Goal: Task Accomplishment & Management: Manage account settings

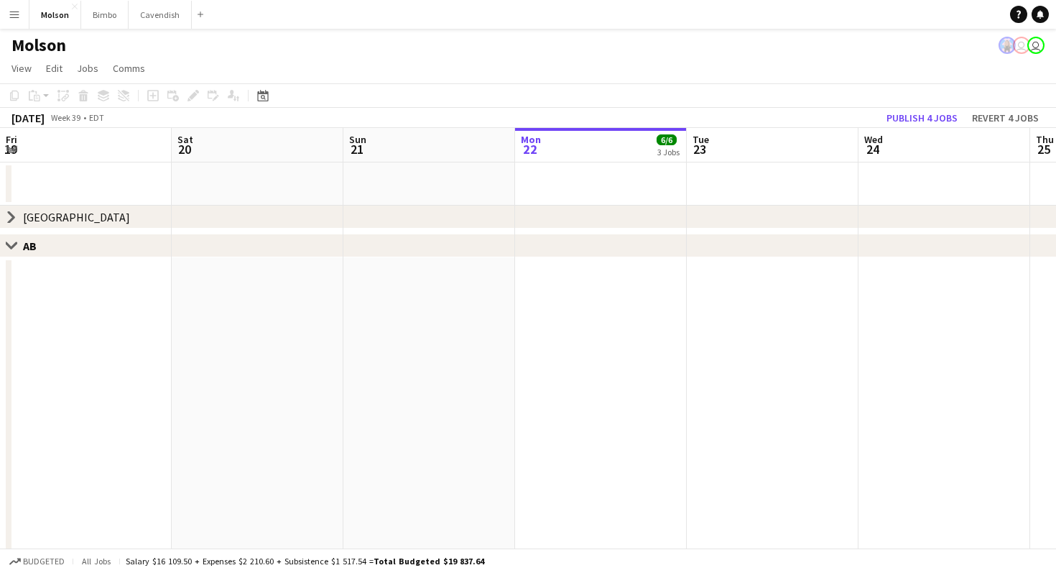
scroll to position [0, 540]
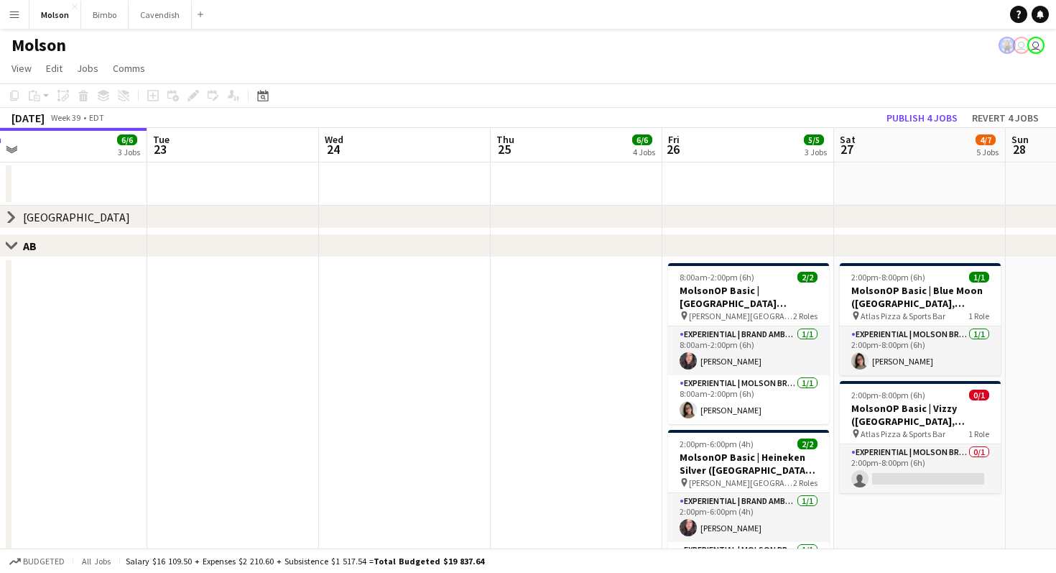
click at [501, 360] on app-date-cell at bounding box center [577, 439] width 172 height 364
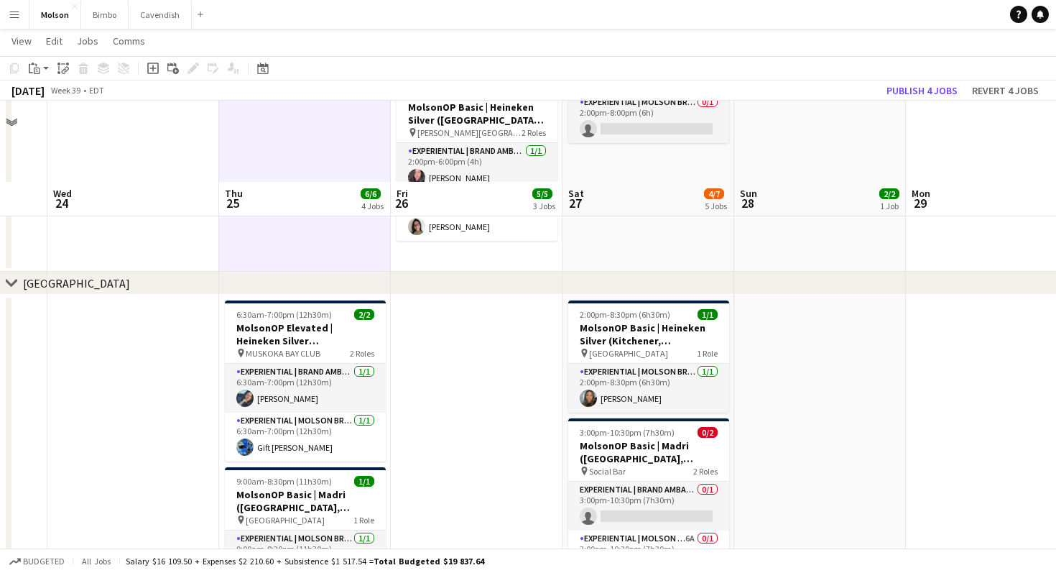
scroll to position [542, 0]
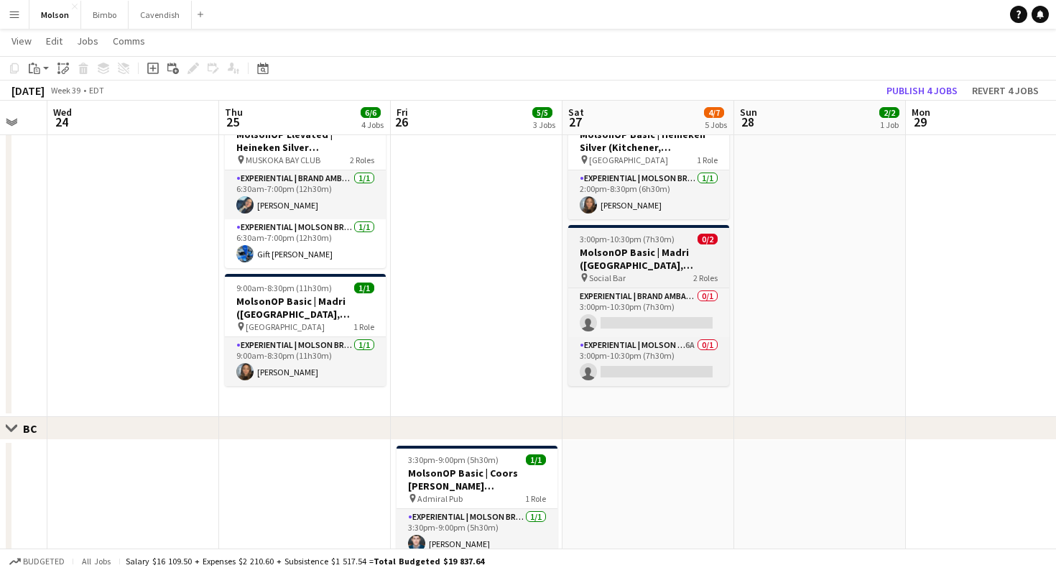
click at [650, 261] on h3 "MolsonOP Basic | Madri ([GEOGRAPHIC_DATA], [GEOGRAPHIC_DATA])" at bounding box center [648, 259] width 161 height 26
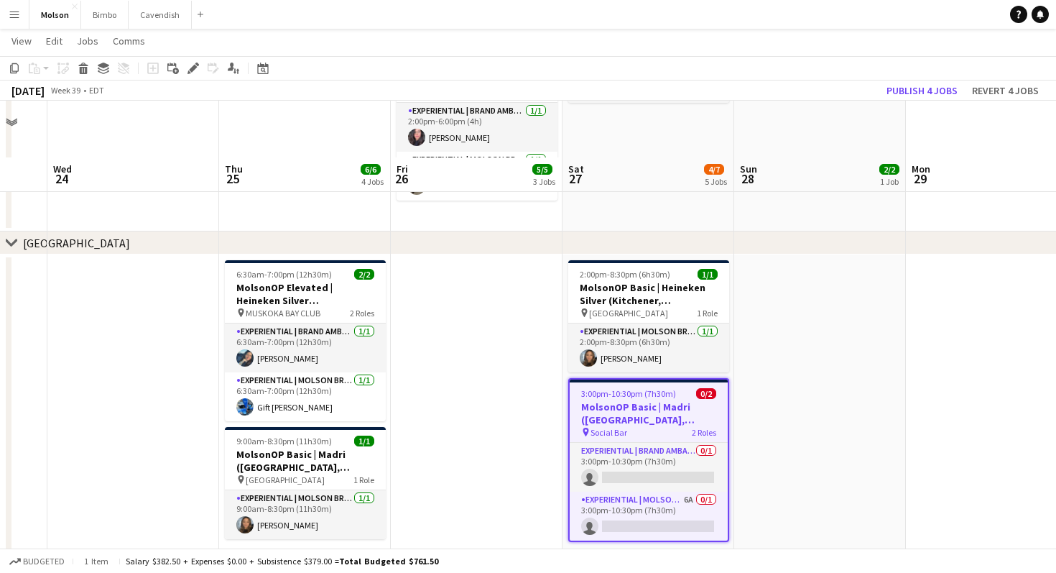
scroll to position [487, 0]
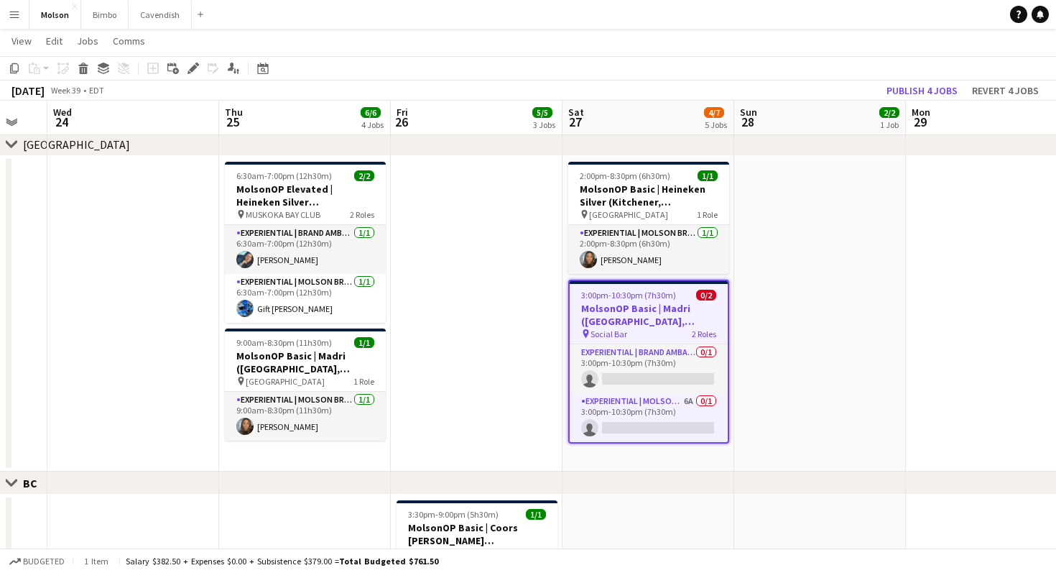
click at [816, 379] on app-date-cell at bounding box center [820, 313] width 172 height 315
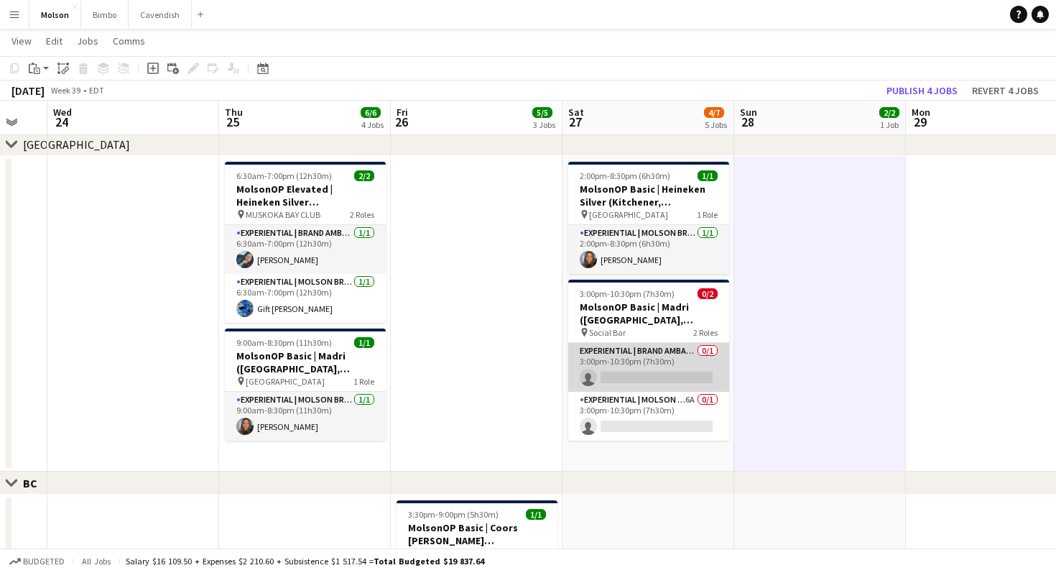
click at [634, 356] on app-card-role "Experiential | Brand Ambassador 0/1 3:00pm-10:30pm (7h30m) single-neutral-actio…" at bounding box center [648, 367] width 161 height 49
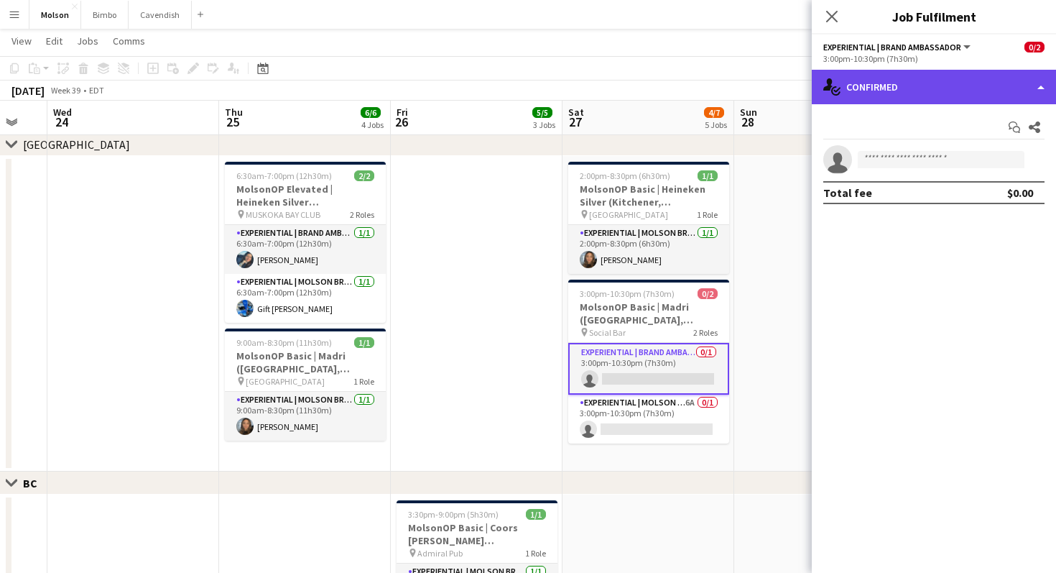
click at [920, 93] on div "single-neutral-actions-check-2 Confirmed" at bounding box center [934, 87] width 244 height 34
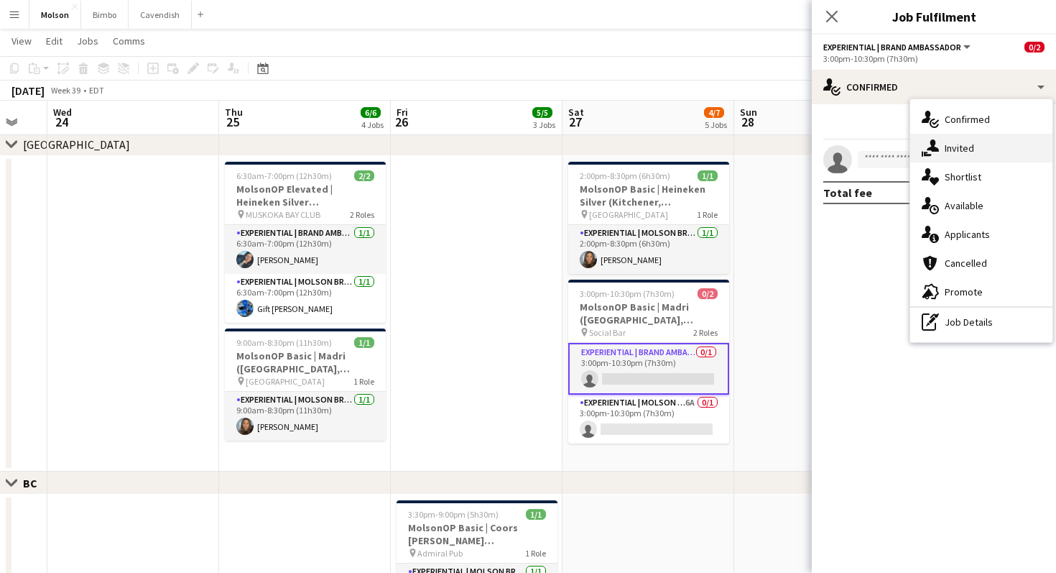
click at [934, 149] on icon at bounding box center [933, 145] width 12 height 12
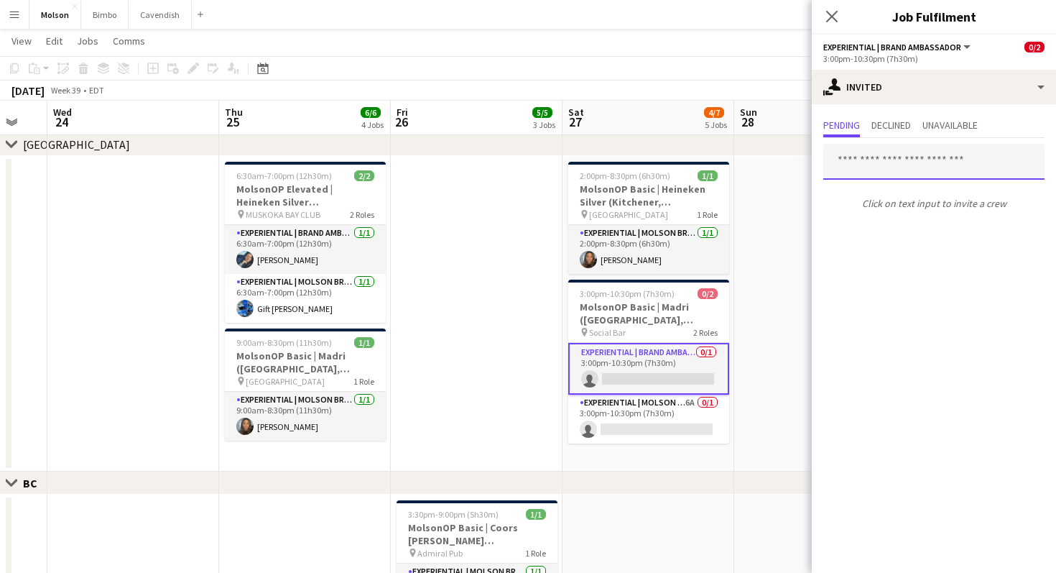
click at [902, 163] on input "text" at bounding box center [933, 162] width 221 height 36
click at [887, 167] on input "text" at bounding box center [933, 162] width 221 height 36
type input "*"
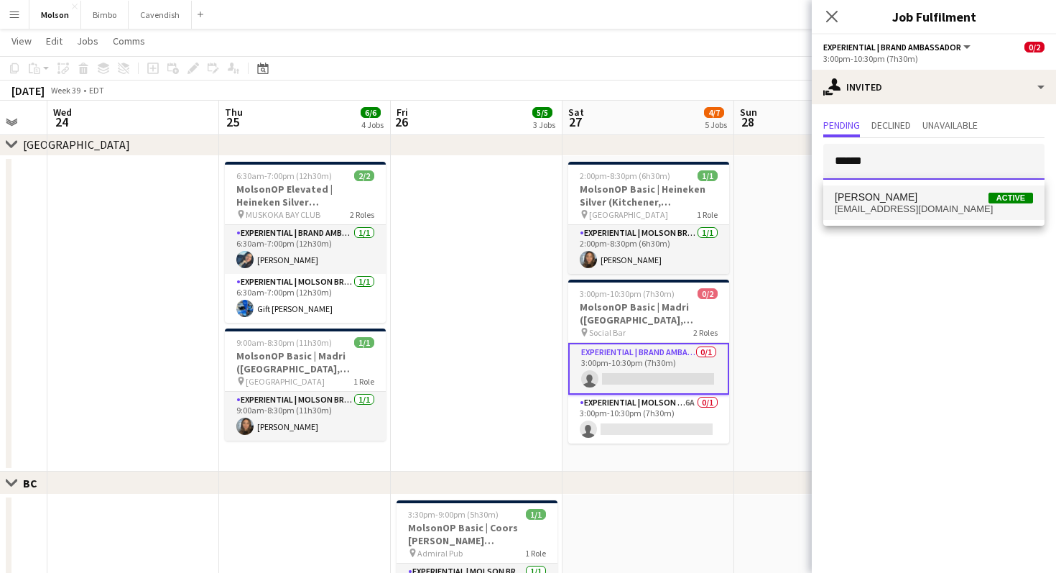
type input "******"
click at [909, 194] on span "[PERSON_NAME]" at bounding box center [876, 197] width 83 height 12
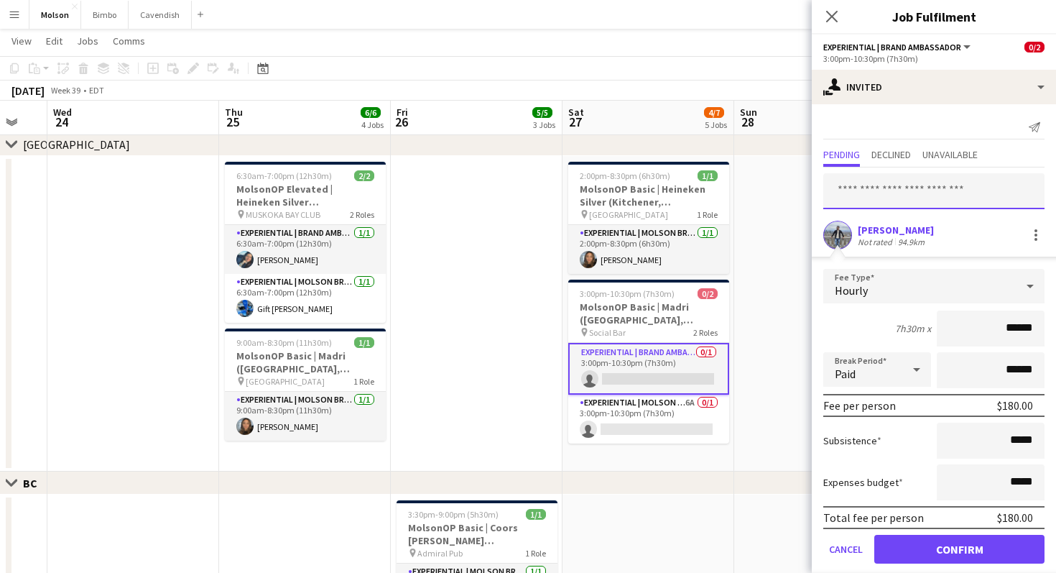
click at [901, 188] on input "text" at bounding box center [933, 191] width 221 height 36
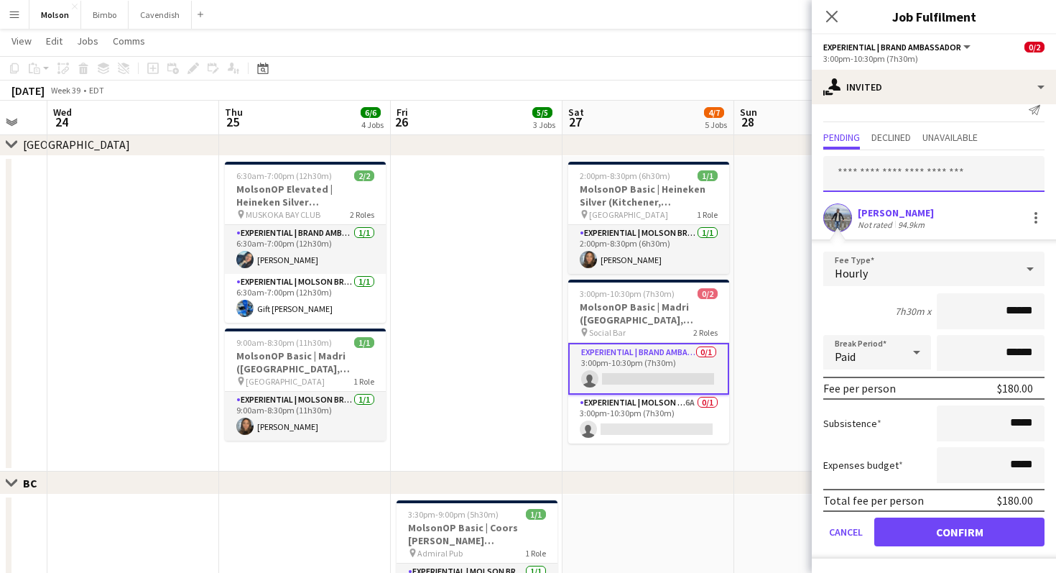
scroll to position [0, 0]
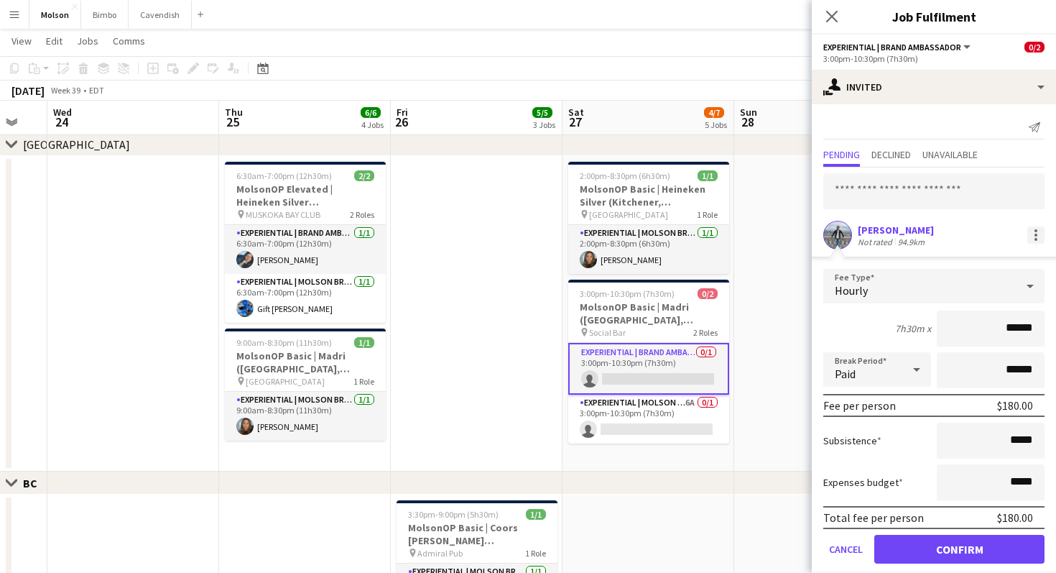
click at [1037, 236] on div at bounding box center [1036, 234] width 17 height 17
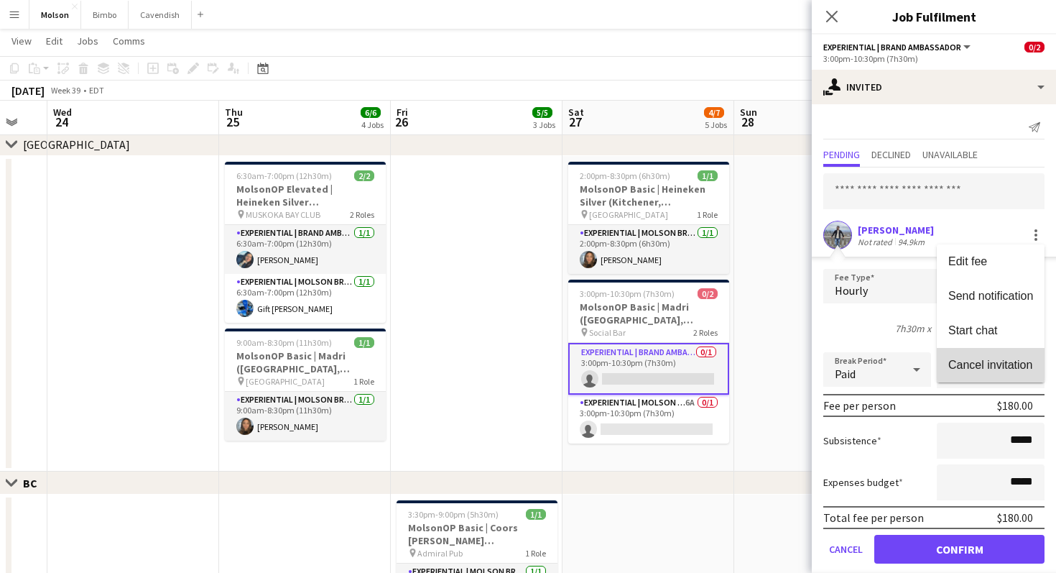
click at [974, 359] on span "Cancel invitation" at bounding box center [990, 365] width 84 height 12
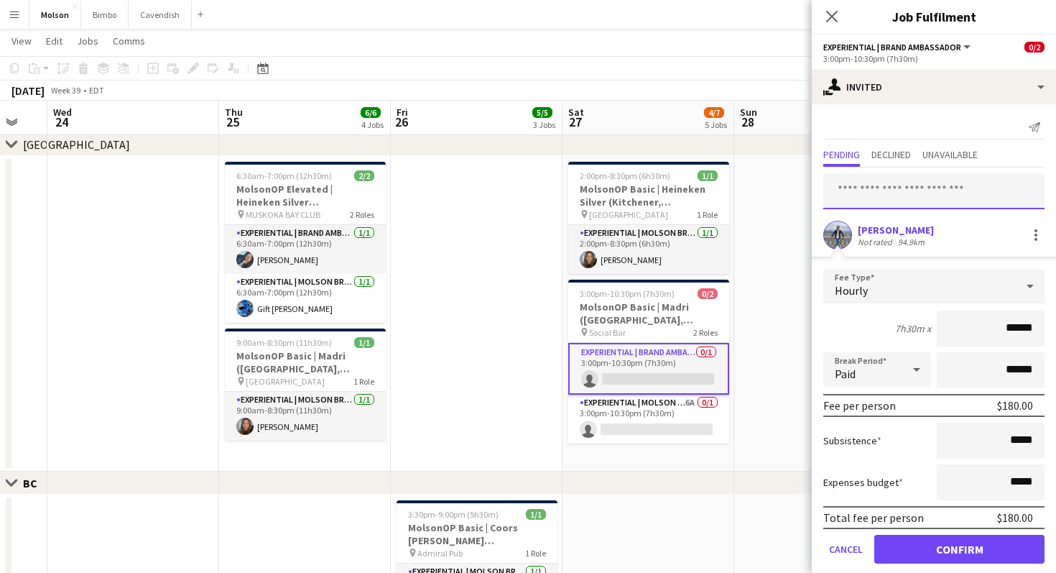
click at [883, 206] on input "text" at bounding box center [933, 191] width 221 height 36
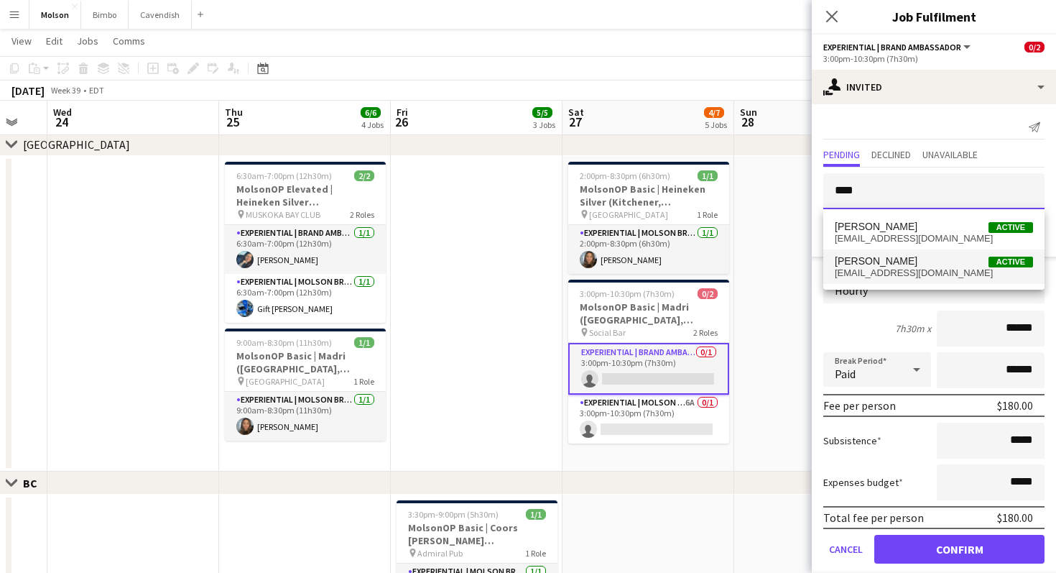
type input "****"
click at [930, 258] on span "[PERSON_NAME] Active" at bounding box center [934, 261] width 198 height 12
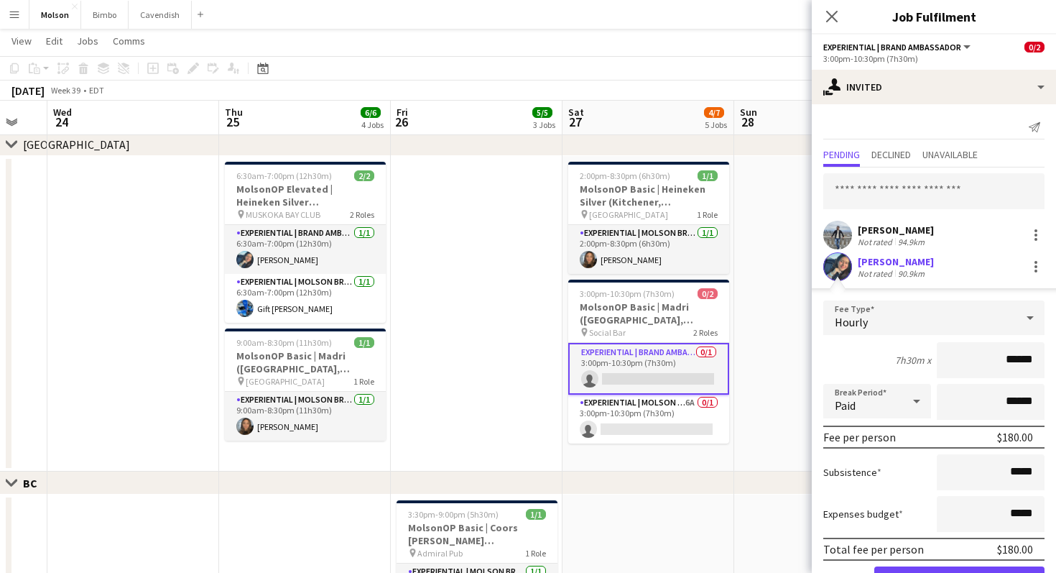
scroll to position [49, 0]
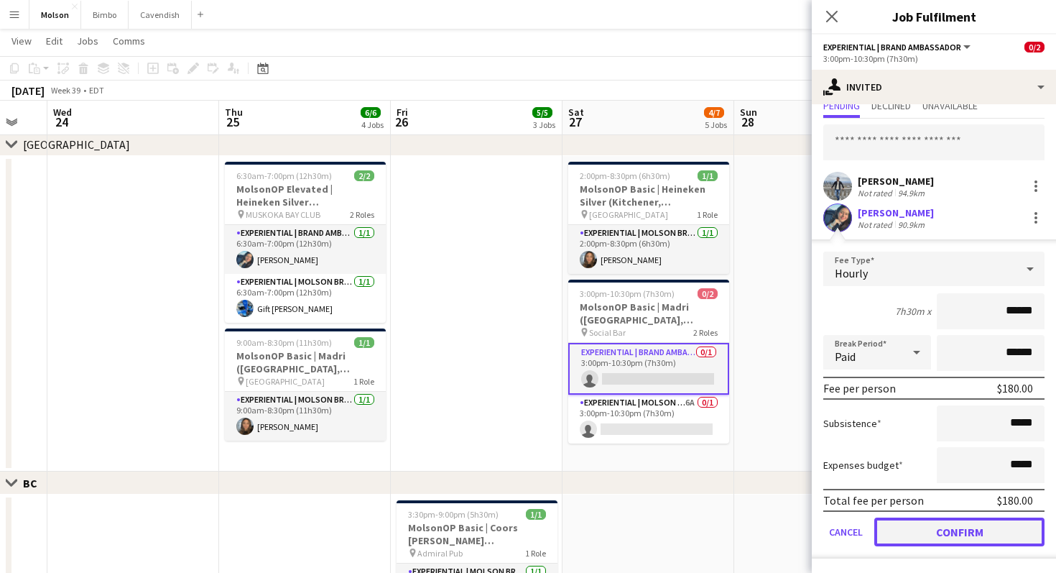
click at [920, 532] on button "Confirm" at bounding box center [959, 531] width 170 height 29
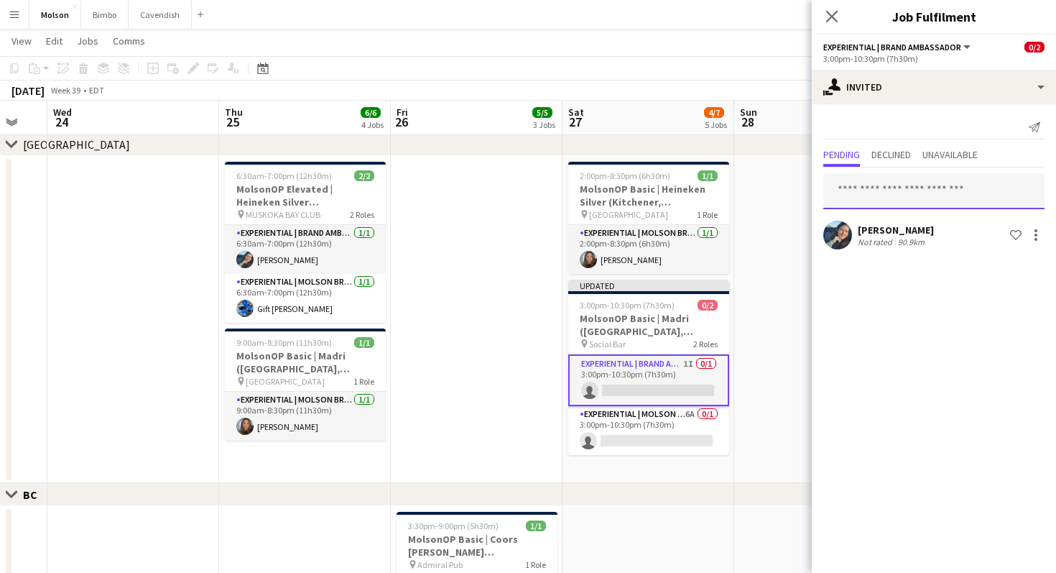
click at [954, 192] on input "text" at bounding box center [933, 191] width 221 height 36
type input "***"
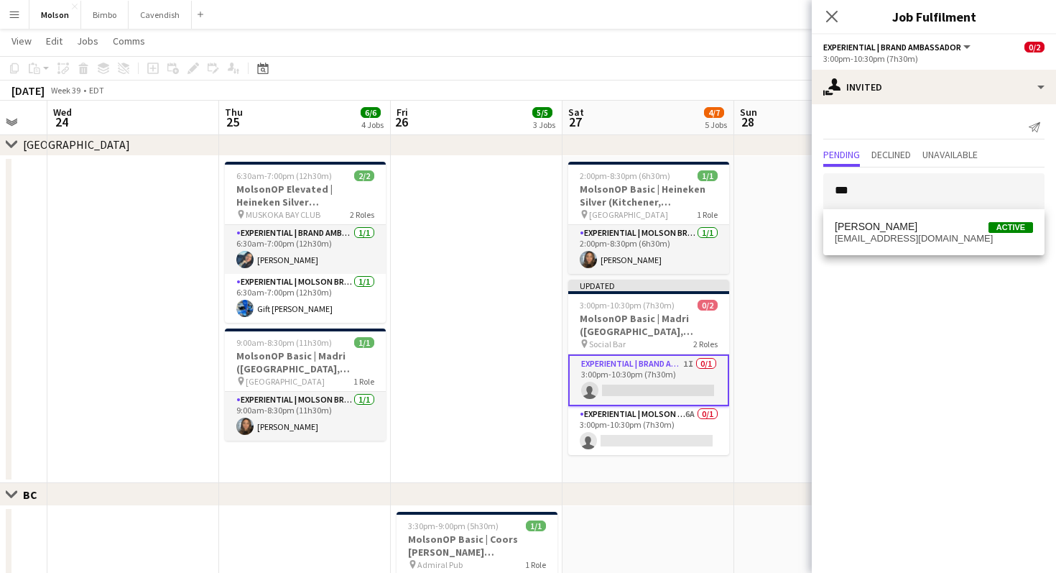
click at [906, 244] on mat-option "[PERSON_NAME] Active [EMAIL_ADDRESS][DOMAIN_NAME]" at bounding box center [933, 232] width 221 height 34
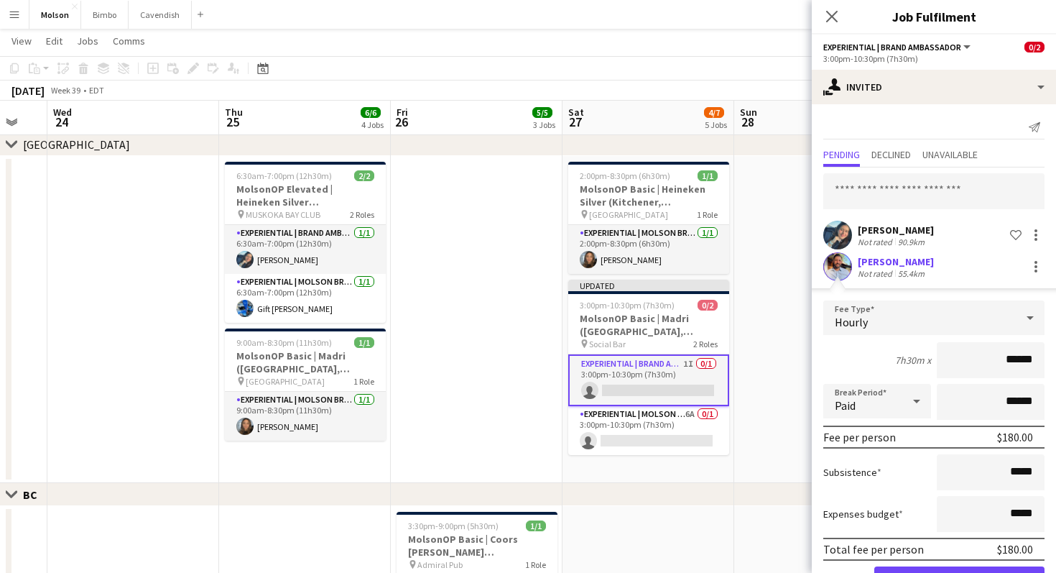
scroll to position [49, 0]
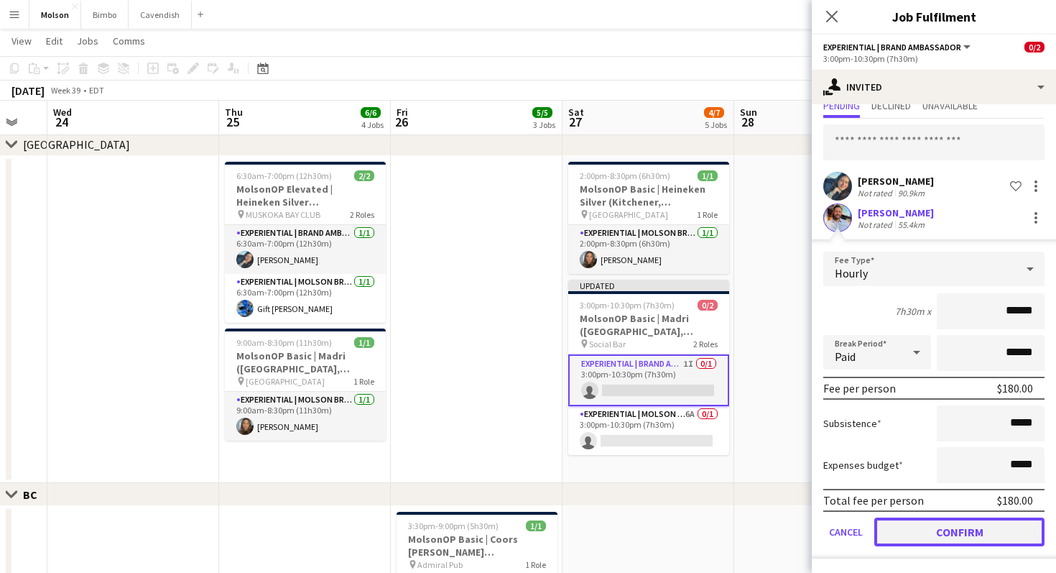
click at [953, 525] on button "Confirm" at bounding box center [959, 531] width 170 height 29
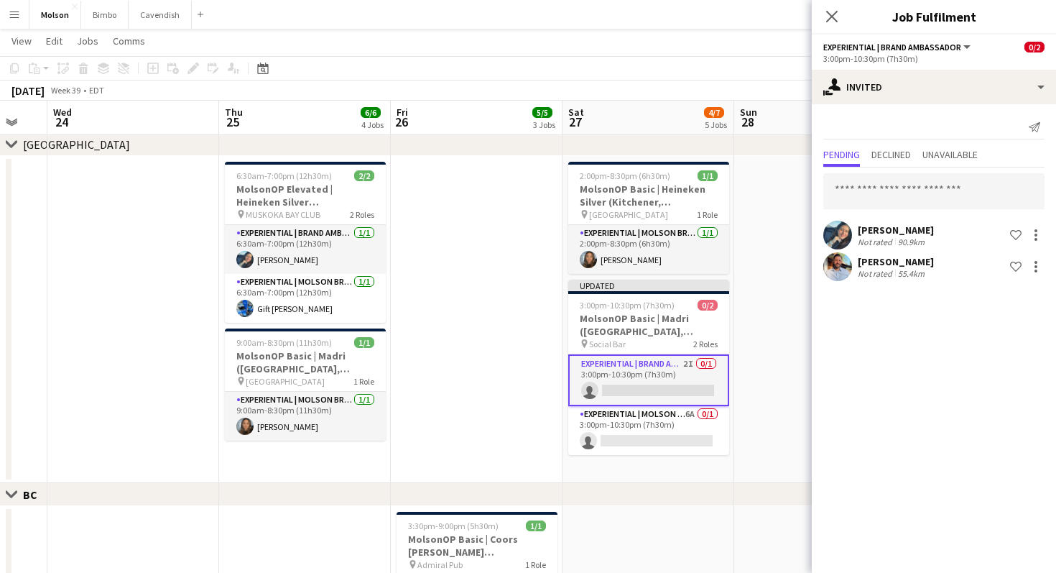
scroll to position [0, 0]
click at [875, 190] on input "text" at bounding box center [933, 191] width 221 height 36
click at [882, 188] on input "text" at bounding box center [933, 191] width 221 height 36
click at [1031, 269] on div at bounding box center [1036, 266] width 17 height 17
click at [881, 375] on div at bounding box center [528, 286] width 1056 height 573
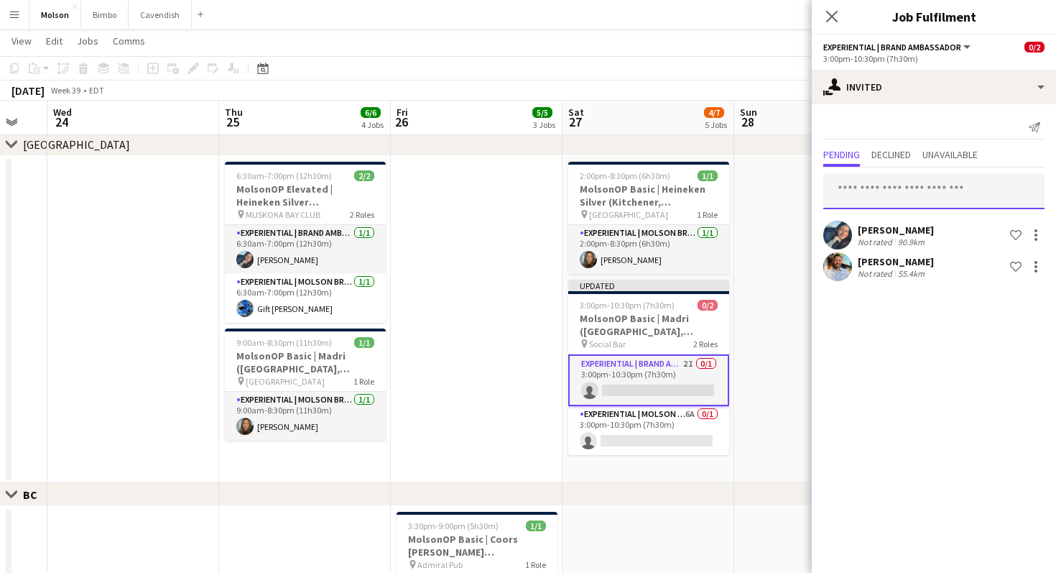
click at [897, 187] on input "text" at bounding box center [933, 191] width 221 height 36
type input "*"
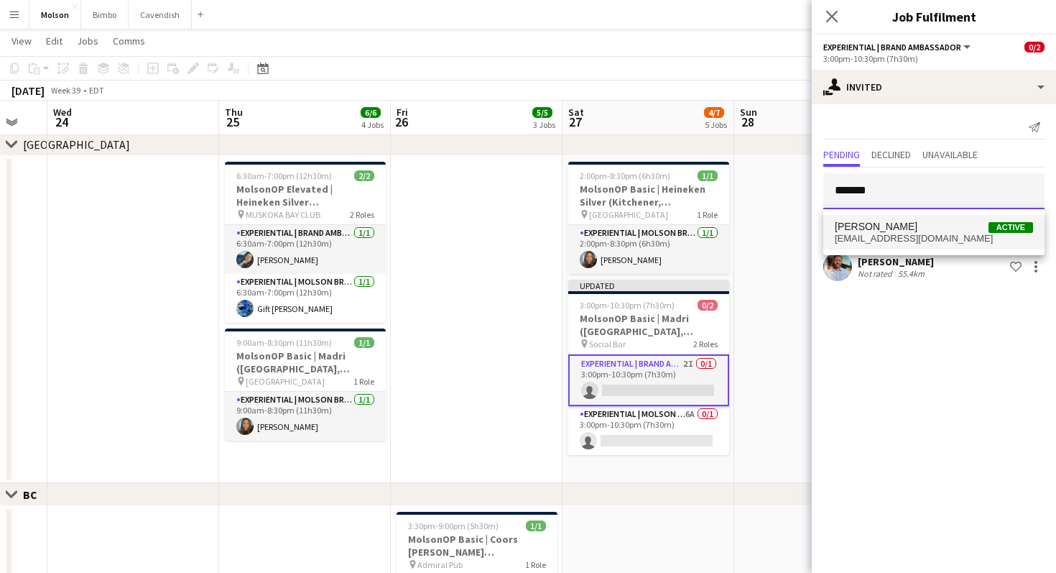
type input "*******"
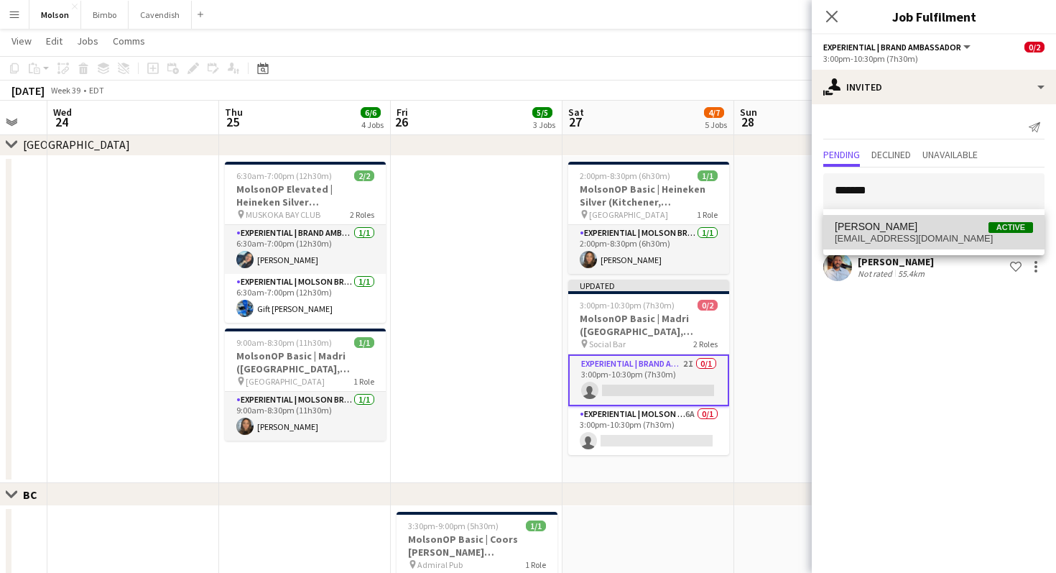
click at [849, 221] on span "[PERSON_NAME]" at bounding box center [876, 227] width 83 height 12
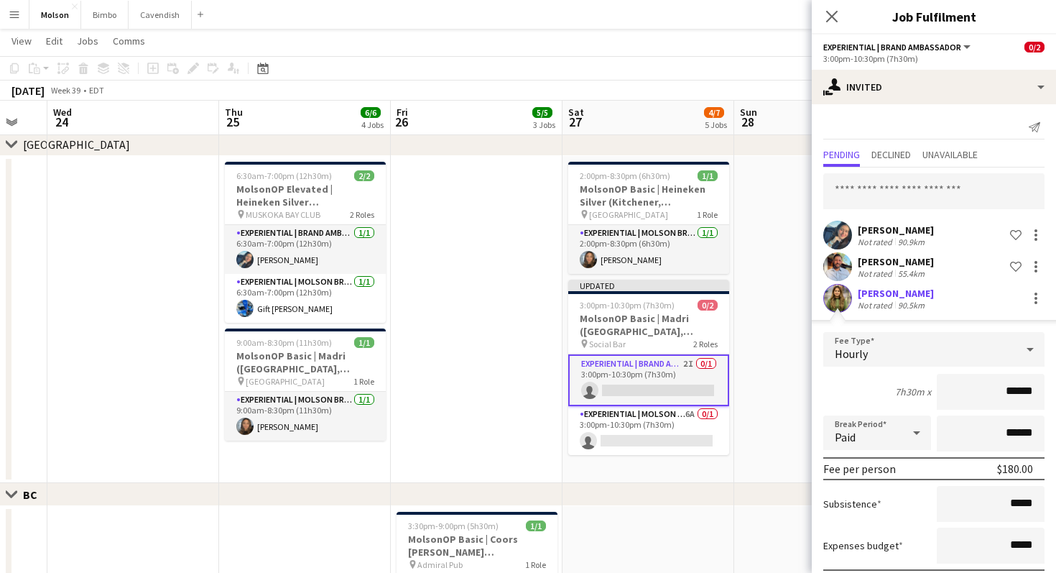
scroll to position [80, 0]
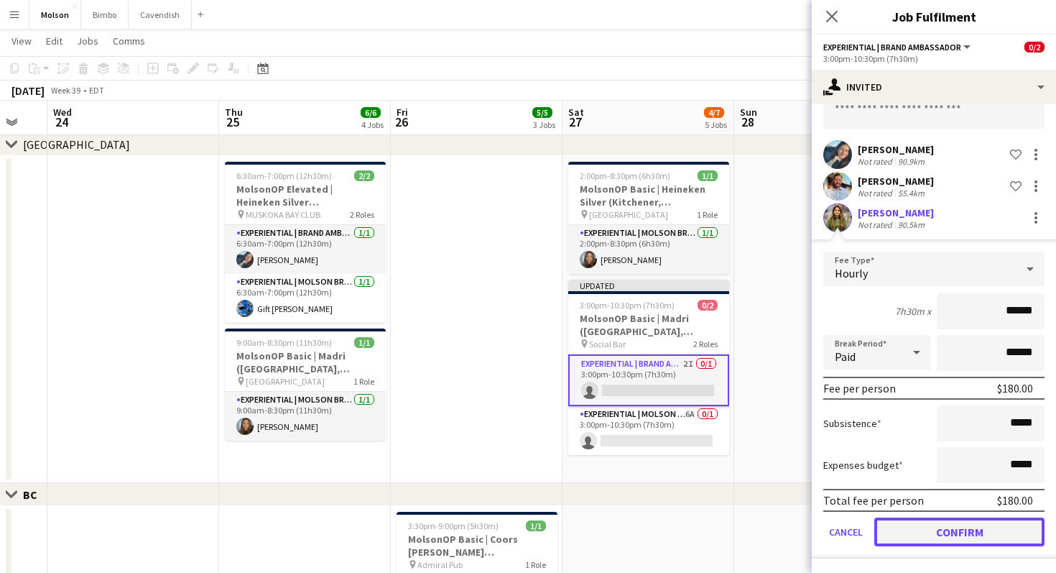
click at [900, 544] on button "Confirm" at bounding box center [959, 531] width 170 height 29
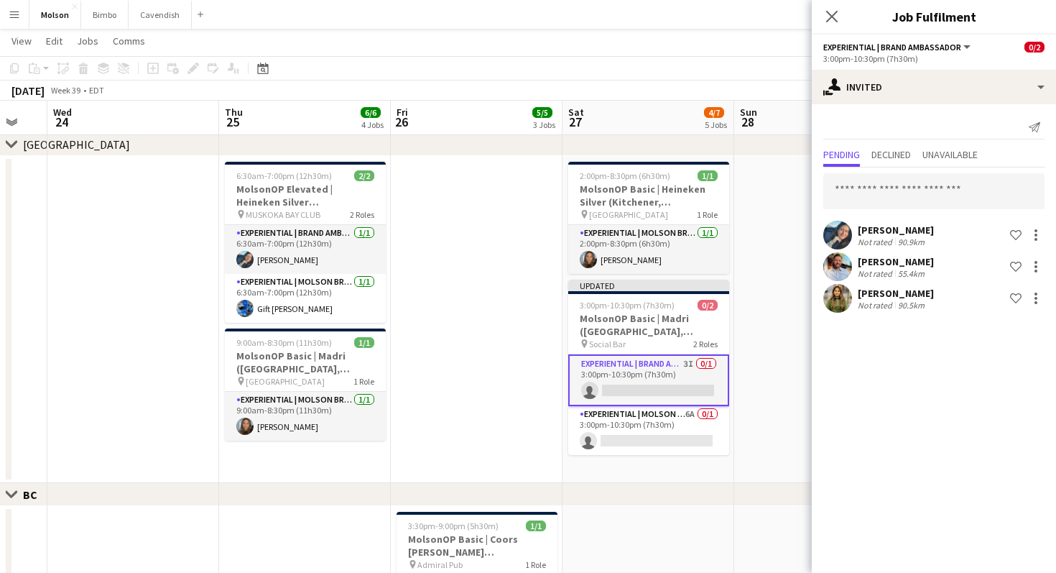
scroll to position [0, 0]
click at [880, 198] on input "text" at bounding box center [933, 191] width 221 height 36
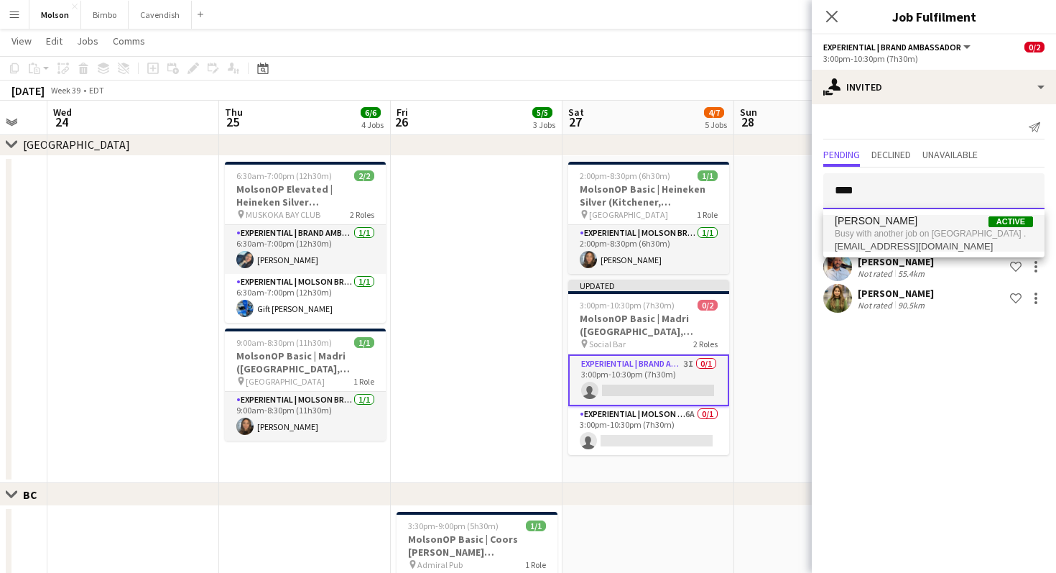
type input "****"
click at [913, 229] on span "Busy with another job on [GEOGRAPHIC_DATA] ." at bounding box center [934, 233] width 198 height 13
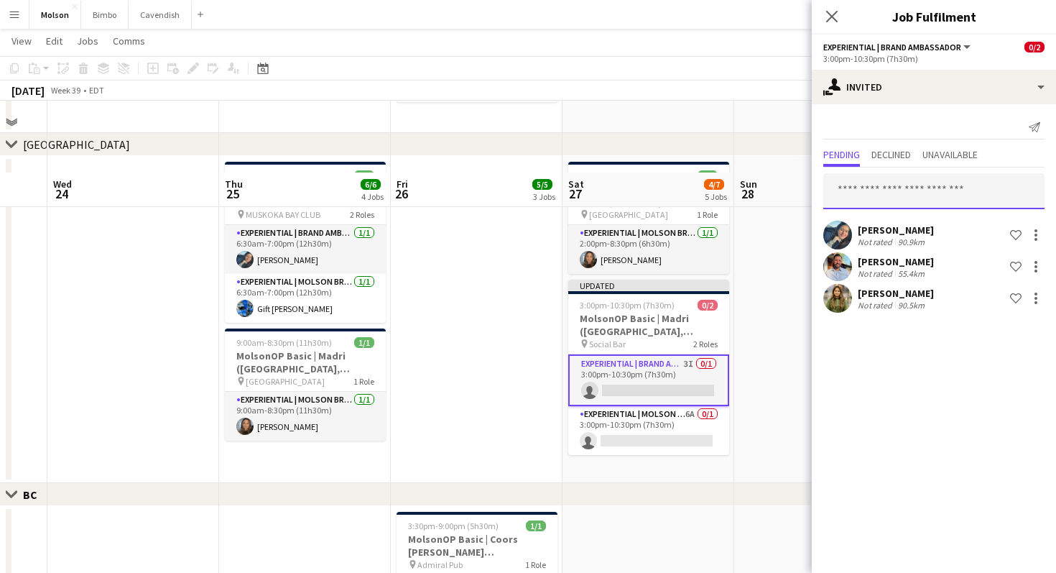
scroll to position [592, 0]
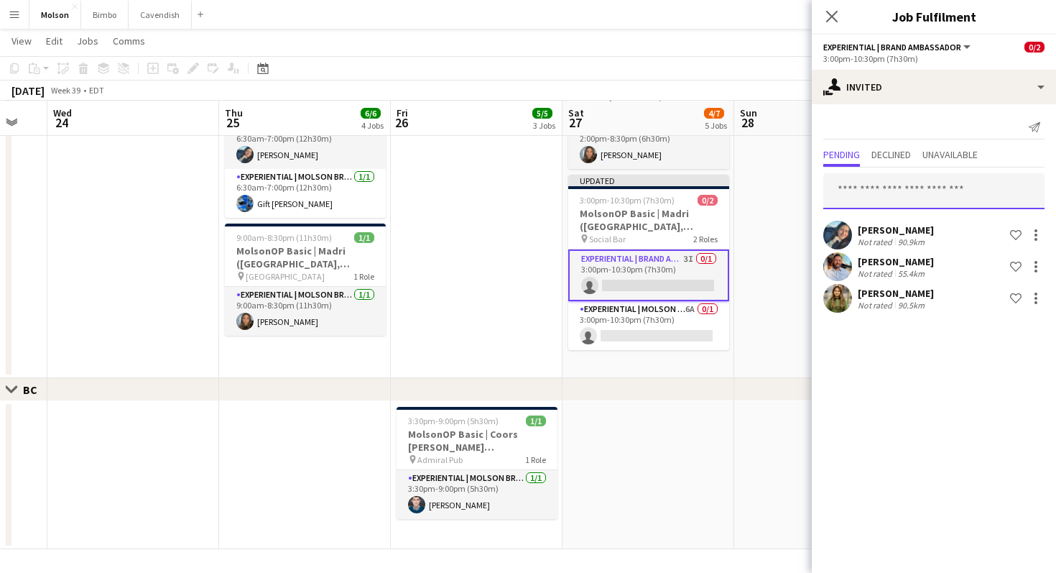
click at [909, 208] on input "text" at bounding box center [933, 191] width 221 height 36
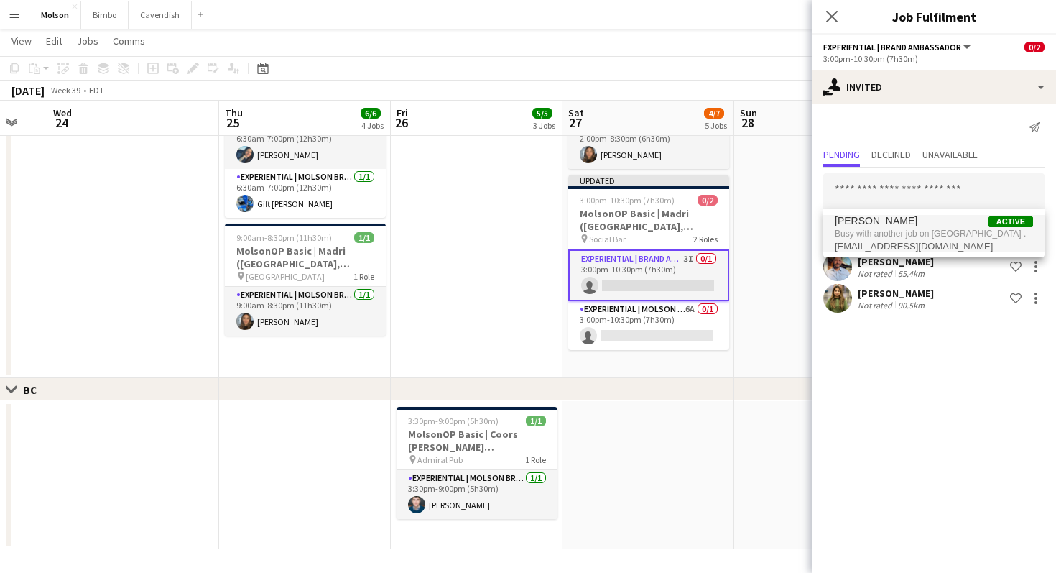
click at [898, 228] on span "Busy with another job on [GEOGRAPHIC_DATA] ." at bounding box center [934, 233] width 198 height 13
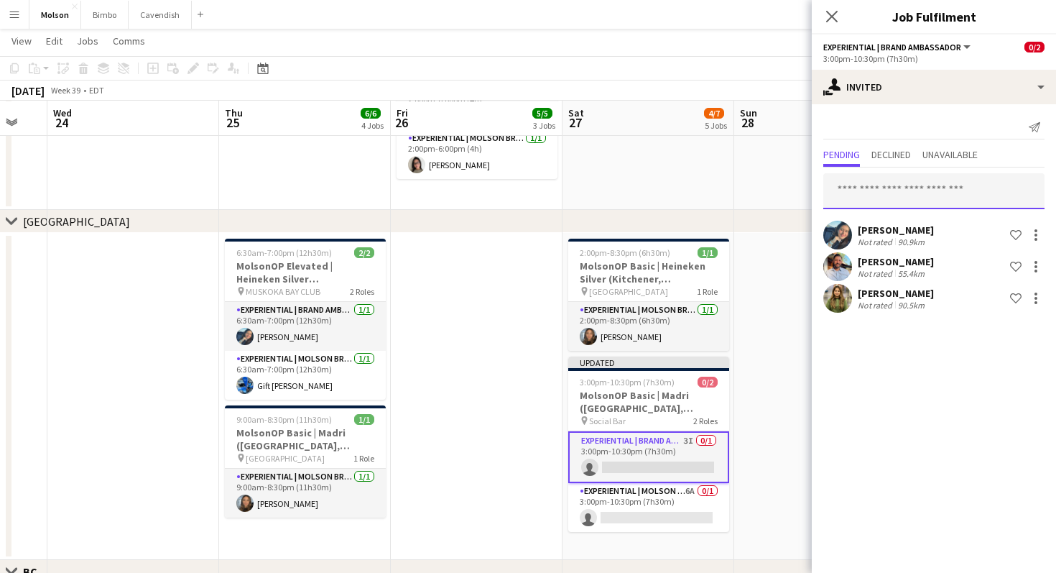
scroll to position [413, 0]
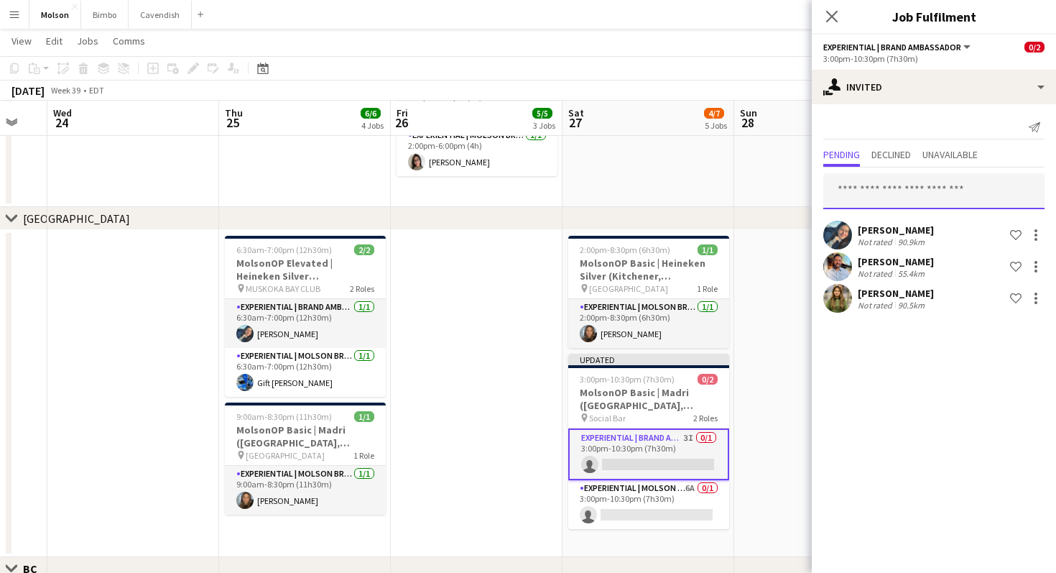
click at [892, 193] on input "text" at bounding box center [933, 191] width 221 height 36
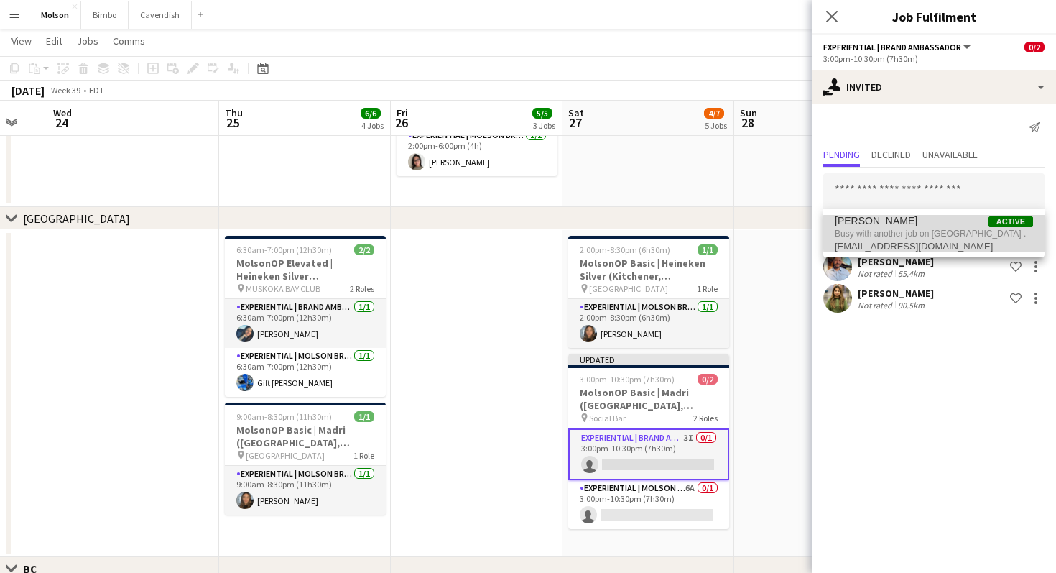
click at [1017, 233] on span "Busy with another job on [GEOGRAPHIC_DATA] ." at bounding box center [934, 233] width 198 height 13
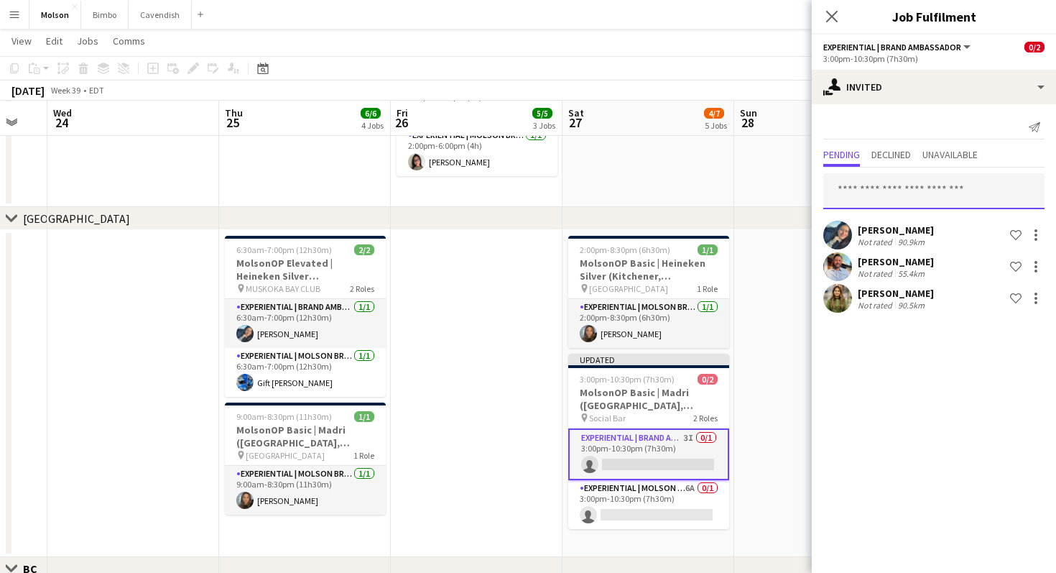
click at [941, 196] on input "text" at bounding box center [933, 191] width 221 height 36
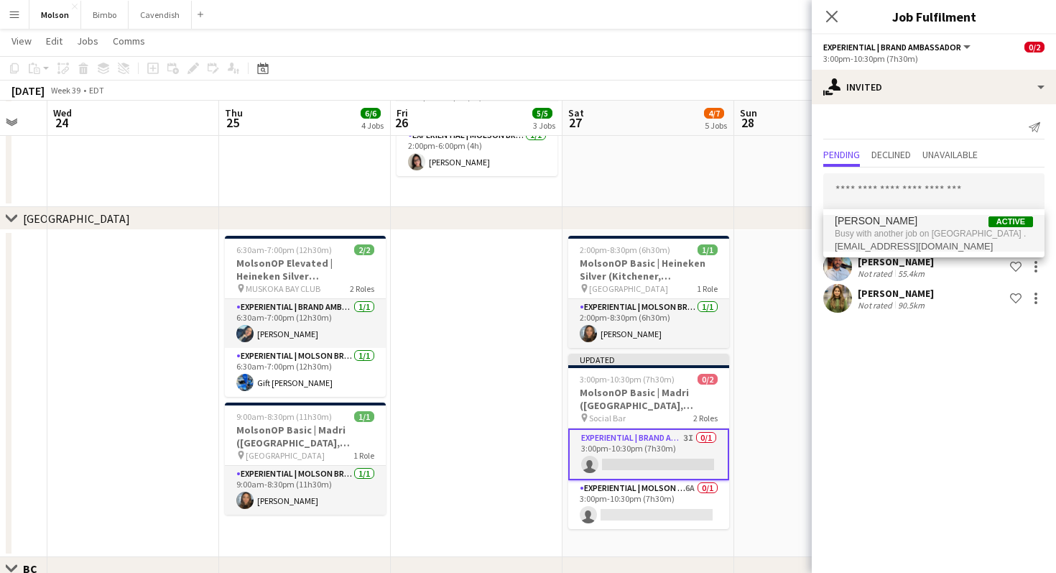
click at [887, 346] on mat-expansion-panel "user-plus Invited Send notification Pending Declined Unavailable [PERSON_NAME] …" at bounding box center [934, 338] width 244 height 468
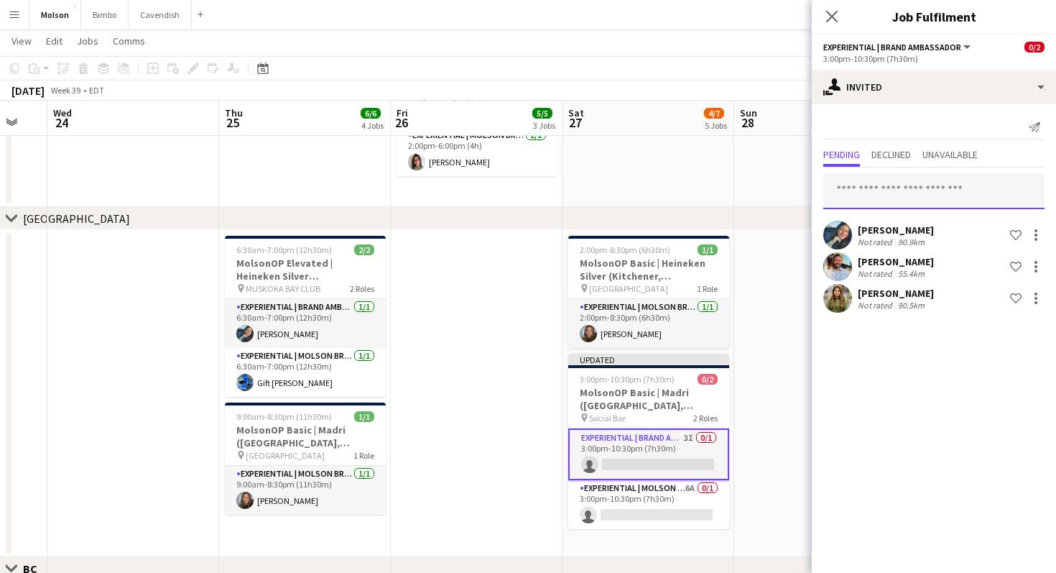
click at [885, 198] on input "text" at bounding box center [933, 191] width 221 height 36
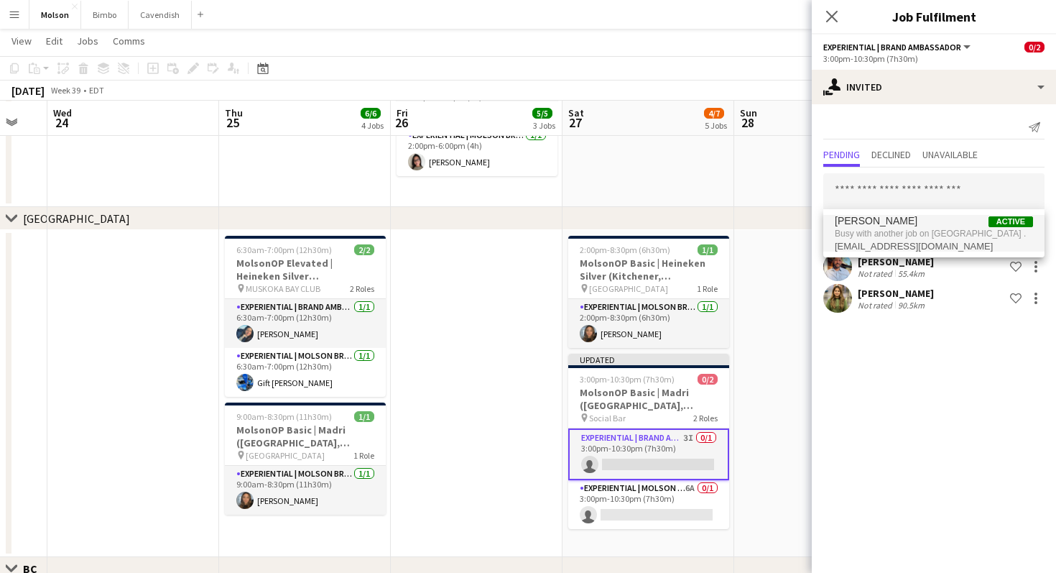
click at [729, 195] on app-date-cell "2:00pm-8:00pm (6h) 1/1 MolsonOP Basic | Blue Moon ([GEOGRAPHIC_DATA], [GEOGRAPH…" at bounding box center [649, 25] width 172 height 364
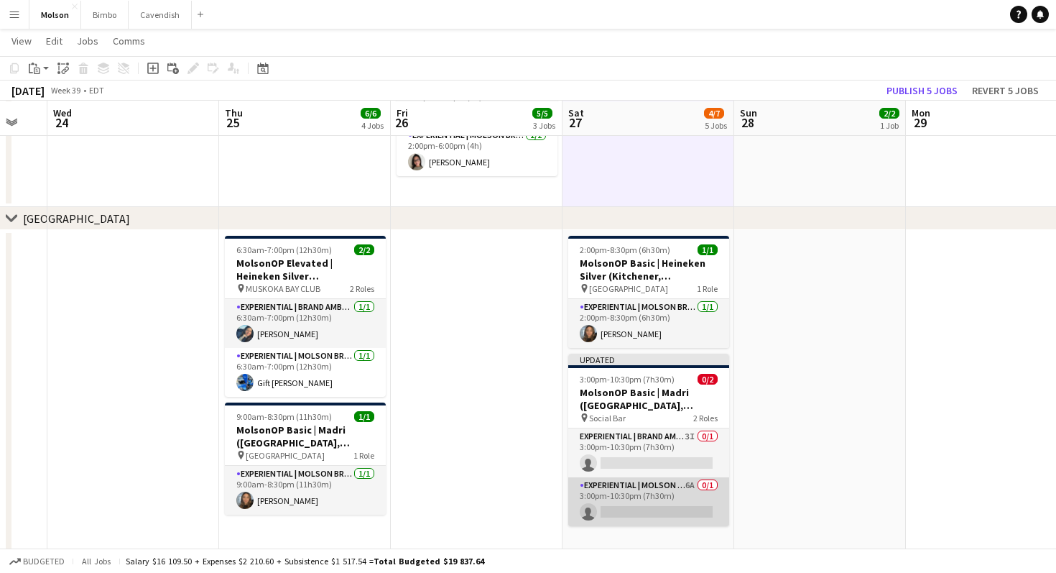
click at [609, 500] on app-card-role "Experiential | Molson Brand Specialist 6A 0/1 3:00pm-10:30pm (7h30m) single-neu…" at bounding box center [648, 501] width 161 height 49
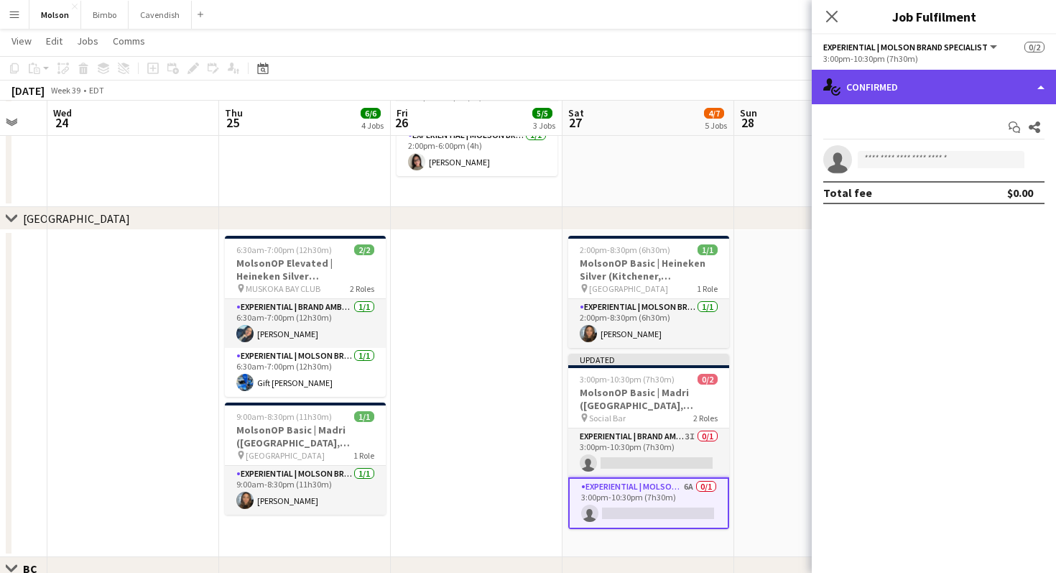
click at [893, 79] on div "single-neutral-actions-check-2 Confirmed" at bounding box center [934, 87] width 244 height 34
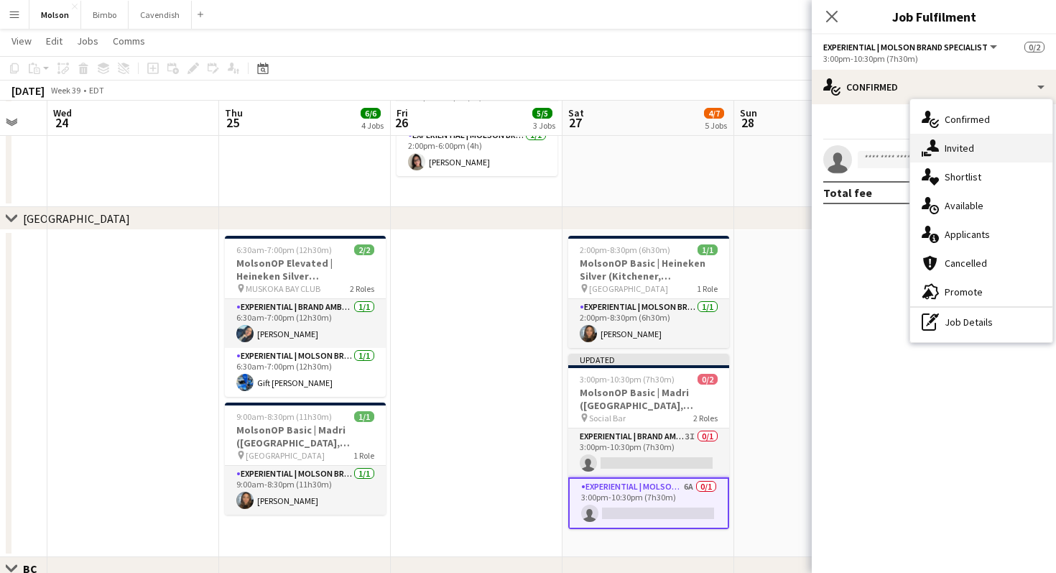
click at [936, 157] on div "single-neutral-actions-share-1 Invited" at bounding box center [981, 148] width 142 height 29
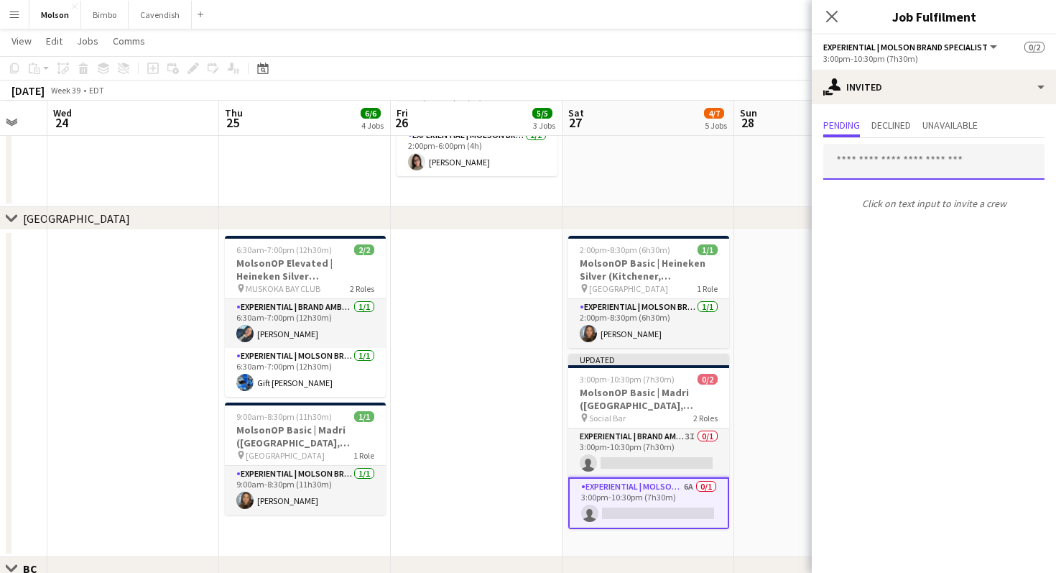
click at [862, 168] on input "text" at bounding box center [933, 162] width 221 height 36
click at [903, 167] on input "****" at bounding box center [933, 162] width 221 height 36
type input "****"
click at [407, 362] on app-date-cell at bounding box center [477, 393] width 172 height 327
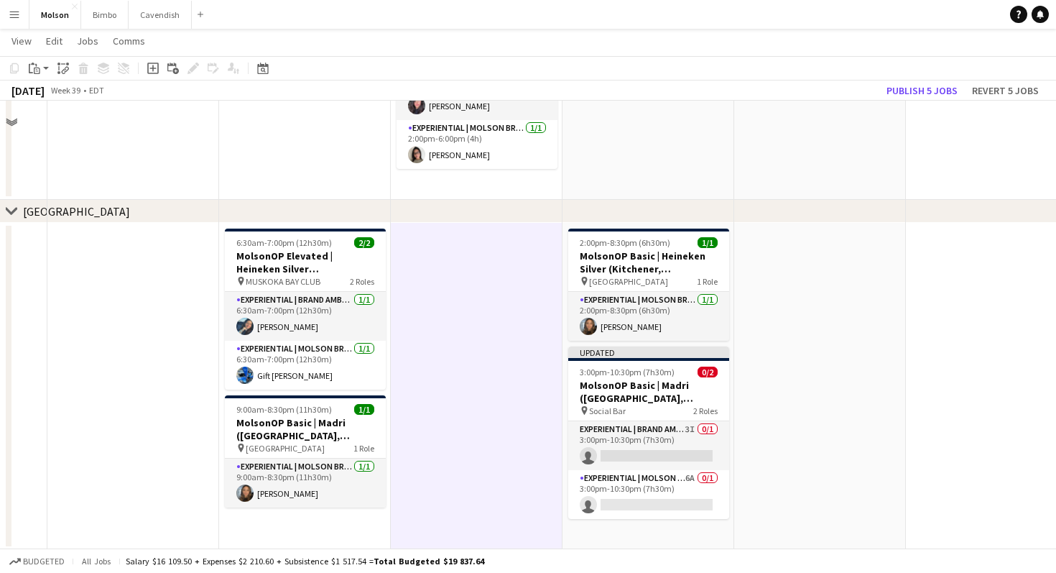
scroll to position [441, 0]
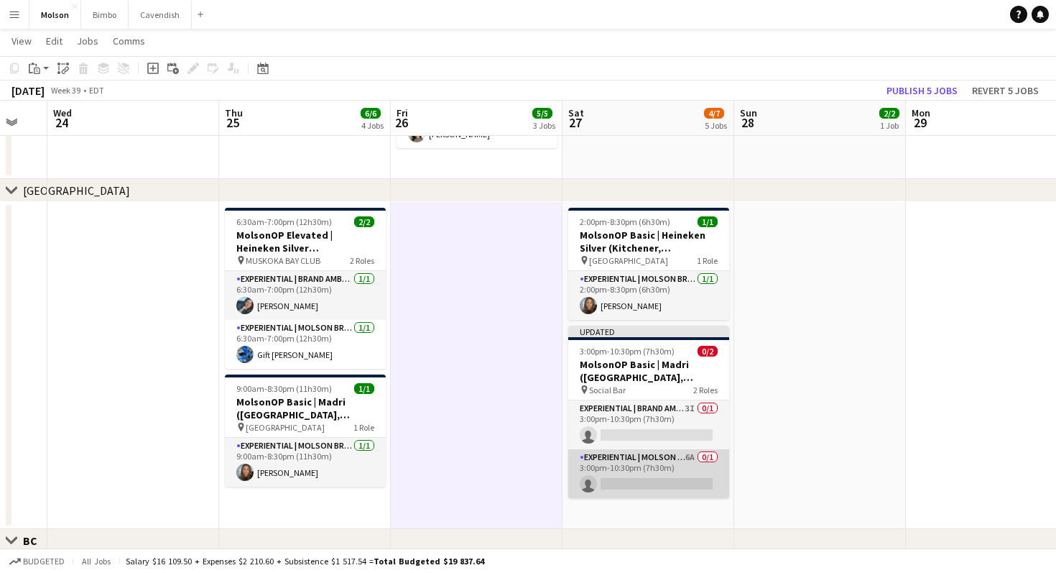
click at [640, 458] on app-card-role "Experiential | Molson Brand Specialist 6A 0/1 3:00pm-10:30pm (7h30m) single-neu…" at bounding box center [648, 473] width 161 height 49
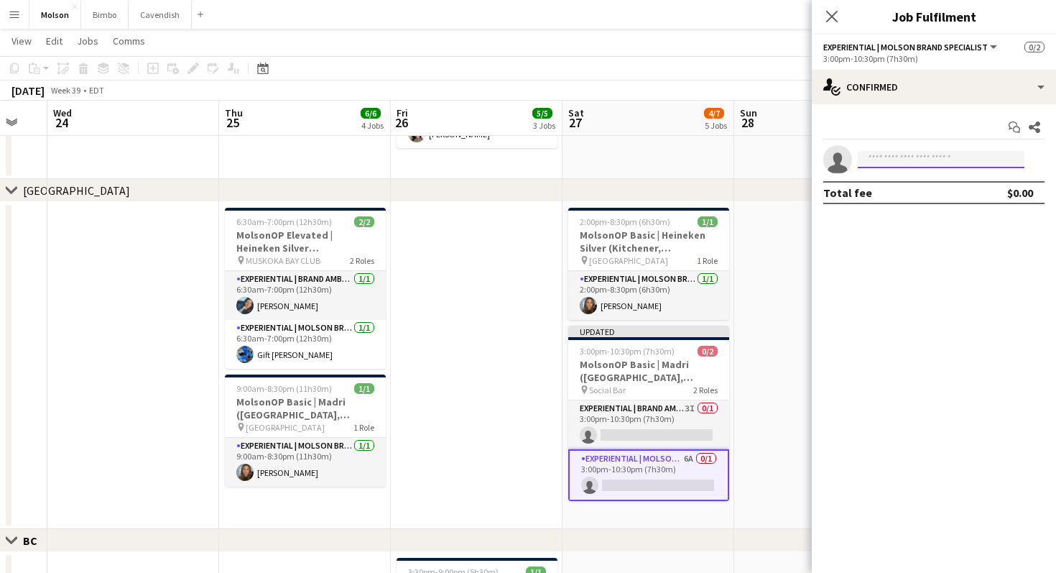
click at [917, 159] on input at bounding box center [941, 159] width 167 height 17
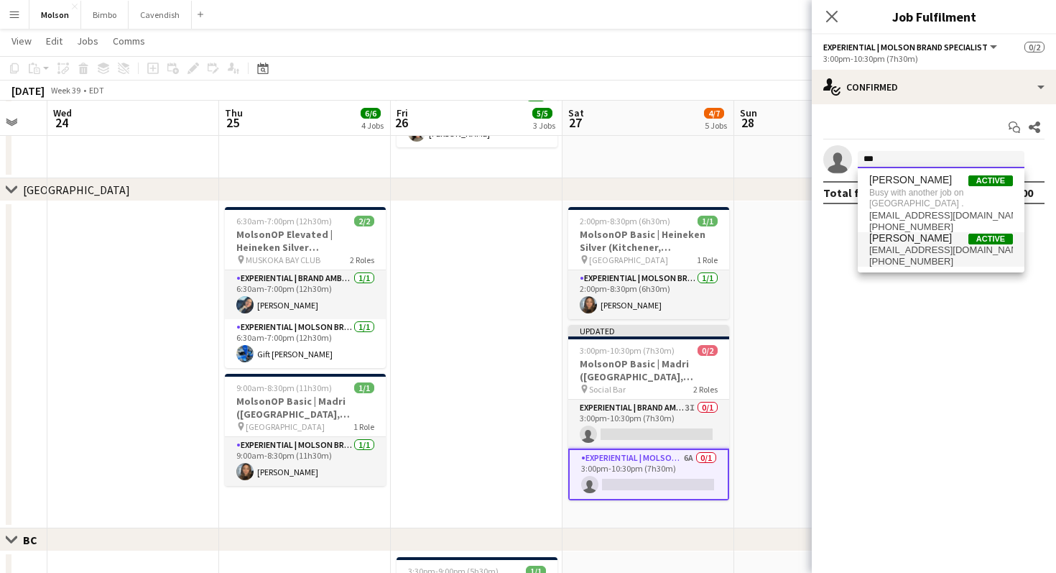
type input "***"
click at [908, 250] on span "[EMAIL_ADDRESS][DOMAIN_NAME]" at bounding box center [941, 249] width 144 height 11
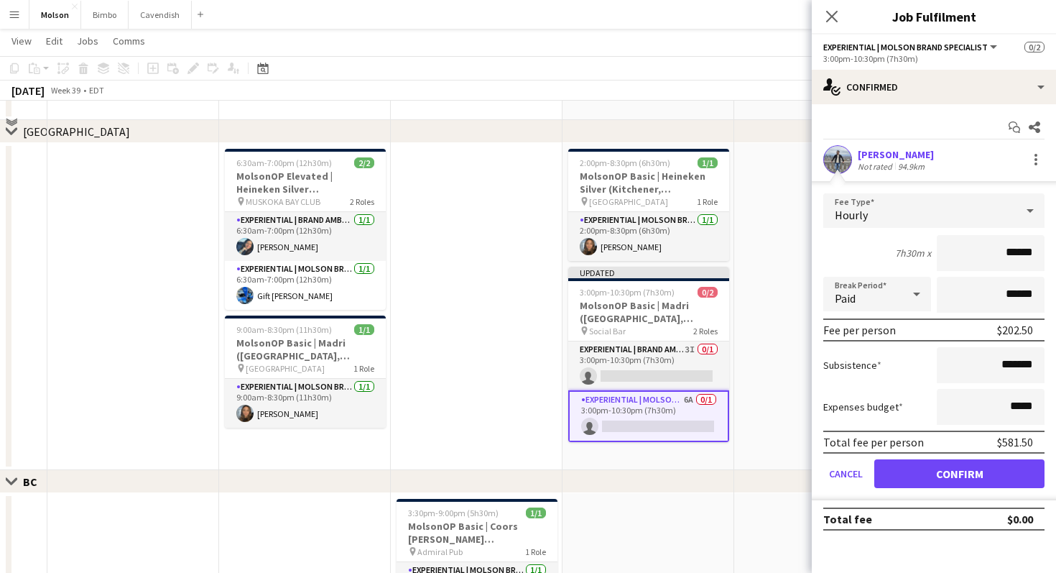
scroll to position [554, 0]
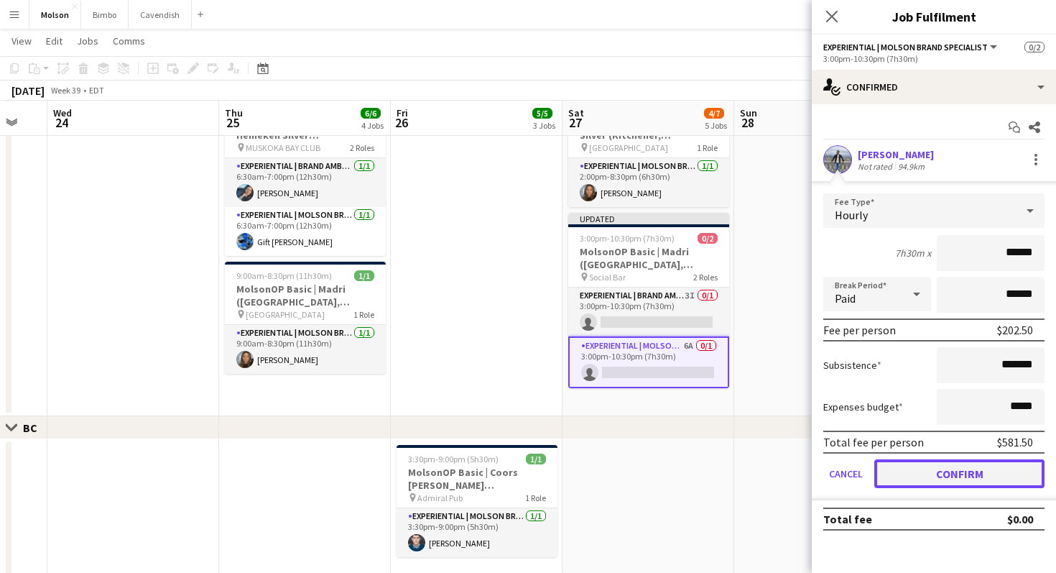
click at [959, 484] on button "Confirm" at bounding box center [959, 473] width 170 height 29
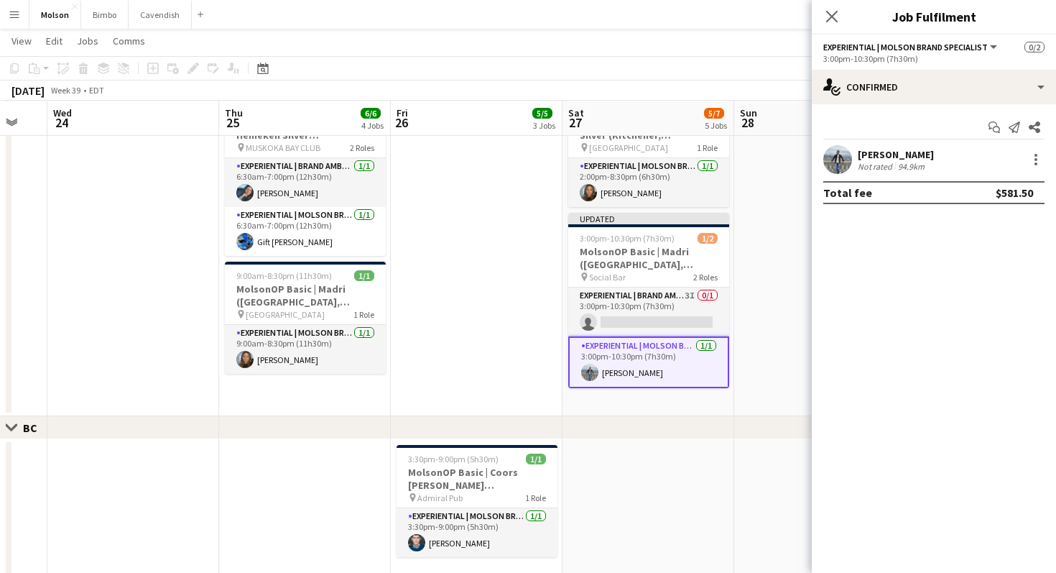
click at [680, 362] on app-card-role "Experiential | Molson Brand Specialist [DATE] 3:00pm-10:30pm (7h30m) [PERSON_NA…" at bounding box center [648, 362] width 161 height 52
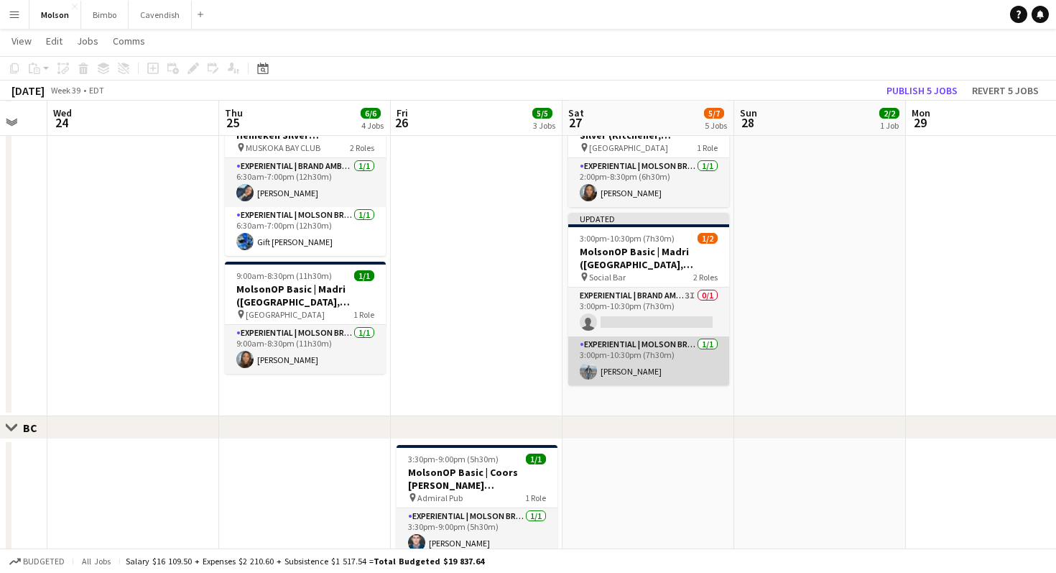
click at [680, 362] on app-card-role "Experiential | Molson Brand Specialist [DATE] 3:00pm-10:30pm (7h30m) [PERSON_NA…" at bounding box center [648, 360] width 161 height 49
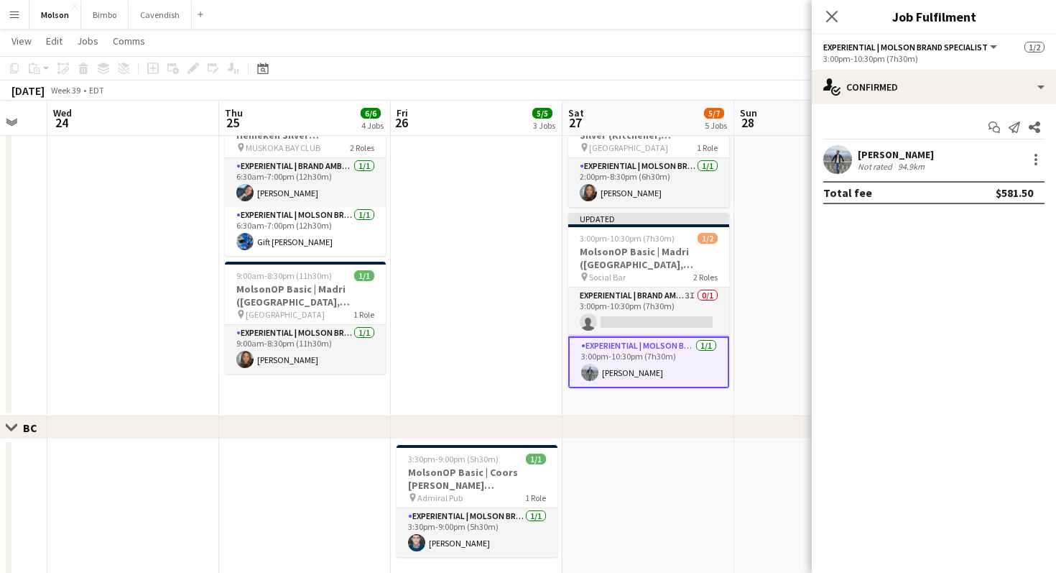
click at [1046, 165] on div "[PERSON_NAME] Not rated 94.9km" at bounding box center [934, 159] width 244 height 29
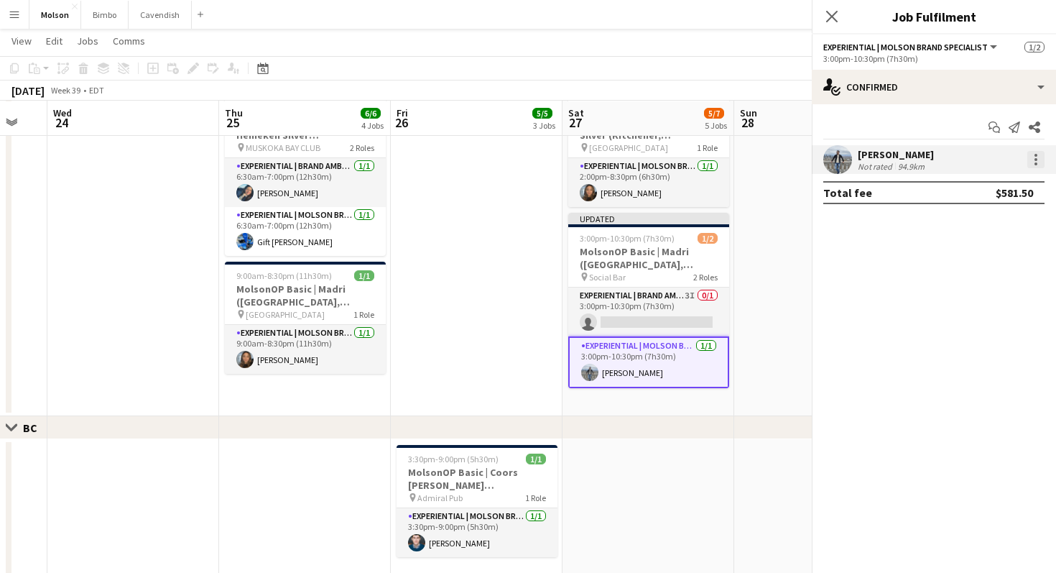
click at [1040, 158] on div at bounding box center [1036, 159] width 17 height 17
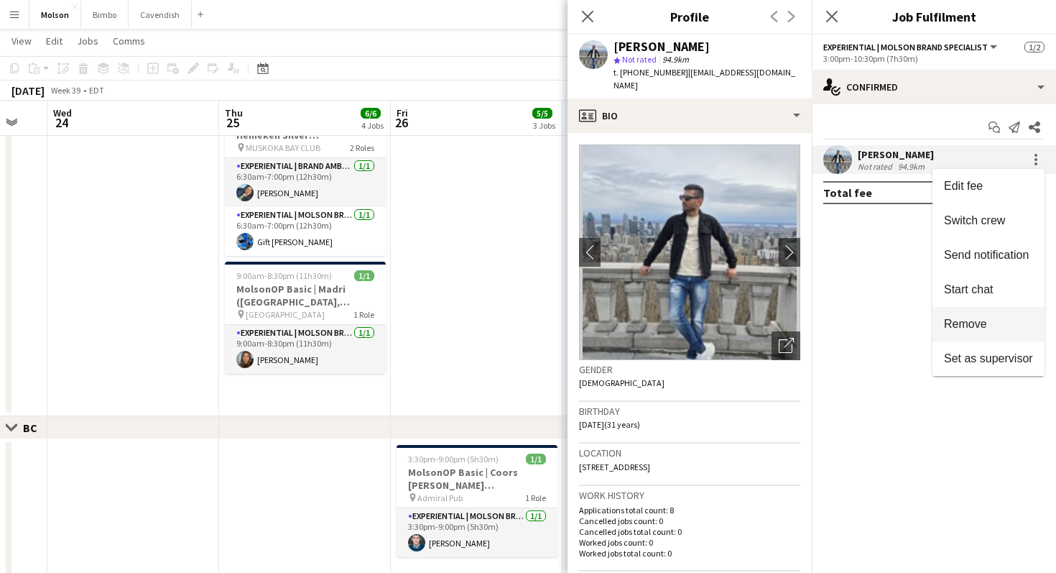
click at [976, 324] on span "Remove" at bounding box center [965, 324] width 43 height 12
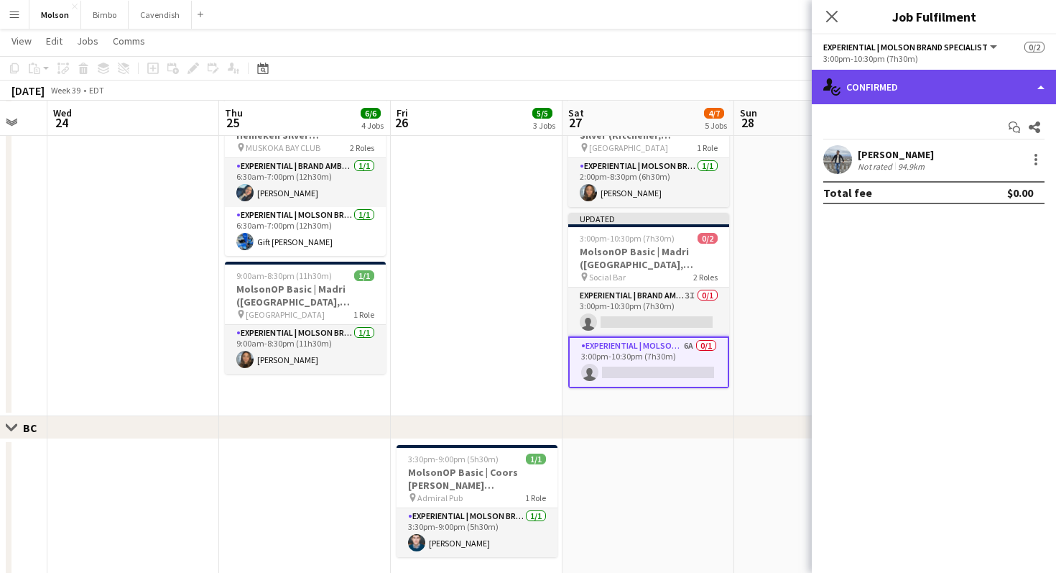
click at [920, 86] on div "single-neutral-actions-check-2 Confirmed" at bounding box center [934, 87] width 244 height 34
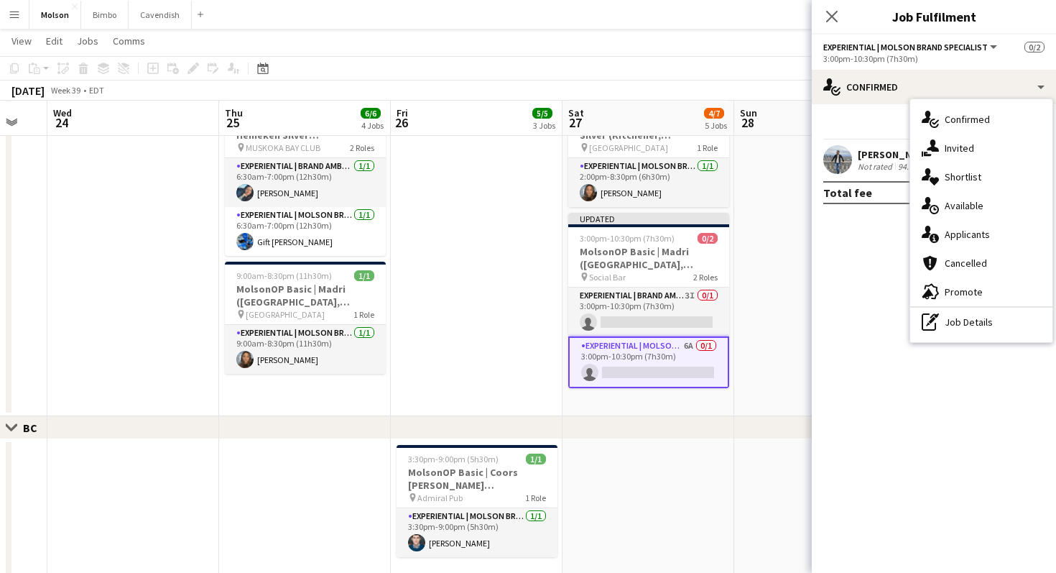
click at [869, 286] on mat-expansion-panel "check Confirmed Start chat Share [PERSON_NAME] Not rated 94.9km Total fee $0.00" at bounding box center [934, 338] width 244 height 468
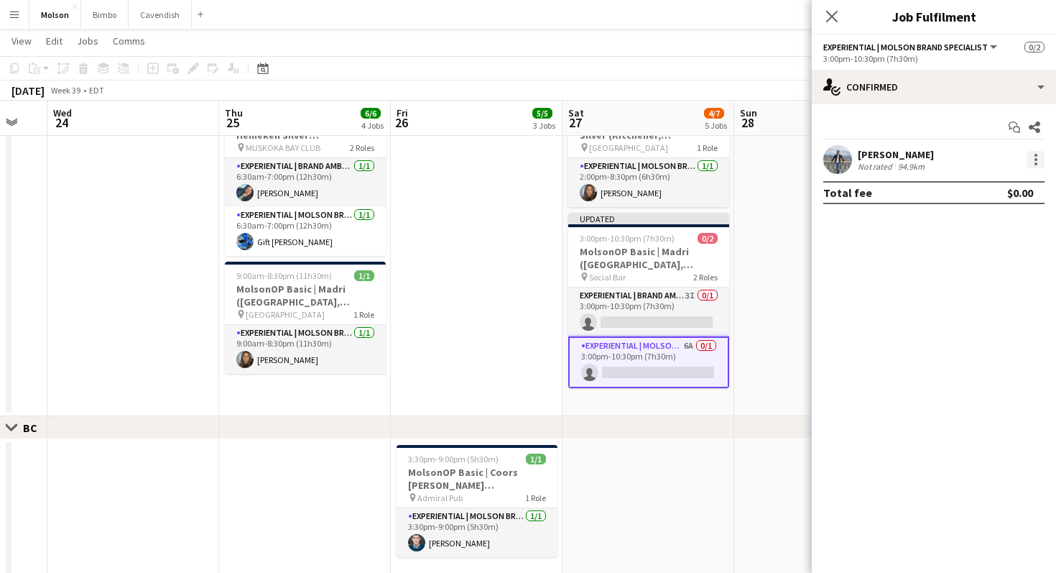
click at [1035, 167] on div at bounding box center [1036, 159] width 17 height 17
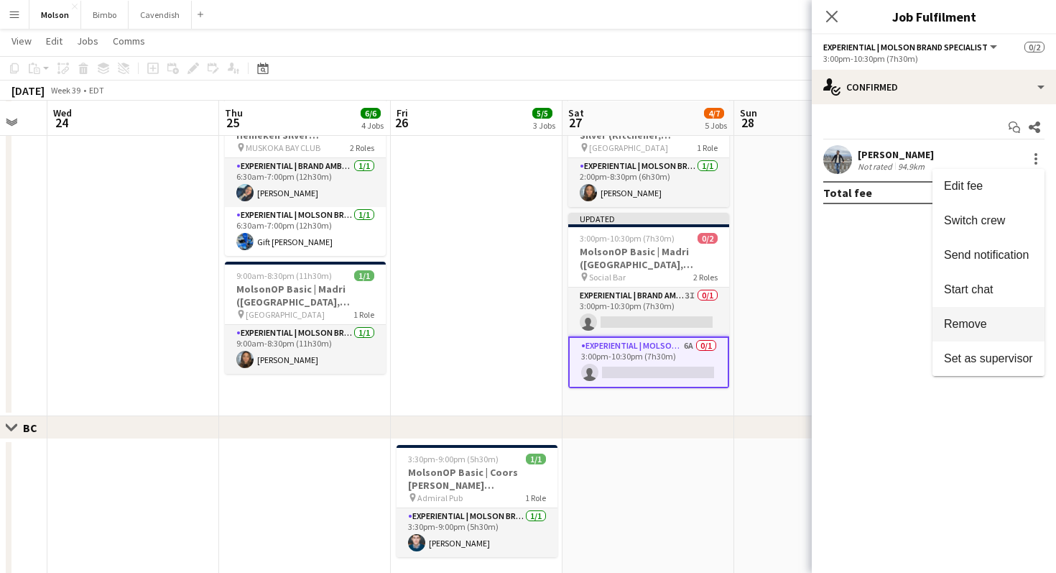
click at [962, 318] on span "Remove" at bounding box center [965, 324] width 43 height 12
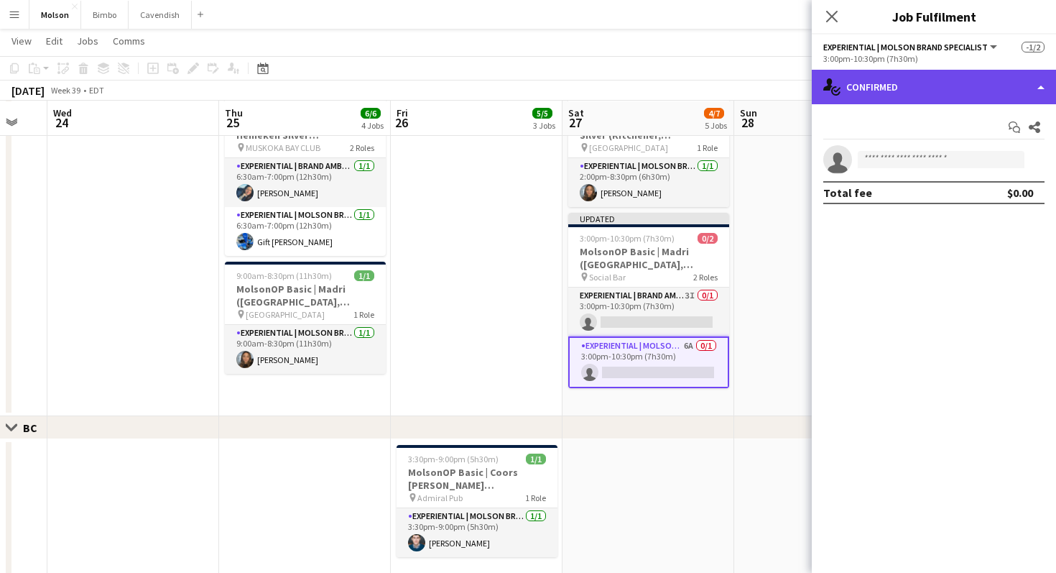
click at [923, 91] on div "single-neutral-actions-check-2 Confirmed" at bounding box center [934, 87] width 244 height 34
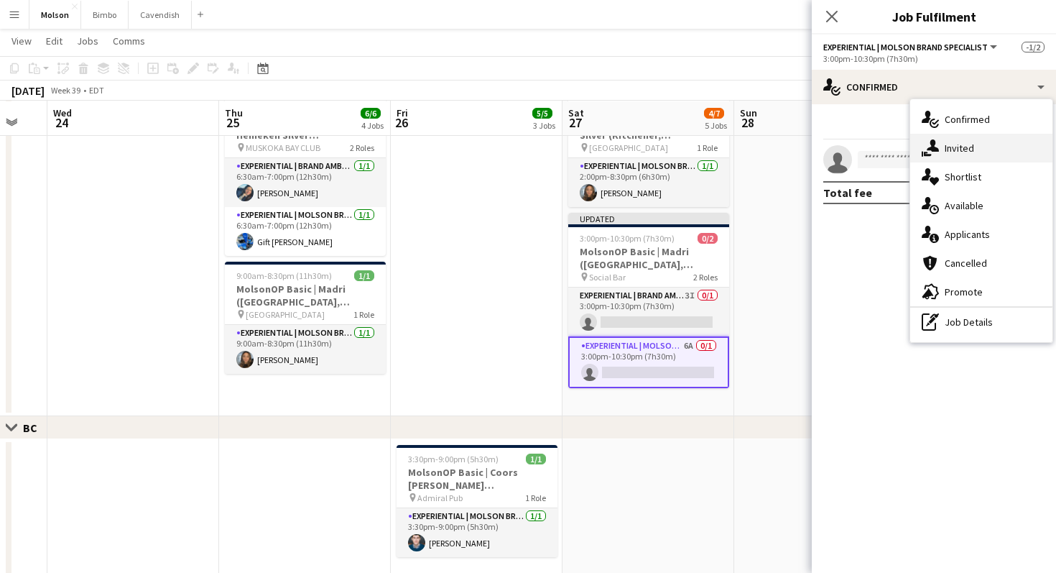
click at [948, 147] on span "Invited" at bounding box center [959, 148] width 29 height 13
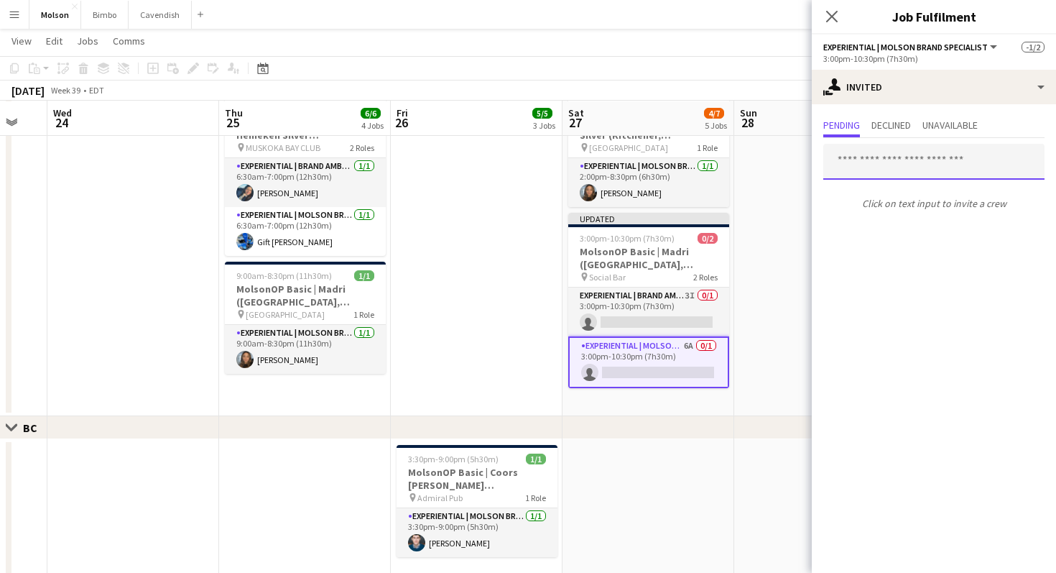
click at [869, 164] on input "text" at bounding box center [933, 162] width 221 height 36
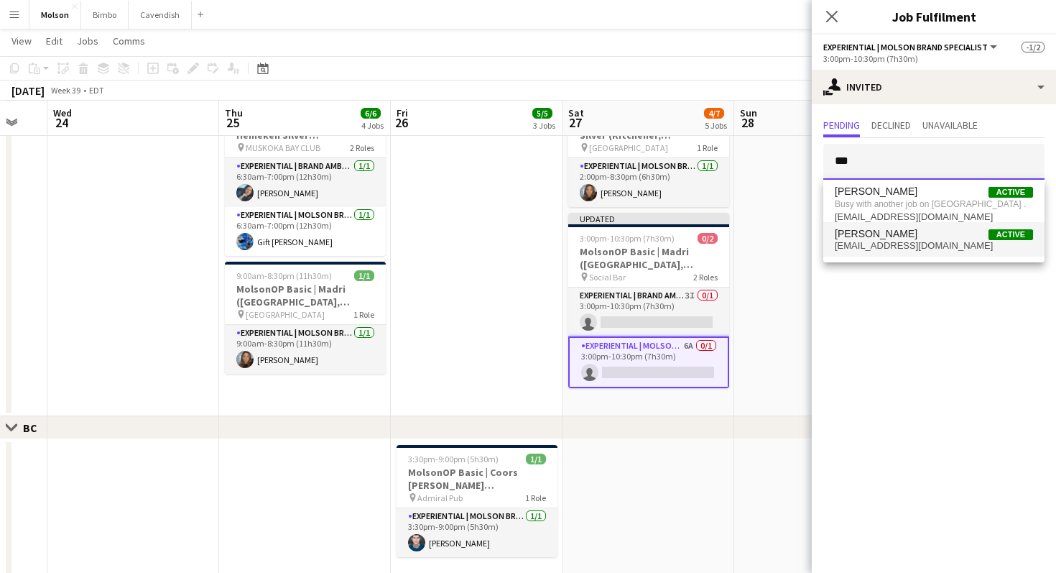
type input "***"
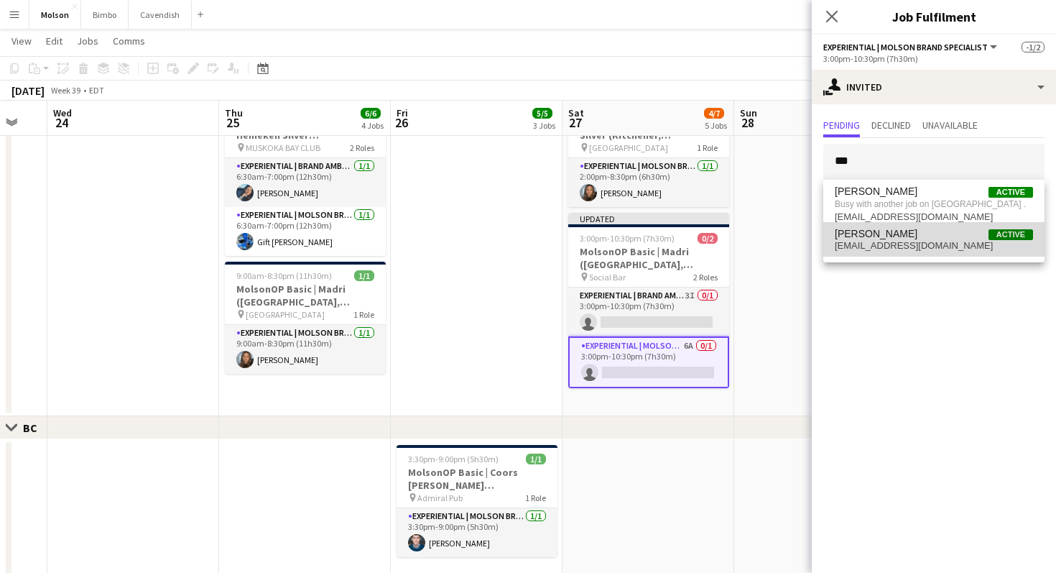
click at [894, 231] on span "[PERSON_NAME]" at bounding box center [876, 234] width 83 height 12
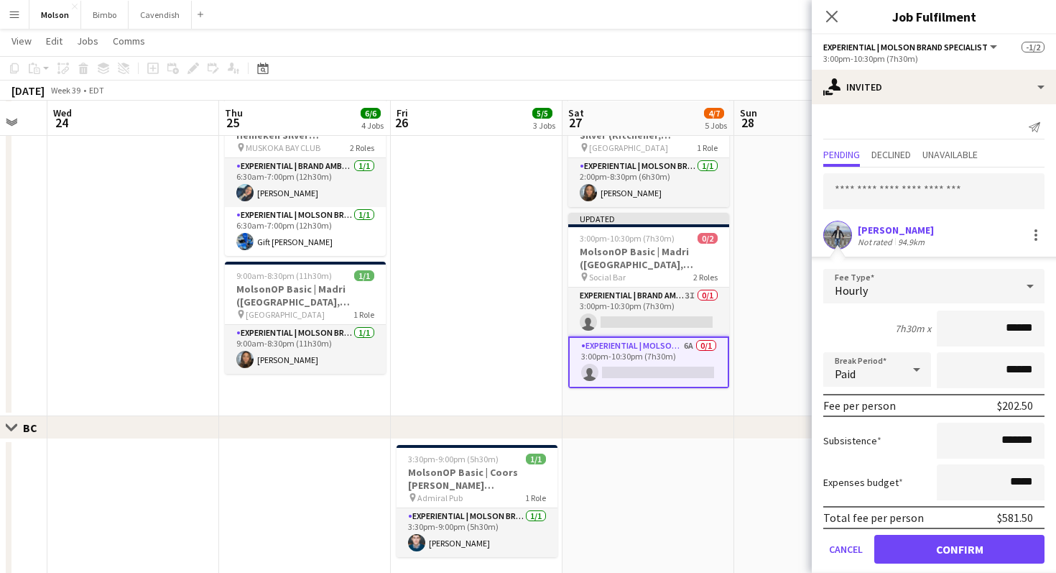
scroll to position [17, 0]
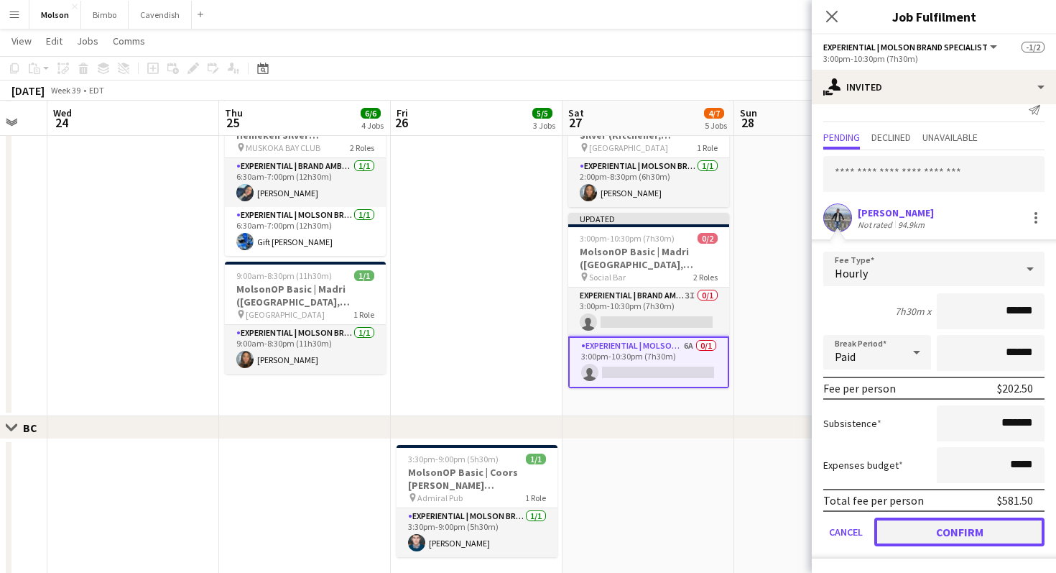
click at [934, 524] on button "Confirm" at bounding box center [959, 531] width 170 height 29
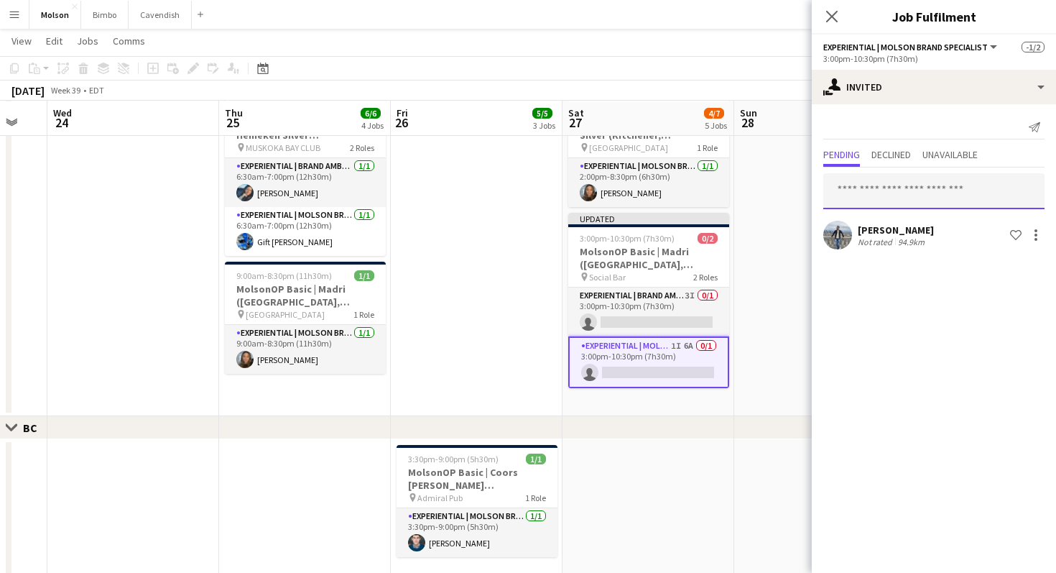
click at [881, 190] on input "text" at bounding box center [933, 191] width 221 height 36
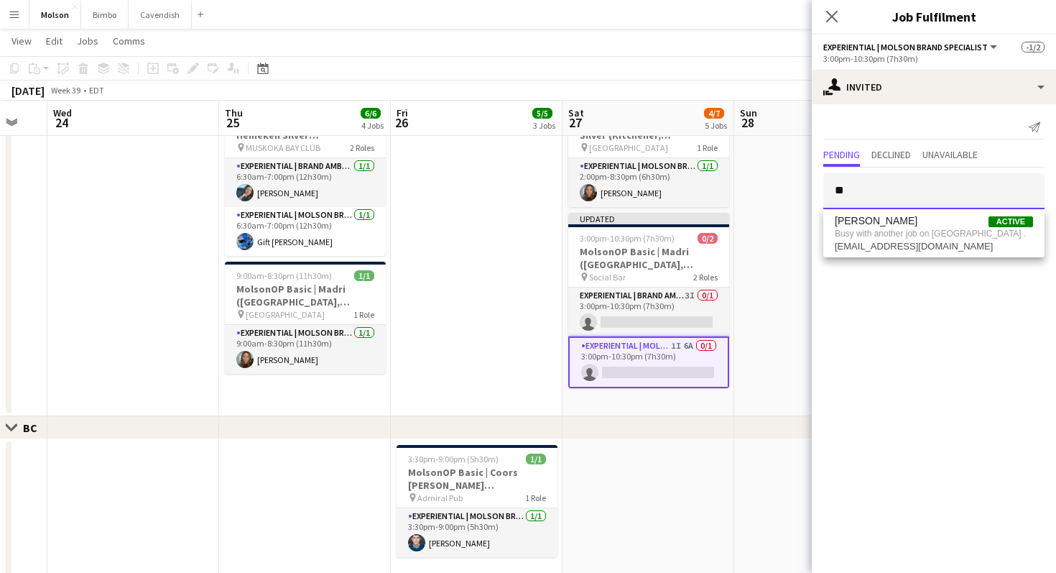
type input "*"
type input "********"
click at [949, 254] on div "[PERSON_NAME] Active Busy with another job on [GEOGRAPHIC_DATA] . [EMAIL_ADDRES…" at bounding box center [933, 233] width 221 height 48
click at [945, 248] on span "[EMAIL_ADDRESS][DOMAIN_NAME]" at bounding box center [934, 246] width 198 height 11
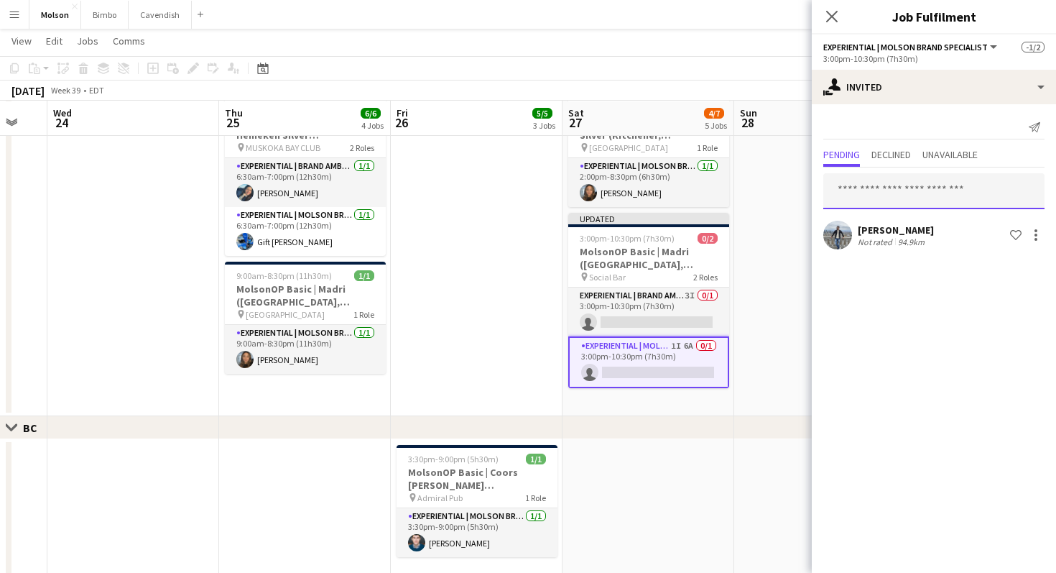
scroll to position [569, 0]
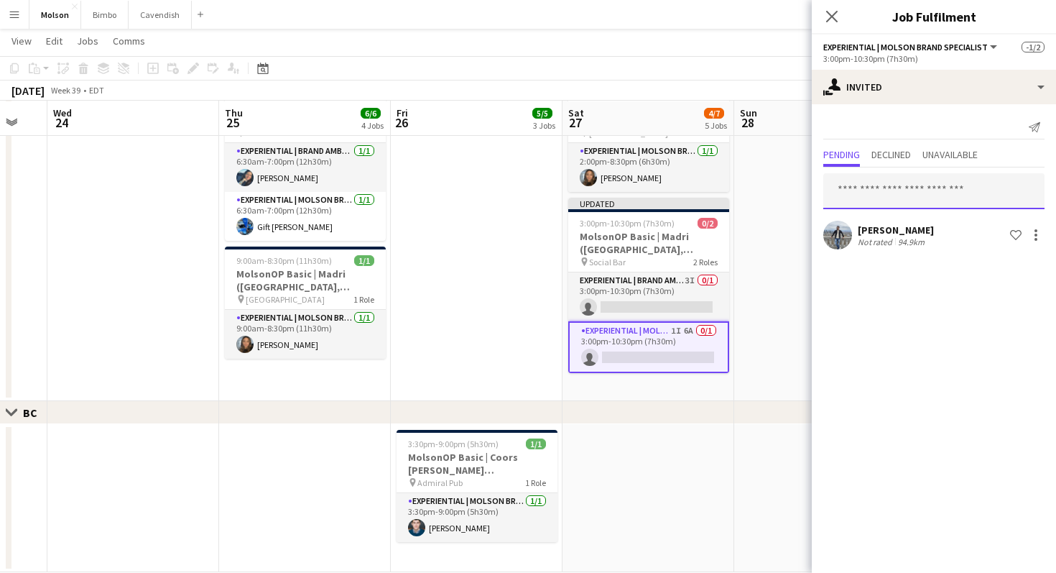
click at [908, 190] on input "text" at bounding box center [933, 191] width 221 height 36
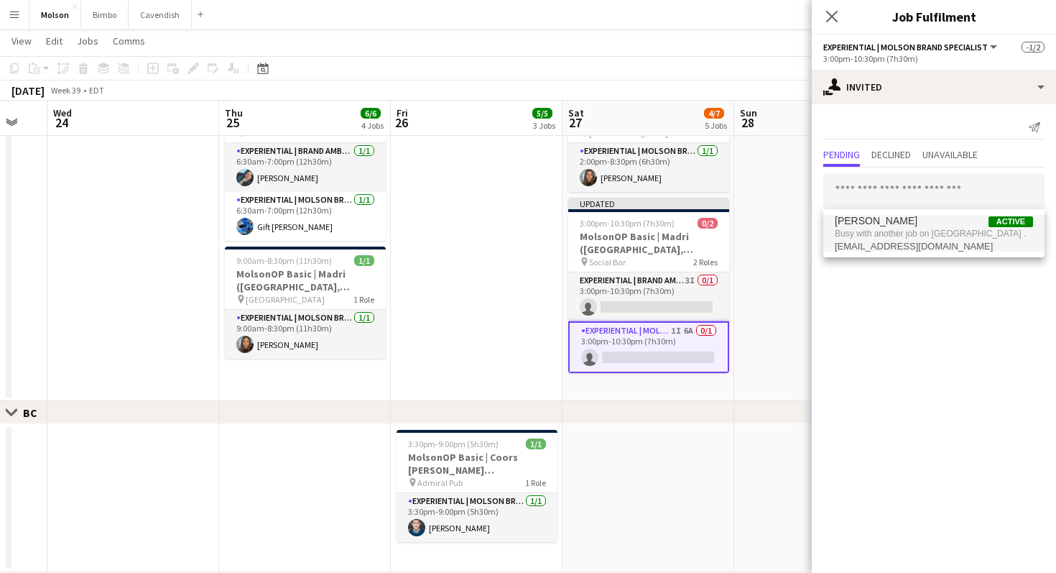
click at [909, 290] on mat-expansion-panel "user-plus Invited Send notification Pending Declined Unavailable [PERSON_NAME] …" at bounding box center [934, 338] width 244 height 468
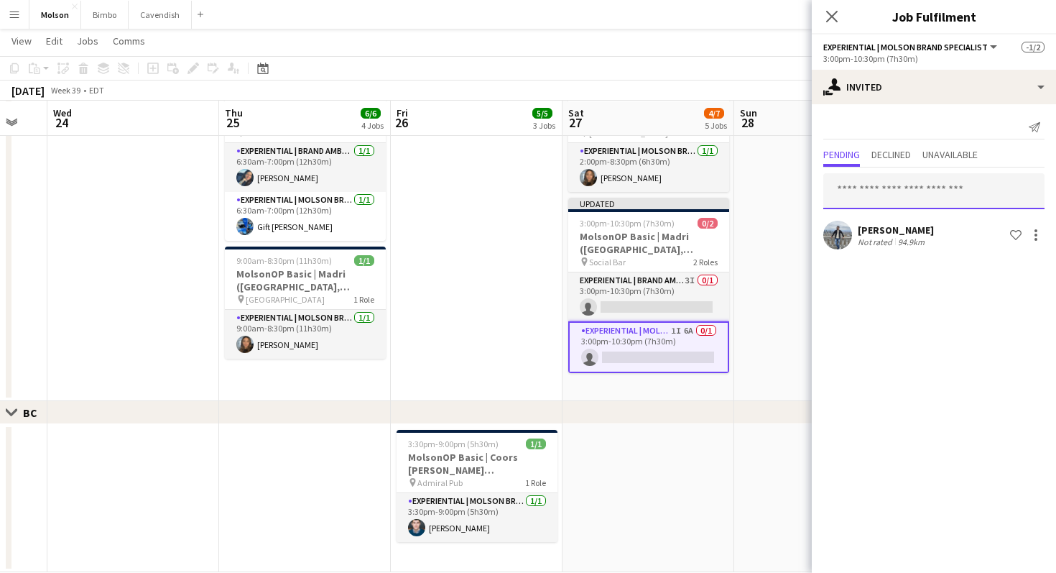
click at [905, 201] on input "text" at bounding box center [933, 191] width 221 height 36
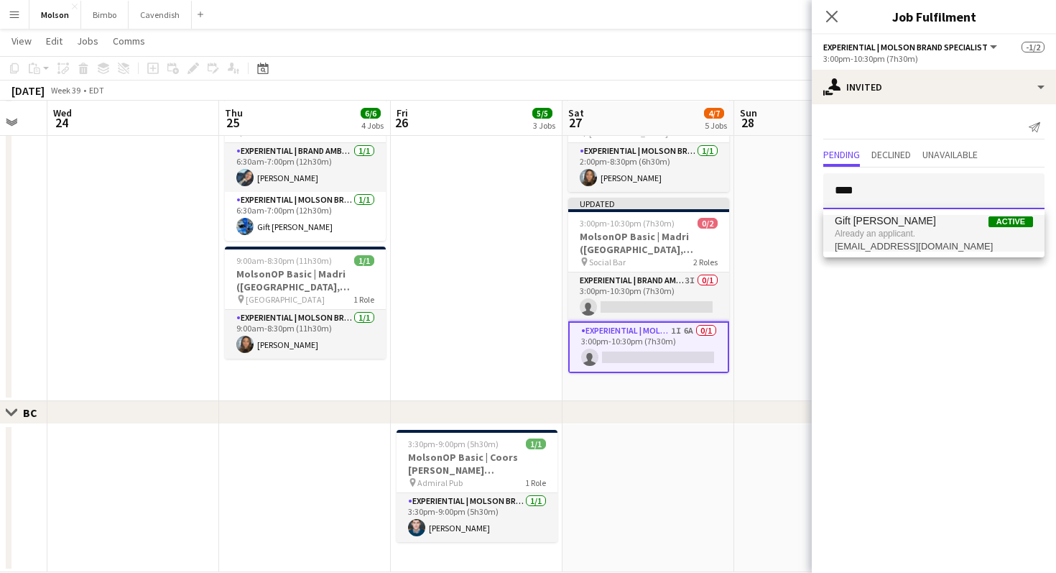
type input "****"
click at [902, 234] on span "Already an applicant." at bounding box center [934, 233] width 198 height 13
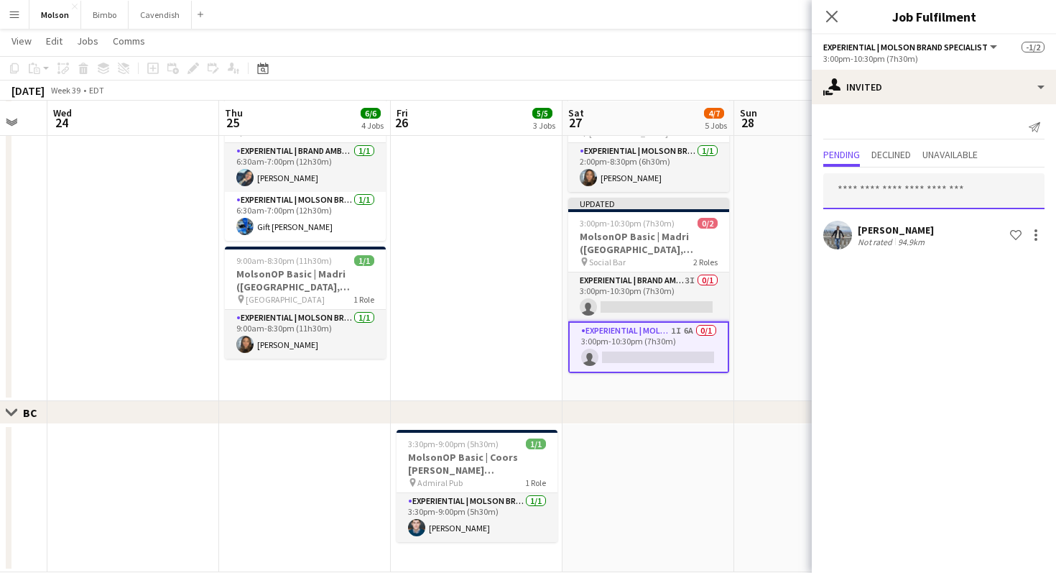
click at [897, 198] on input "text" at bounding box center [933, 191] width 221 height 36
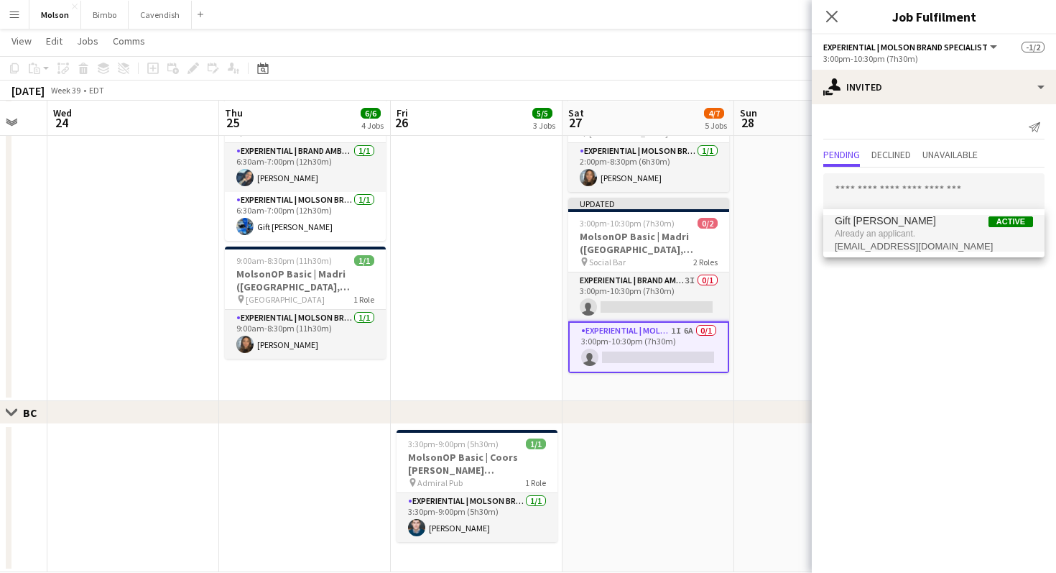
click at [918, 379] on mat-expansion-panel "user-plus Invited Send notification Pending Declined Unavailable [PERSON_NAME] …" at bounding box center [934, 338] width 244 height 468
click at [906, 207] on input "text" at bounding box center [933, 191] width 221 height 36
click at [903, 193] on input "text" at bounding box center [933, 191] width 221 height 36
click at [907, 300] on mat-expansion-panel "user-plus Invited Send notification Pending Declined Unavailable [PERSON_NAME] …" at bounding box center [934, 338] width 244 height 468
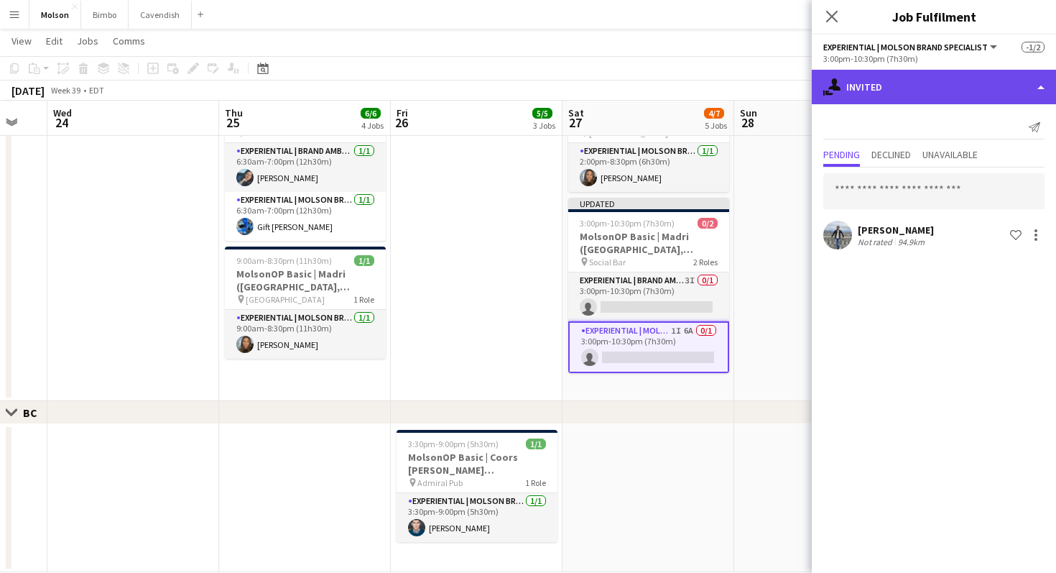
click at [922, 81] on div "single-neutral-actions-share-1 Invited" at bounding box center [934, 87] width 244 height 34
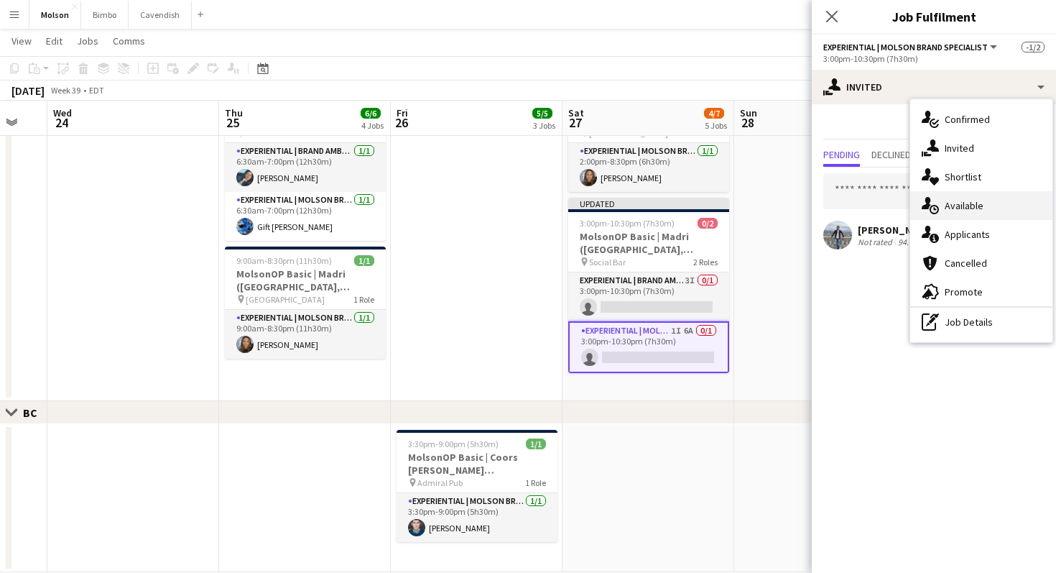
click at [943, 209] on div "single-neutral-actions-upload Available" at bounding box center [981, 205] width 142 height 29
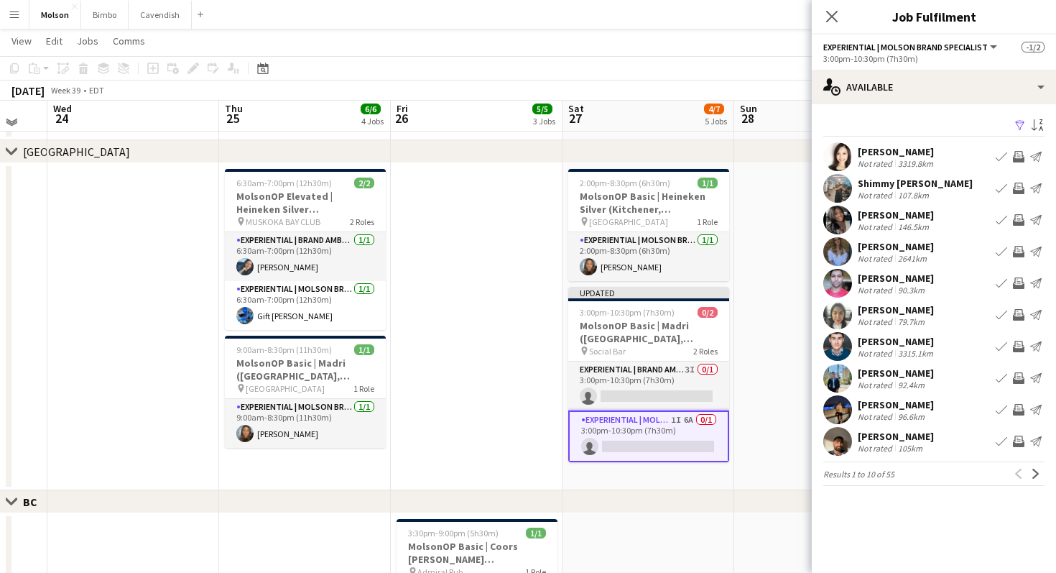
scroll to position [476, 0]
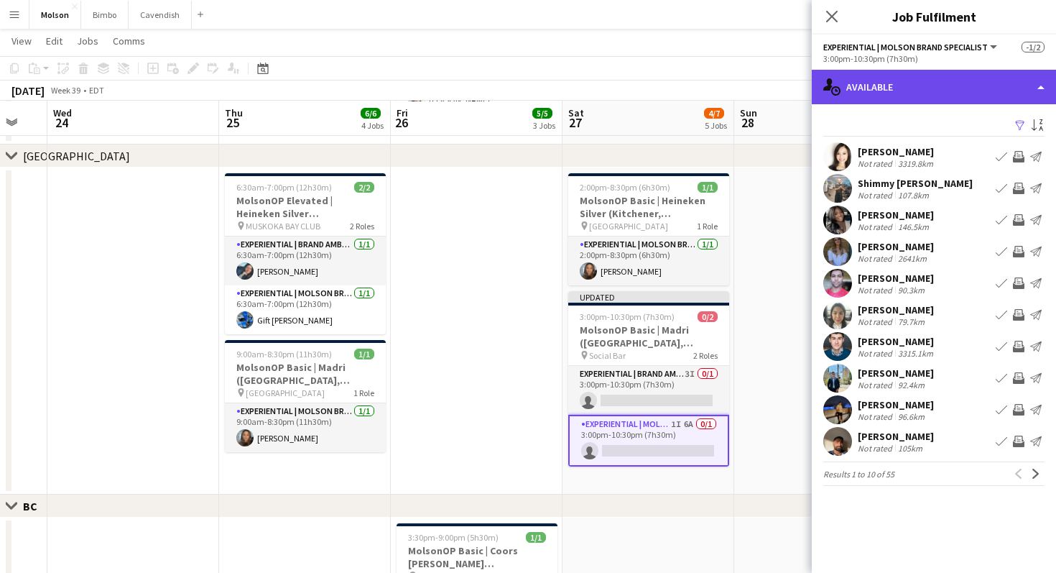
click at [981, 97] on div "single-neutral-actions-upload Available" at bounding box center [934, 87] width 244 height 34
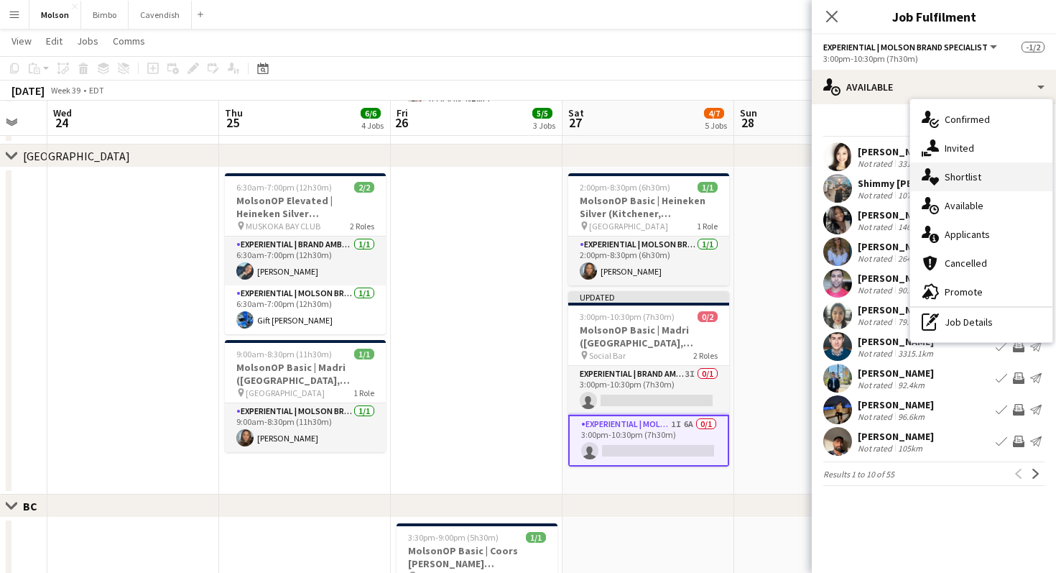
click at [967, 178] on span "Shortlist" at bounding box center [963, 176] width 37 height 13
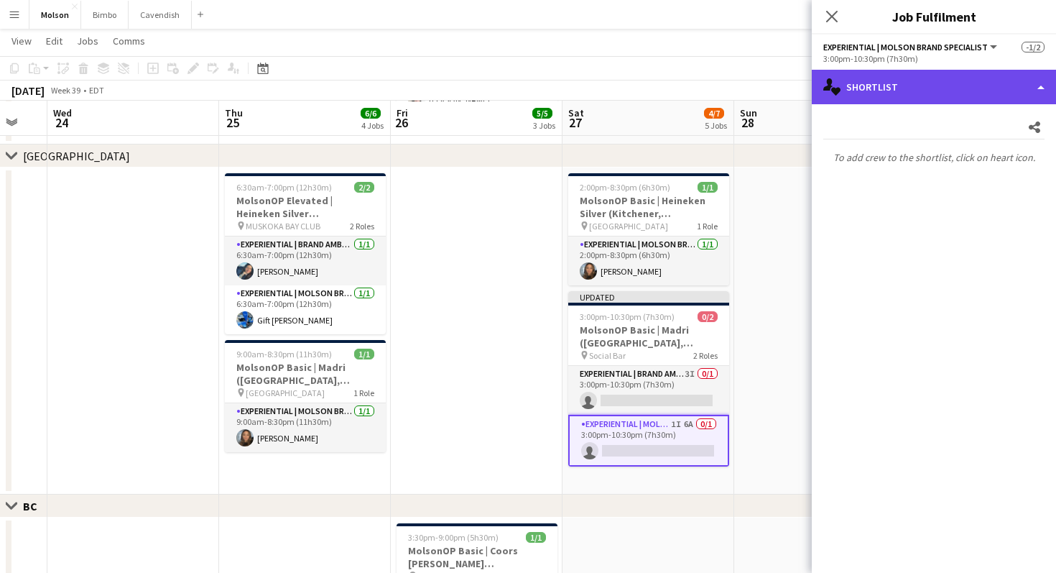
click at [1041, 83] on div "single-neutral-actions-heart Shortlist" at bounding box center [934, 87] width 244 height 34
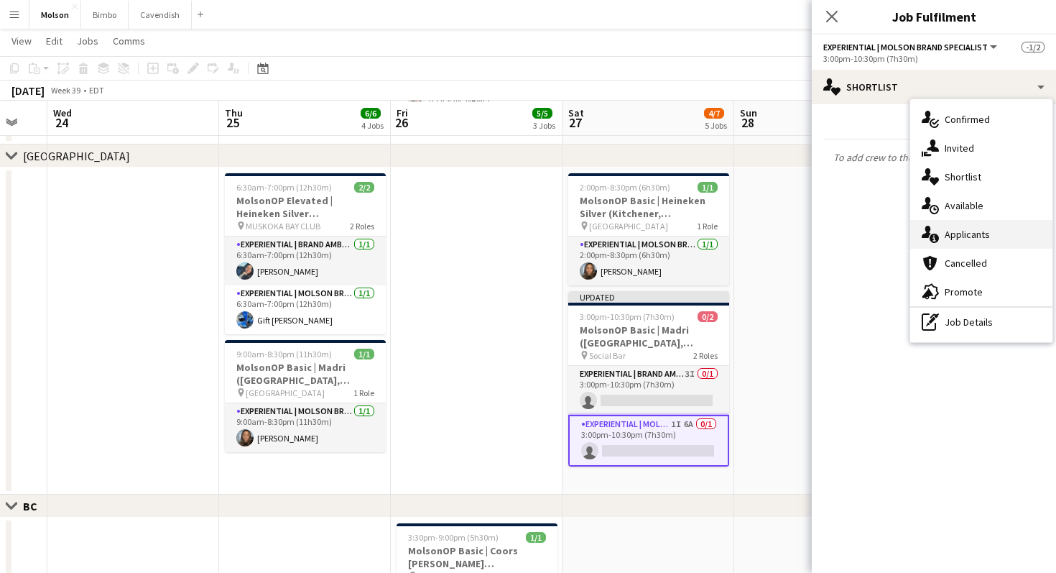
click at [1011, 241] on div "single-neutral-actions-information Applicants" at bounding box center [981, 234] width 142 height 29
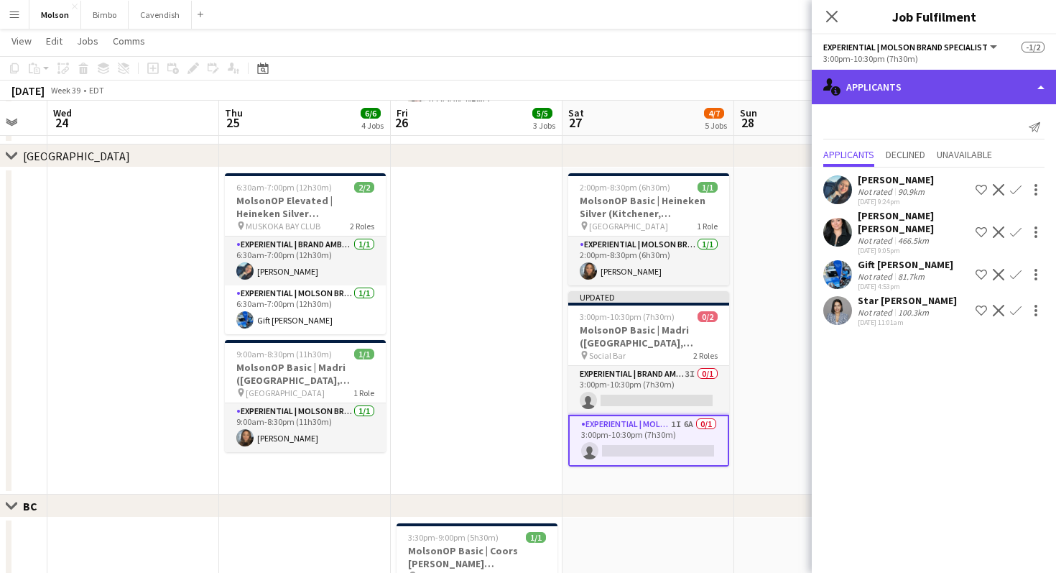
click at [1045, 82] on div "single-neutral-actions-information Applicants" at bounding box center [934, 87] width 244 height 34
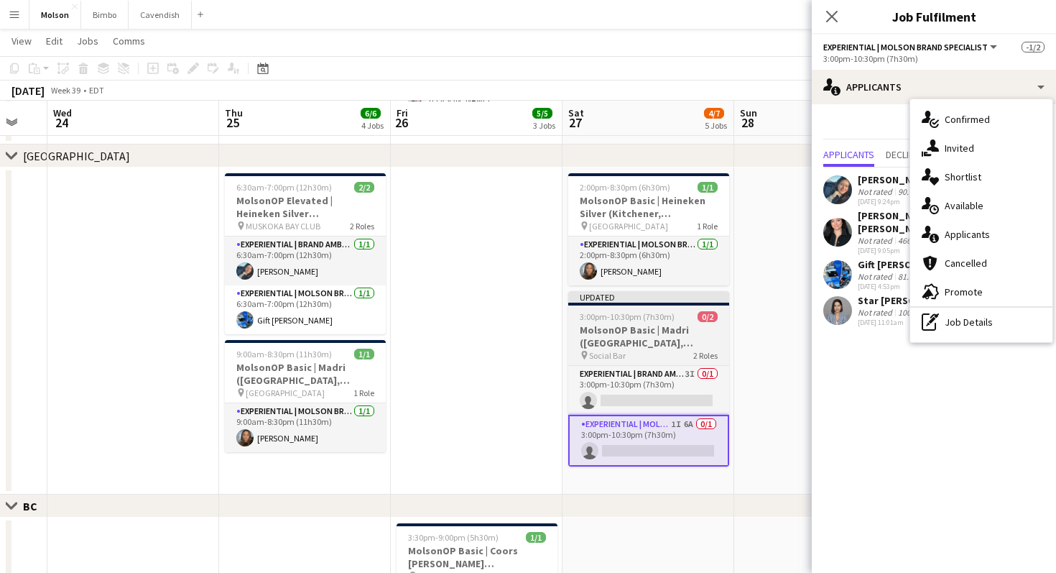
click at [703, 351] on span "2 Roles" at bounding box center [705, 355] width 24 height 11
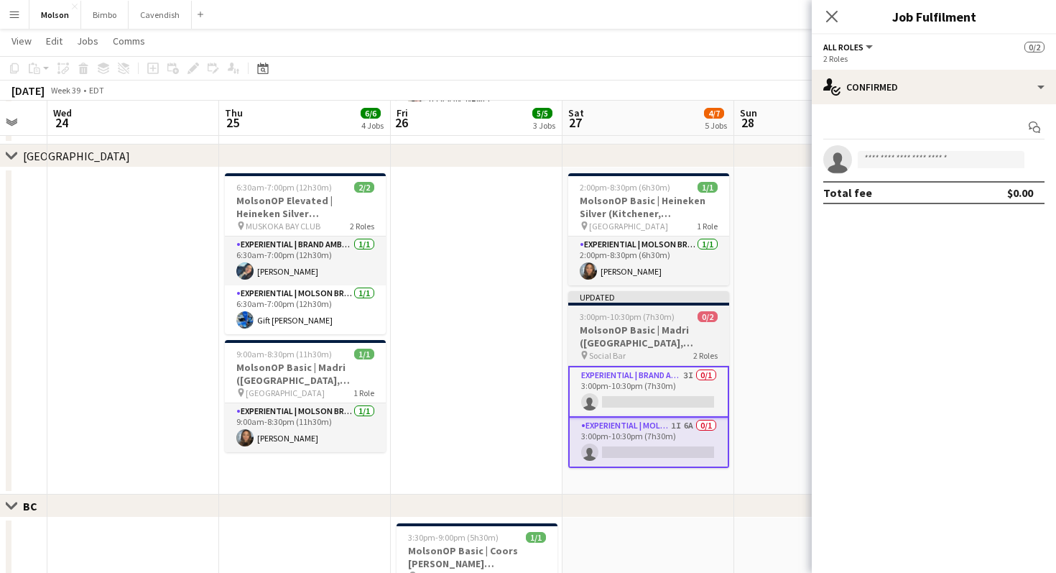
click at [685, 341] on h3 "MolsonOP Basic | Madri ([GEOGRAPHIC_DATA], [GEOGRAPHIC_DATA])" at bounding box center [648, 336] width 161 height 26
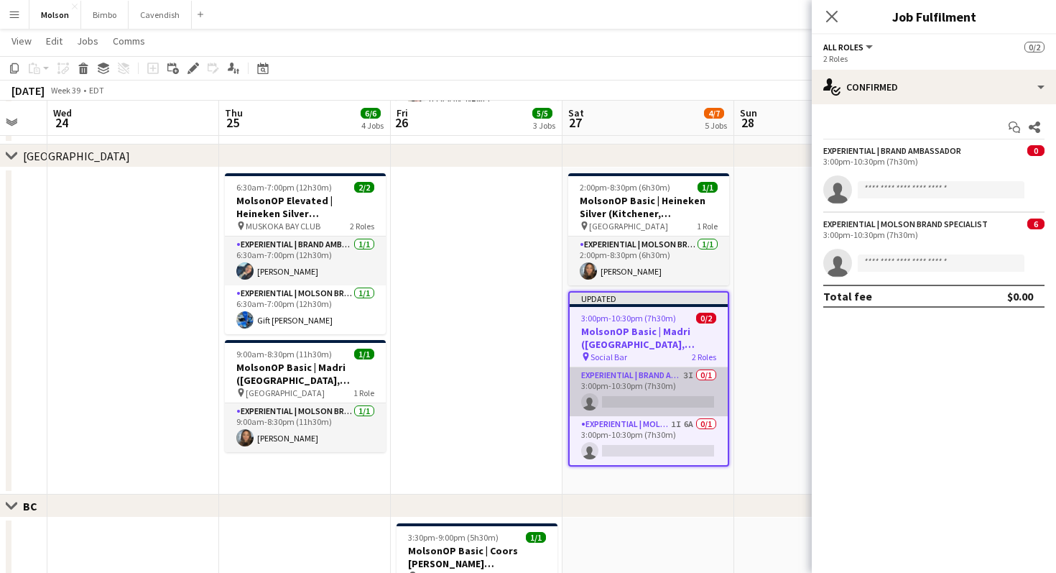
click at [678, 382] on app-card-role "Experiential | Brand Ambassador 3I 0/1 3:00pm-10:30pm (7h30m) single-neutral-ac…" at bounding box center [649, 391] width 158 height 49
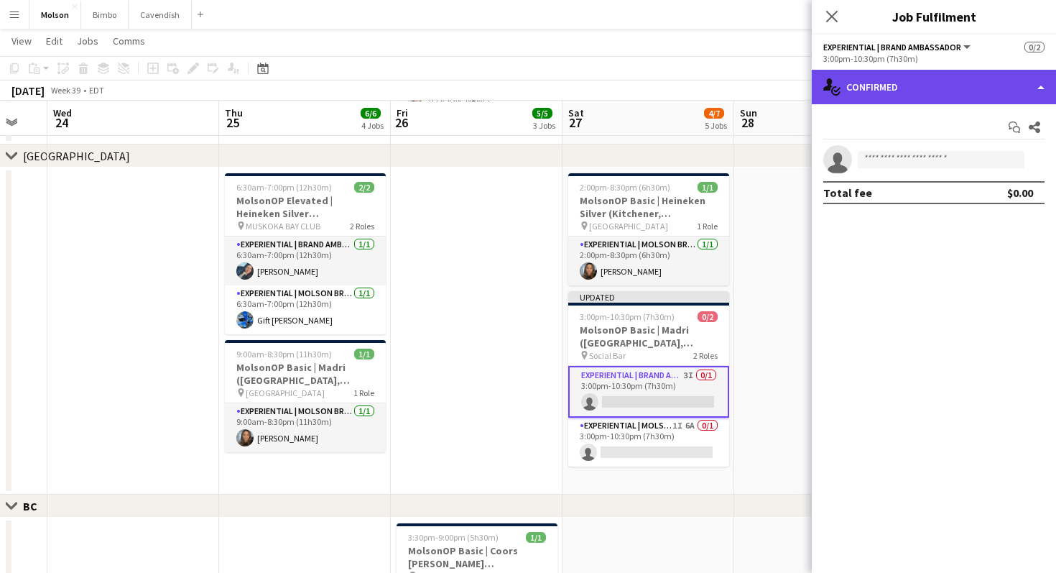
click at [1043, 97] on div "single-neutral-actions-check-2 Confirmed" at bounding box center [934, 87] width 244 height 34
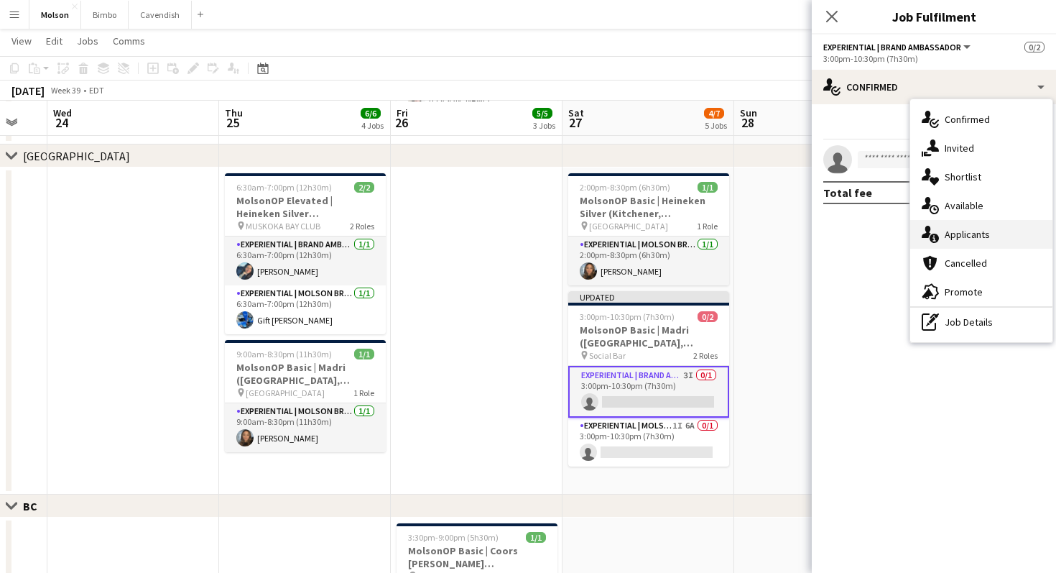
click at [972, 231] on span "Applicants" at bounding box center [967, 234] width 45 height 13
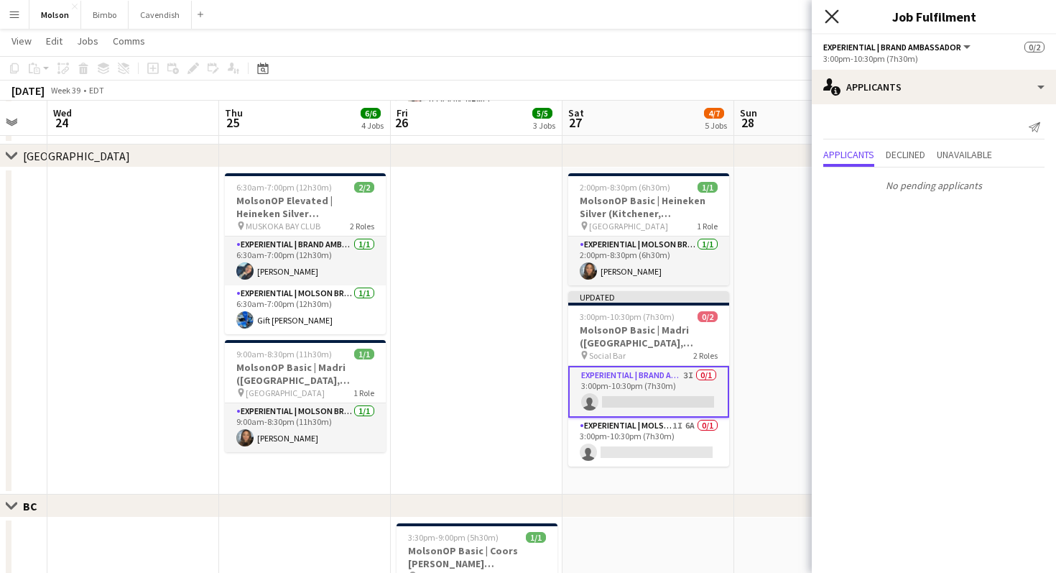
click at [837, 12] on icon "Close pop-in" at bounding box center [832, 16] width 14 height 14
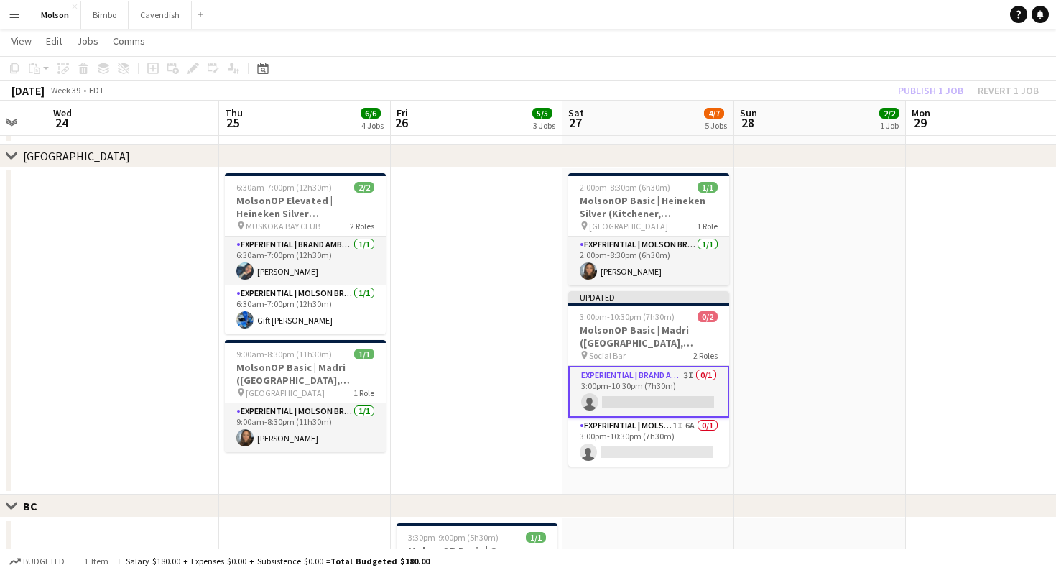
click at [643, 414] on app-card-role "Experiential | Brand Ambassador 3I 0/1 3:00pm-10:30pm (7h30m) single-neutral-ac…" at bounding box center [648, 392] width 161 height 52
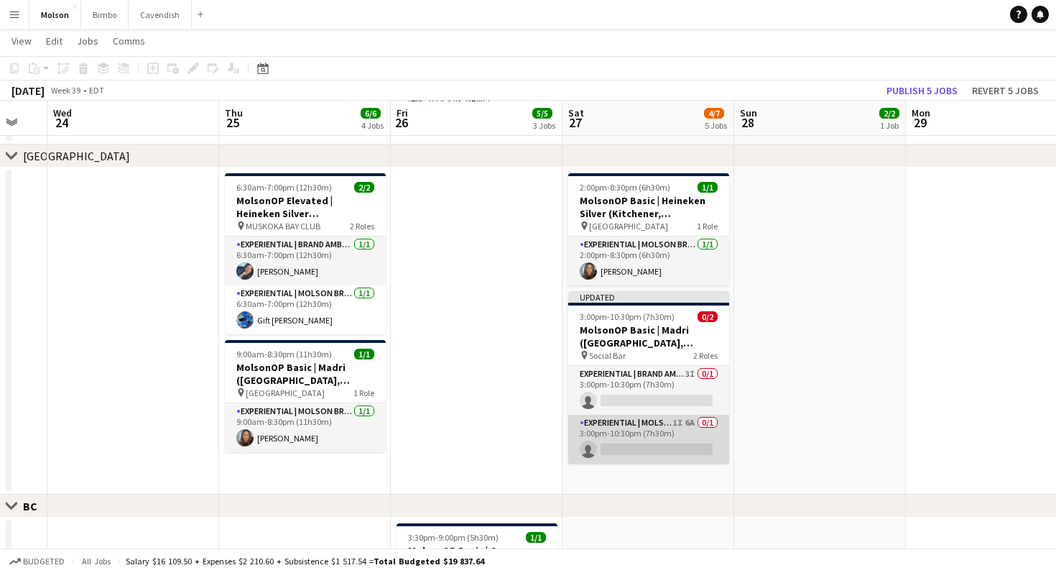
click at [643, 432] on app-card-role "Experiential | Molson Brand Specialist 1I 6A 0/1 3:00pm-10:30pm (7h30m) single-…" at bounding box center [648, 439] width 161 height 49
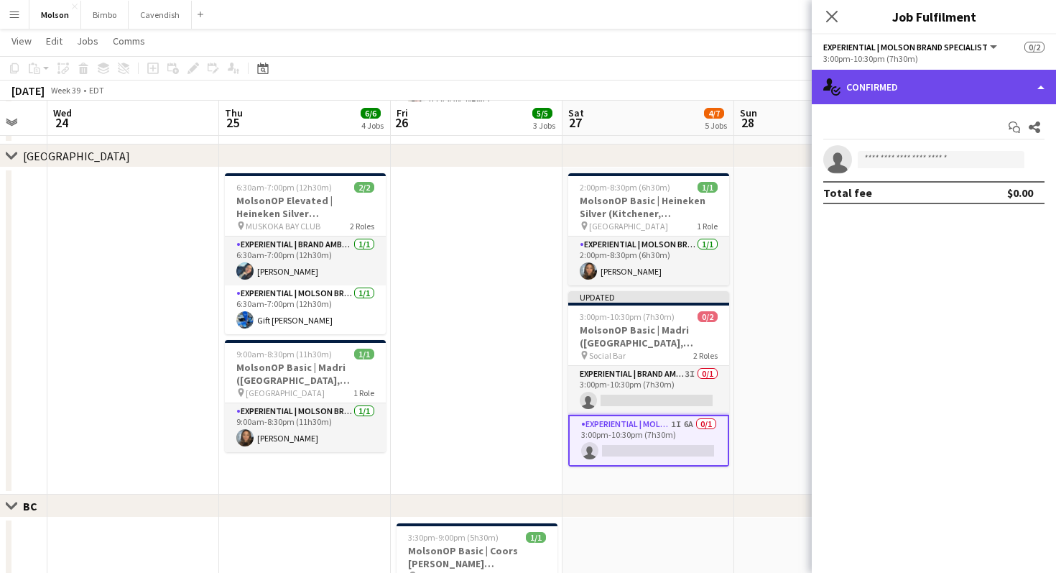
click at [1037, 86] on div "single-neutral-actions-check-2 Confirmed" at bounding box center [934, 87] width 244 height 34
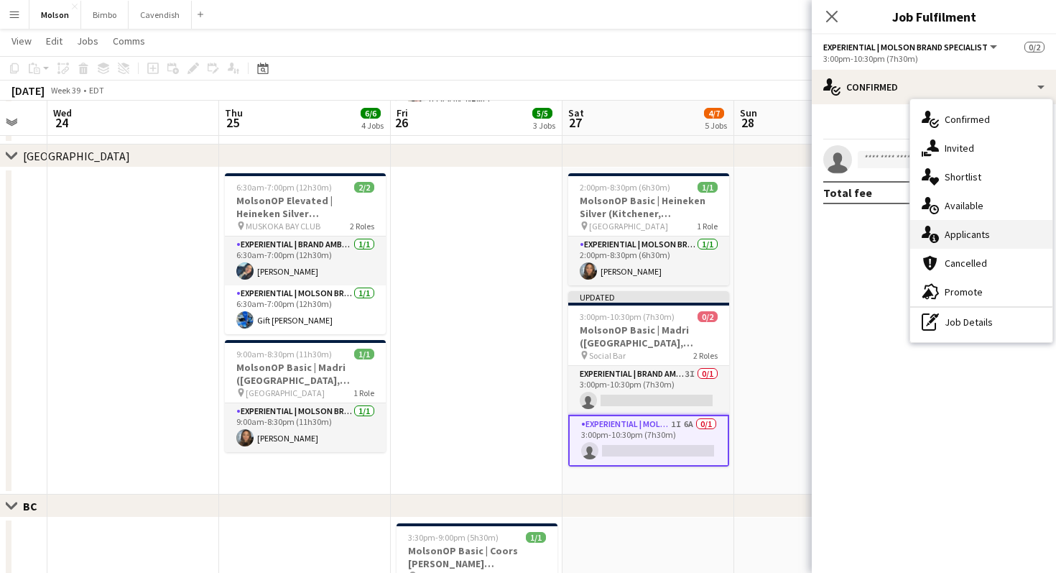
click at [961, 229] on span "Applicants" at bounding box center [967, 234] width 45 height 13
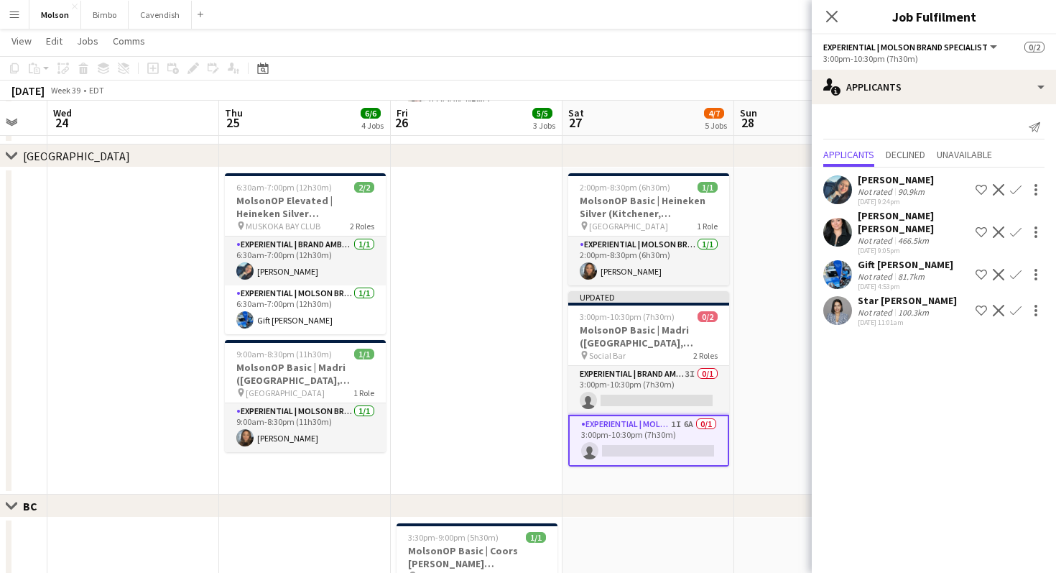
click at [1016, 305] on app-icon "Confirm" at bounding box center [1015, 310] width 11 height 11
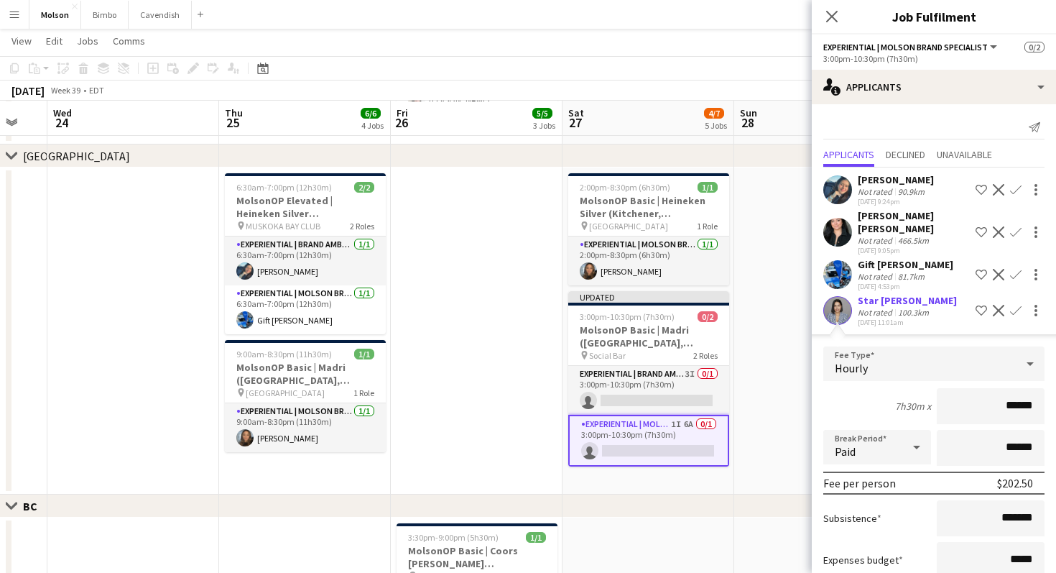
click at [887, 403] on div "7h30m x ******" at bounding box center [933, 406] width 221 height 36
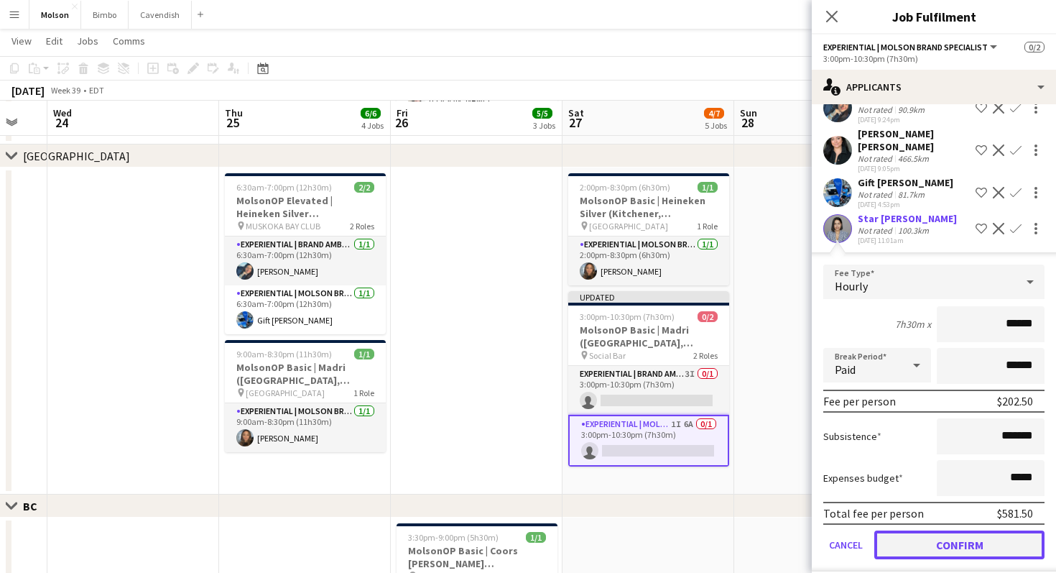
click at [919, 530] on button "Confirm" at bounding box center [959, 544] width 170 height 29
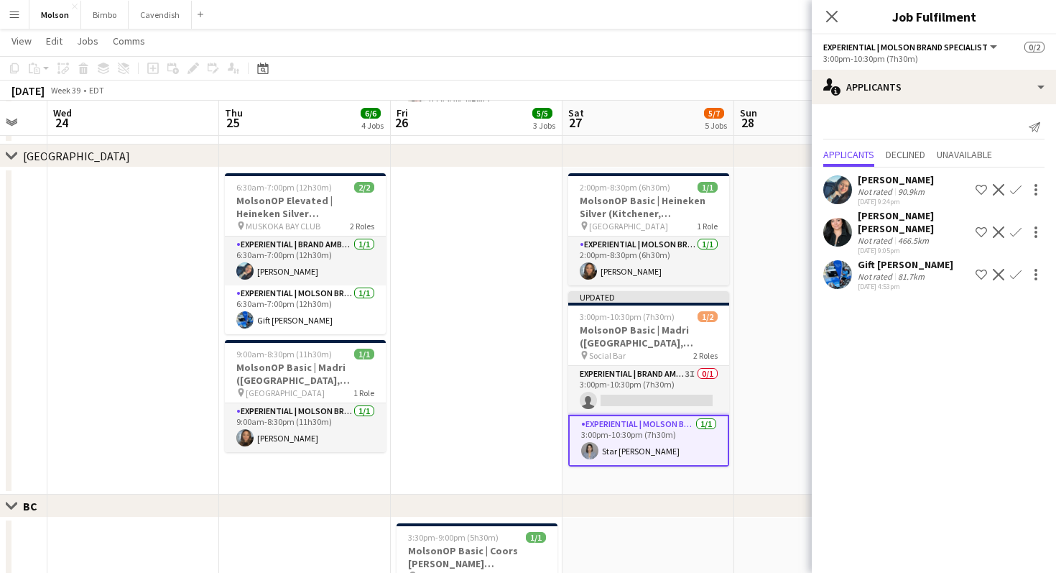
scroll to position [0, 0]
click at [604, 387] on app-card-role "Experiential | Brand Ambassador 3I 0/1 3:00pm-10:30pm (7h30m) single-neutral-ac…" at bounding box center [648, 390] width 161 height 49
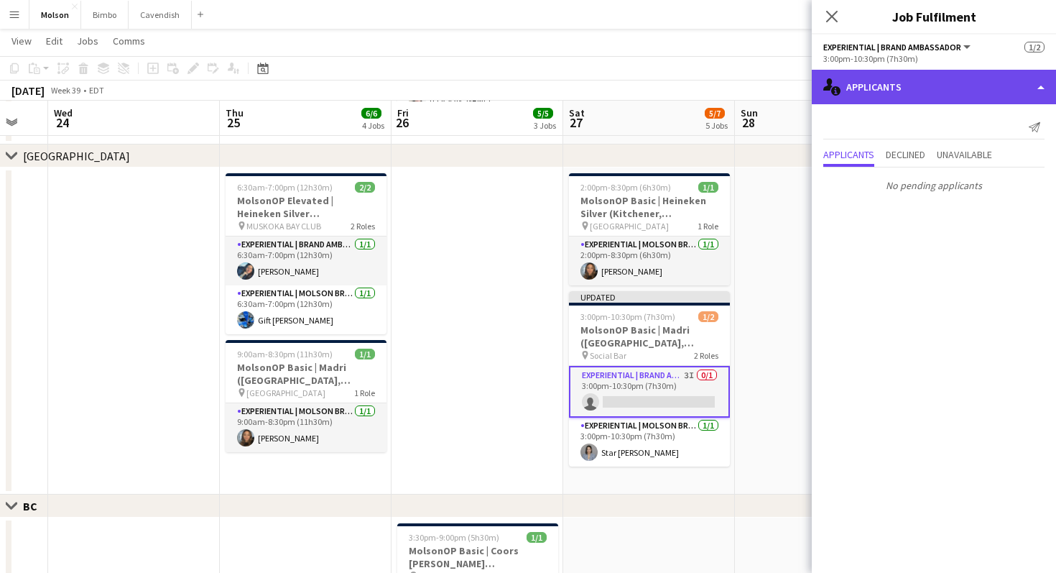
click at [985, 86] on div "single-neutral-actions-information Applicants" at bounding box center [934, 87] width 244 height 34
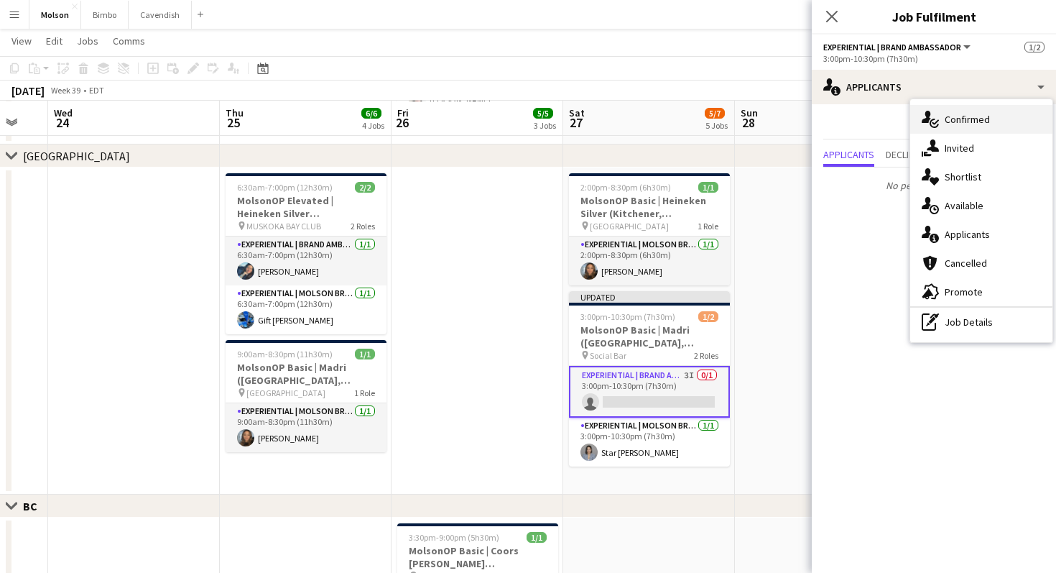
click at [970, 127] on div "single-neutral-actions-check-2 Confirmed" at bounding box center [981, 119] width 142 height 29
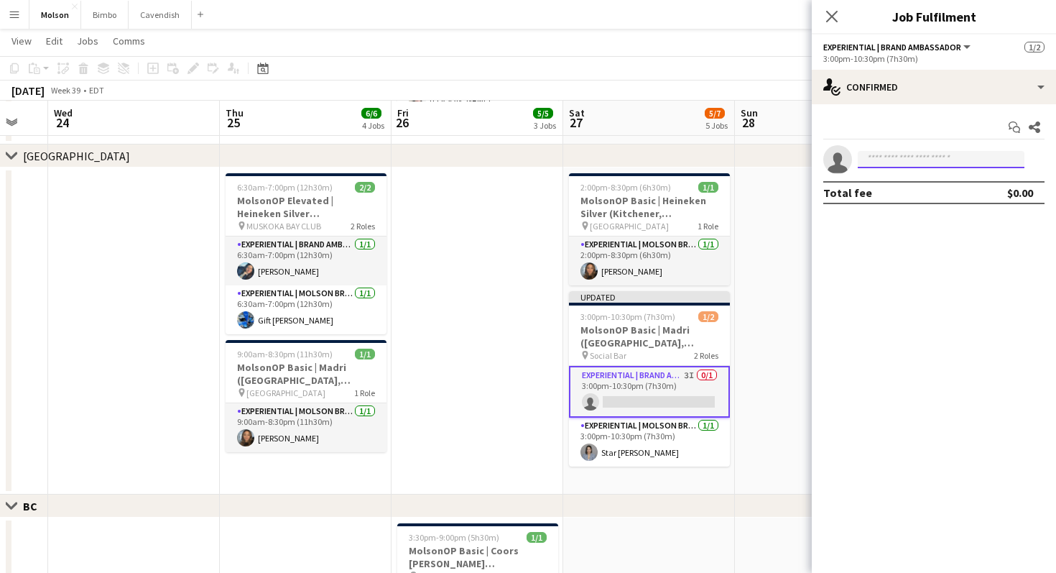
click at [947, 163] on input at bounding box center [941, 159] width 167 height 17
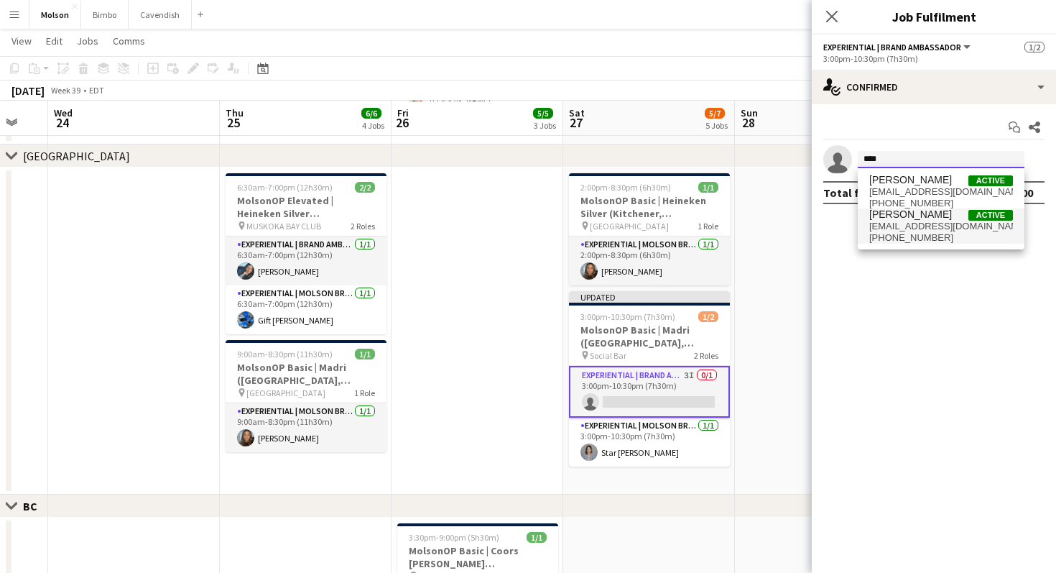
type input "****"
click at [928, 218] on span "[PERSON_NAME]" at bounding box center [910, 214] width 83 height 12
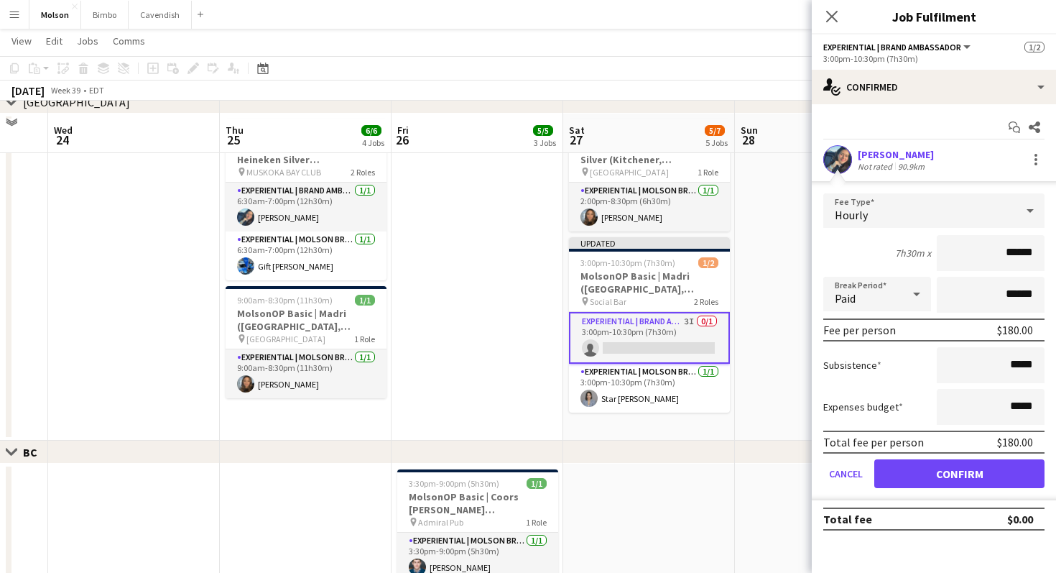
scroll to position [563, 0]
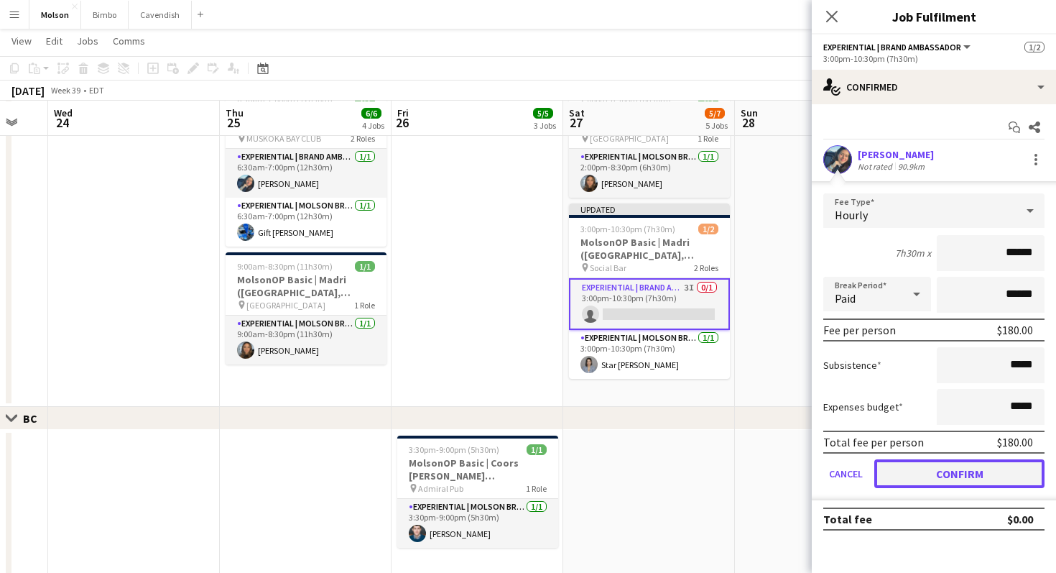
click at [938, 476] on button "Confirm" at bounding box center [959, 473] width 170 height 29
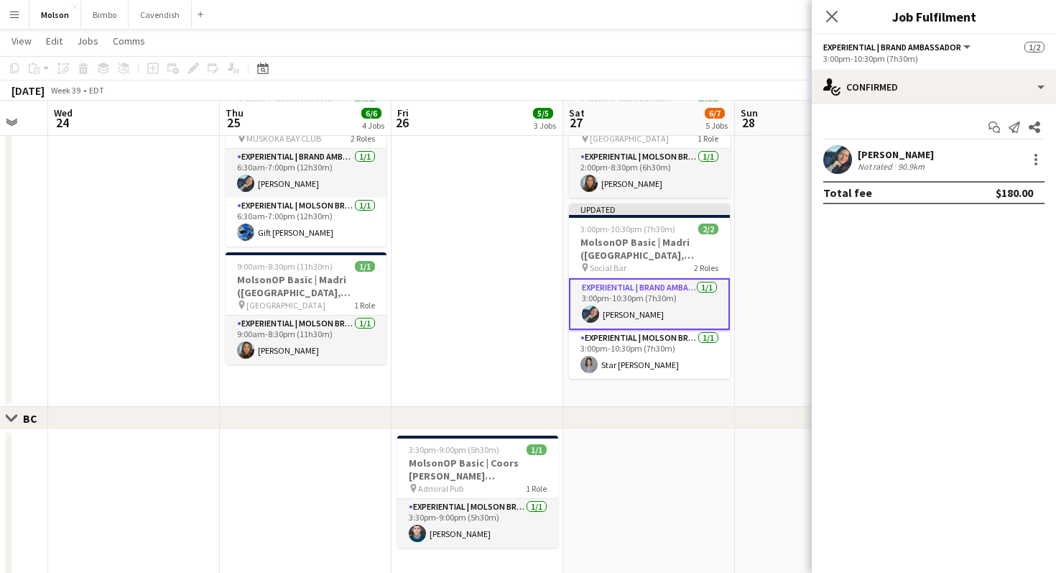
click at [774, 304] on app-date-cell at bounding box center [821, 243] width 172 height 327
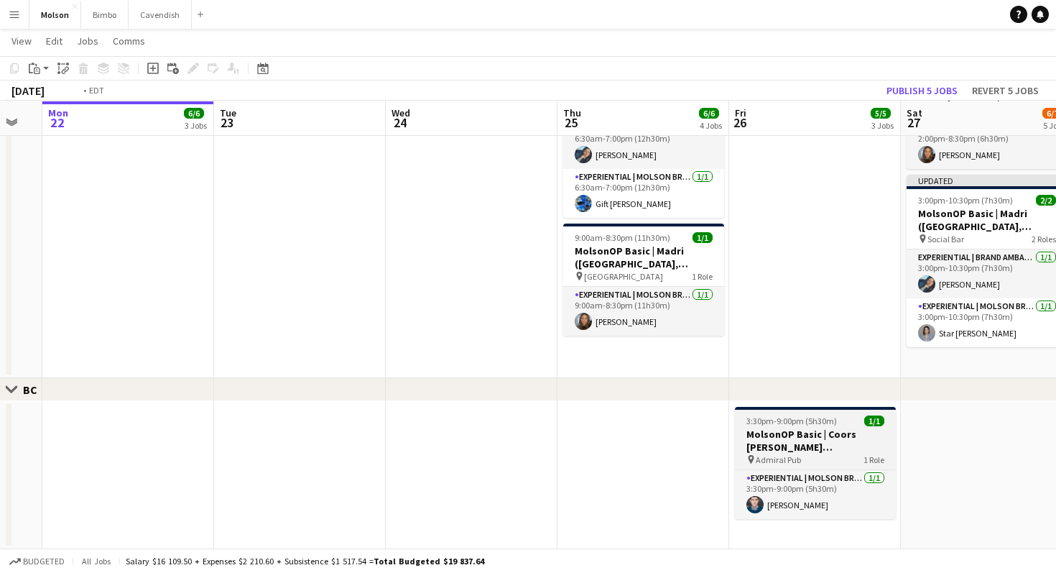
scroll to position [0, 496]
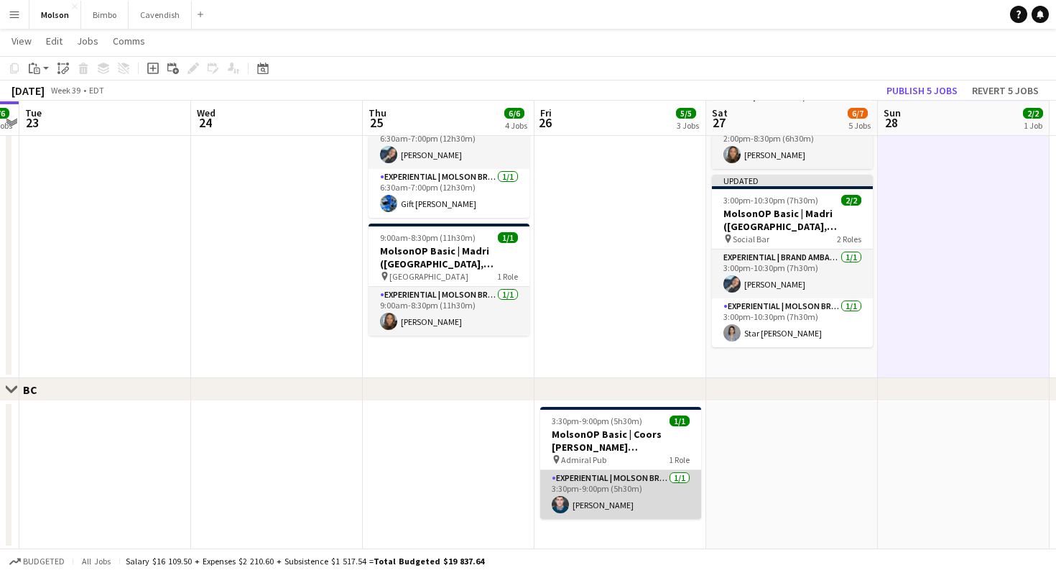
click at [572, 481] on app-card-role "Experiential | Molson Brand Specialist [DATE] 3:30pm-9:00pm (5h30m) [PERSON_NAM…" at bounding box center [620, 494] width 161 height 49
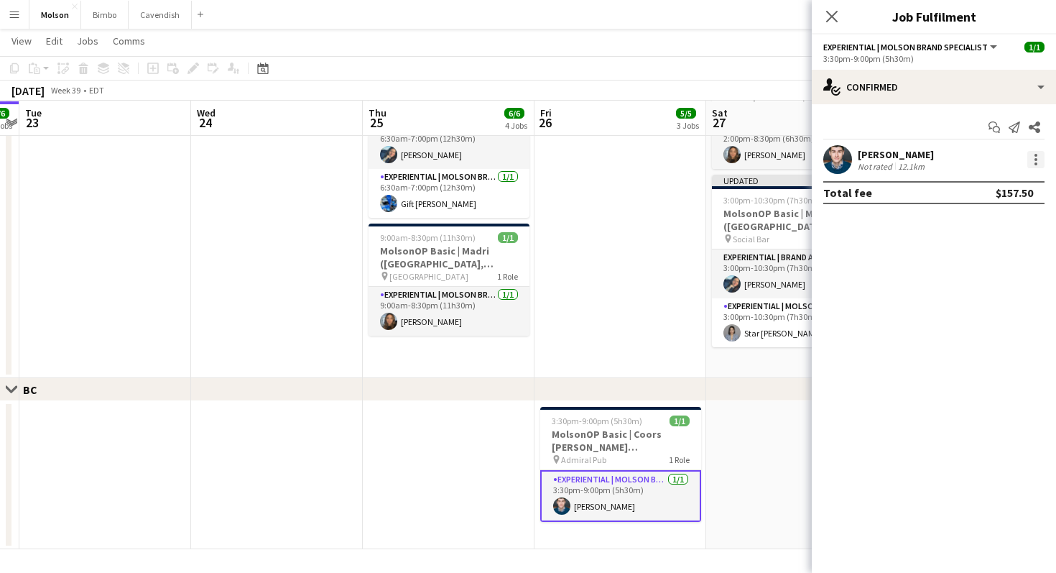
click at [1035, 163] on div at bounding box center [1036, 163] width 3 height 3
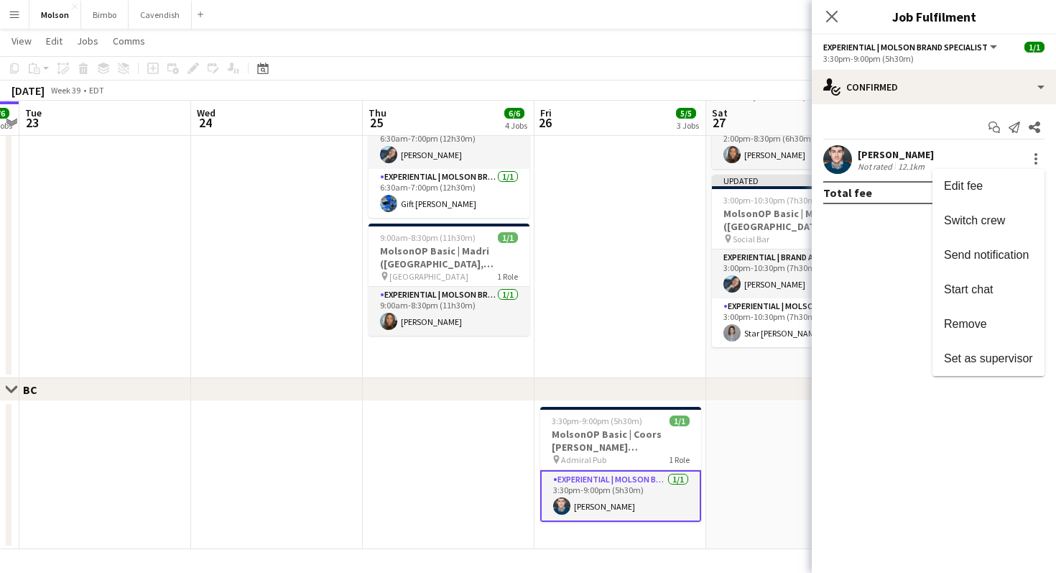
click at [820, 281] on div at bounding box center [528, 286] width 1056 height 573
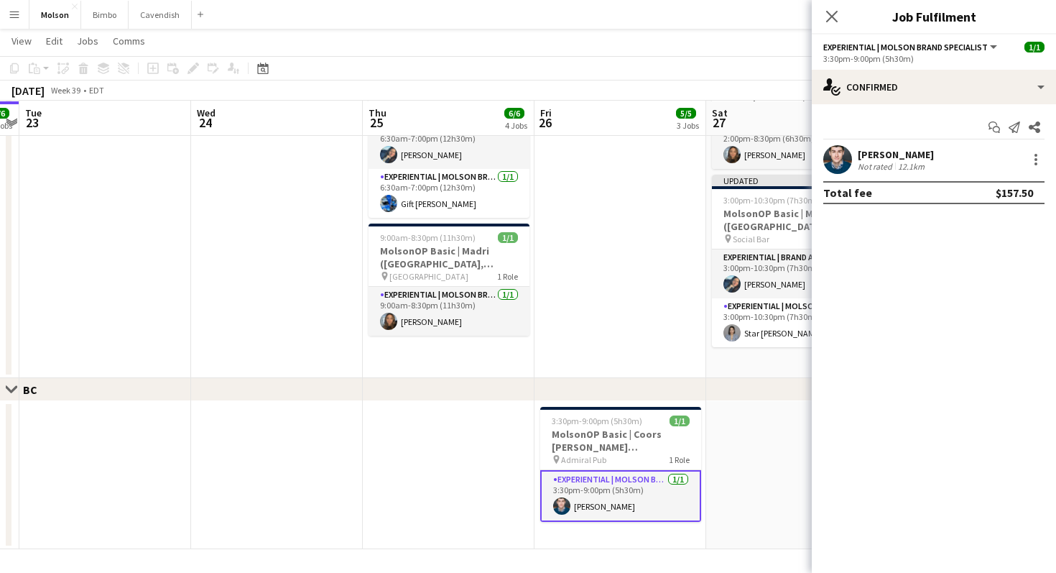
click at [571, 300] on app-date-cell at bounding box center [621, 214] width 172 height 327
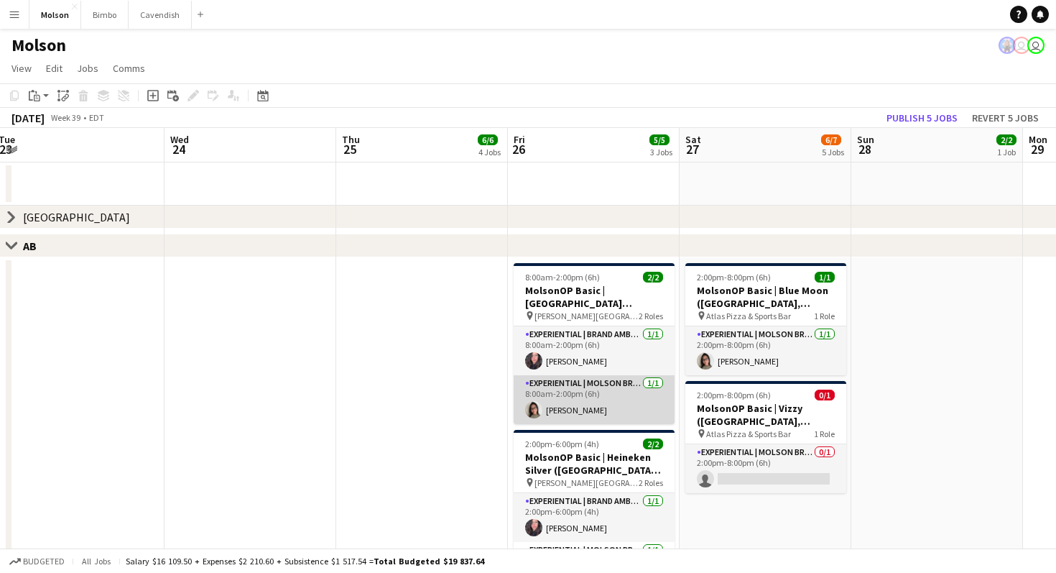
scroll to position [0, 541]
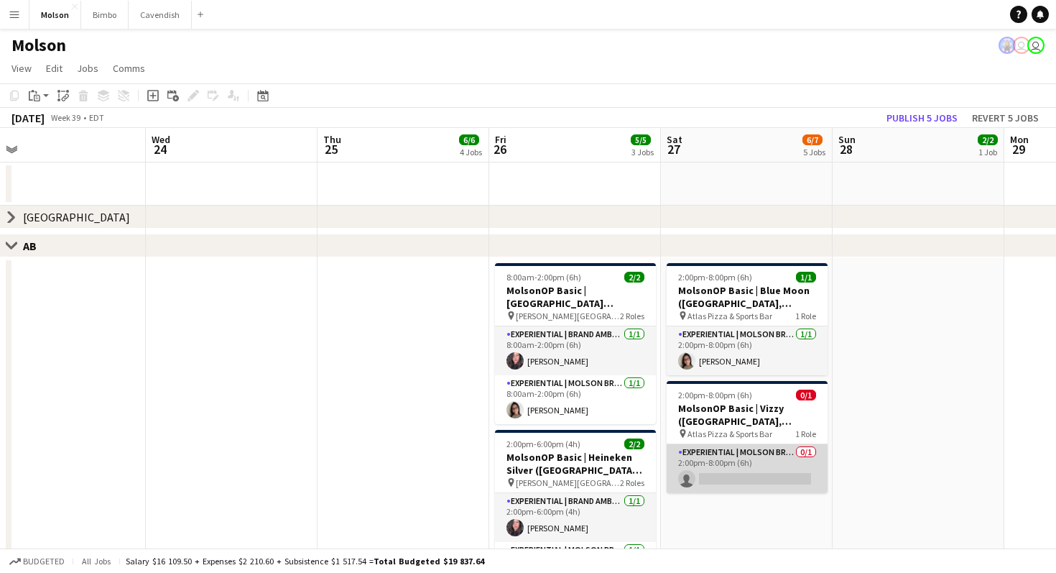
click at [721, 468] on app-card-role "Experiential | Molson Brand Specialist 0/1 2:00pm-8:00pm (6h) single-neutral-ac…" at bounding box center [747, 468] width 161 height 49
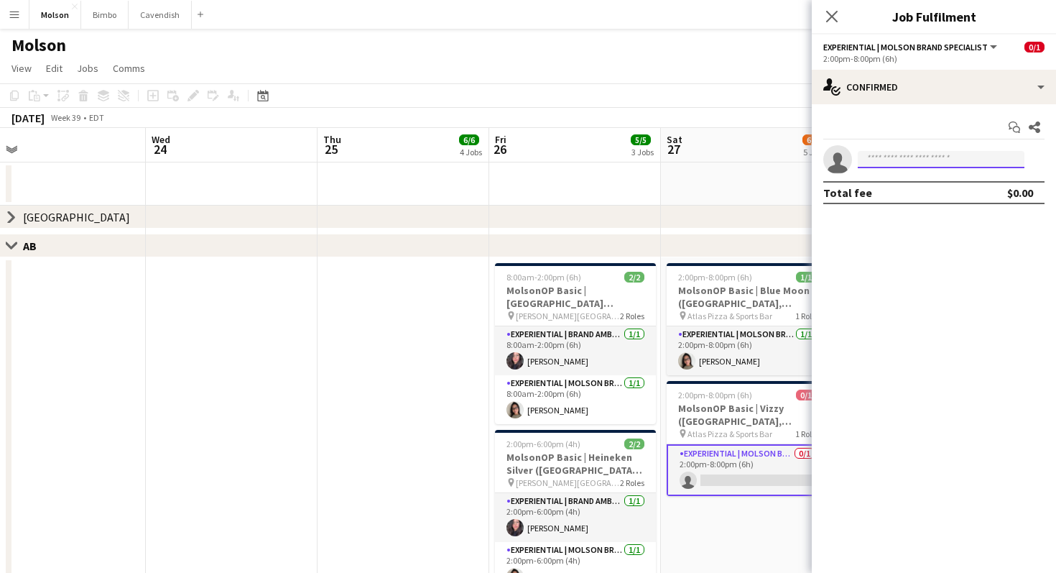
click at [920, 157] on input at bounding box center [941, 159] width 167 height 17
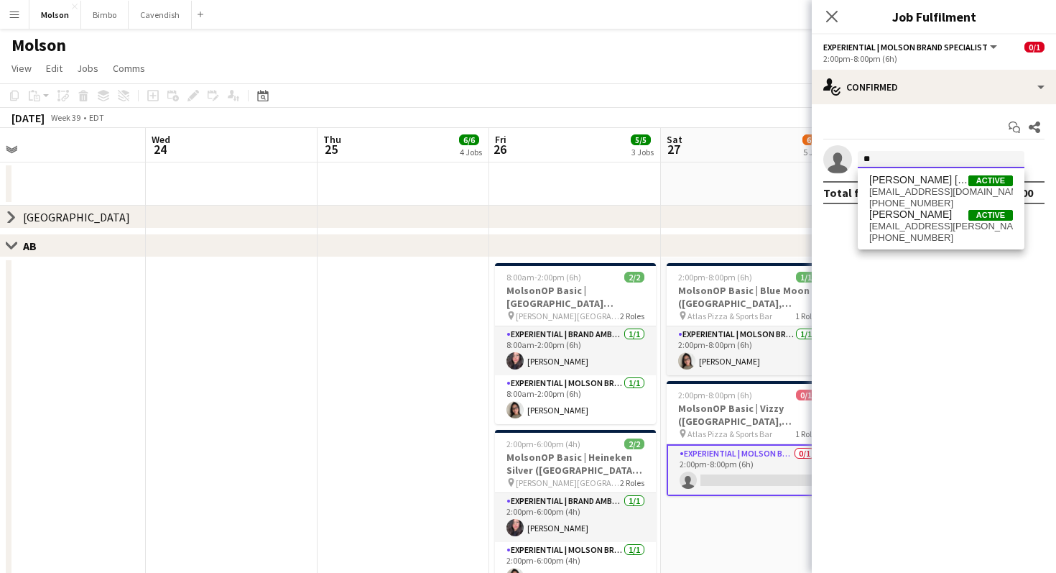
type input "*"
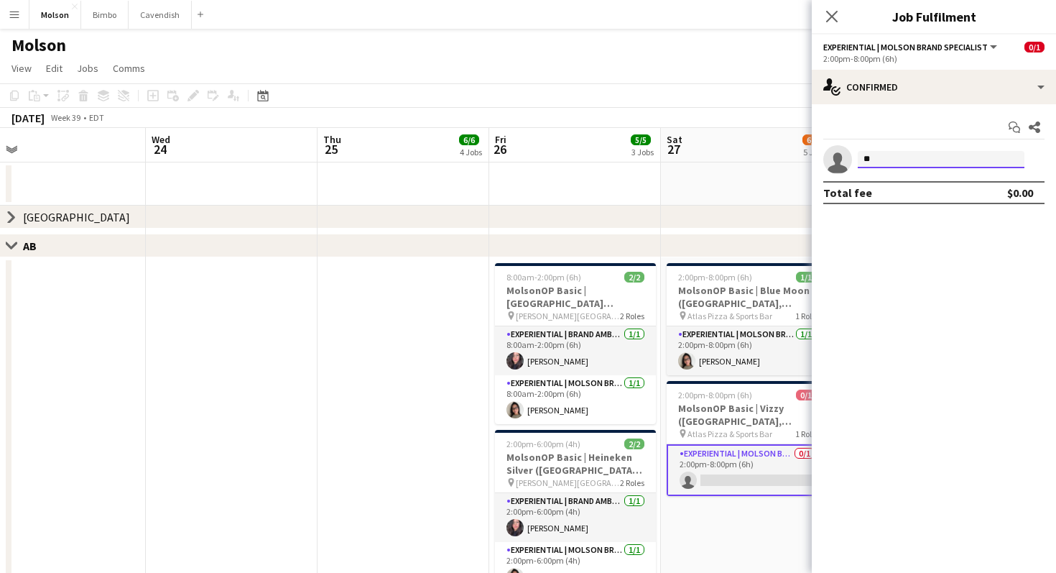
type input "*"
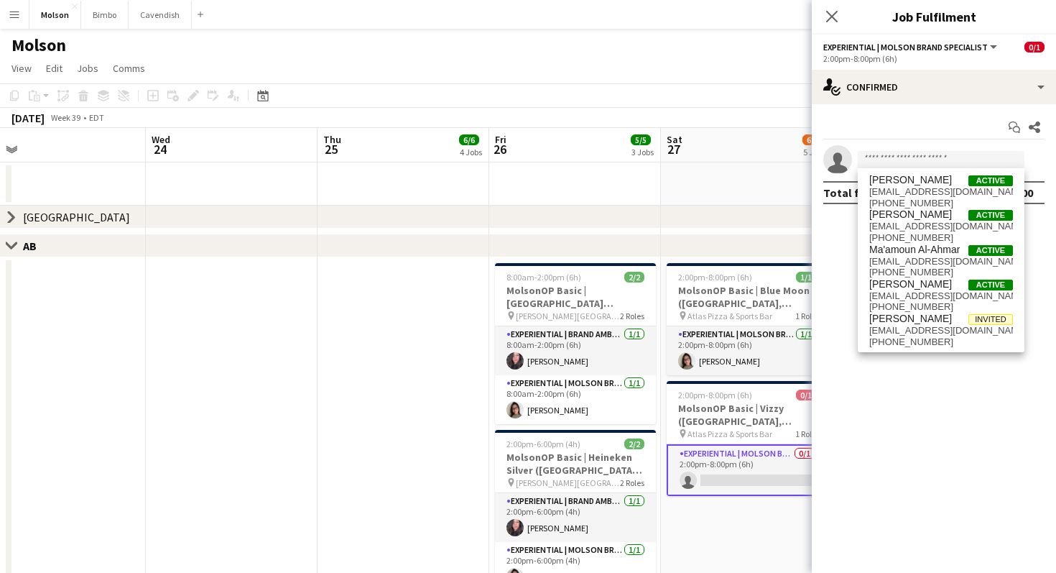
click at [27, 12] on button "Menu" at bounding box center [14, 14] width 29 height 29
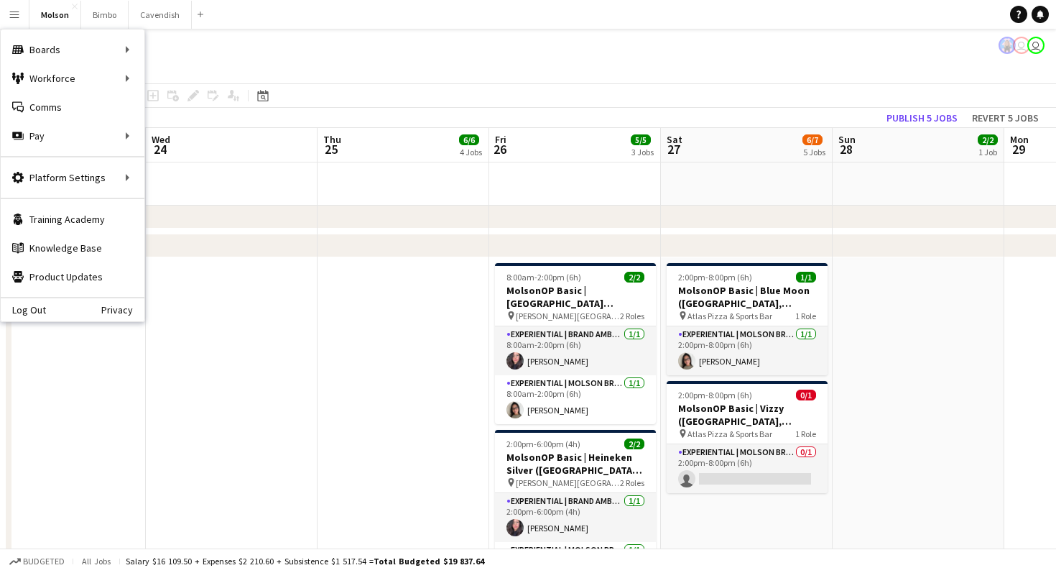
click at [19, 14] on button "Menu" at bounding box center [14, 14] width 29 height 29
click at [216, 73] on link "My Workforce" at bounding box center [217, 78] width 144 height 29
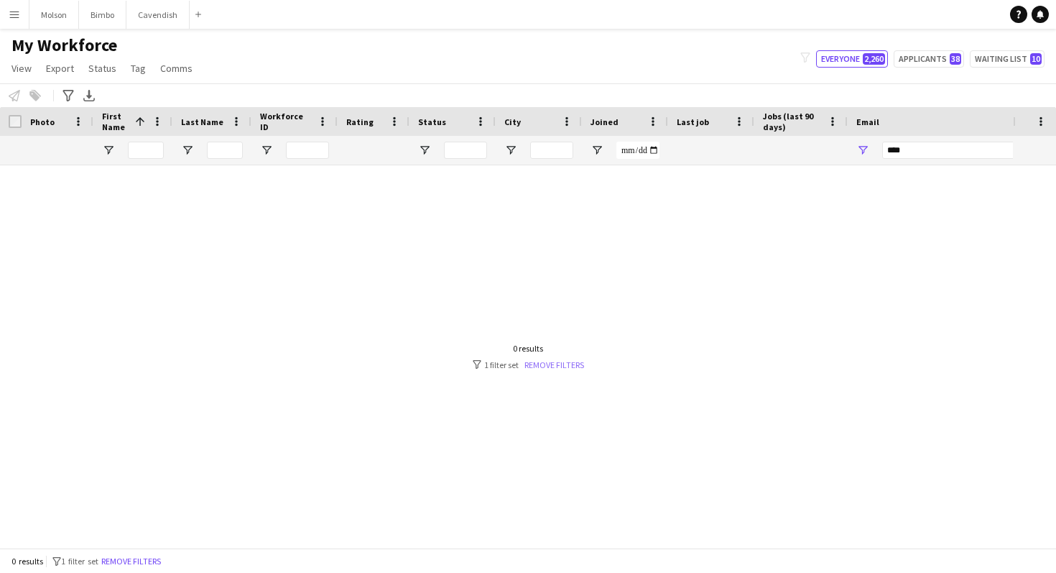
click at [541, 364] on link "Remove filters" at bounding box center [555, 364] width 60 height 11
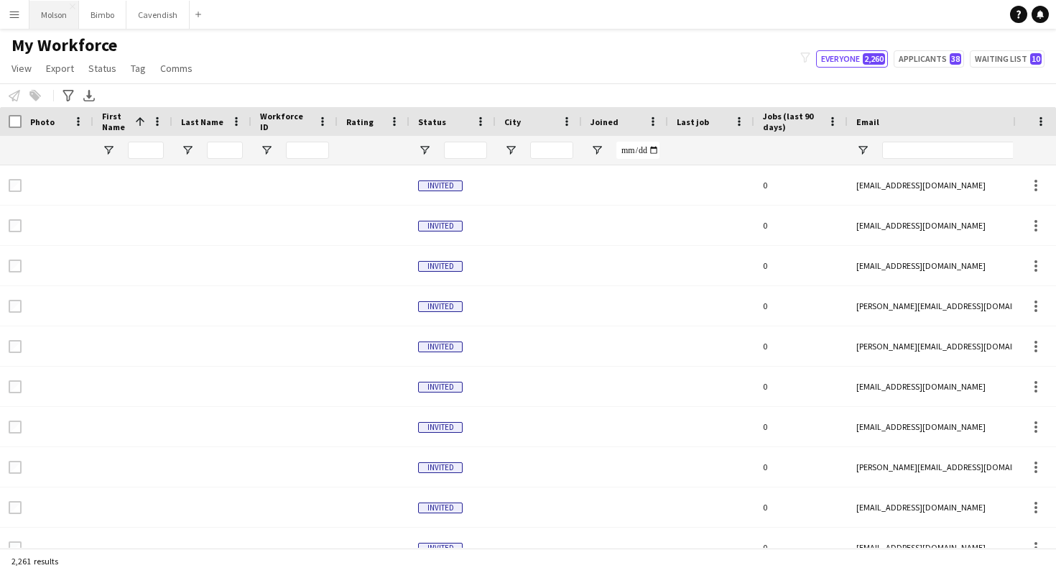
click at [57, 13] on button "Molson Close" at bounding box center [54, 15] width 50 height 28
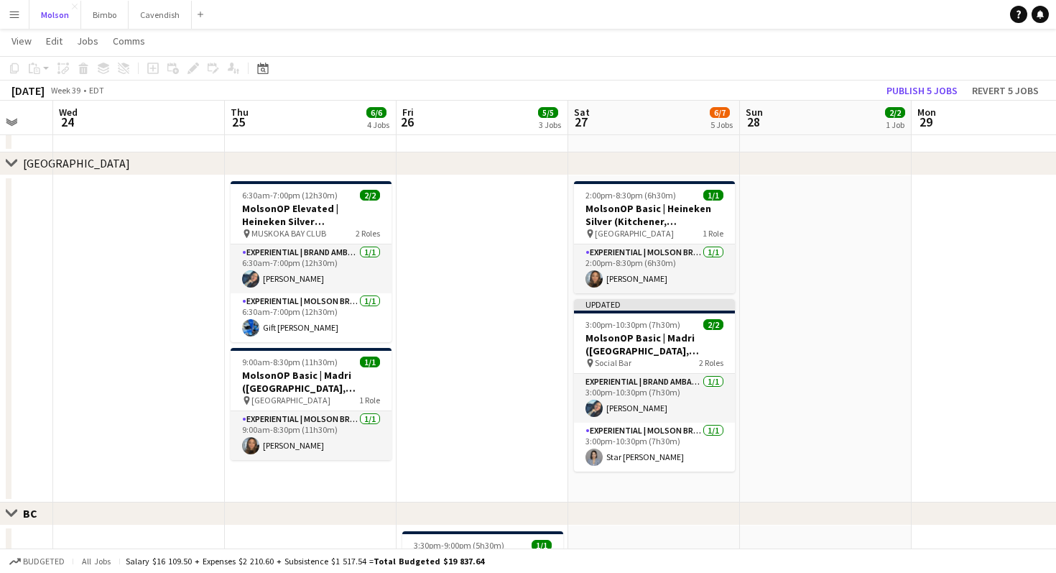
scroll to position [0, 496]
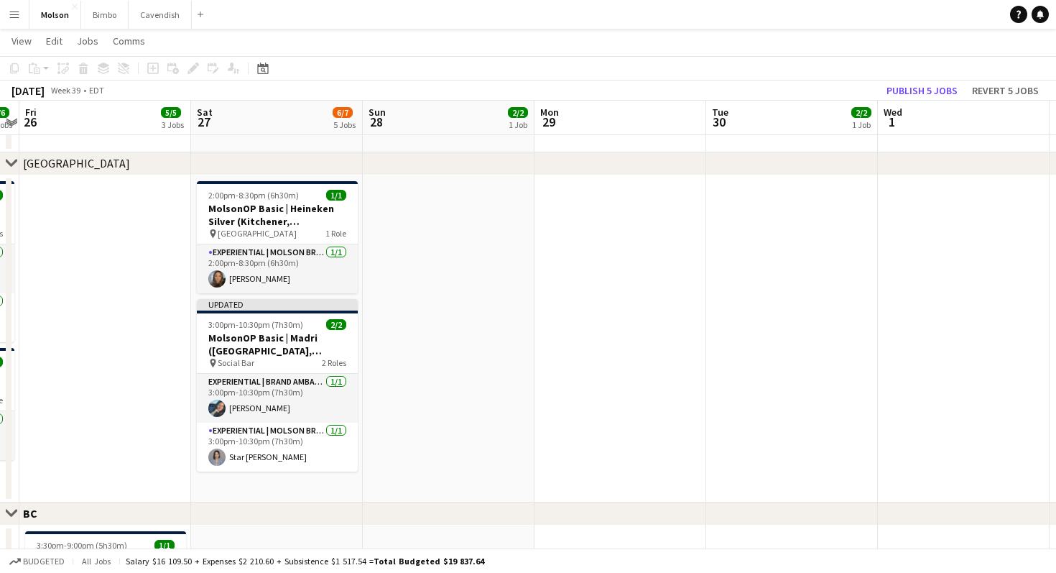
click at [463, 387] on app-date-cell at bounding box center [449, 338] width 172 height 327
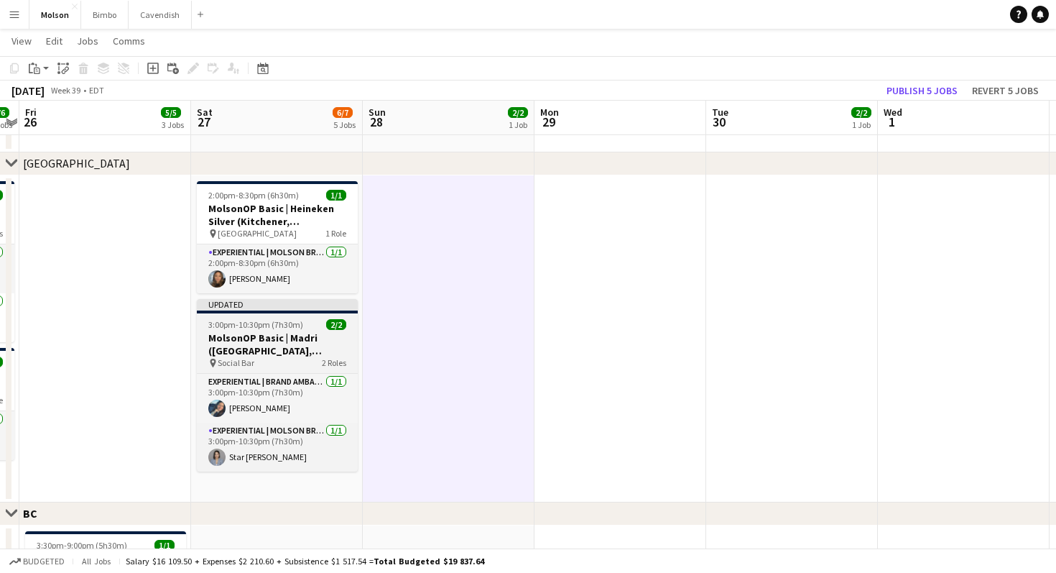
click at [265, 353] on h3 "MolsonOP Basic | Madri ([GEOGRAPHIC_DATA], [GEOGRAPHIC_DATA])" at bounding box center [277, 344] width 161 height 26
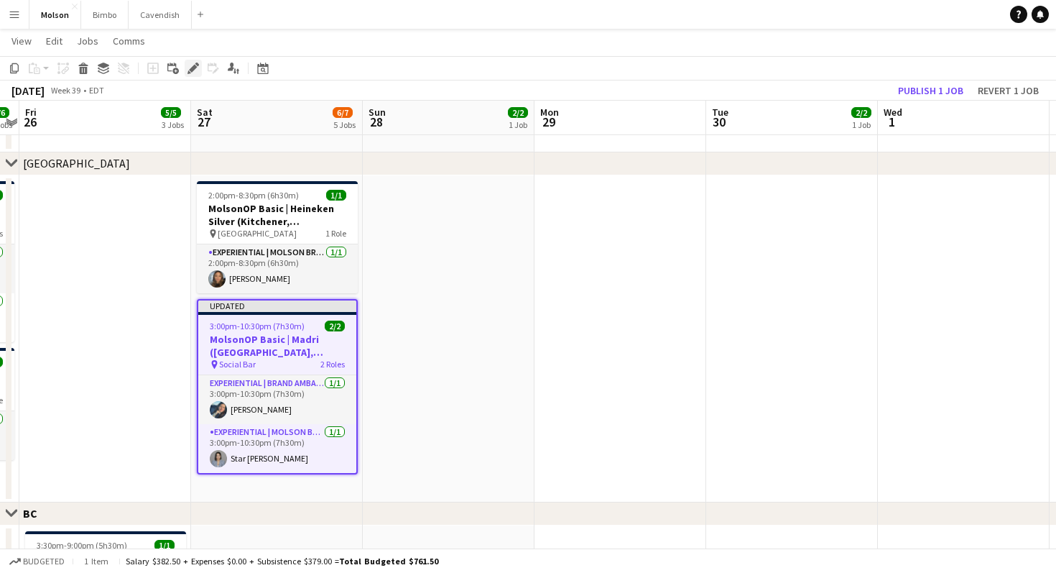
click at [191, 70] on icon at bounding box center [193, 69] width 8 height 8
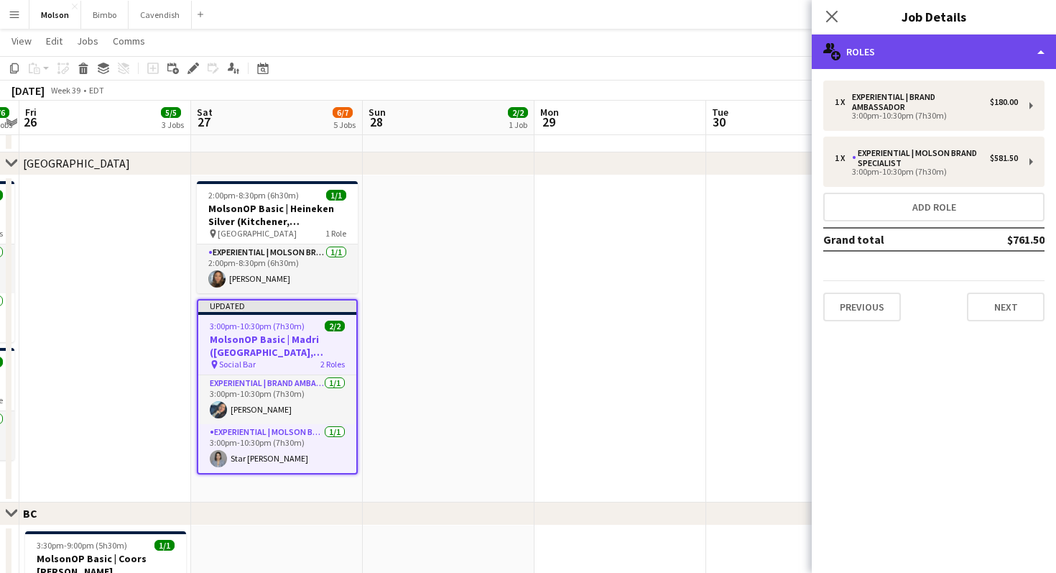
click at [931, 47] on div "multiple-users-add Roles" at bounding box center [934, 51] width 244 height 34
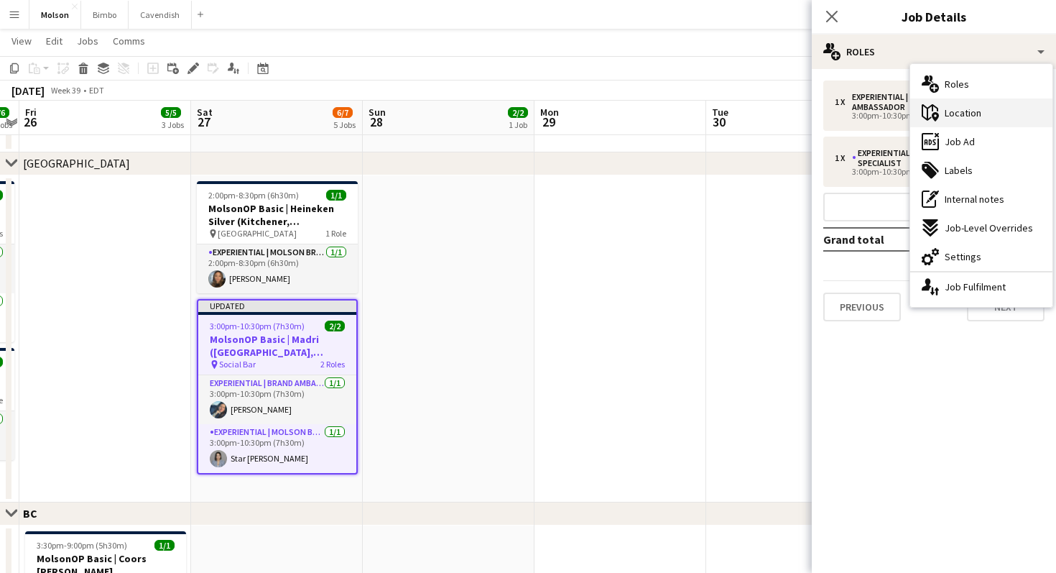
click at [938, 114] on icon "maps-pin-1" at bounding box center [930, 112] width 17 height 17
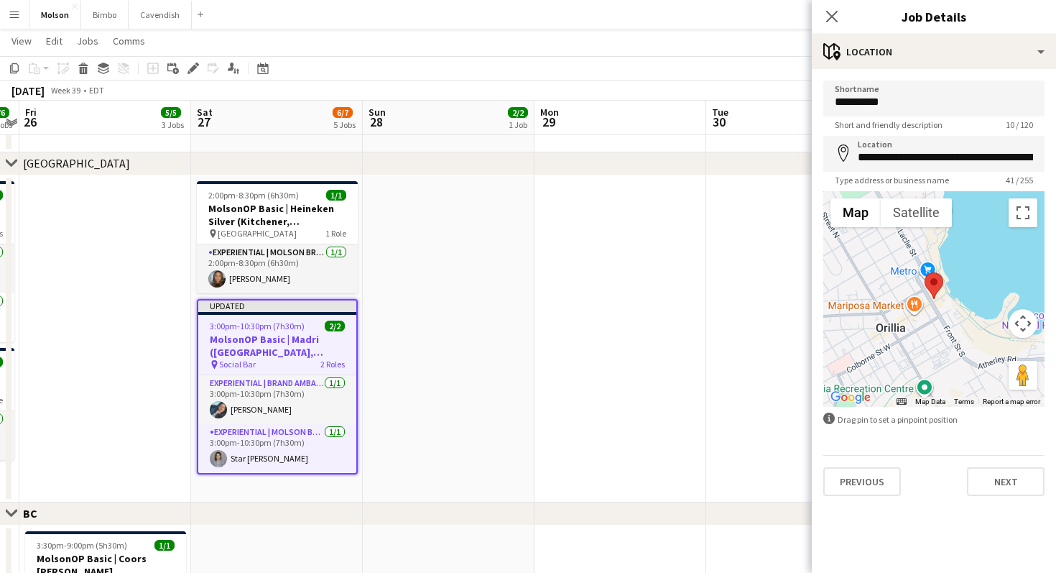
click at [903, 135] on form "**********" at bounding box center [934, 287] width 244 height 415
click at [903, 147] on input "**********" at bounding box center [933, 154] width 221 height 36
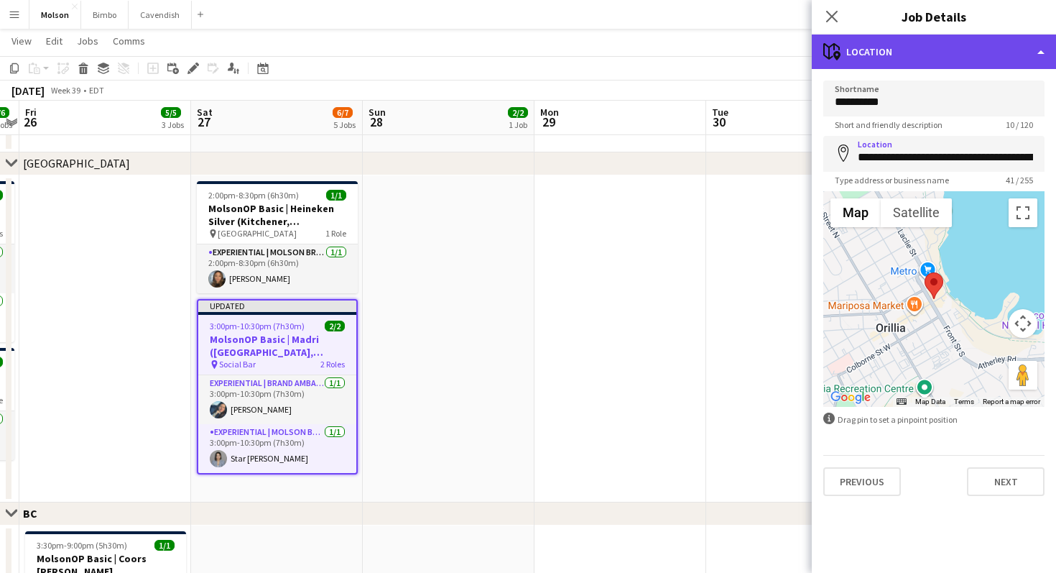
click at [885, 52] on div "maps-pin-1 Location" at bounding box center [934, 51] width 244 height 34
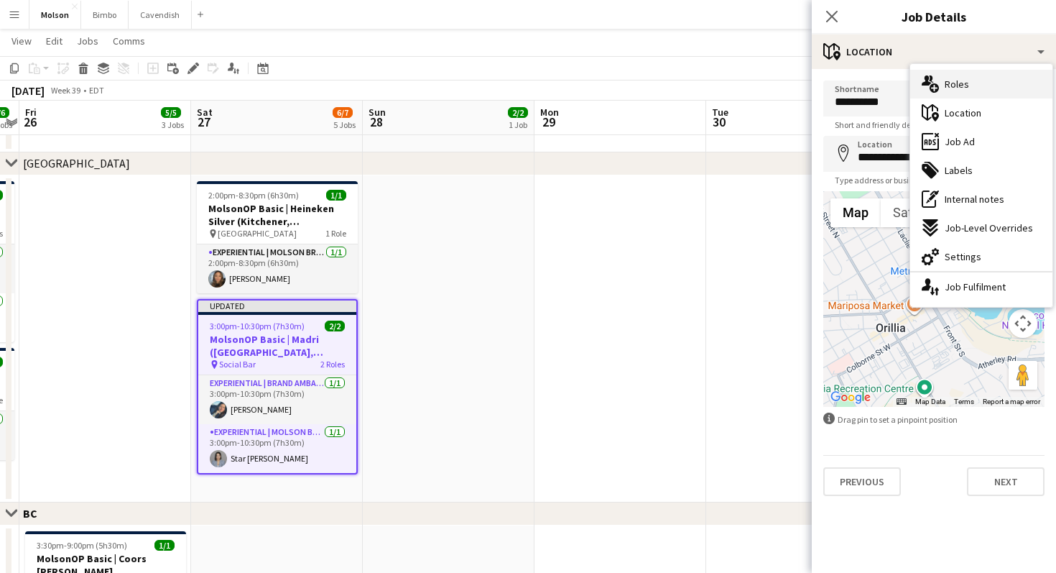
click at [939, 82] on div "multiple-users-add Roles" at bounding box center [981, 84] width 142 height 29
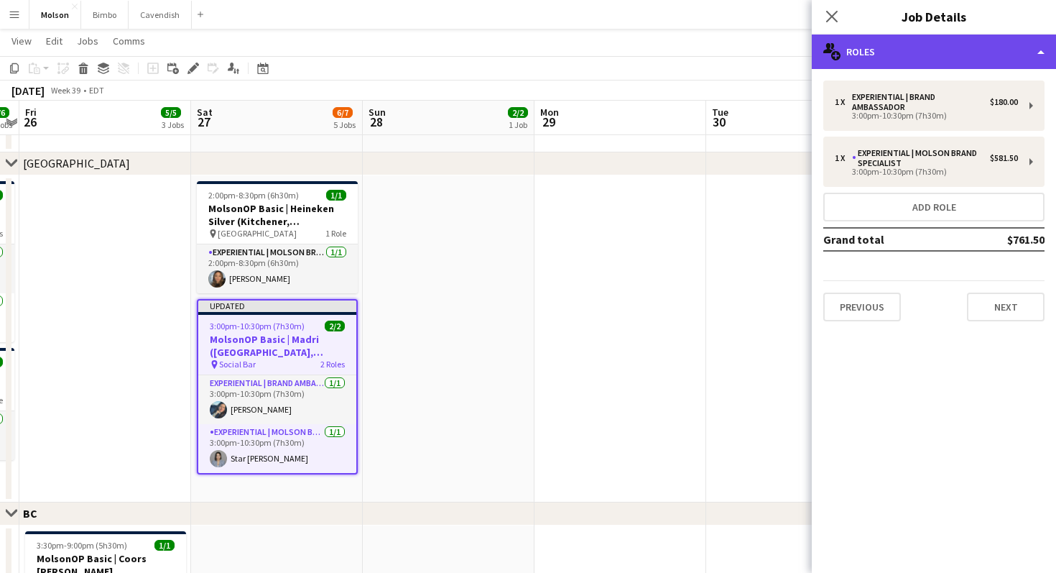
click at [844, 60] on div "multiple-users-add Roles" at bounding box center [934, 51] width 244 height 34
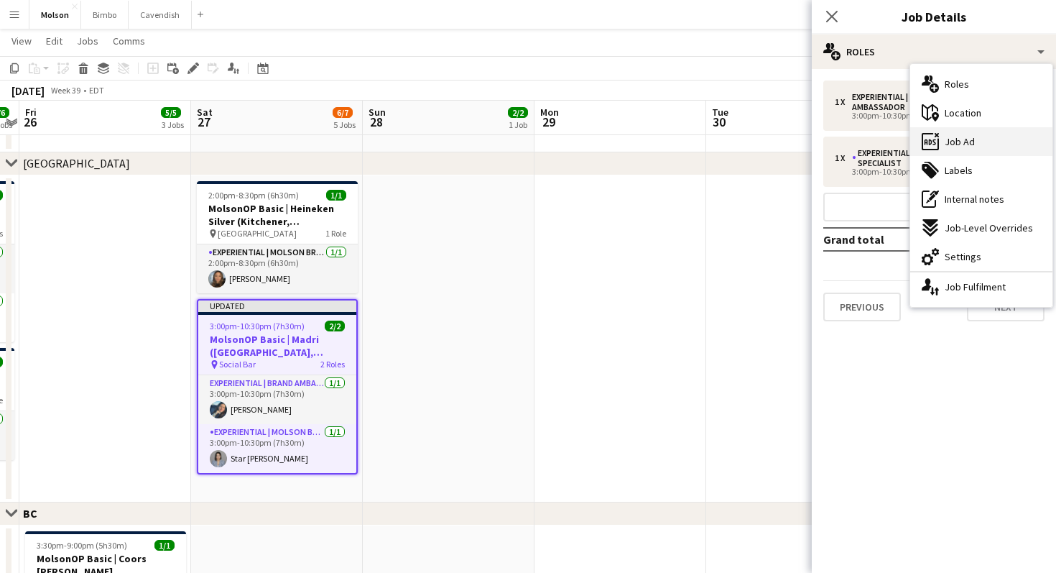
click at [941, 149] on div "ads-window Job Ad" at bounding box center [981, 141] width 142 height 29
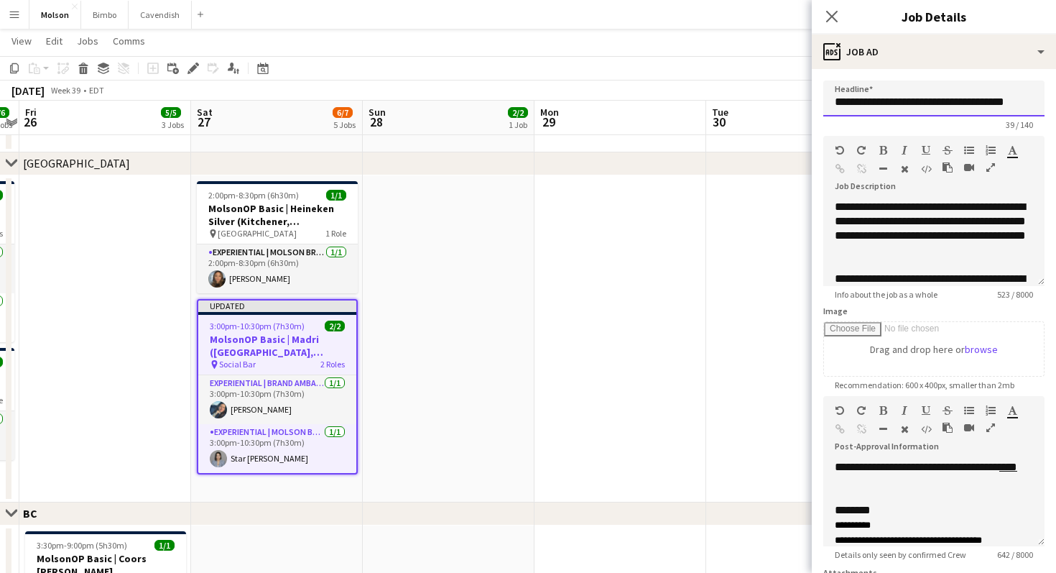
click at [907, 98] on input "**********" at bounding box center [933, 98] width 221 height 36
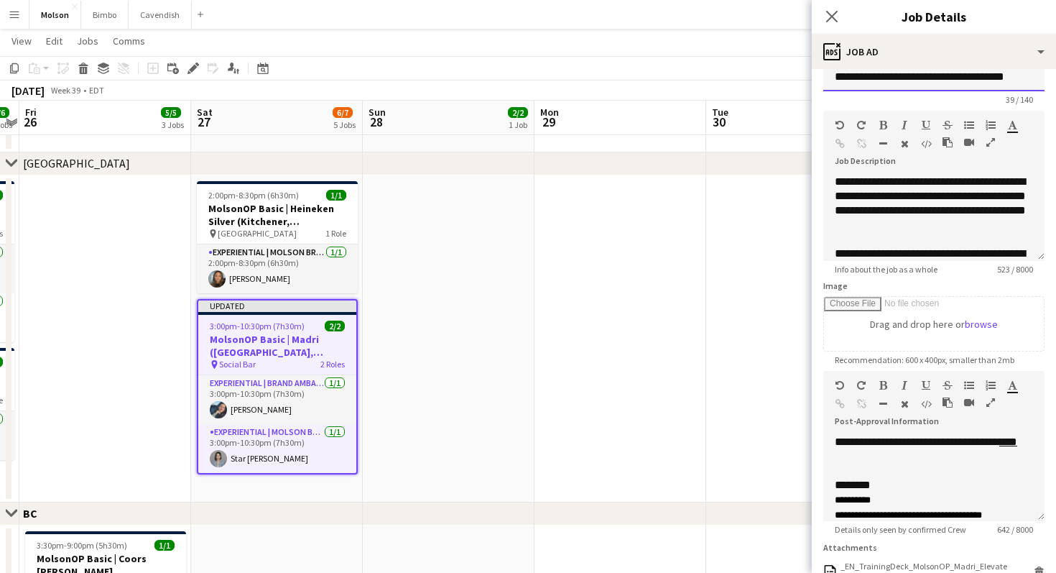
scroll to position [0, 0]
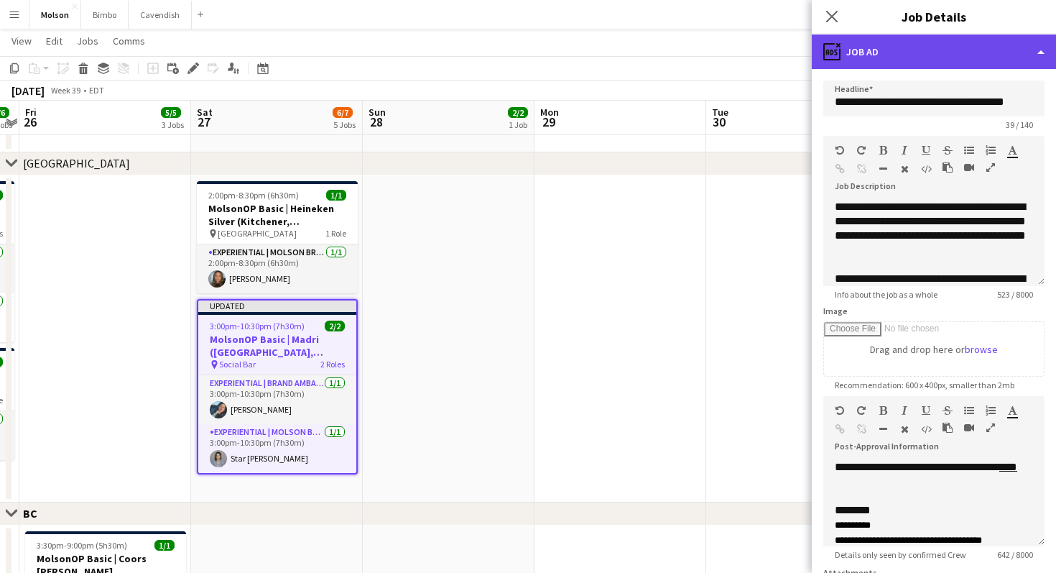
click at [969, 62] on div "ads-window Job Ad" at bounding box center [934, 51] width 244 height 34
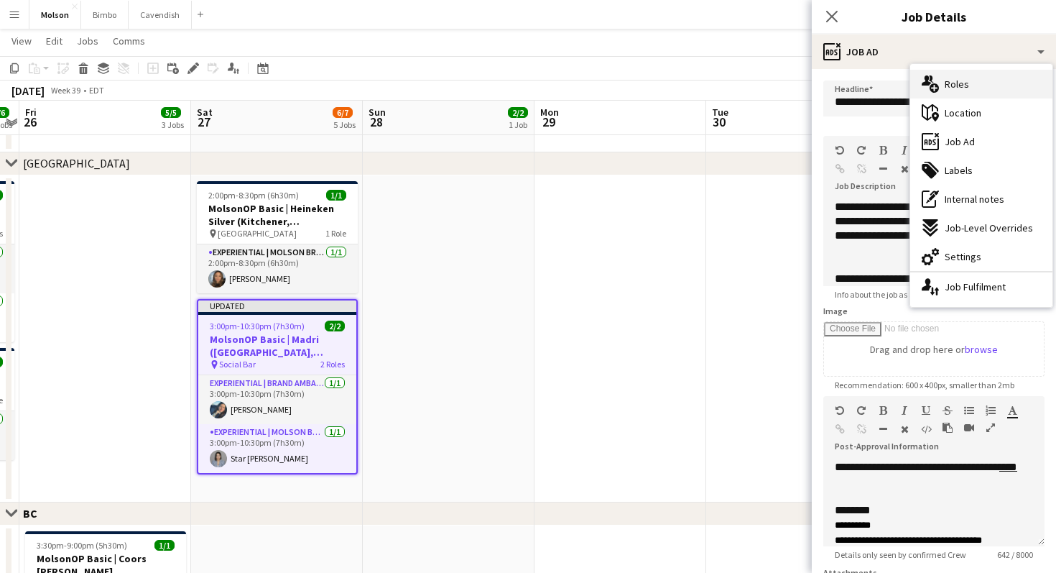
click at [955, 94] on div "multiple-users-add Roles" at bounding box center [981, 84] width 142 height 29
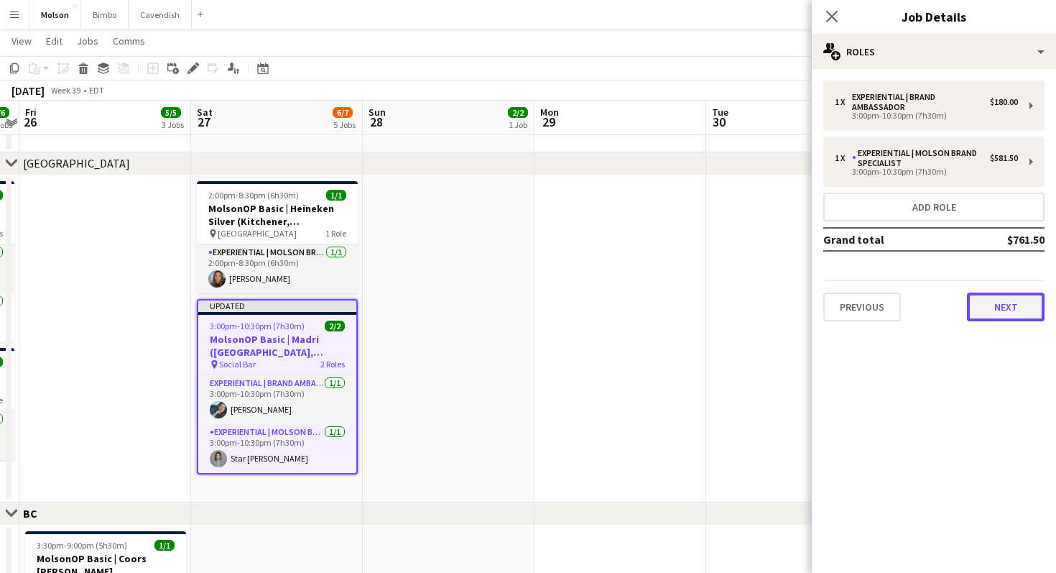
click at [1002, 310] on button "Next" at bounding box center [1006, 306] width 78 height 29
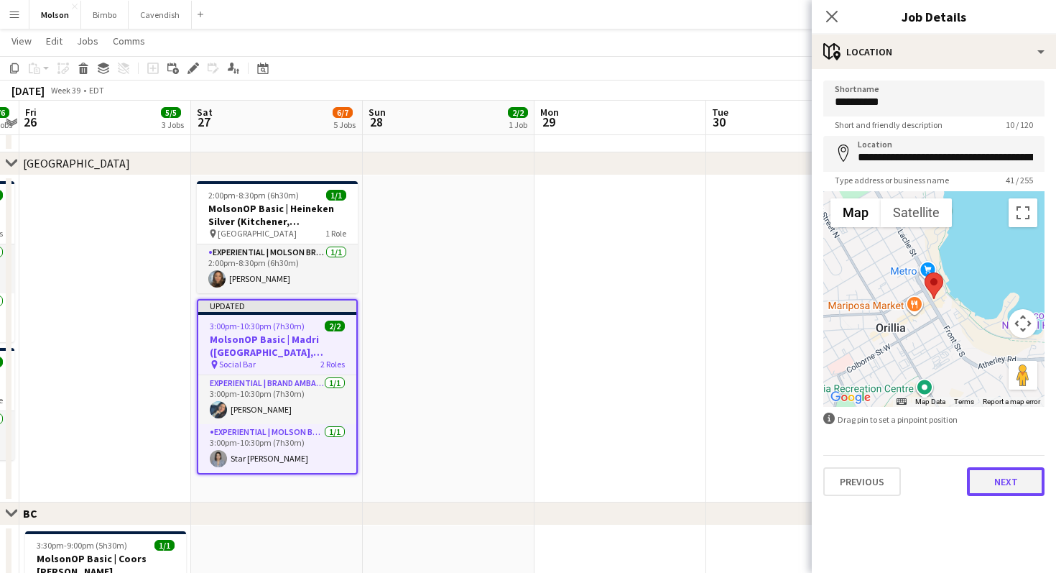
click at [1002, 482] on button "Next" at bounding box center [1006, 481] width 78 height 29
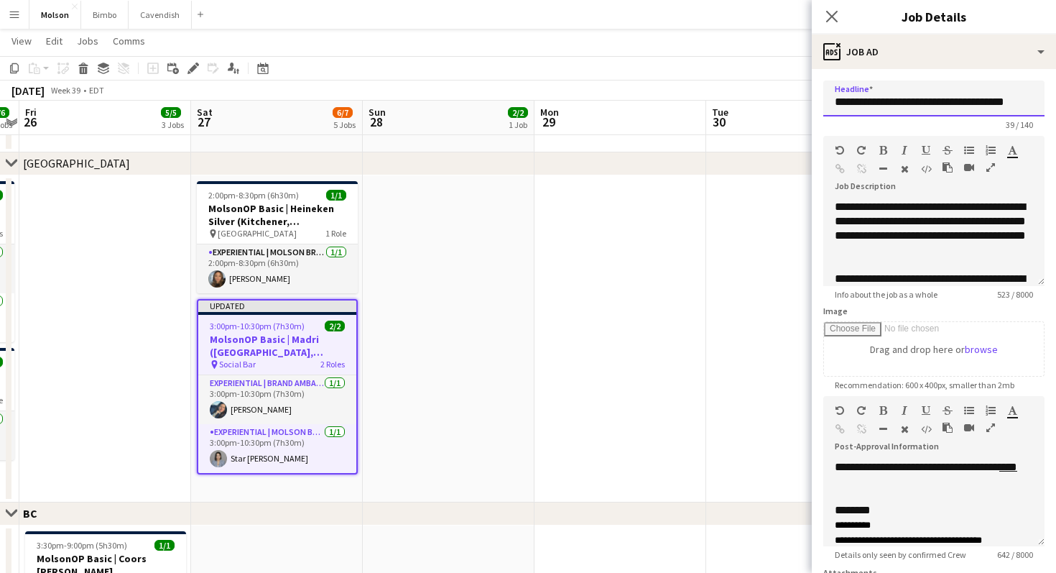
click at [962, 100] on input "**********" at bounding box center [933, 98] width 221 height 36
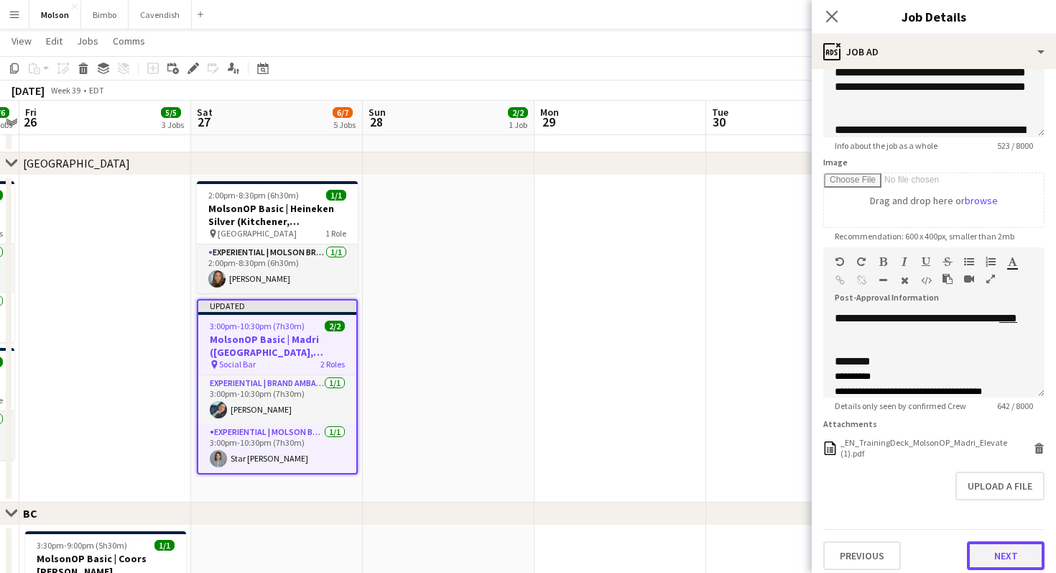
click at [1000, 542] on button "Next" at bounding box center [1006, 555] width 78 height 29
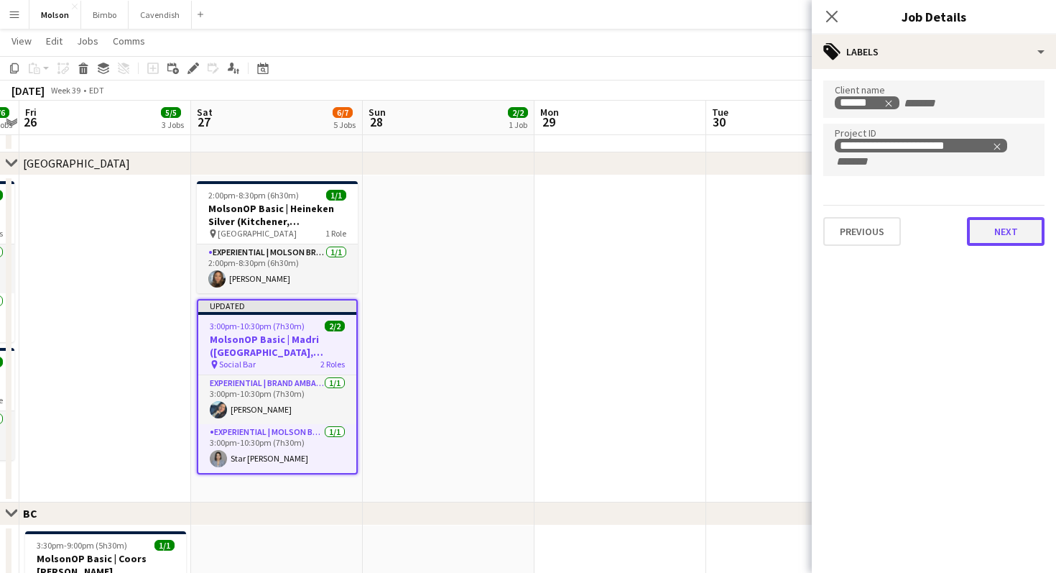
click at [992, 221] on button "Next" at bounding box center [1006, 231] width 78 height 29
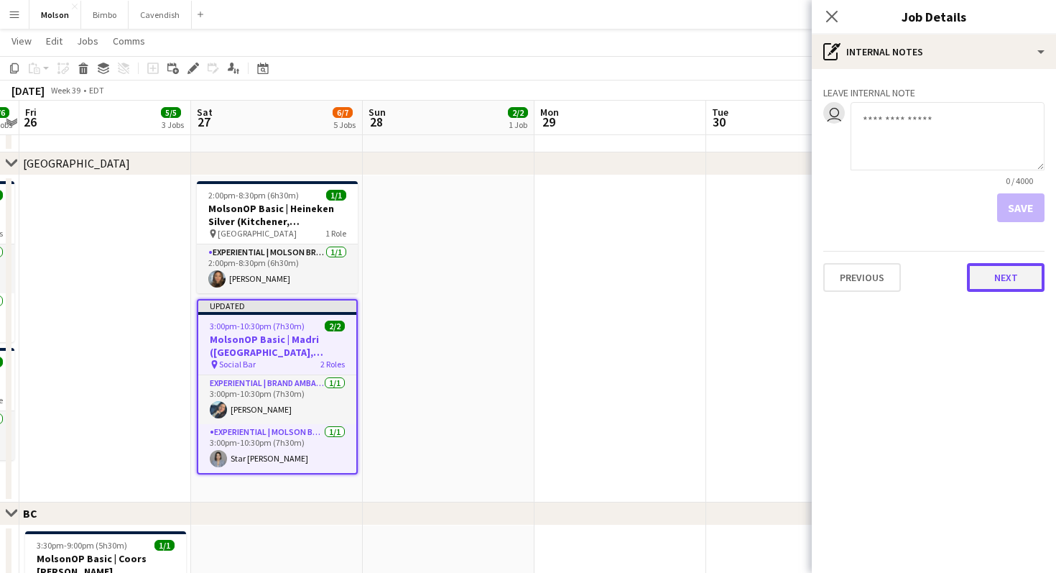
click at [997, 282] on button "Next" at bounding box center [1006, 277] width 78 height 29
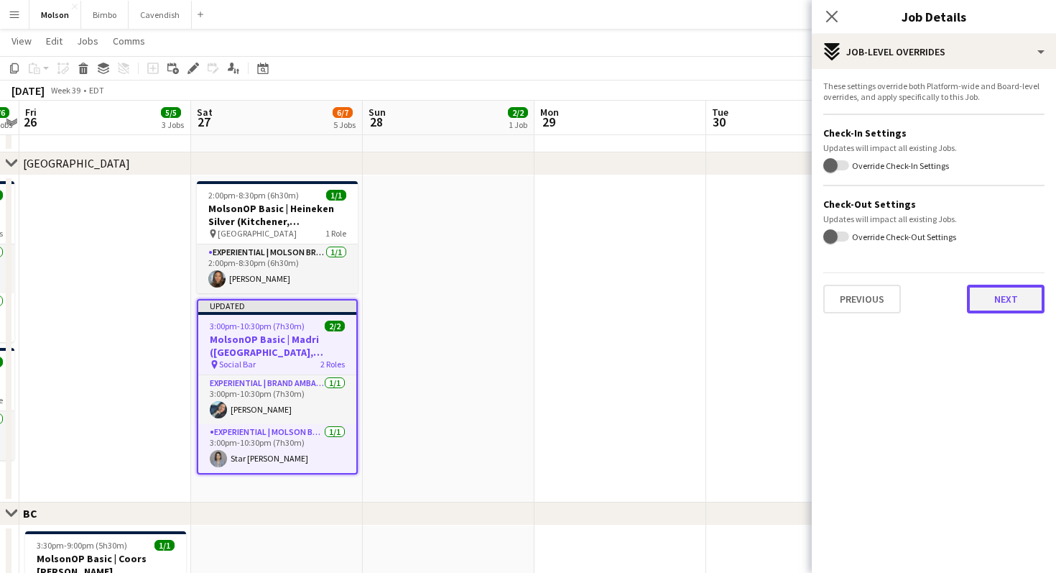
click at [993, 304] on button "Next" at bounding box center [1006, 299] width 78 height 29
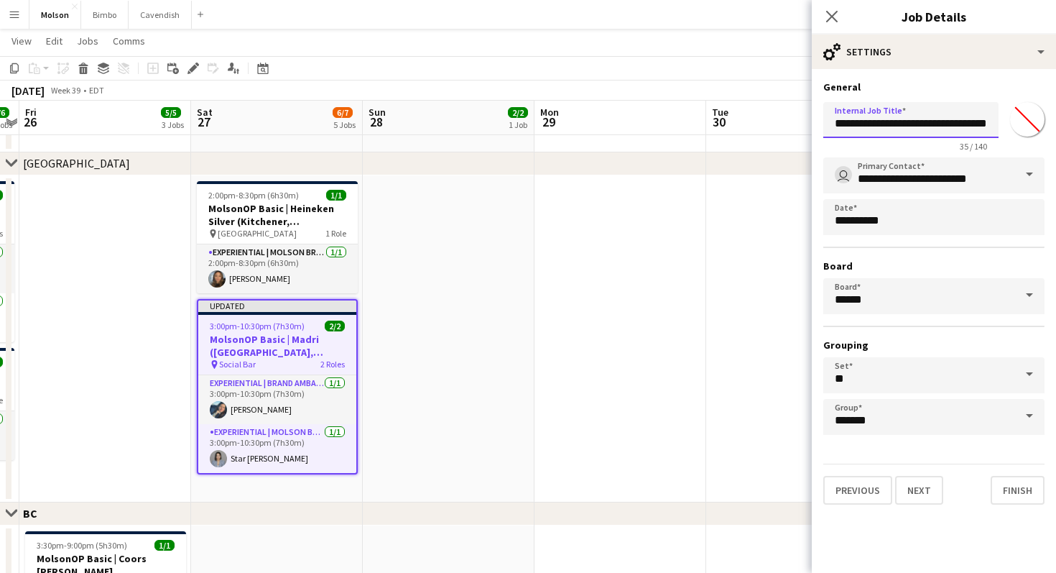
click at [936, 125] on input "**********" at bounding box center [910, 120] width 175 height 36
drag, startPoint x: 948, startPoint y: 124, endPoint x: 1040, endPoint y: 124, distance: 92.7
click at [1040, 124] on div "**********" at bounding box center [933, 123] width 221 height 55
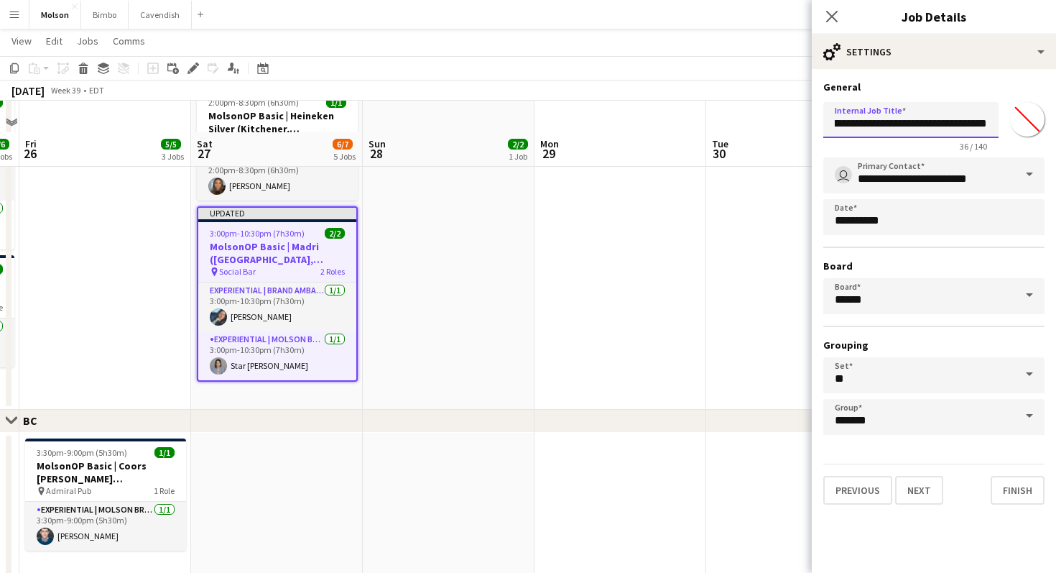
scroll to position [1153, 0]
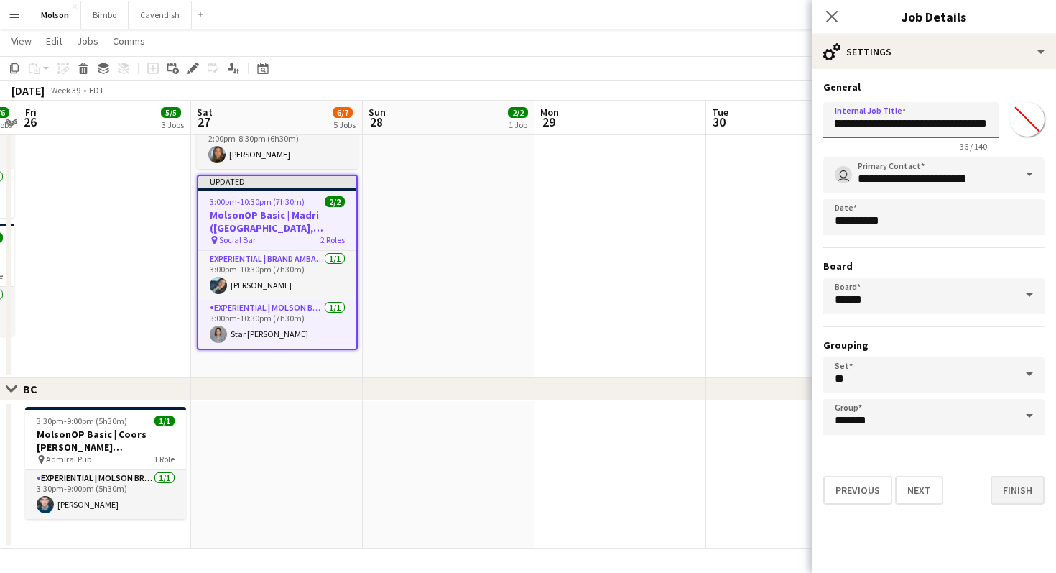
type input "**********"
click at [1004, 486] on button "Finish" at bounding box center [1018, 490] width 54 height 29
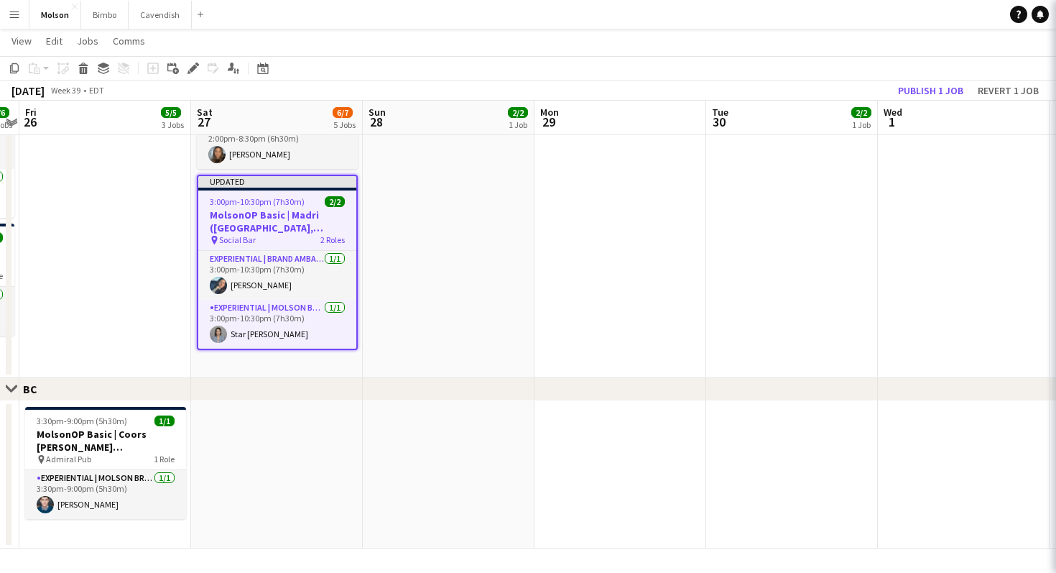
scroll to position [0, 0]
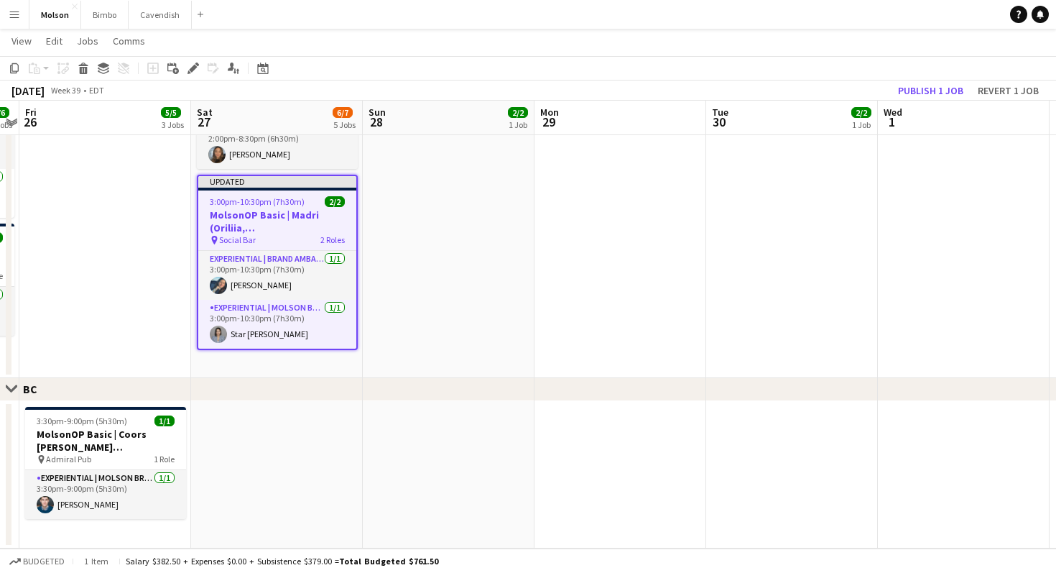
click at [314, 214] on h3 "MolsonOP Basic | Madri (Oriliia, [GEOGRAPHIC_DATA])" at bounding box center [277, 221] width 158 height 26
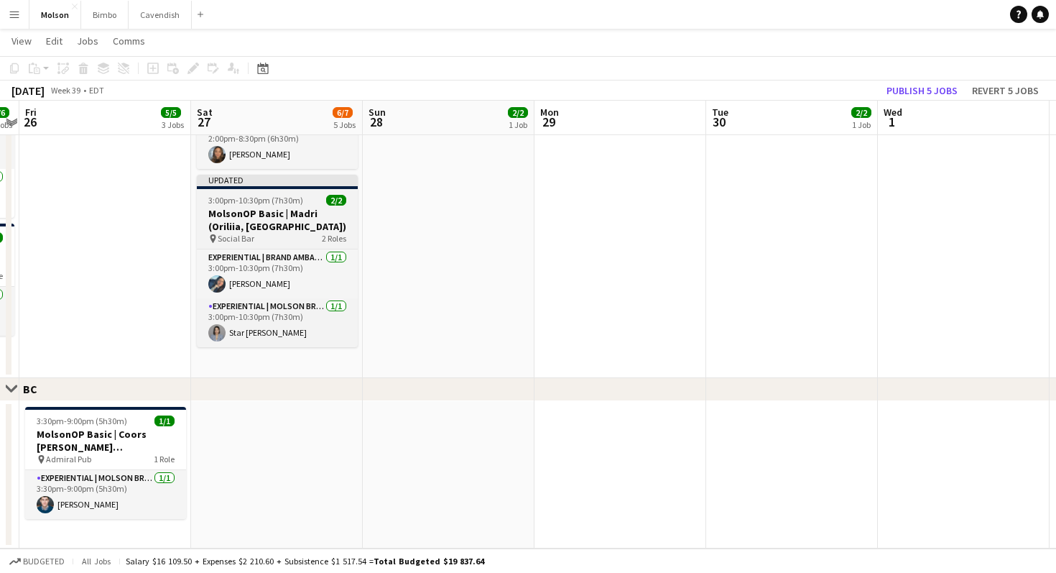
click at [330, 211] on h3 "MolsonOP Basic | Madri (Oriliia, [GEOGRAPHIC_DATA])" at bounding box center [277, 220] width 161 height 26
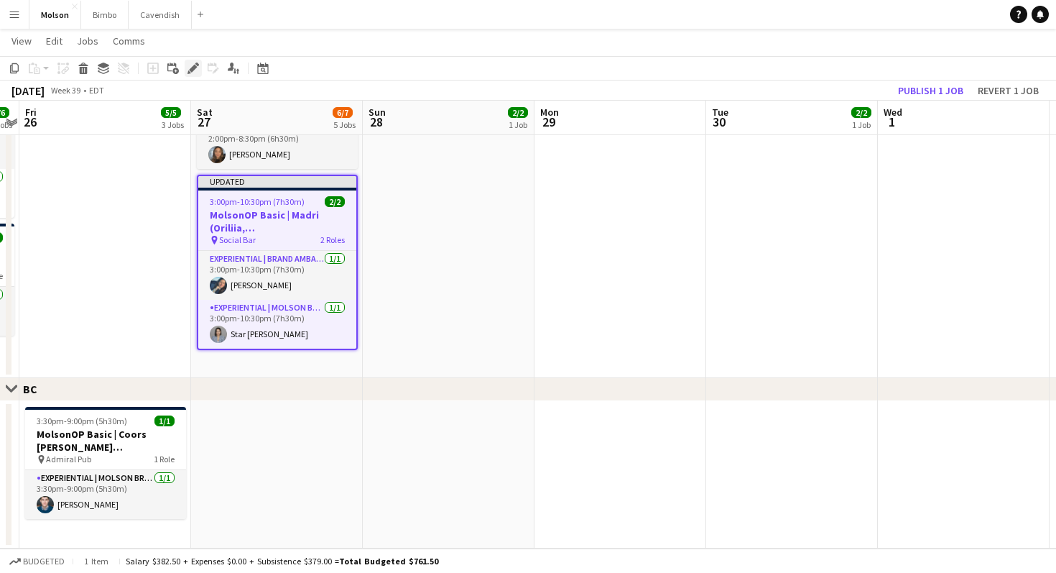
click at [198, 65] on icon "Edit" at bounding box center [193, 68] width 11 height 11
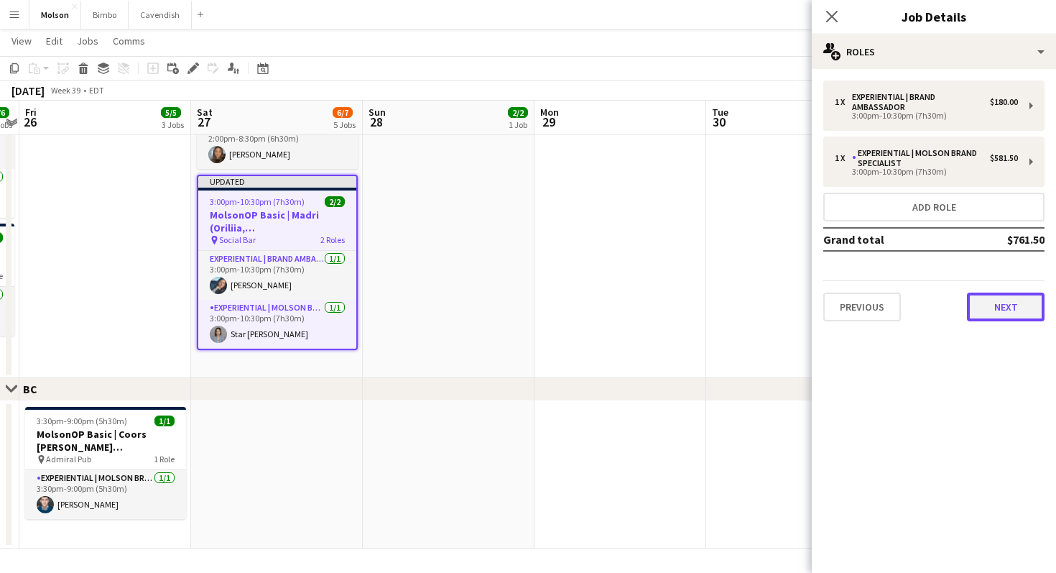
click at [1002, 300] on button "Next" at bounding box center [1006, 306] width 78 height 29
click at [1002, 572] on div at bounding box center [934, 573] width 244 height 0
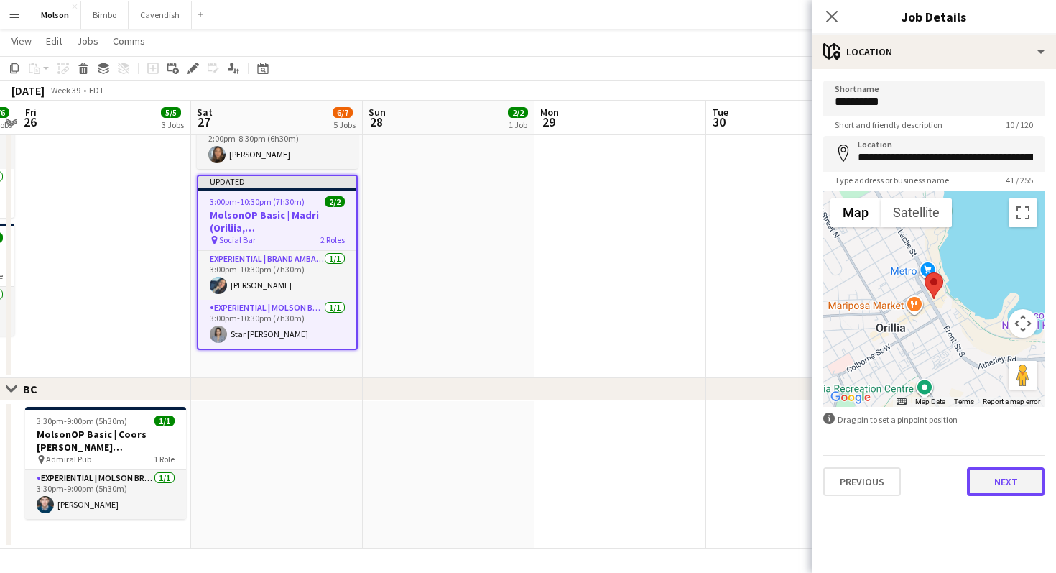
click at [997, 476] on button "Next" at bounding box center [1006, 481] width 78 height 29
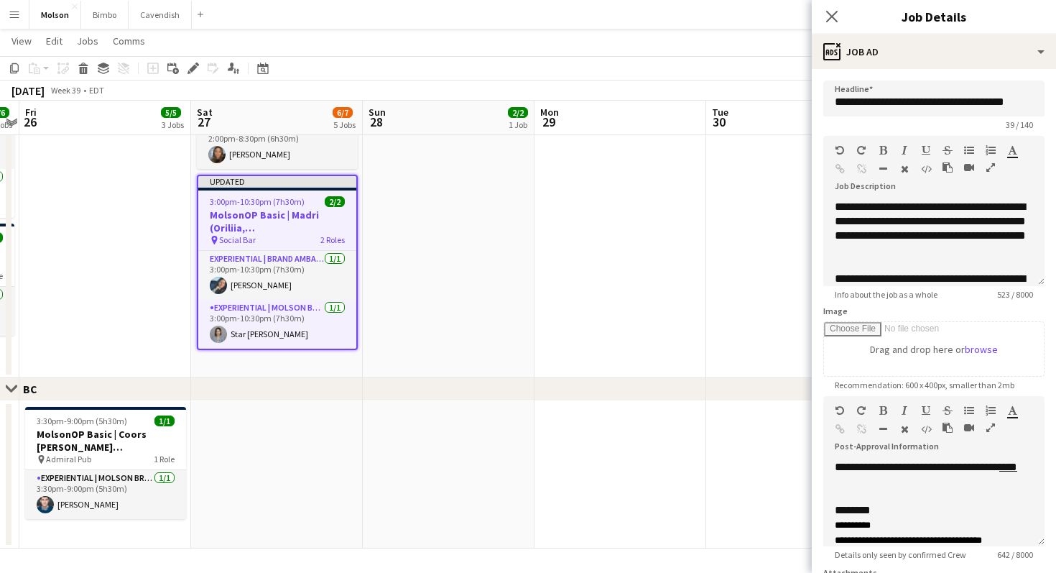
scroll to position [149, 0]
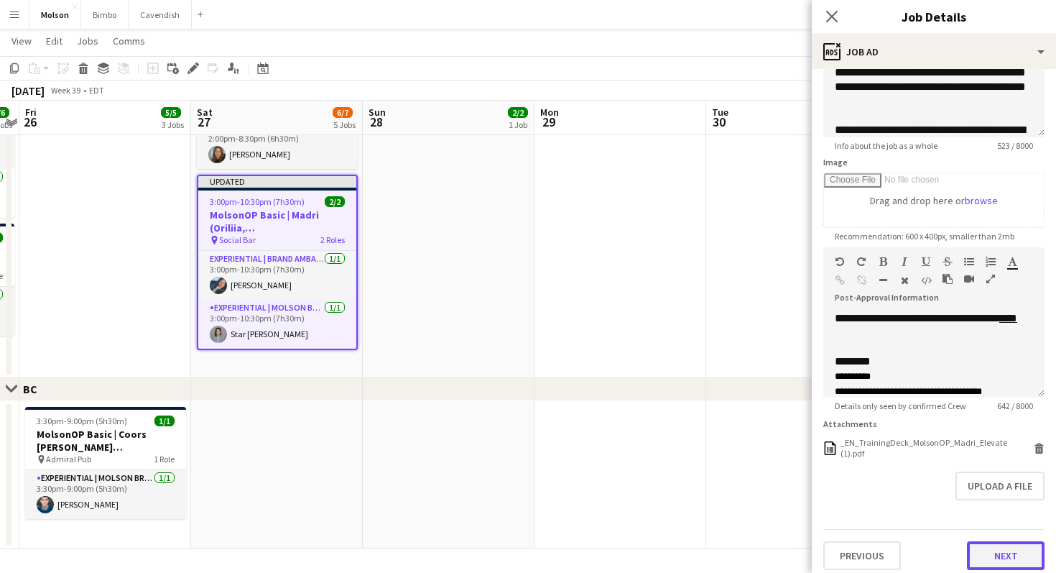
click at [987, 544] on button "Next" at bounding box center [1006, 555] width 78 height 29
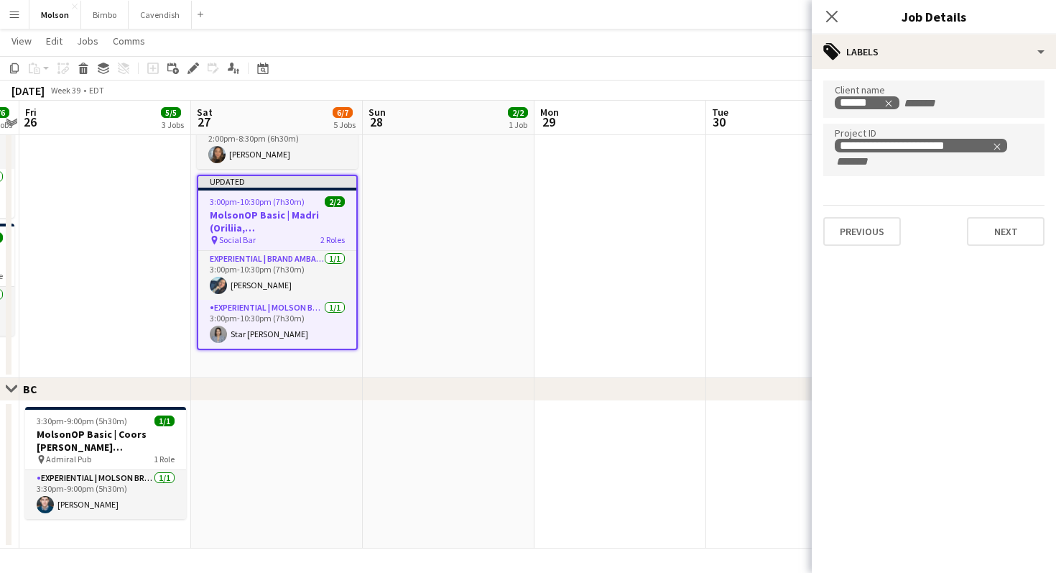
scroll to position [0, 0]
click at [992, 230] on button "Next" at bounding box center [1006, 231] width 78 height 29
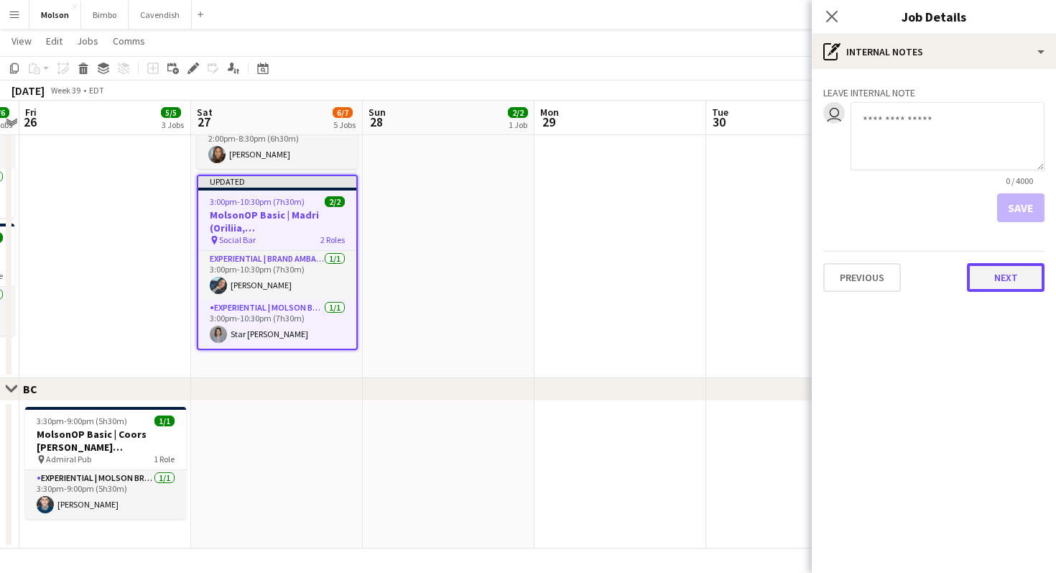
click at [1001, 280] on button "Next" at bounding box center [1006, 277] width 78 height 29
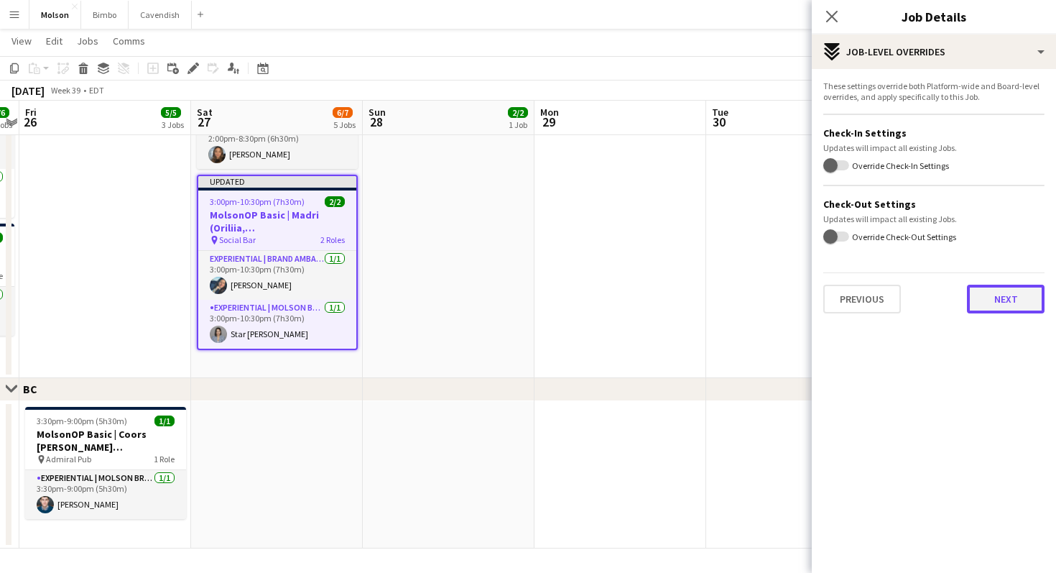
click at [1003, 307] on button "Next" at bounding box center [1006, 299] width 78 height 29
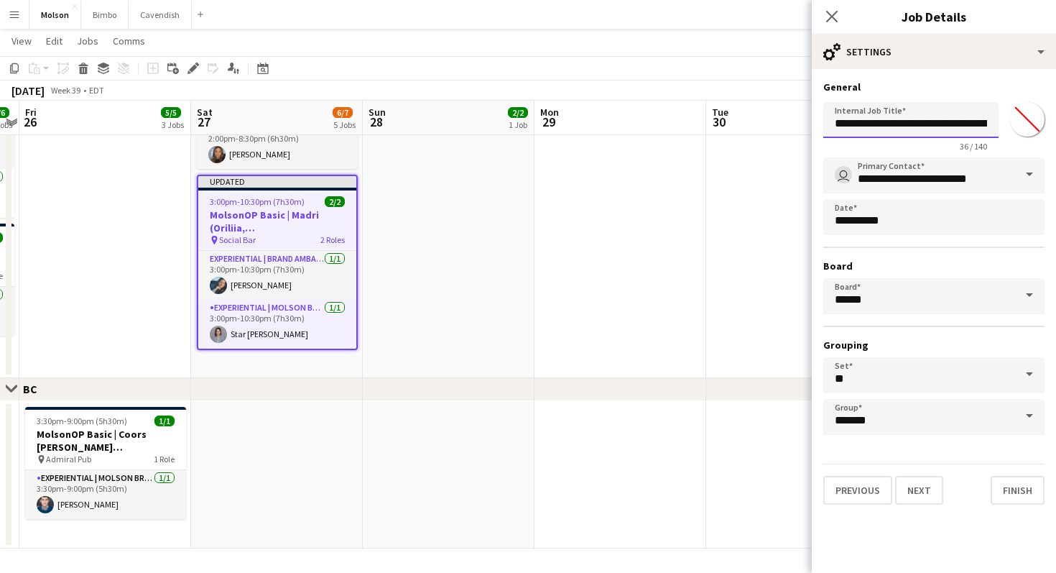
click at [896, 119] on input "**********" at bounding box center [910, 120] width 175 height 36
type input "**********"
click at [1015, 490] on button "Finish" at bounding box center [1018, 490] width 54 height 29
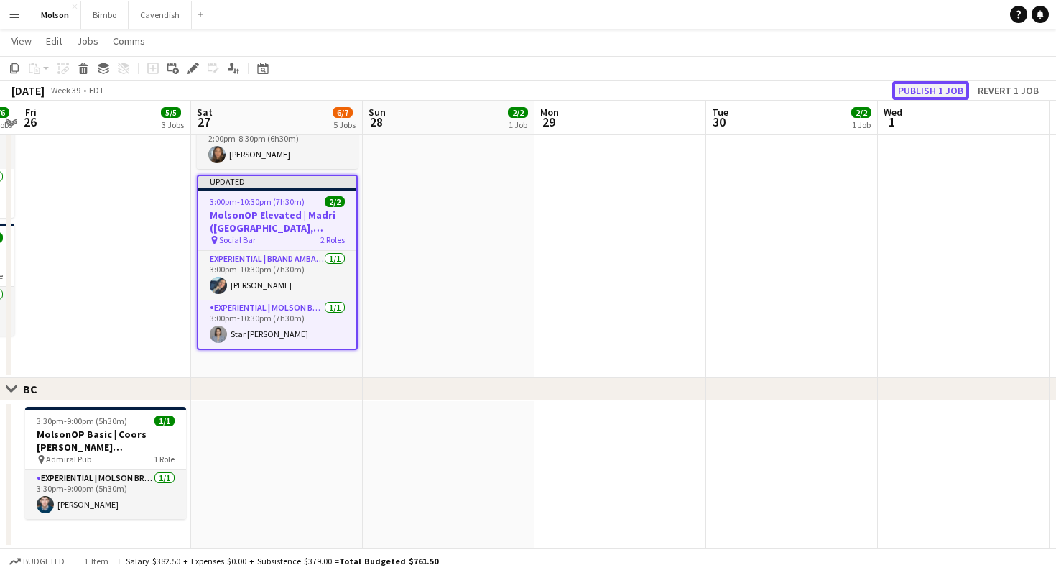
click at [924, 92] on button "Publish 1 job" at bounding box center [930, 90] width 77 height 19
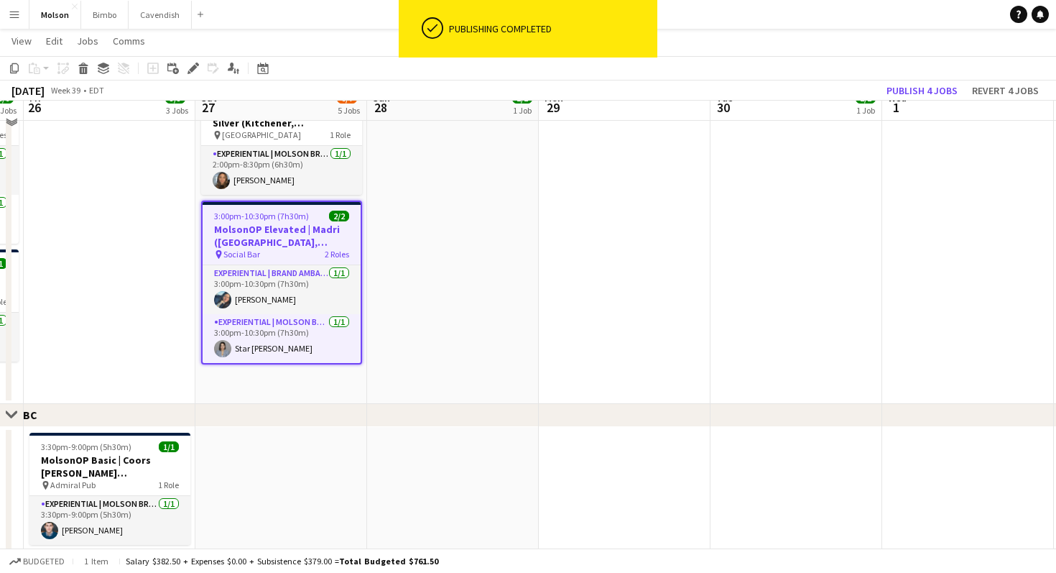
scroll to position [1113, 0]
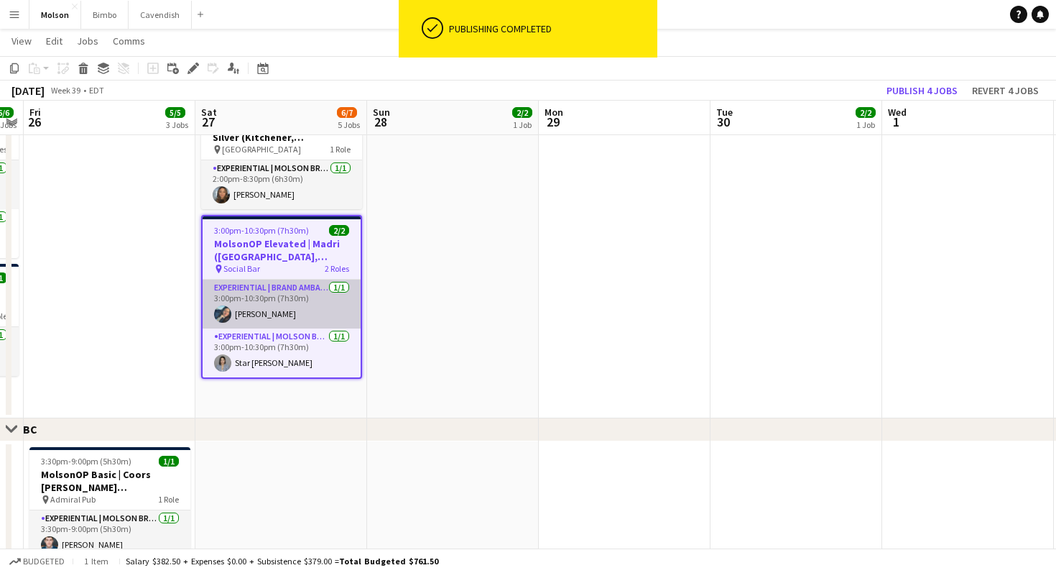
click at [275, 295] on app-card-role "Experiential | Brand Ambassador [DATE] 3:00pm-10:30pm (7h30m) [PERSON_NAME]" at bounding box center [282, 304] width 158 height 49
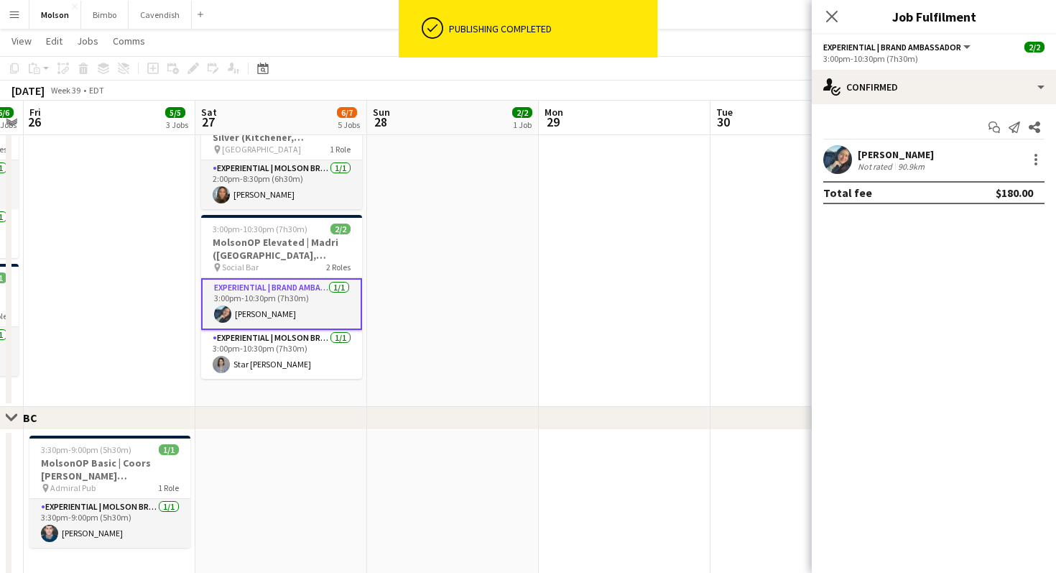
click at [583, 331] on app-date-cell at bounding box center [625, 248] width 172 height 315
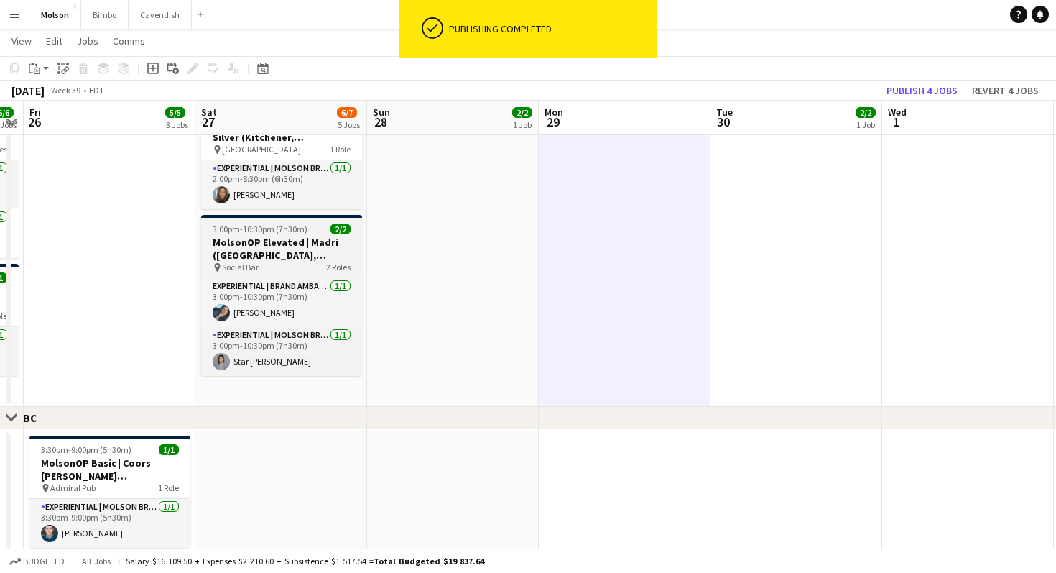
click at [269, 259] on h3 "MolsonOP Elevated | Madri ([GEOGRAPHIC_DATA], [GEOGRAPHIC_DATA])" at bounding box center [281, 249] width 161 height 26
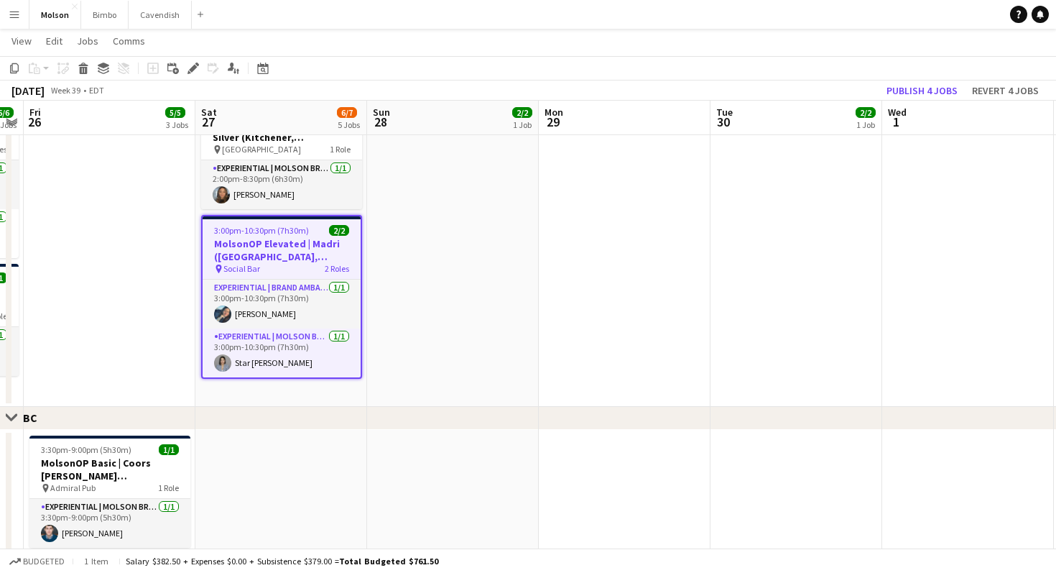
click at [250, 229] on span "3:00pm-10:30pm (7h30m)" at bounding box center [261, 230] width 95 height 11
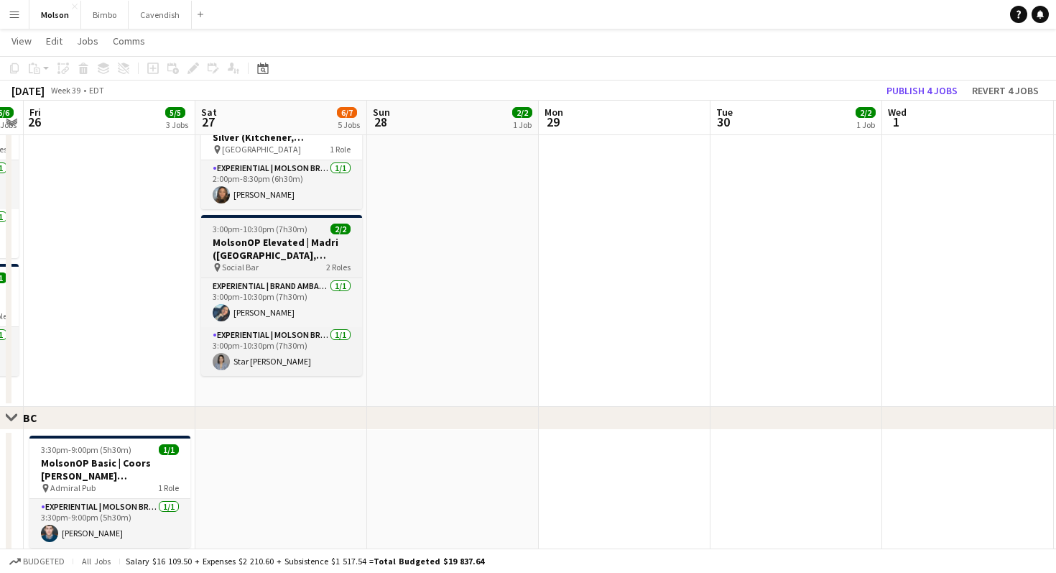
click at [257, 251] on h3 "MolsonOP Elevated | Madri ([GEOGRAPHIC_DATA], [GEOGRAPHIC_DATA])" at bounding box center [281, 249] width 161 height 26
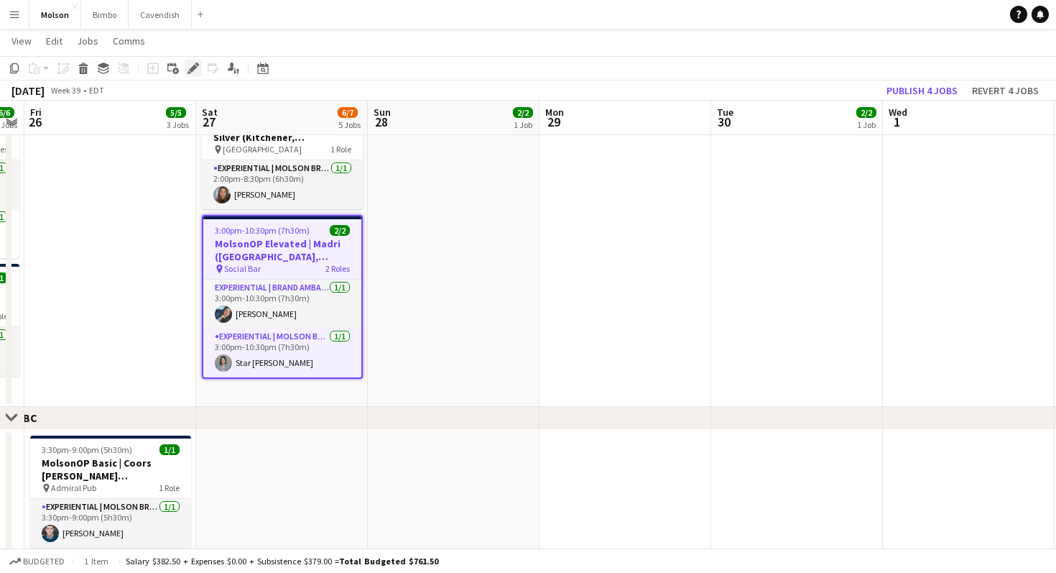
click at [195, 70] on icon "Edit" at bounding box center [193, 68] width 11 height 11
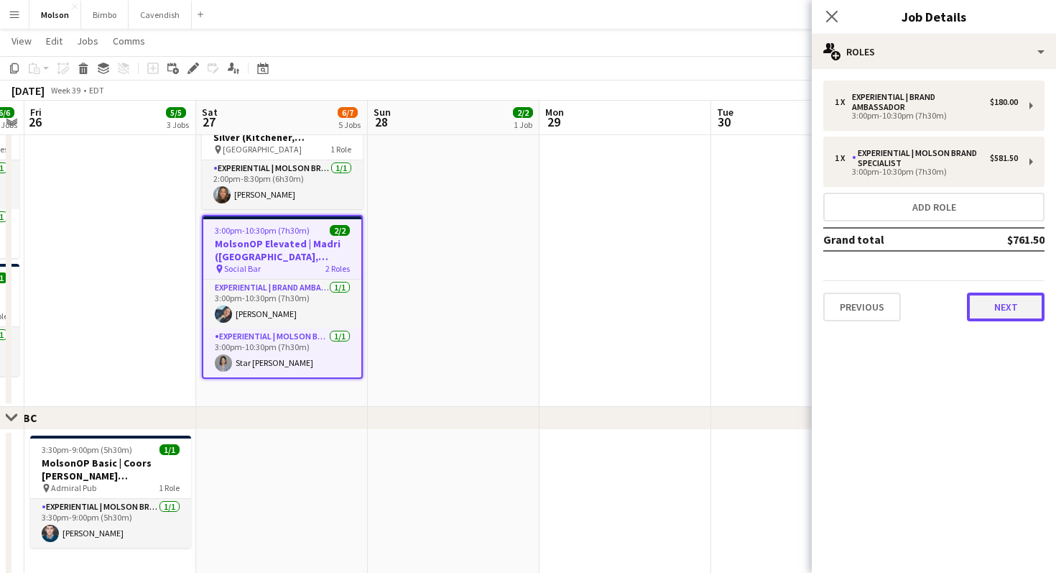
click at [988, 295] on button "Next" at bounding box center [1006, 306] width 78 height 29
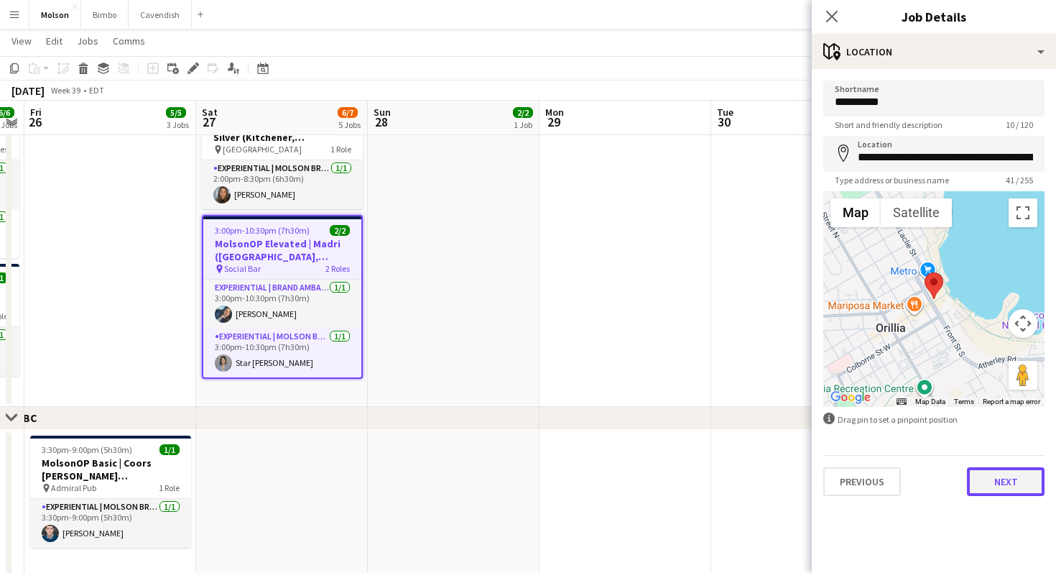
click at [1021, 484] on button "Next" at bounding box center [1006, 481] width 78 height 29
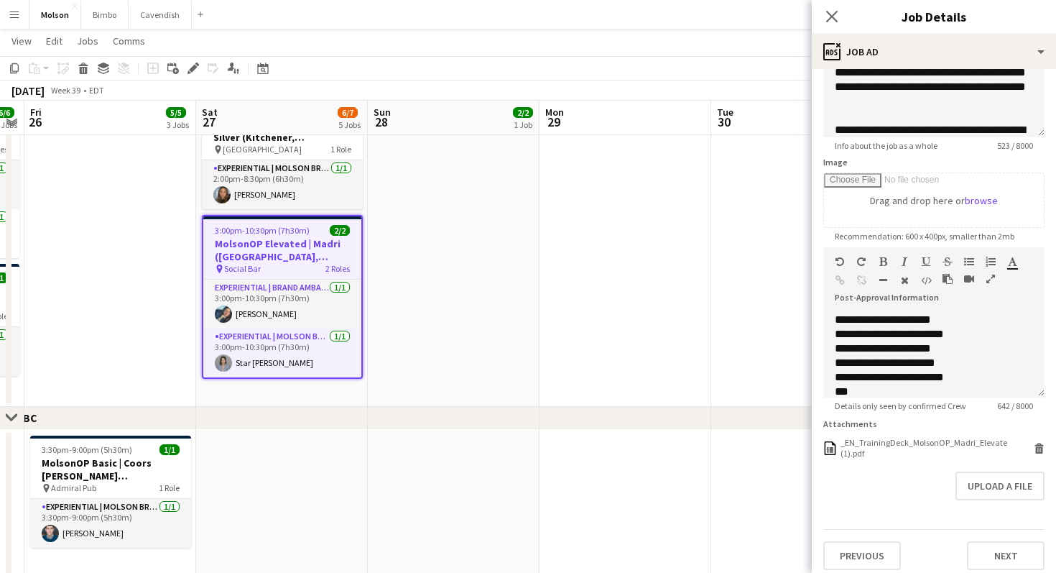
scroll to position [179, 0]
click at [834, 17] on icon "Close pop-in" at bounding box center [832, 16] width 14 height 14
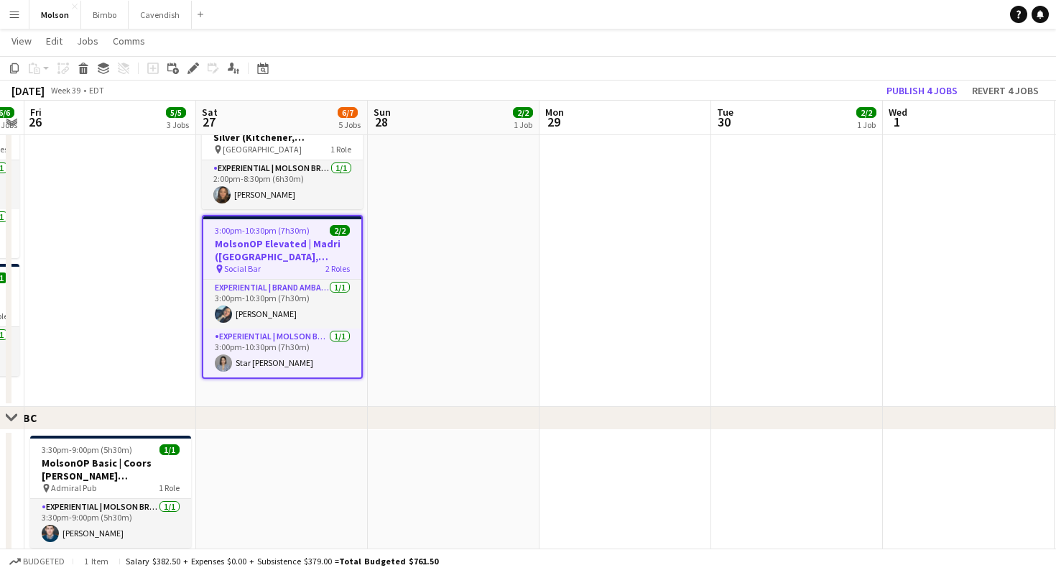
click at [393, 385] on app-date-cell at bounding box center [454, 248] width 172 height 315
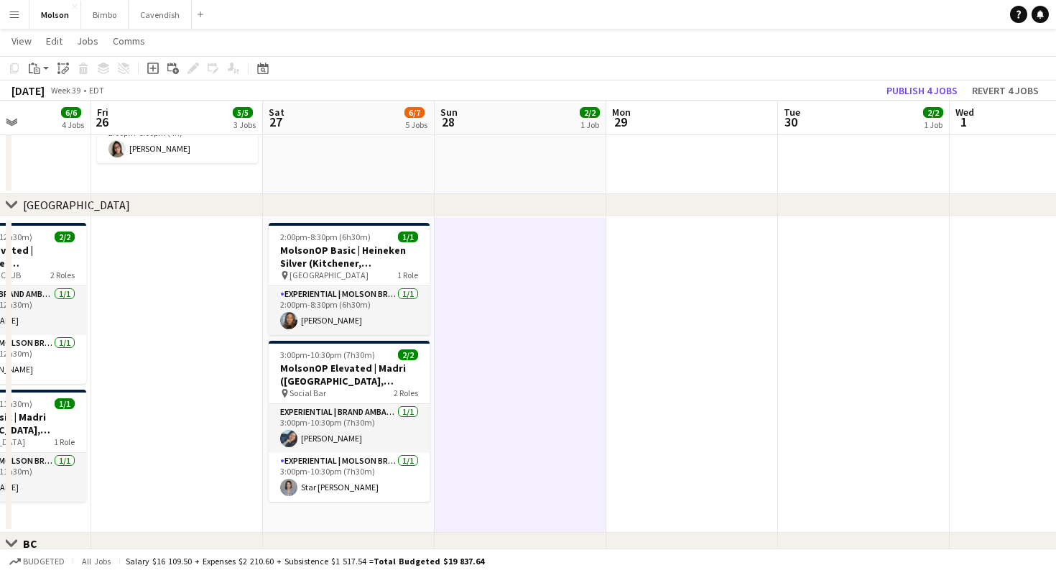
scroll to position [0, 345]
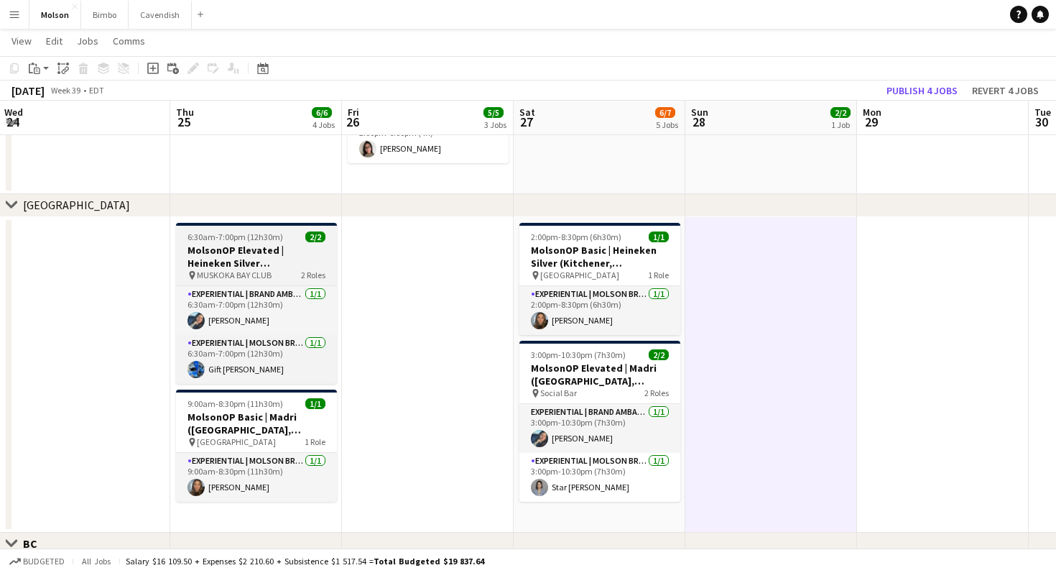
click at [245, 261] on h3 "MolsonOP Elevated | Heineken Silver (Gravenhurst, [GEOGRAPHIC_DATA])" at bounding box center [256, 257] width 161 height 26
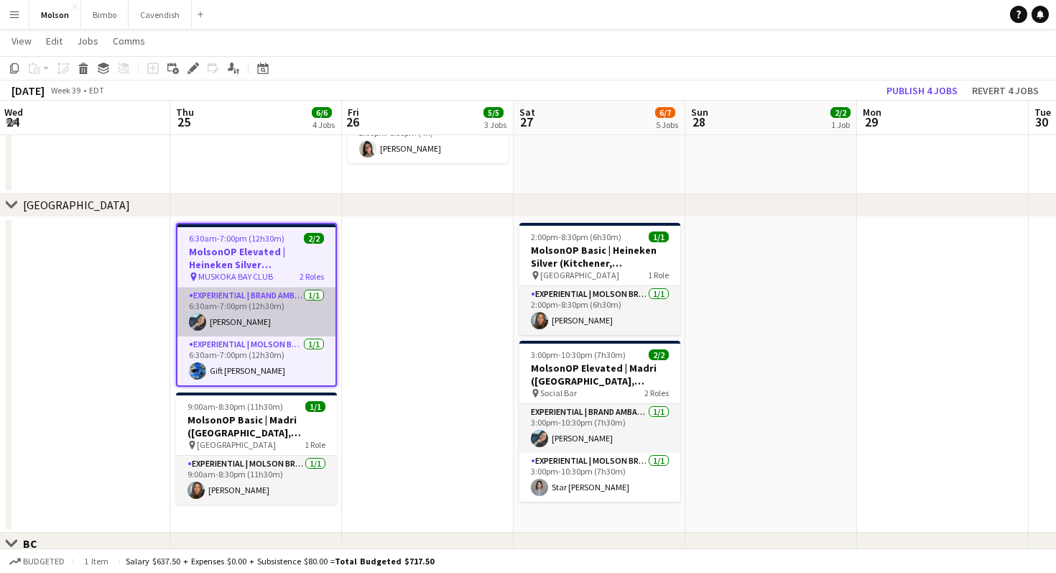
click at [277, 309] on app-card-role "Experiential | Brand Ambassador [DATE] 6:30am-7:00pm (12h30m) [PERSON_NAME]" at bounding box center [256, 311] width 158 height 49
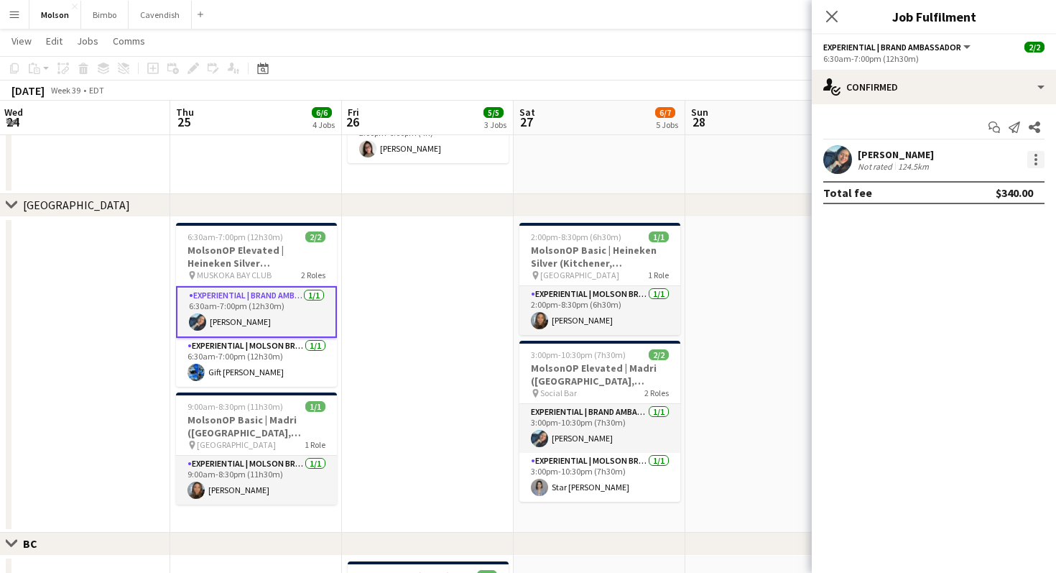
click at [1040, 152] on div at bounding box center [1036, 159] width 17 height 17
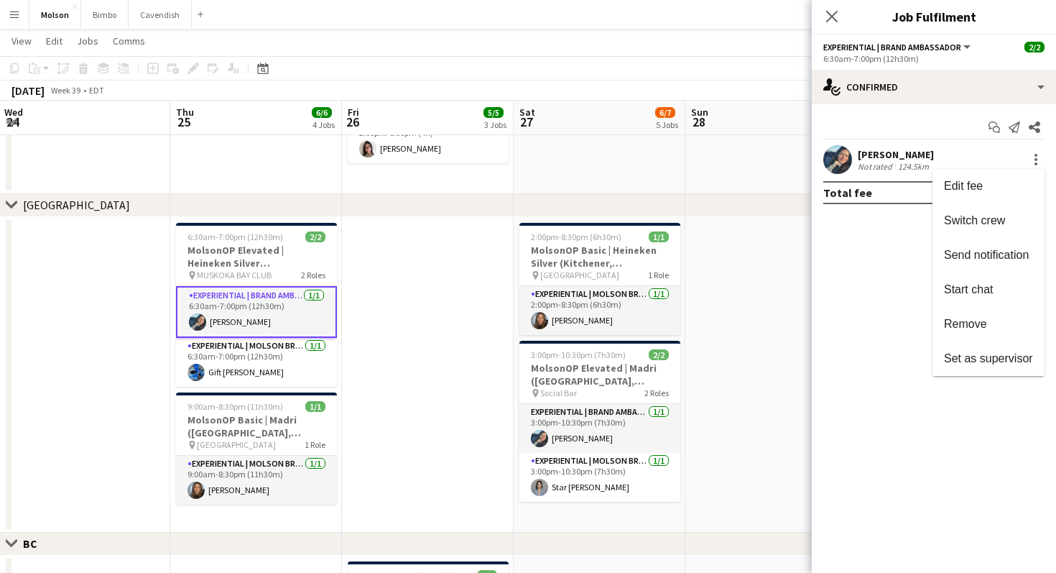
click at [872, 282] on div at bounding box center [528, 286] width 1056 height 573
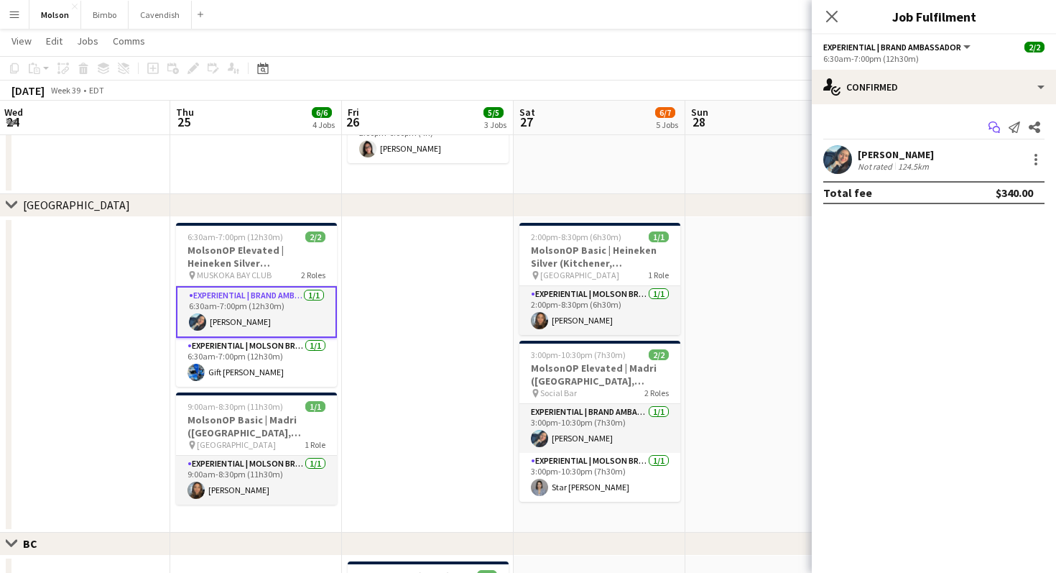
click at [1000, 132] on icon at bounding box center [996, 129] width 7 height 7
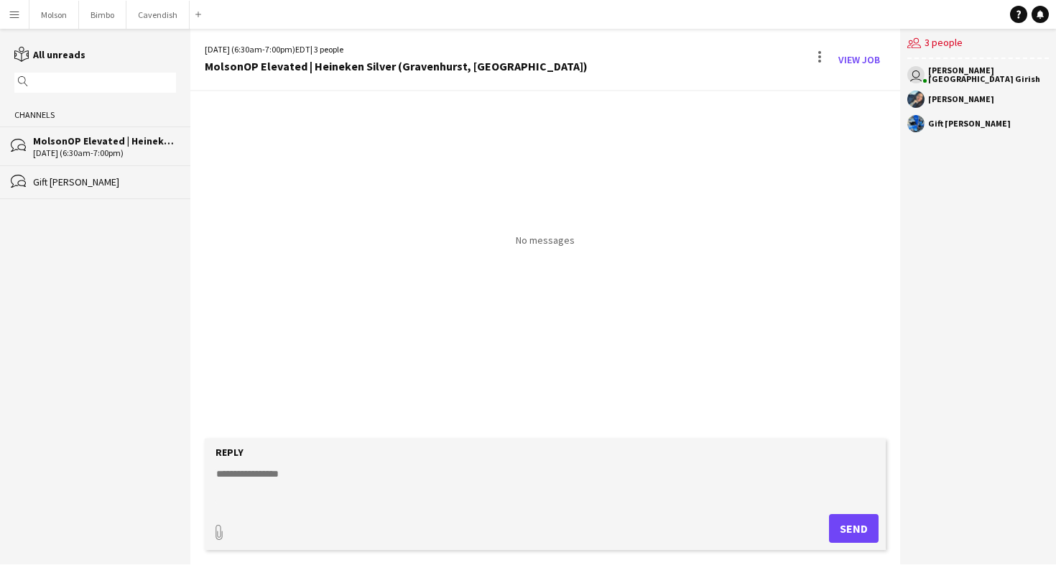
click at [438, 475] on textarea at bounding box center [548, 484] width 667 height 37
type textarea "**********"
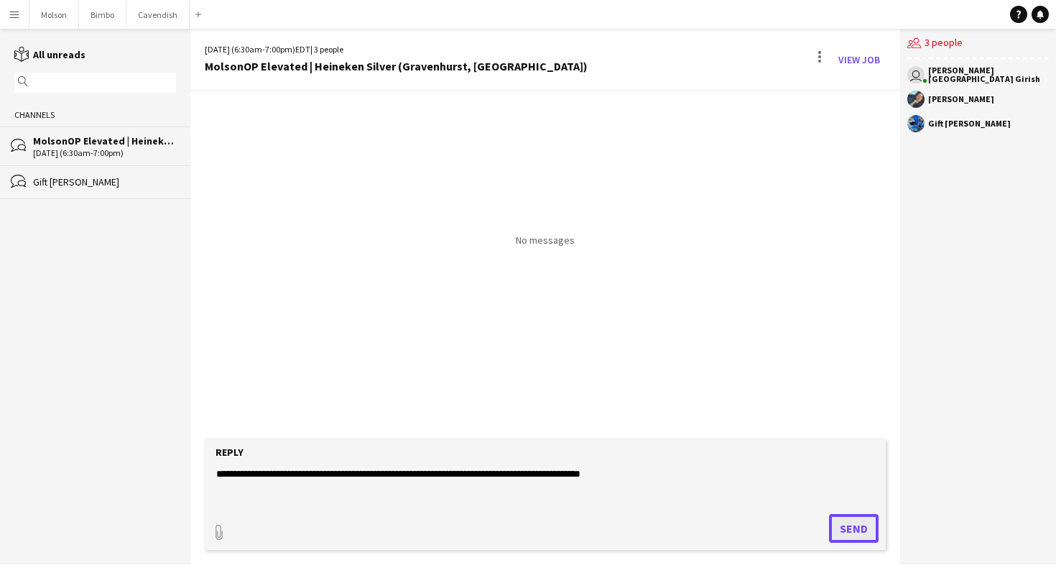
click at [842, 527] on button "Send" at bounding box center [854, 528] width 50 height 29
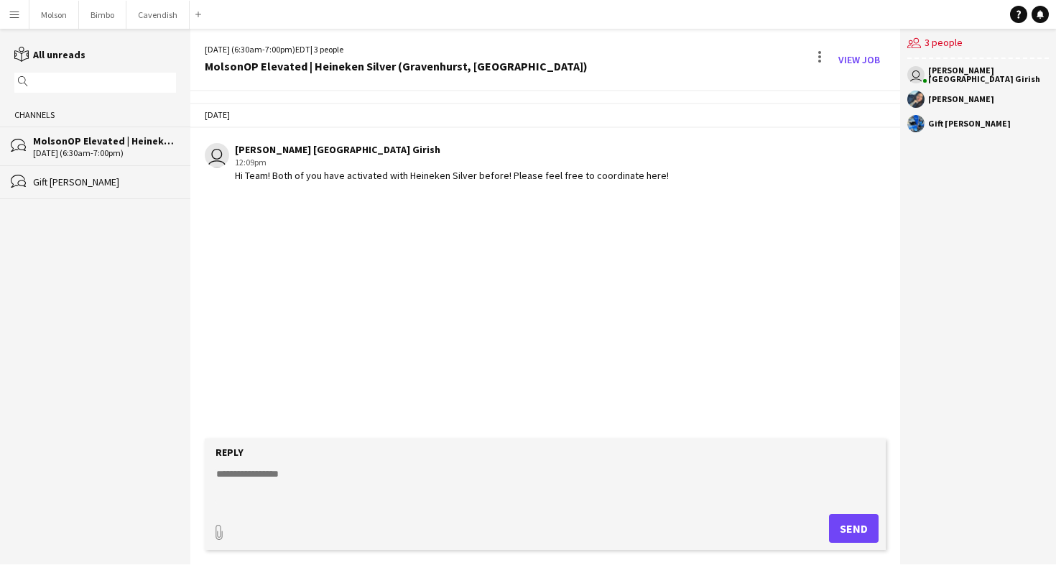
click at [173, 190] on div "bubbles Gift [PERSON_NAME]" at bounding box center [95, 182] width 190 height 34
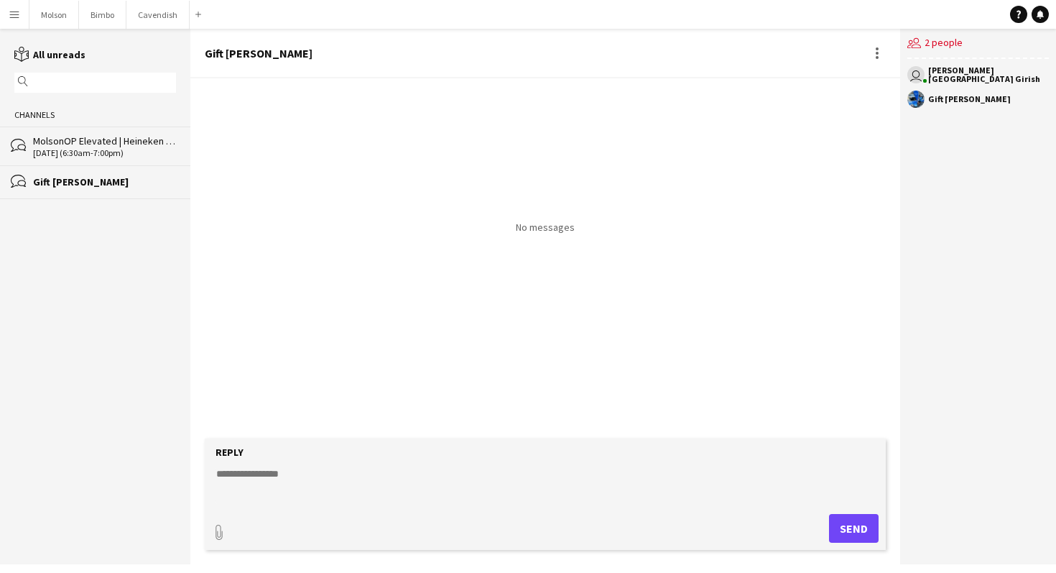
click at [150, 162] on div "bubbles MolsonOP Elevated | Heineken Silver (Gravenhurst, [GEOGRAPHIC_DATA]) [D…" at bounding box center [95, 145] width 190 height 38
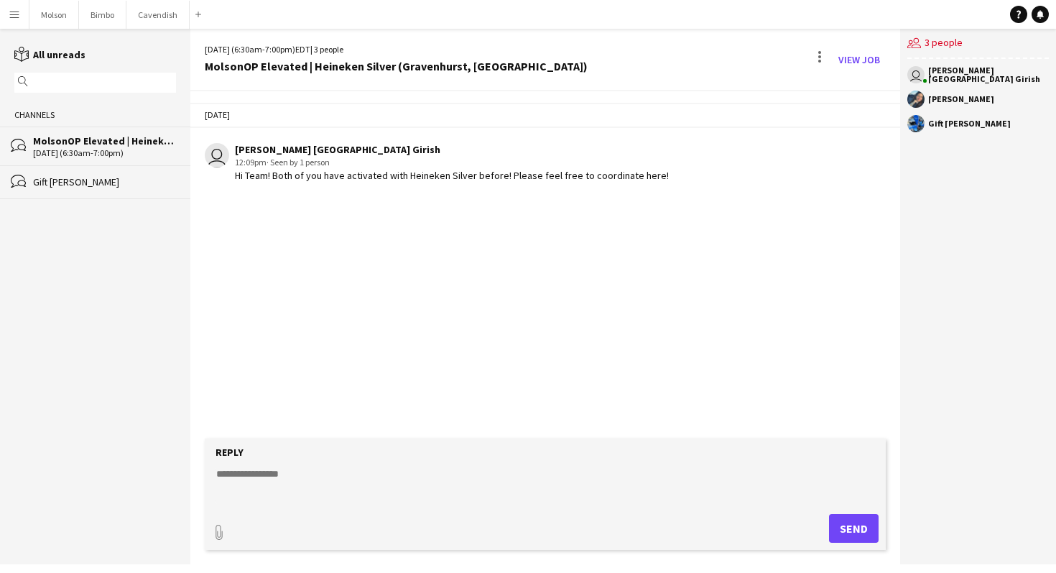
click at [355, 287] on div "[DATE] user [PERSON_NAME] [GEOGRAPHIC_DATA] Girish 12:09pm · Seen by 1 person H…" at bounding box center [545, 264] width 710 height 347
click at [285, 163] on span "· Seen by 1 person" at bounding box center [298, 162] width 63 height 11
click at [828, 60] on div at bounding box center [819, 59] width 17 height 23
click at [845, 60] on div at bounding box center [528, 286] width 1056 height 573
click at [845, 60] on link "View Job" at bounding box center [859, 59] width 53 height 23
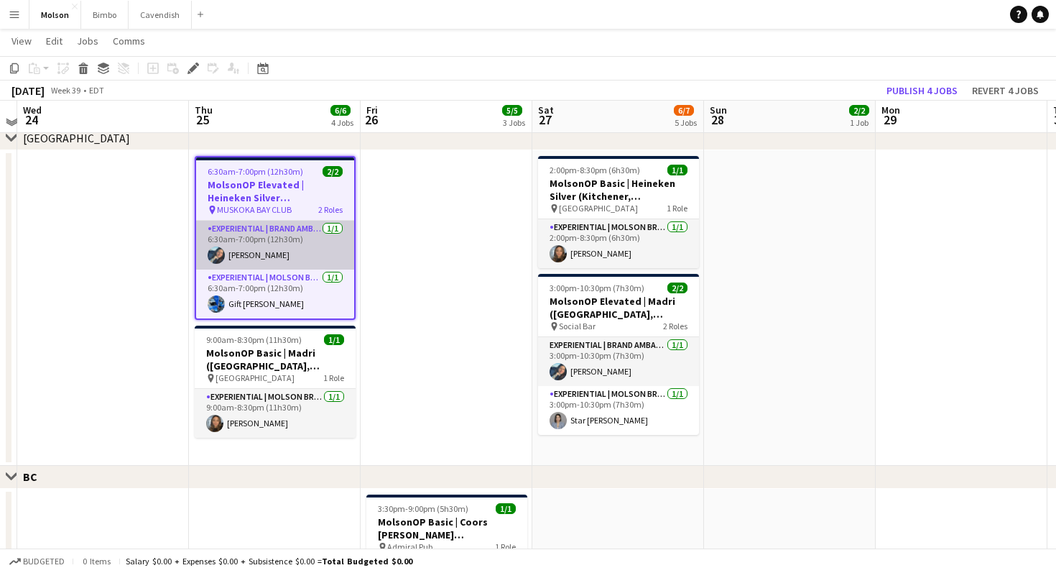
scroll to position [1051, 0]
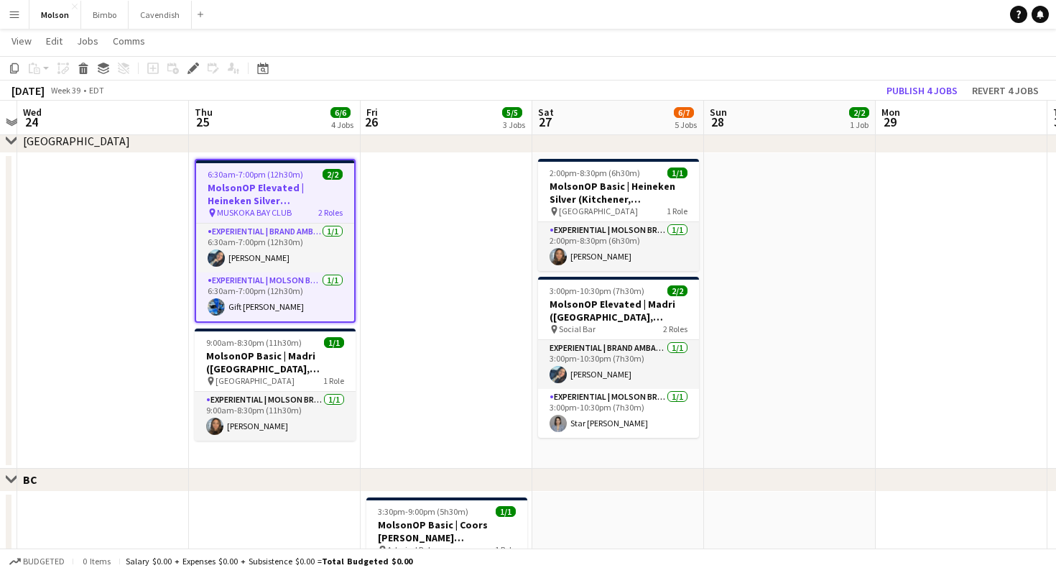
click at [267, 177] on span "6:30am-7:00pm (12h30m)" at bounding box center [256, 174] width 96 height 11
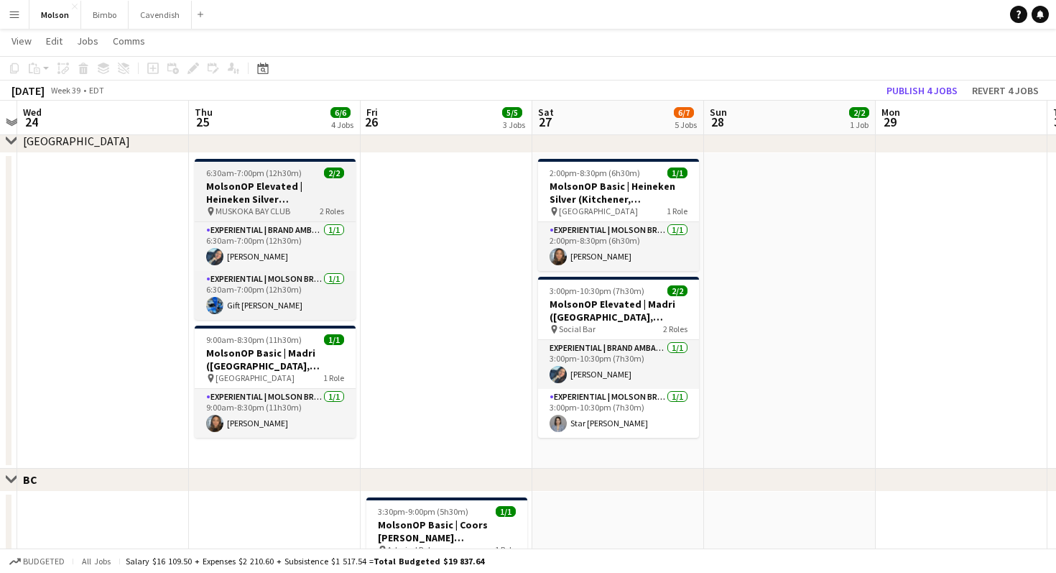
click at [267, 177] on span "6:30am-7:00pm (12h30m)" at bounding box center [254, 172] width 96 height 11
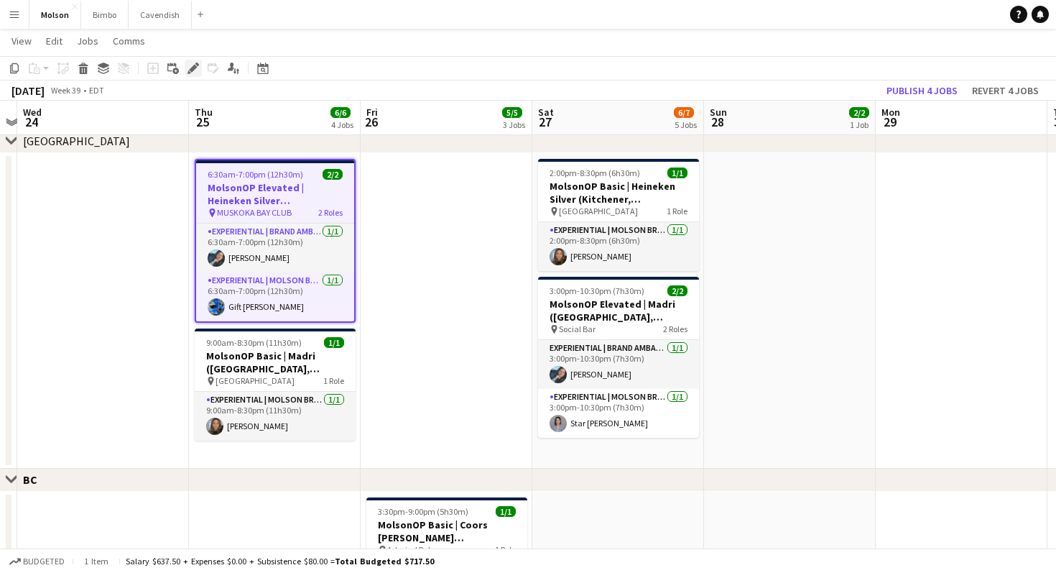
click at [189, 73] on icon "Edit" at bounding box center [193, 68] width 11 height 11
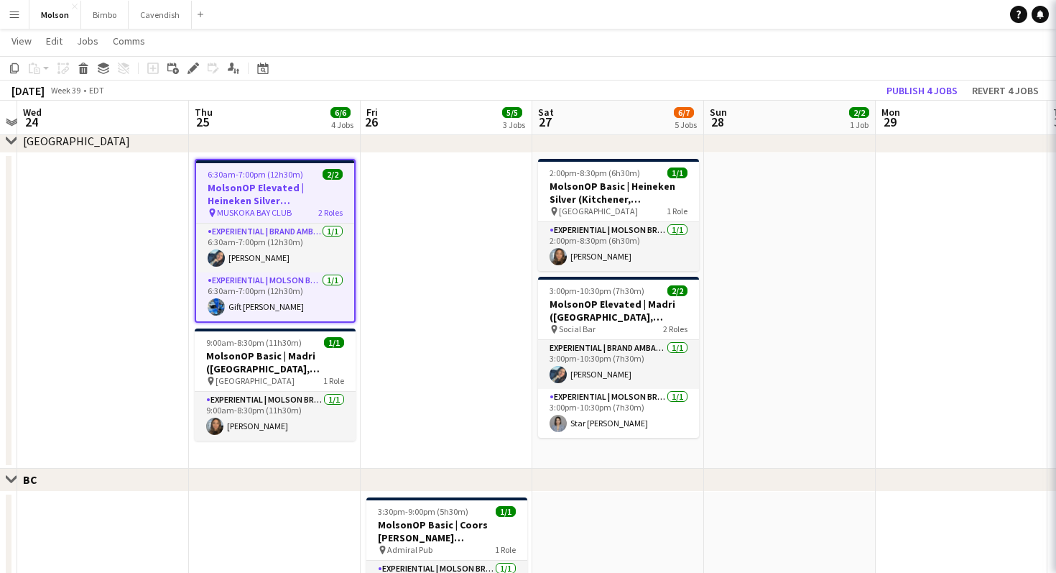
type input "**********"
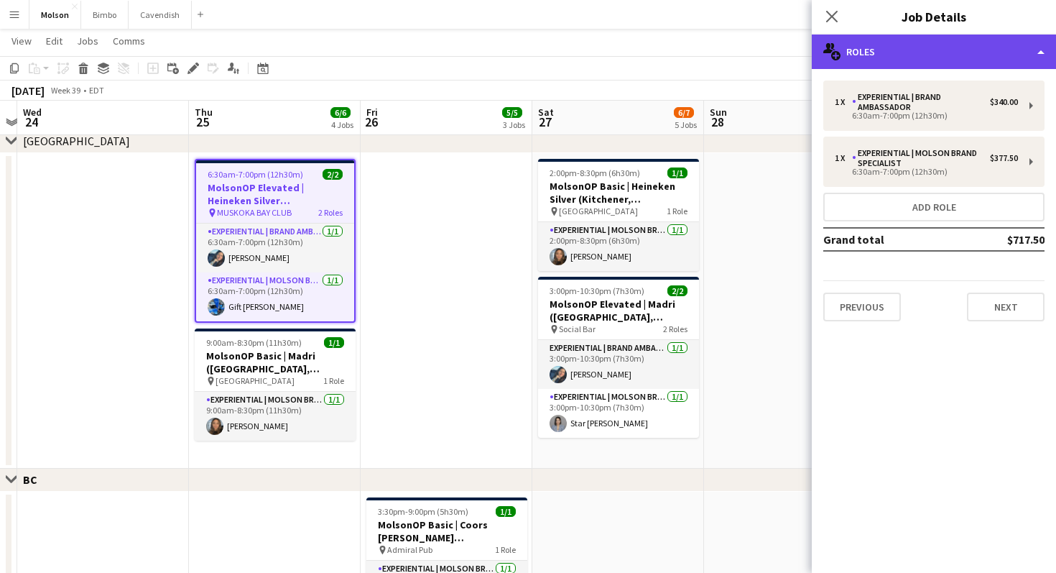
click at [945, 63] on div "multiple-users-add Roles" at bounding box center [934, 51] width 244 height 34
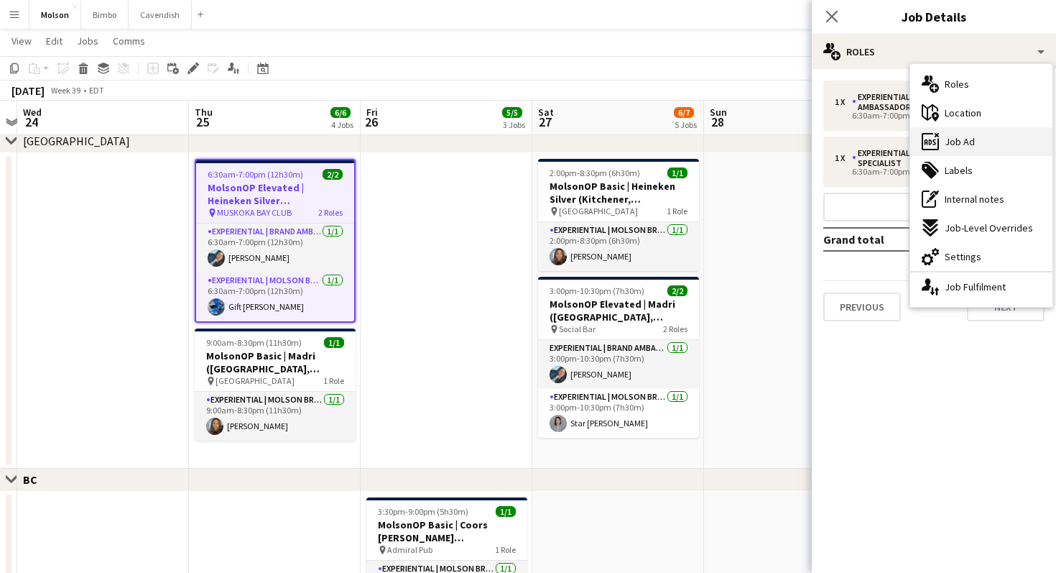
click at [952, 144] on span "Job Ad" at bounding box center [960, 141] width 30 height 13
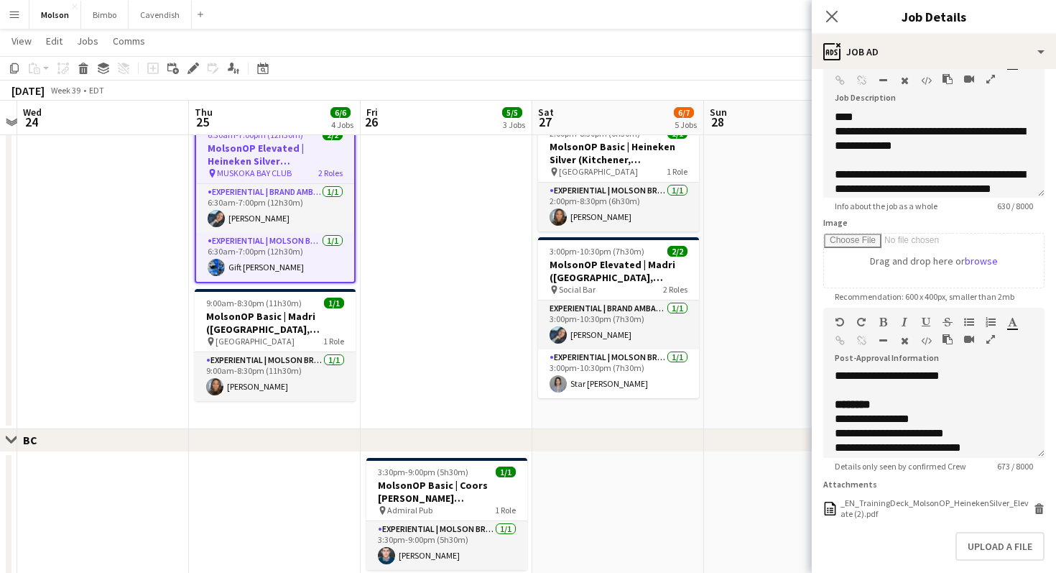
scroll to position [69, 0]
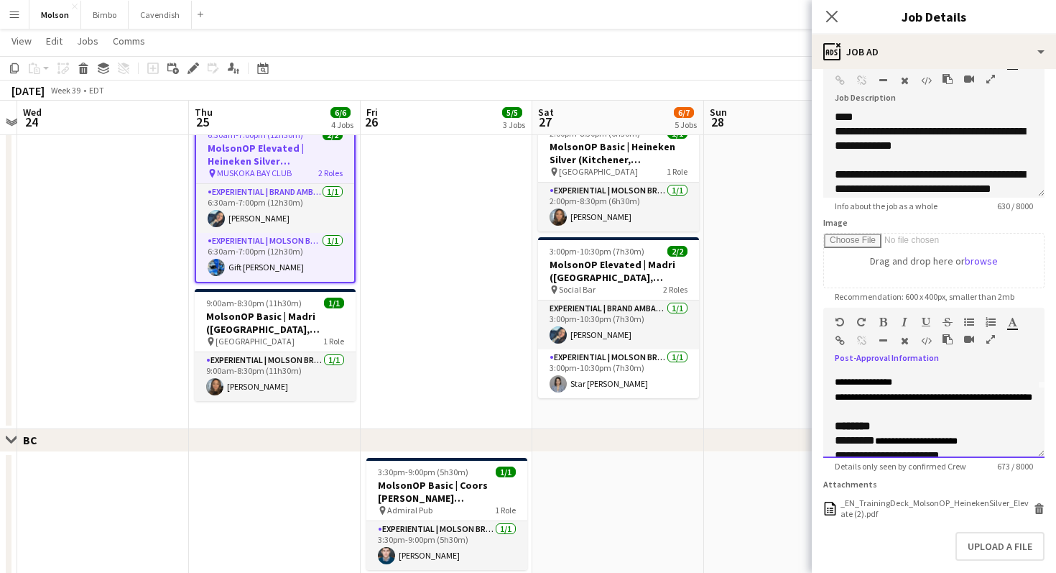
drag, startPoint x: 900, startPoint y: 425, endPoint x: 826, endPoint y: 412, distance: 74.4
click at [826, 412] on div "**********" at bounding box center [933, 414] width 221 height 86
copy span "**********"
click at [856, 402] on span "**********" at bounding box center [934, 389] width 198 height 24
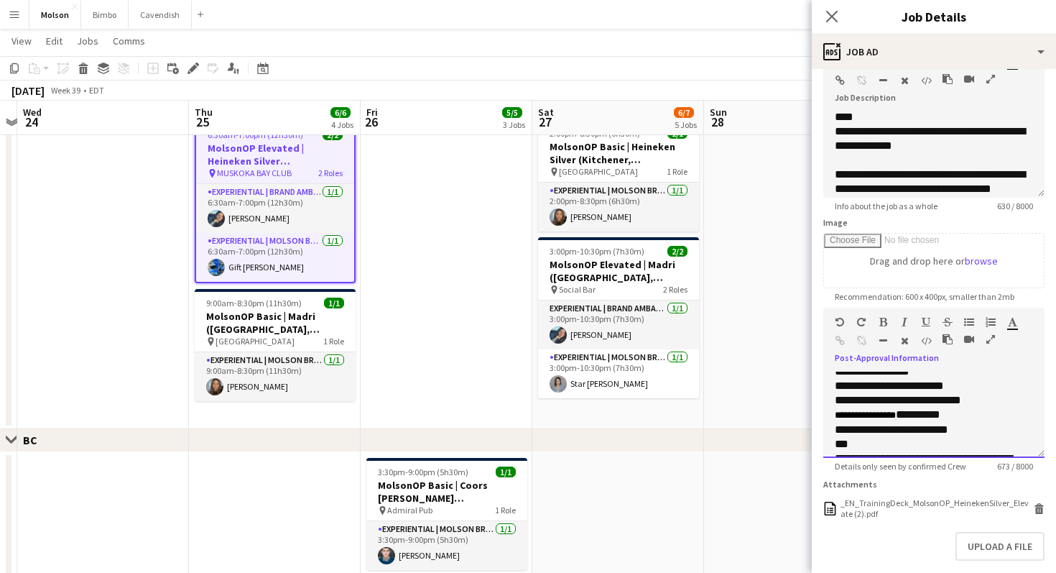
scroll to position [209, 0]
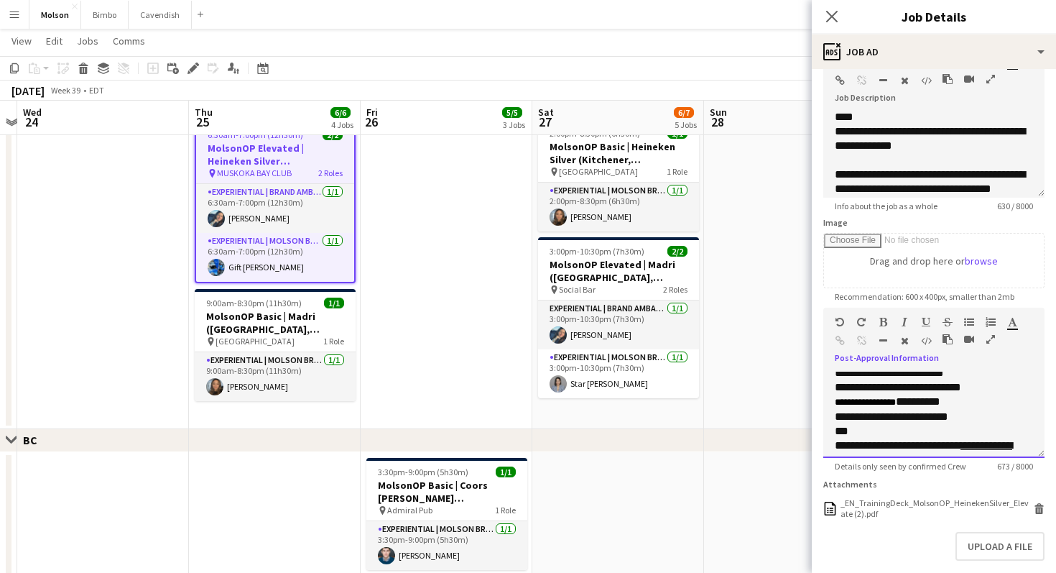
click at [872, 407] on span "**********" at bounding box center [865, 401] width 61 height 9
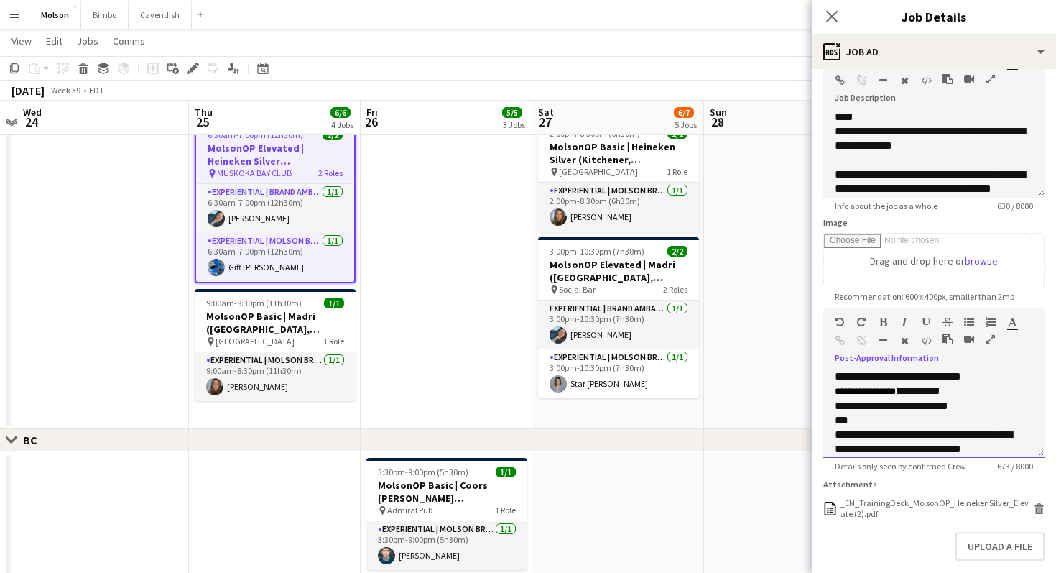
click at [956, 399] on div "**********" at bounding box center [934, 391] width 198 height 15
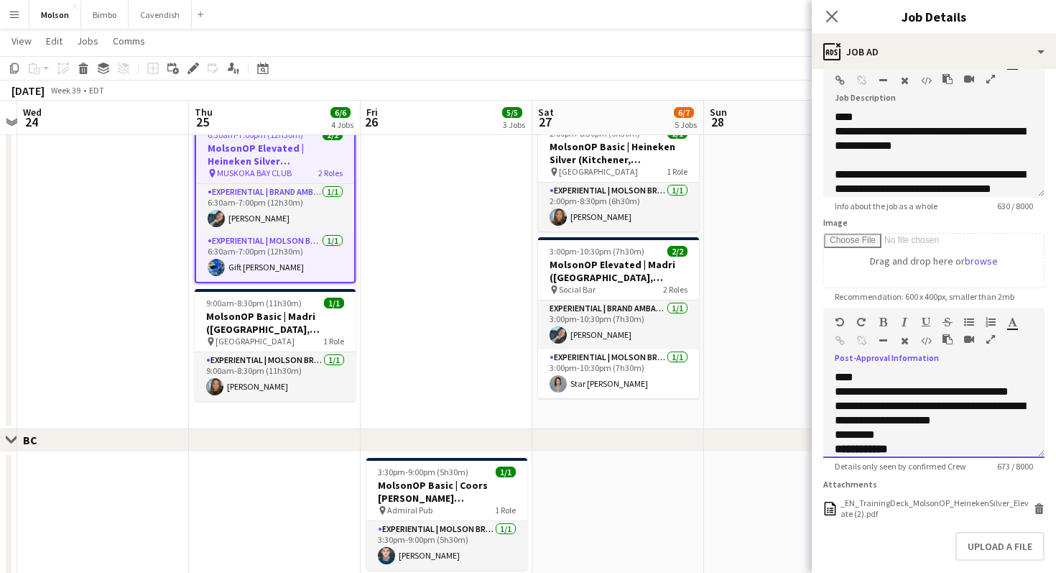
scroll to position [417, 0]
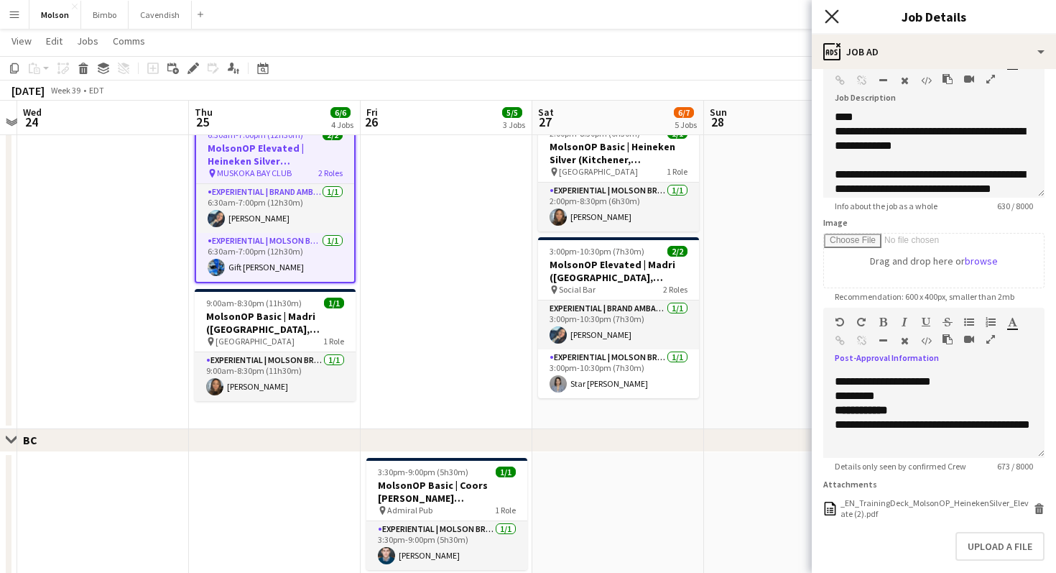
click at [831, 17] on icon at bounding box center [832, 16] width 14 height 14
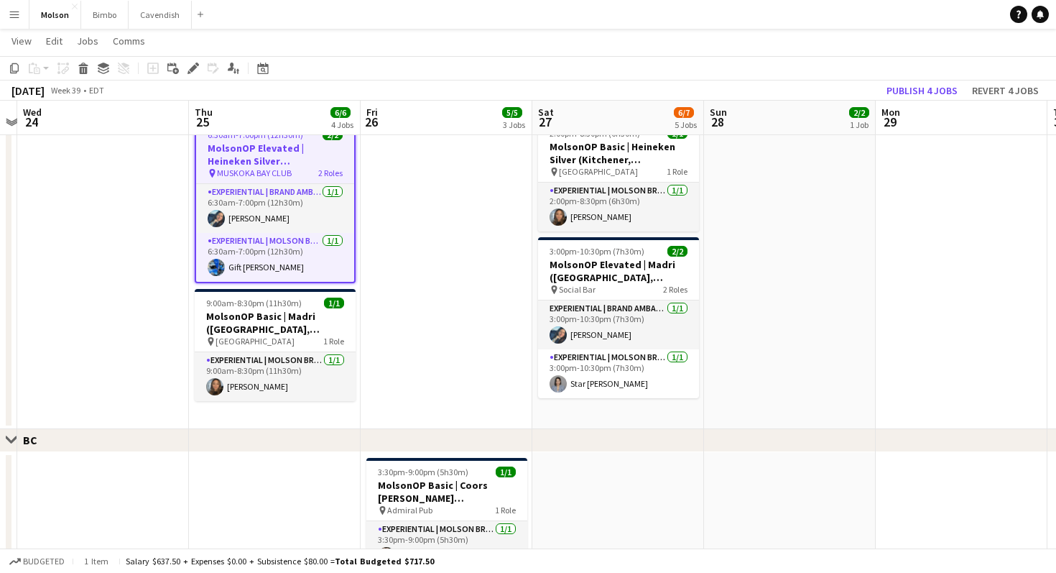
click at [364, 248] on app-date-cell at bounding box center [447, 271] width 172 height 315
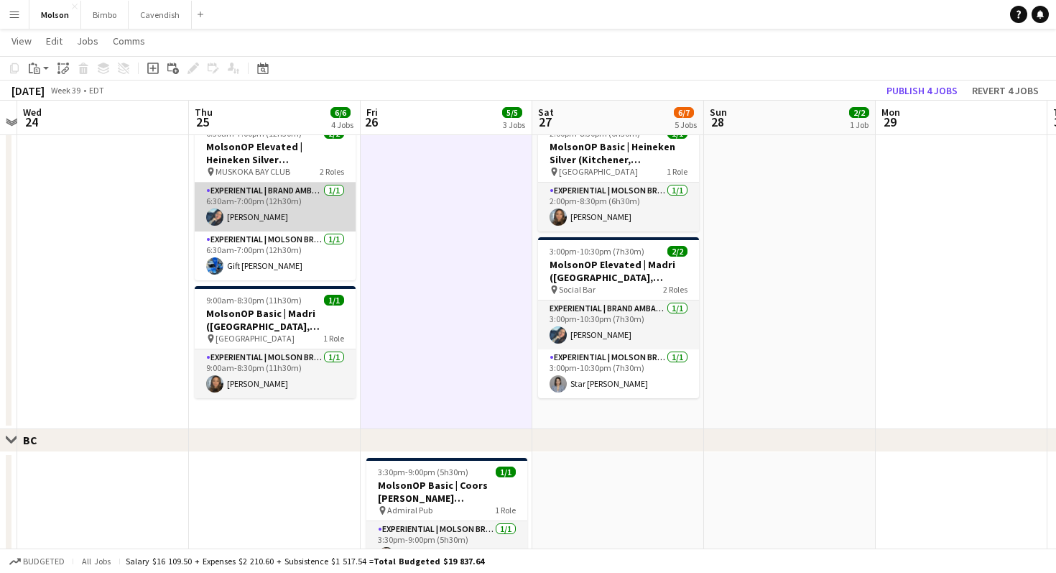
click at [305, 209] on app-card-role "Experiential | Brand Ambassador [DATE] 6:30am-7:00pm (12h30m) [PERSON_NAME]" at bounding box center [275, 207] width 161 height 49
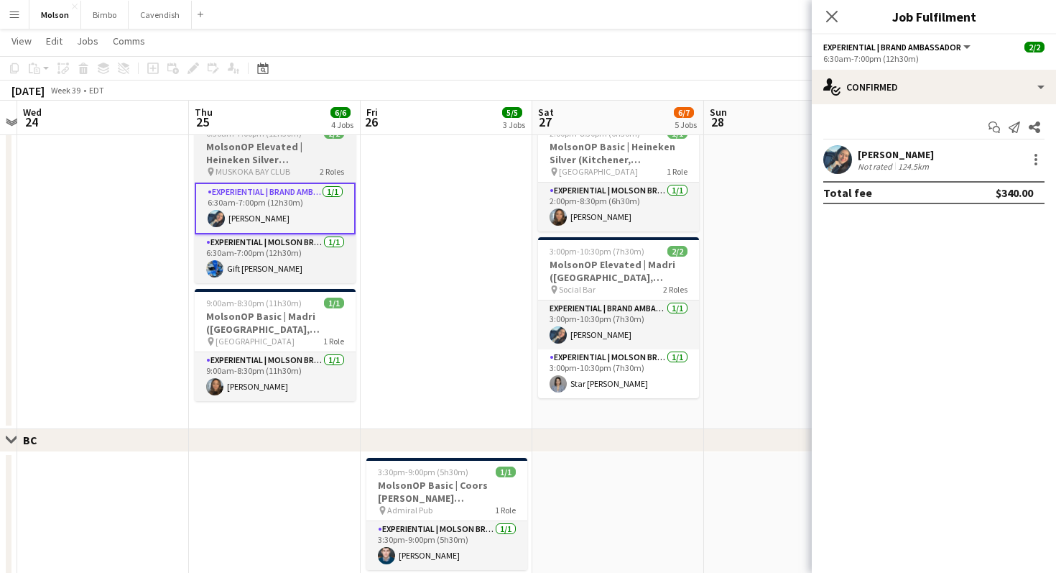
click at [321, 173] on span "2 Roles" at bounding box center [332, 171] width 24 height 11
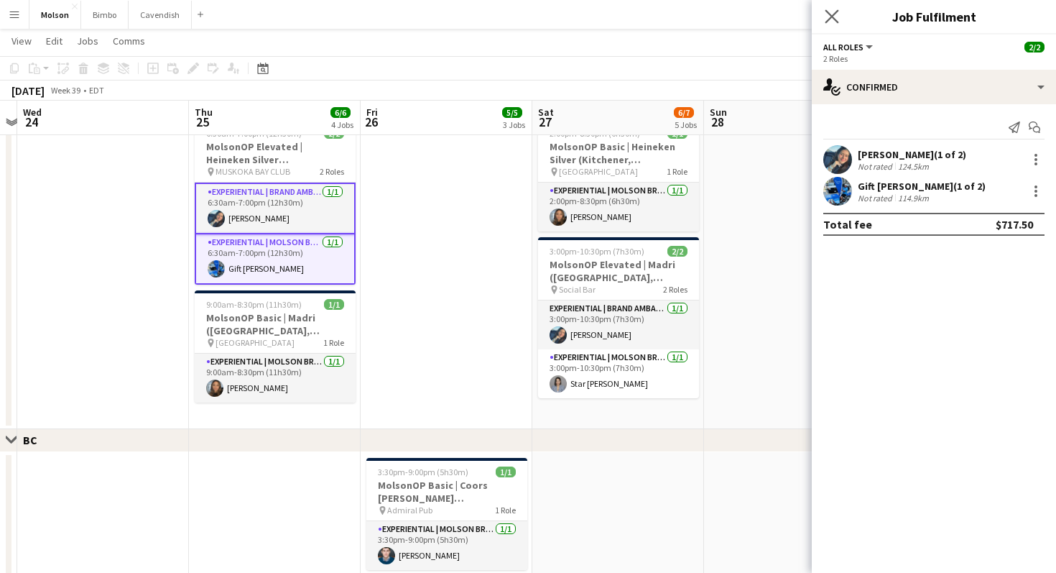
click at [834, 23] on app-icon "Close pop-in" at bounding box center [832, 16] width 21 height 21
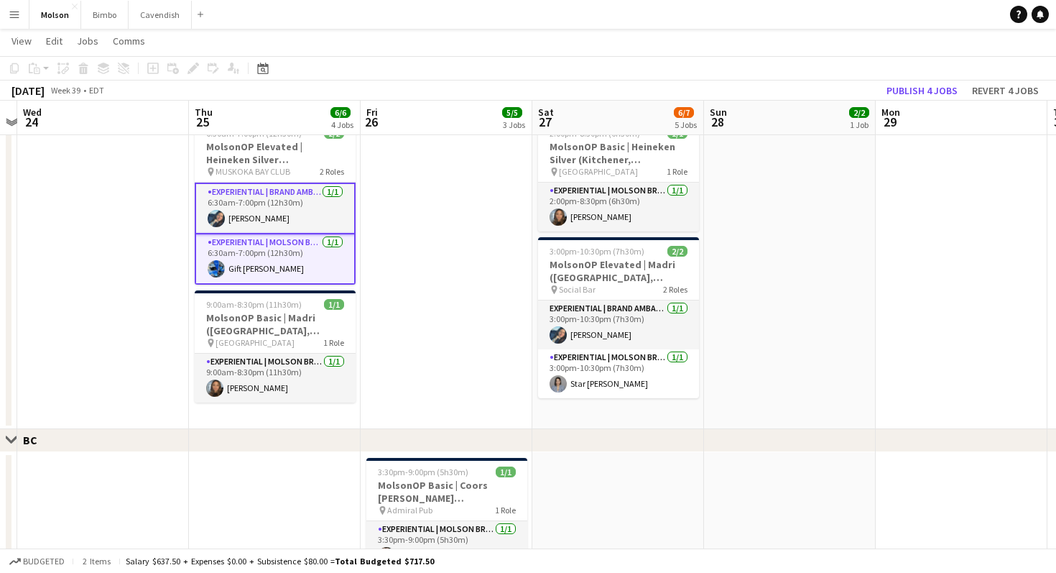
click at [414, 256] on app-date-cell at bounding box center [447, 271] width 172 height 315
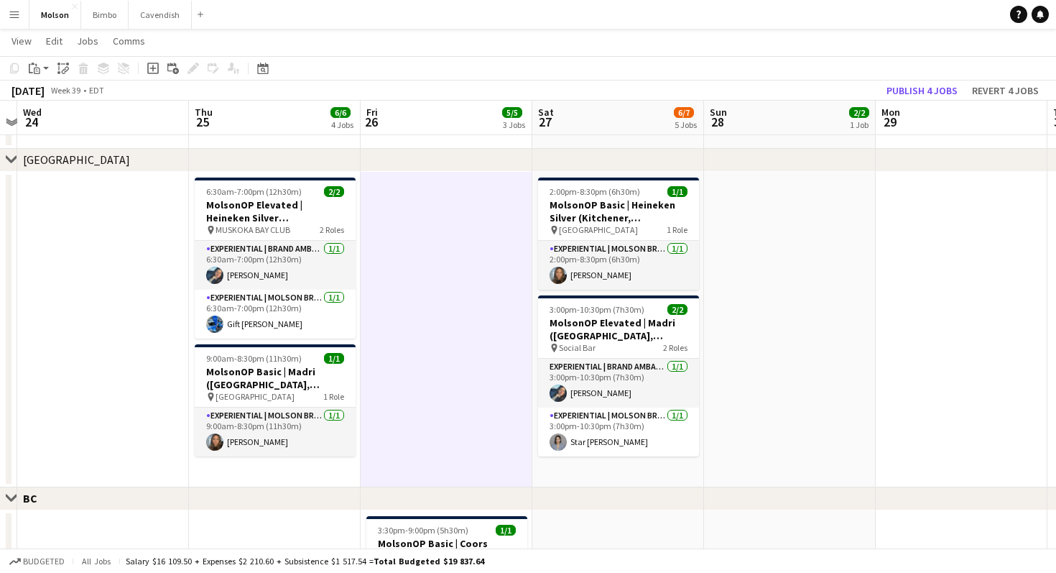
scroll to position [985, 0]
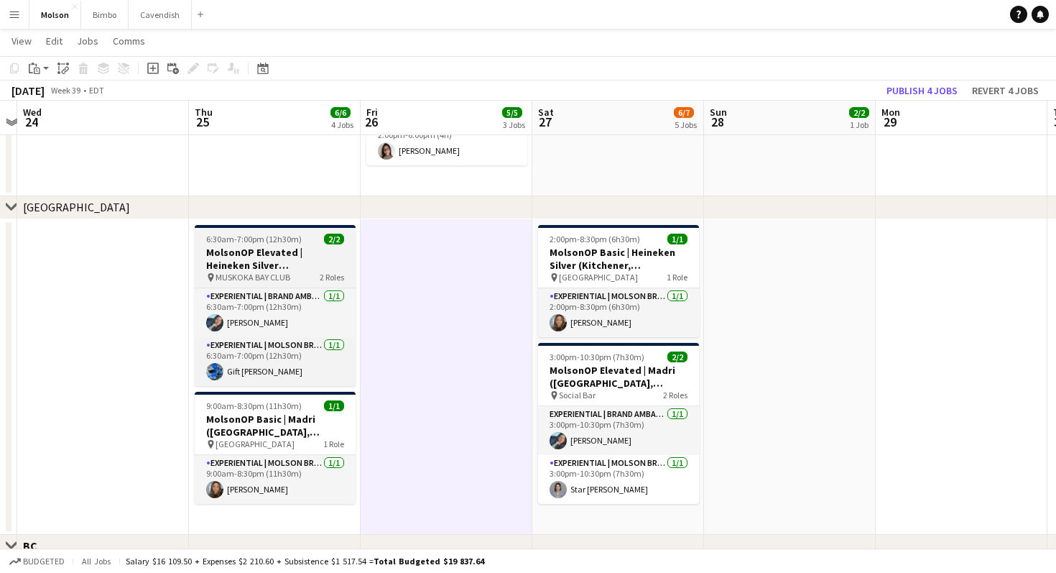
click at [297, 257] on h3 "MolsonOP Elevated | Heineken Silver (Gravenhurst, [GEOGRAPHIC_DATA])" at bounding box center [275, 259] width 161 height 26
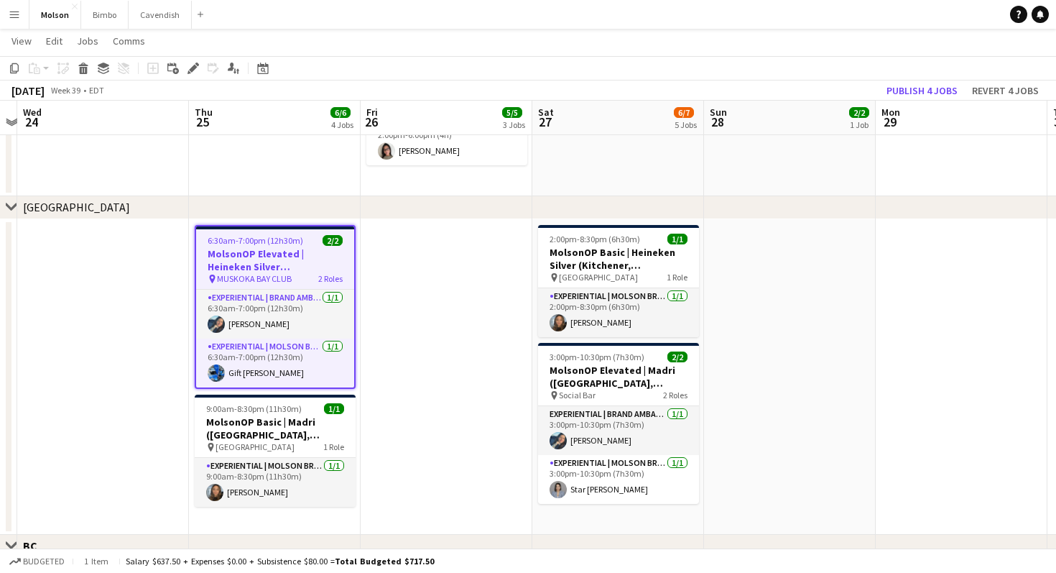
click at [392, 383] on app-date-cell at bounding box center [447, 376] width 172 height 315
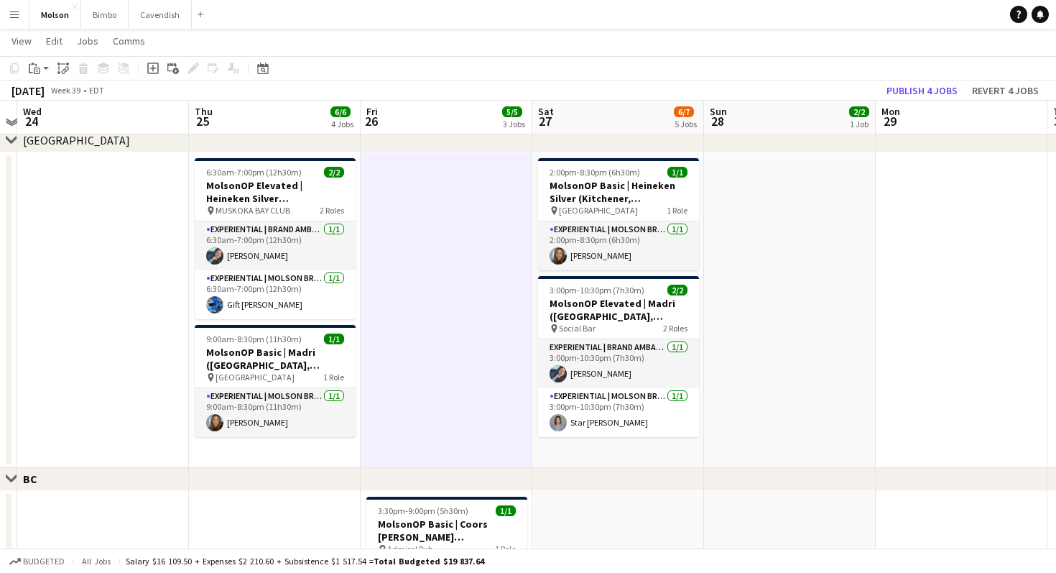
scroll to position [1051, 0]
click at [261, 351] on h3 "MolsonOP Basic | Madri ([GEOGRAPHIC_DATA], [GEOGRAPHIC_DATA])" at bounding box center [275, 359] width 161 height 26
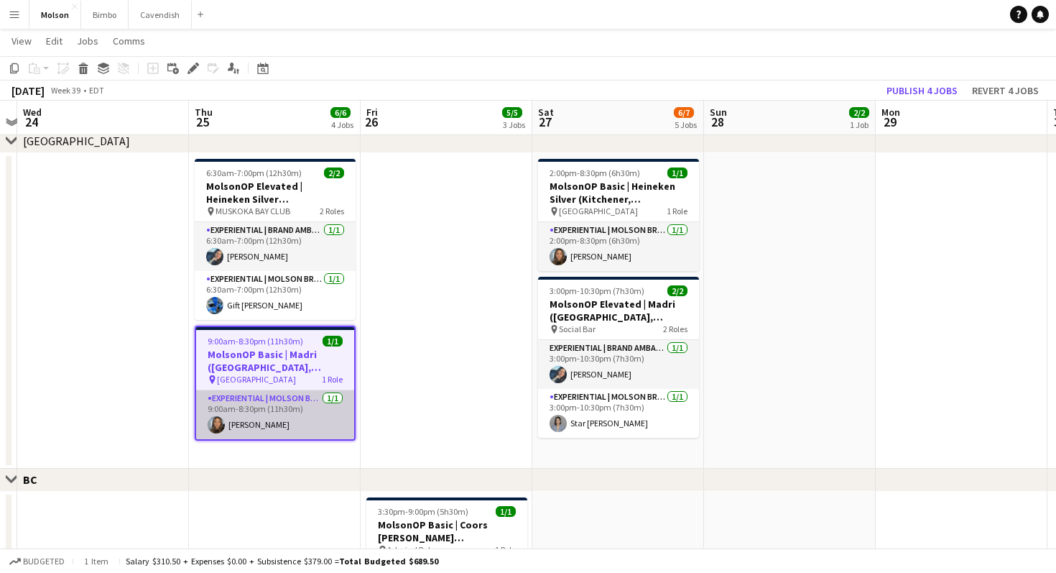
click at [277, 411] on app-card-role "Experiential | Molson Brand Specialist [DATE] 9:00am-8:30pm (11h30m) [PERSON_NA…" at bounding box center [275, 414] width 158 height 49
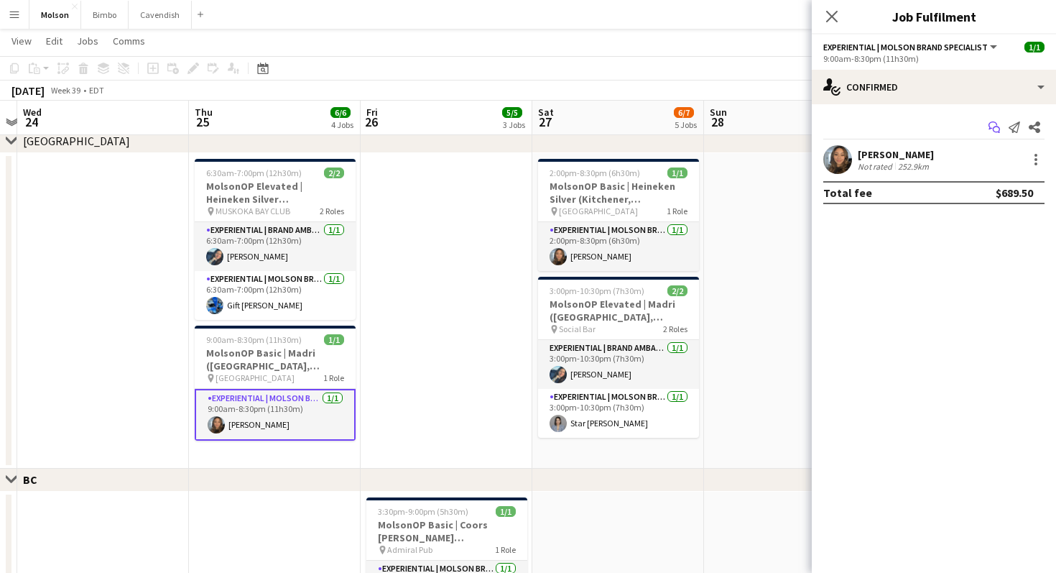
click at [994, 127] on icon "Start chat" at bounding box center [994, 126] width 11 height 11
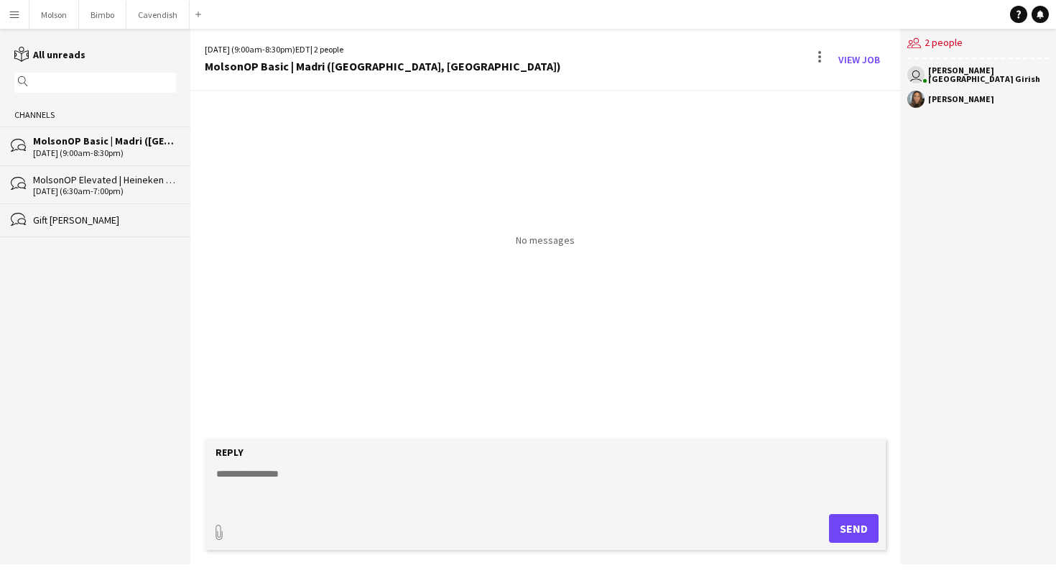
click at [331, 489] on textarea at bounding box center [548, 484] width 667 height 37
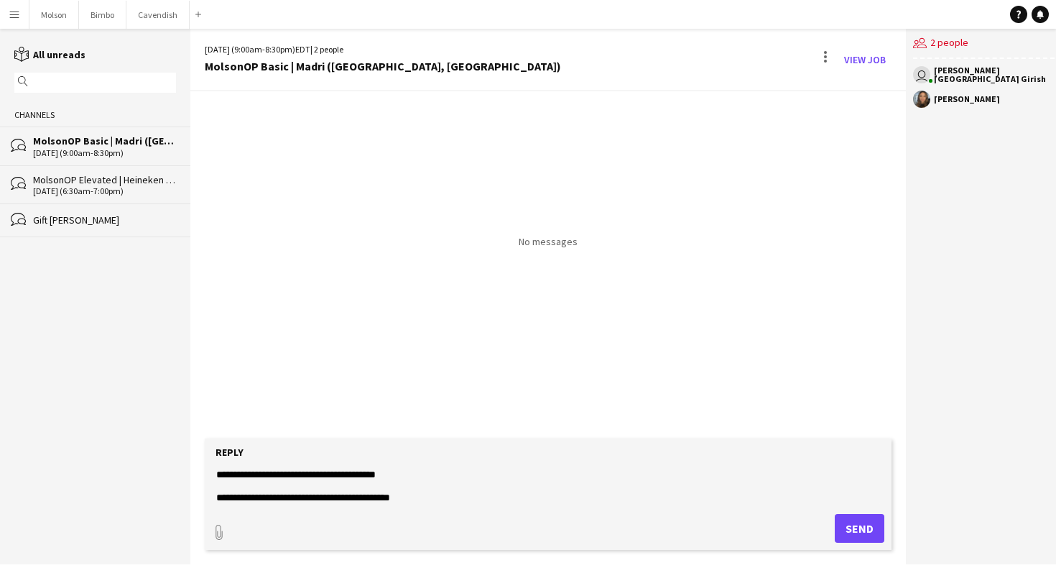
scroll to position [68, 0]
type textarea "**********"
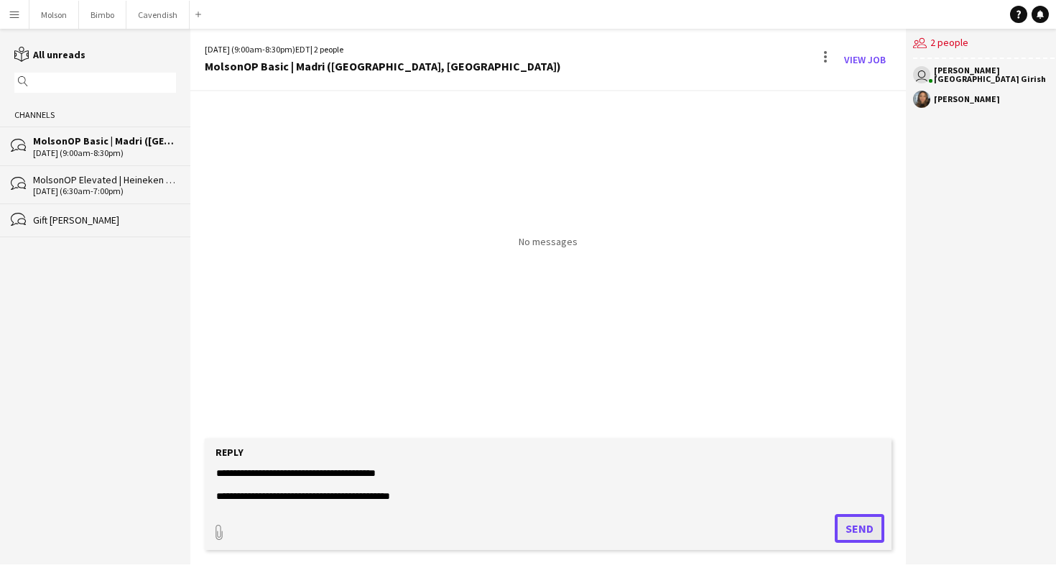
click at [853, 528] on button "Send" at bounding box center [860, 528] width 50 height 29
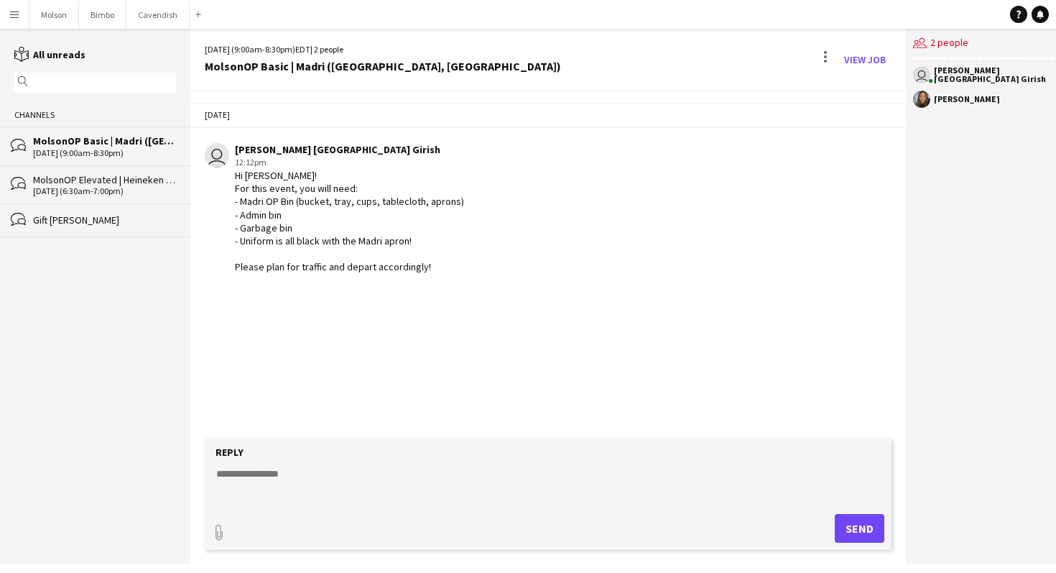
click at [694, 309] on div "[DATE] user [PERSON_NAME] [GEOGRAPHIC_DATA] Girish 12:12pm Hi [PERSON_NAME]! Fo…" at bounding box center [548, 264] width 716 height 347
click at [872, 60] on link "View Job" at bounding box center [865, 59] width 53 height 23
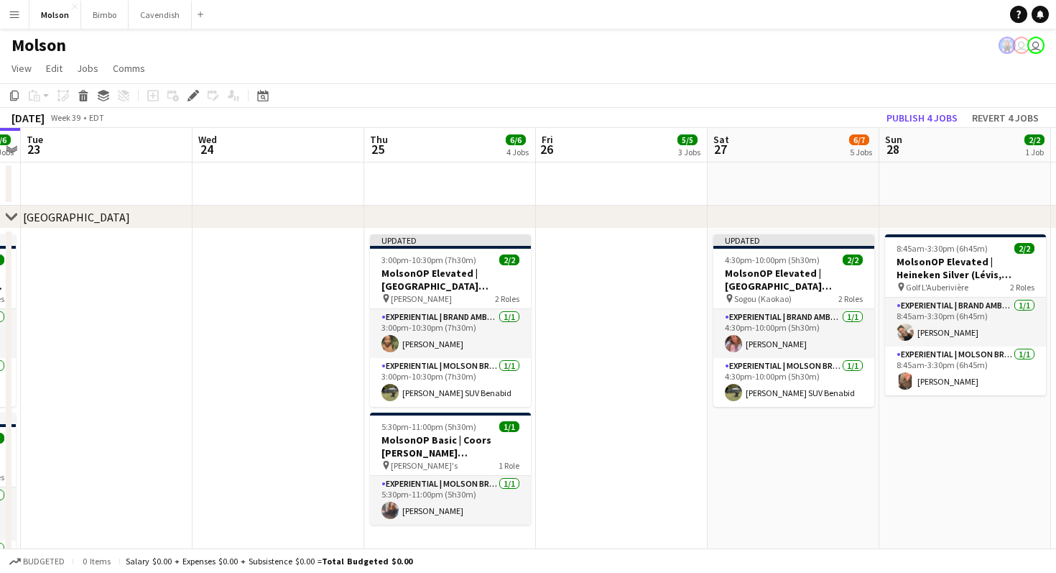
scroll to position [32, 0]
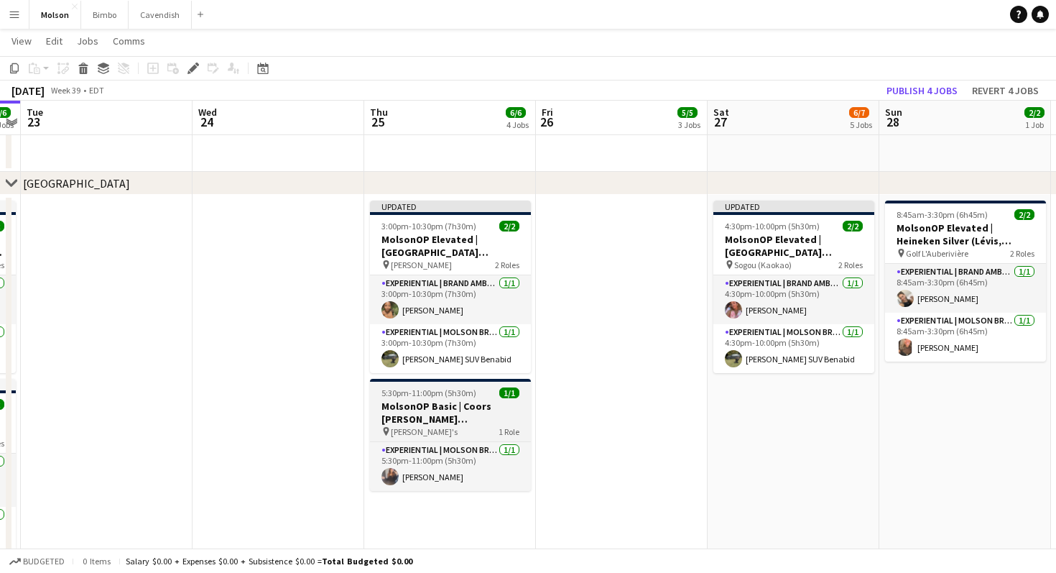
click at [448, 410] on h3 "MolsonOP Basic | Coors [PERSON_NAME] ([GEOGRAPHIC_DATA], [GEOGRAPHIC_DATA])" at bounding box center [450, 413] width 161 height 26
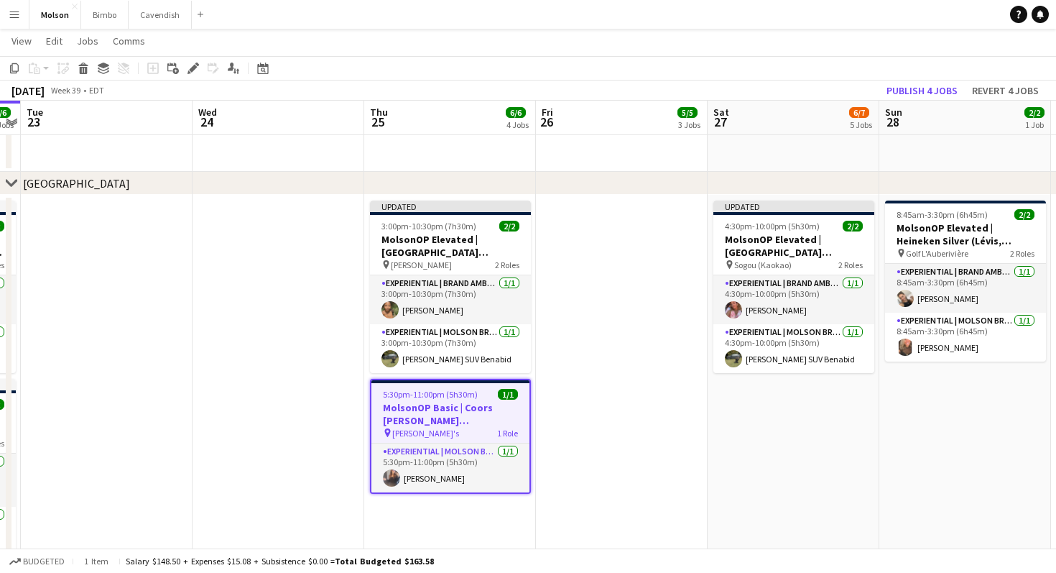
click at [305, 375] on app-date-cell at bounding box center [279, 478] width 172 height 567
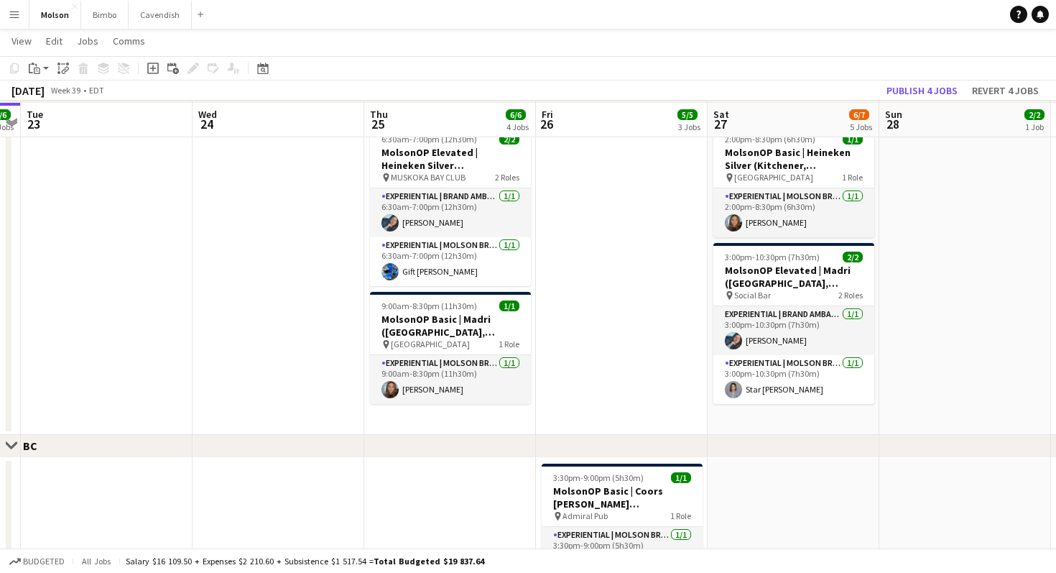
scroll to position [1088, 0]
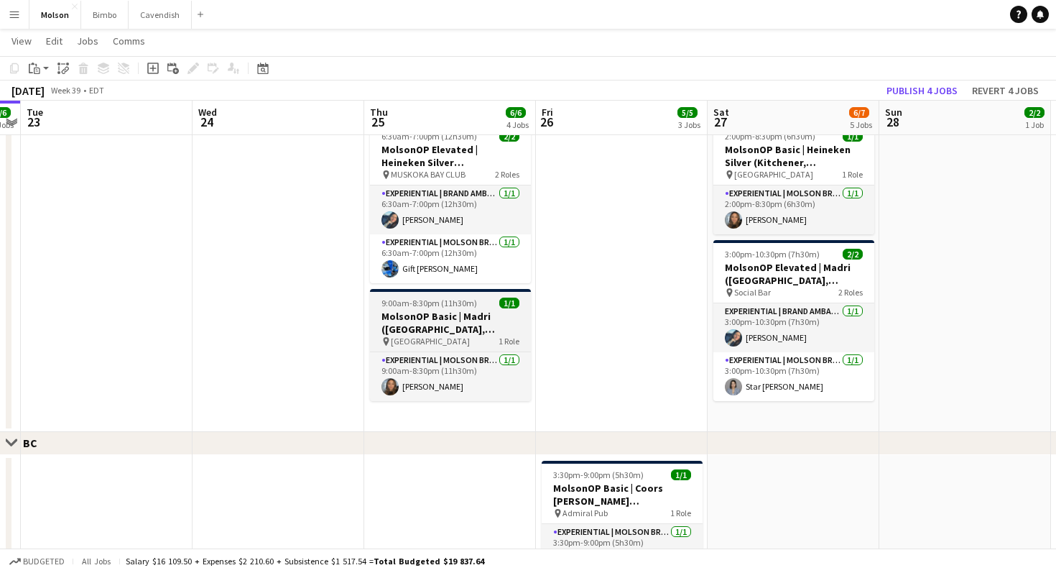
click at [420, 331] on h3 "MolsonOP Basic | Madri ([GEOGRAPHIC_DATA], [GEOGRAPHIC_DATA])" at bounding box center [450, 323] width 161 height 26
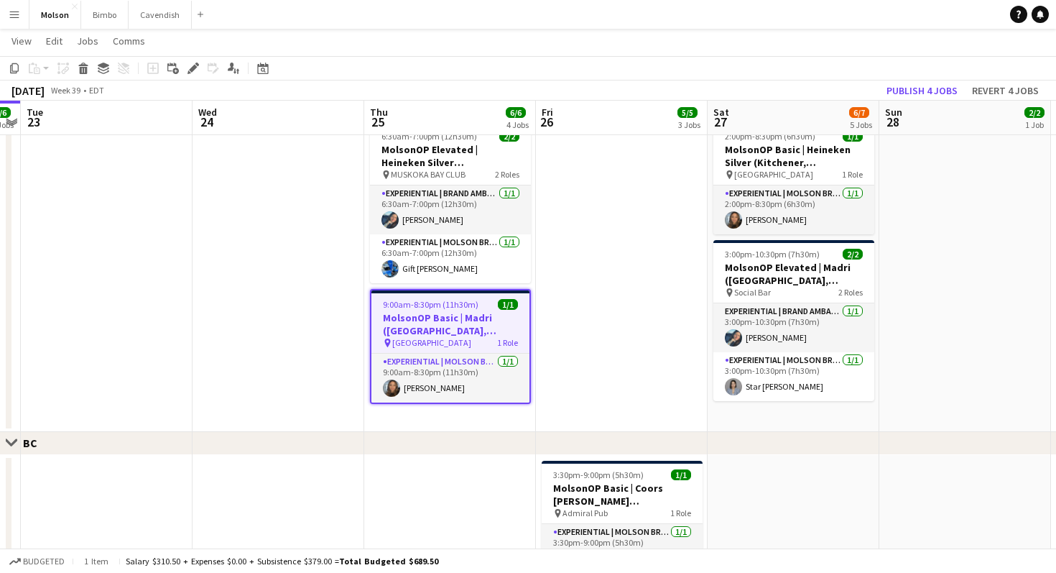
click at [412, 295] on app-job-card "9:00am-8:30pm (11h30m) 1/1 MolsonOP Basic | Madri ([GEOGRAPHIC_DATA], [GEOGRAPH…" at bounding box center [450, 346] width 161 height 115
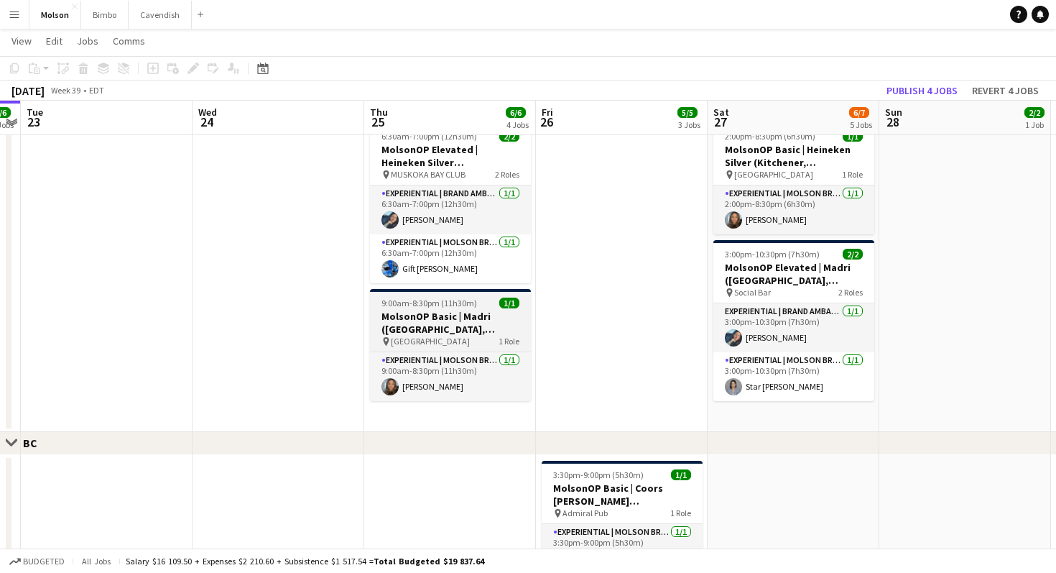
click at [412, 323] on h3 "MolsonOP Basic | Madri ([GEOGRAPHIC_DATA], [GEOGRAPHIC_DATA])" at bounding box center [450, 323] width 161 height 26
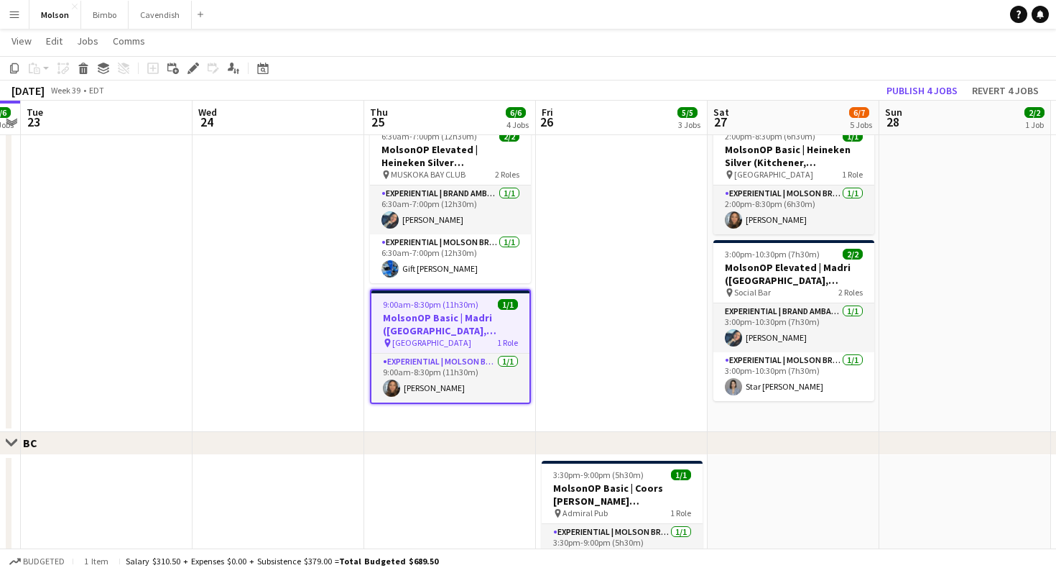
click at [412, 323] on h3 "MolsonOP Basic | Madri ([GEOGRAPHIC_DATA], [GEOGRAPHIC_DATA])" at bounding box center [450, 324] width 158 height 26
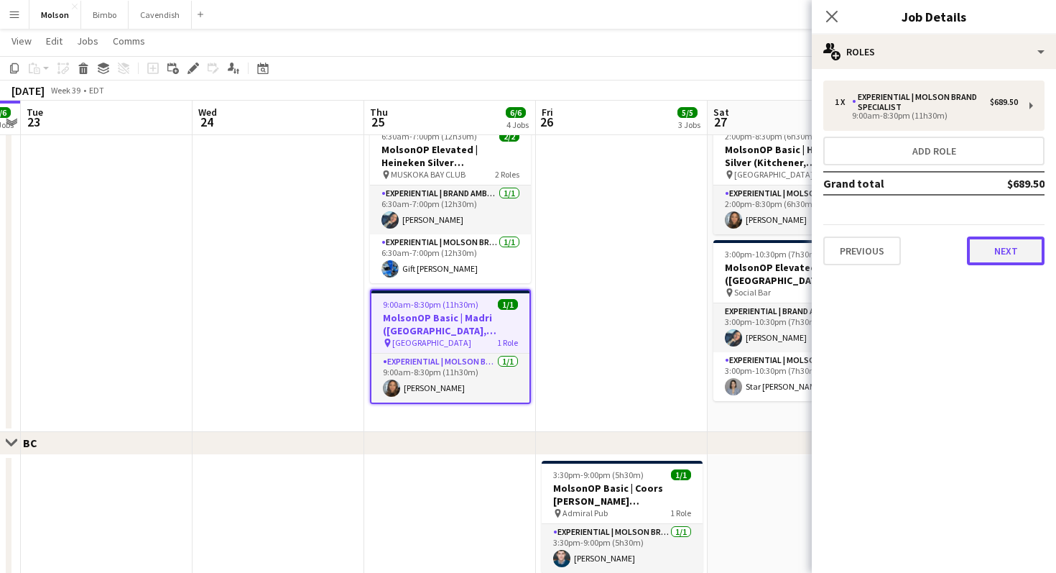
click at [991, 249] on button "Next" at bounding box center [1006, 250] width 78 height 29
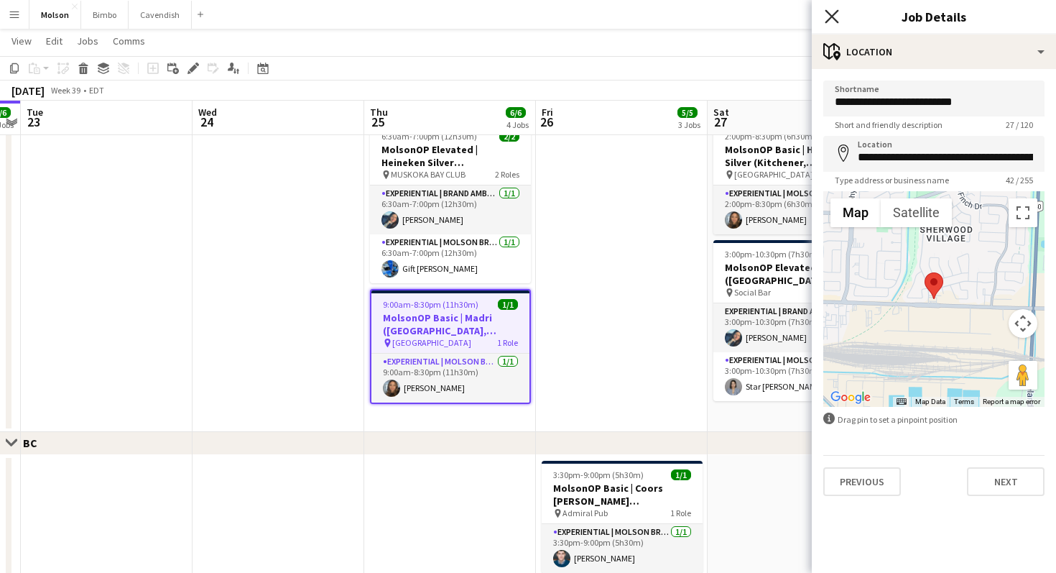
click at [826, 13] on icon "Close pop-in" at bounding box center [832, 16] width 14 height 14
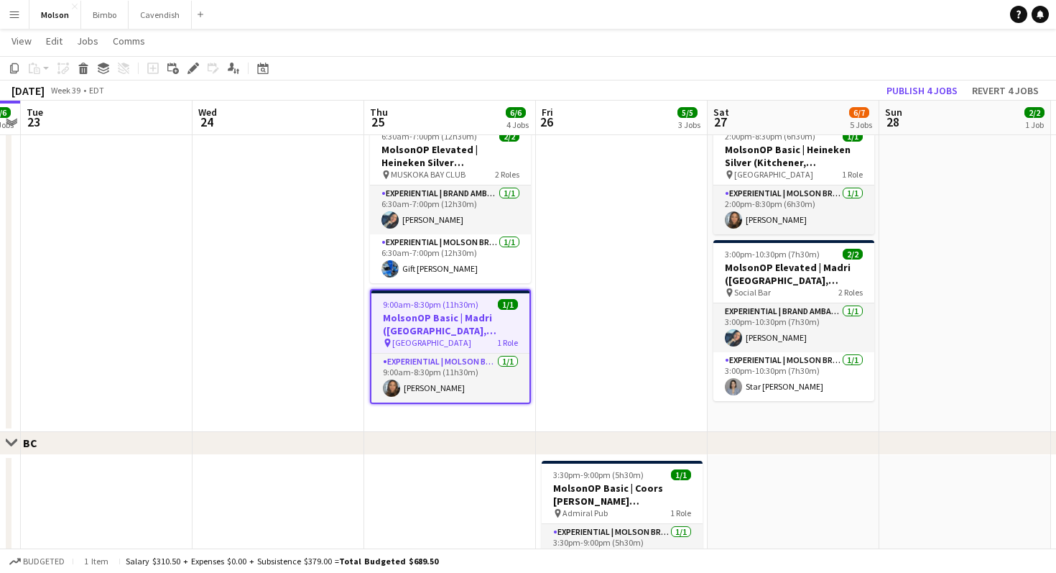
click at [628, 323] on app-date-cell at bounding box center [622, 273] width 172 height 315
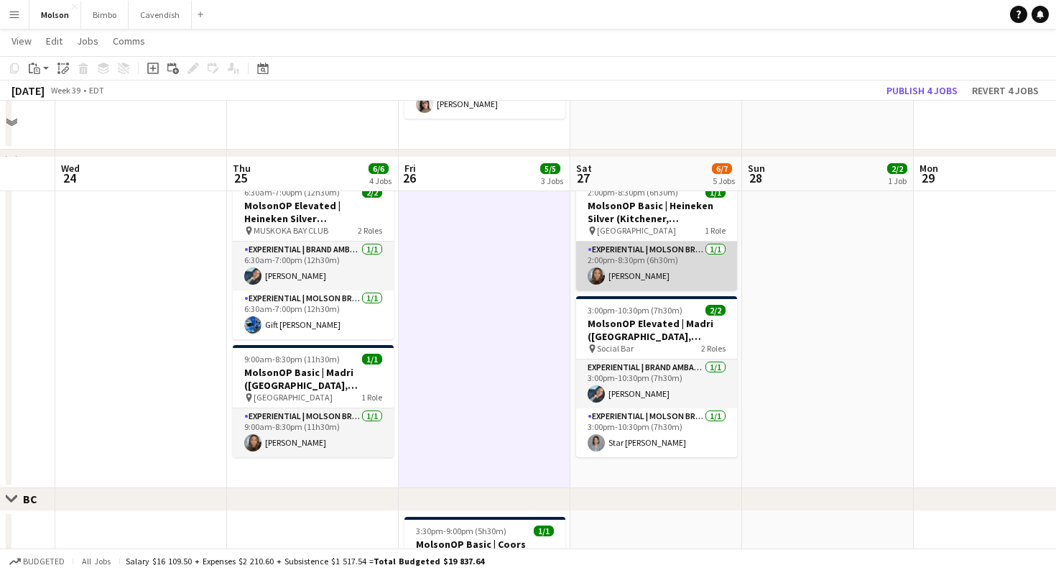
scroll to position [1022, 0]
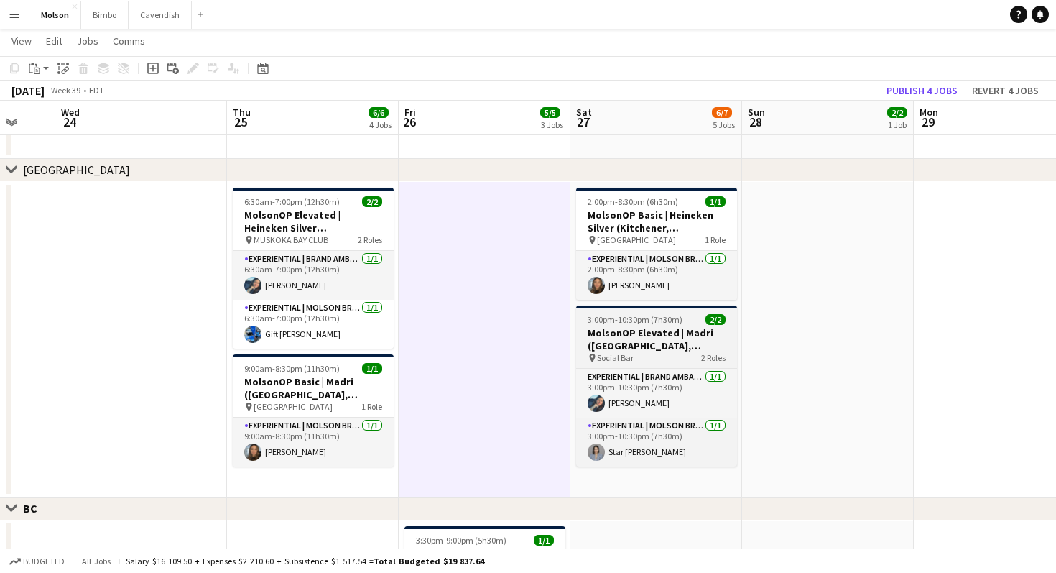
click at [647, 346] on h3 "MolsonOP Elevated | Madri ([GEOGRAPHIC_DATA], [GEOGRAPHIC_DATA])" at bounding box center [656, 339] width 161 height 26
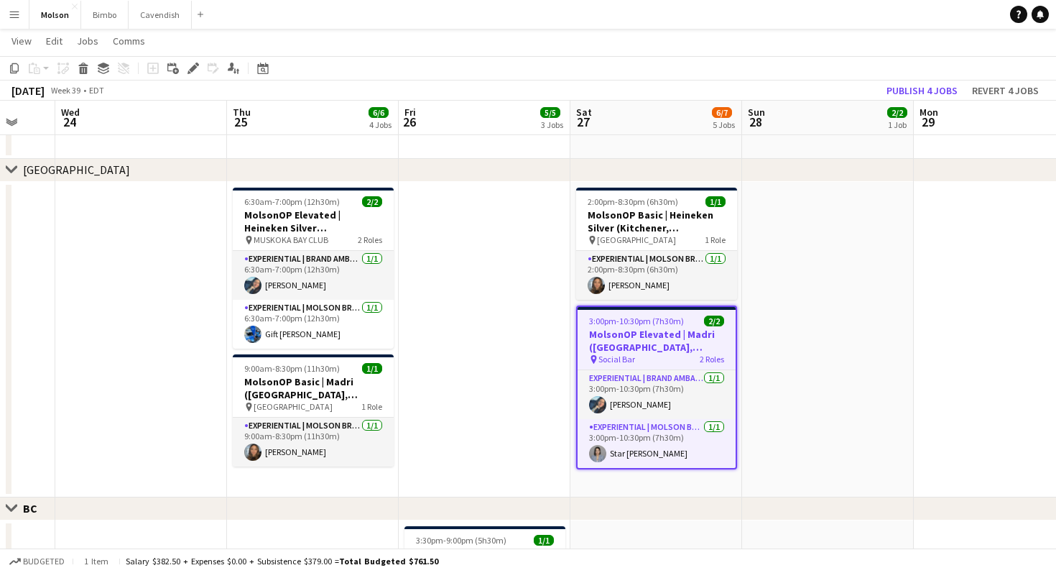
click at [647, 346] on h3 "MolsonOP Elevated | Madri ([GEOGRAPHIC_DATA], [GEOGRAPHIC_DATA])" at bounding box center [657, 341] width 158 height 26
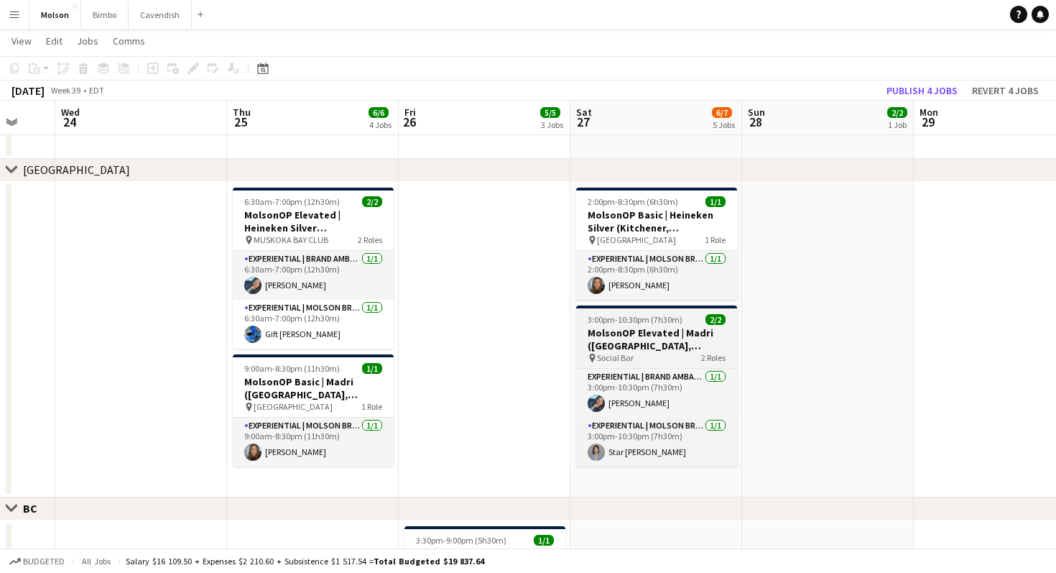
click at [647, 346] on h3 "MolsonOP Elevated | Madri ([GEOGRAPHIC_DATA], [GEOGRAPHIC_DATA])" at bounding box center [656, 339] width 161 height 26
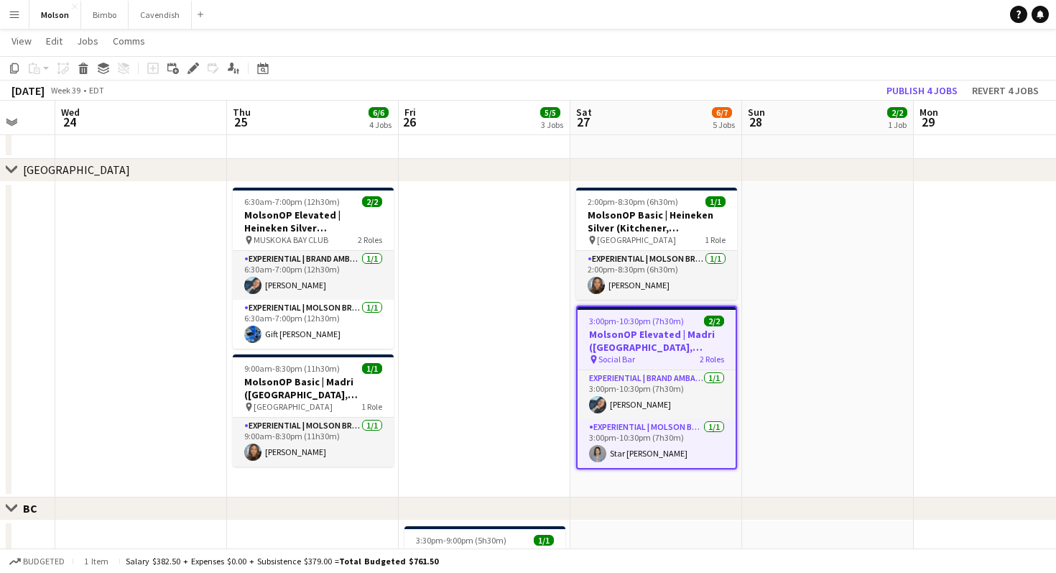
click at [812, 409] on app-date-cell at bounding box center [828, 339] width 172 height 315
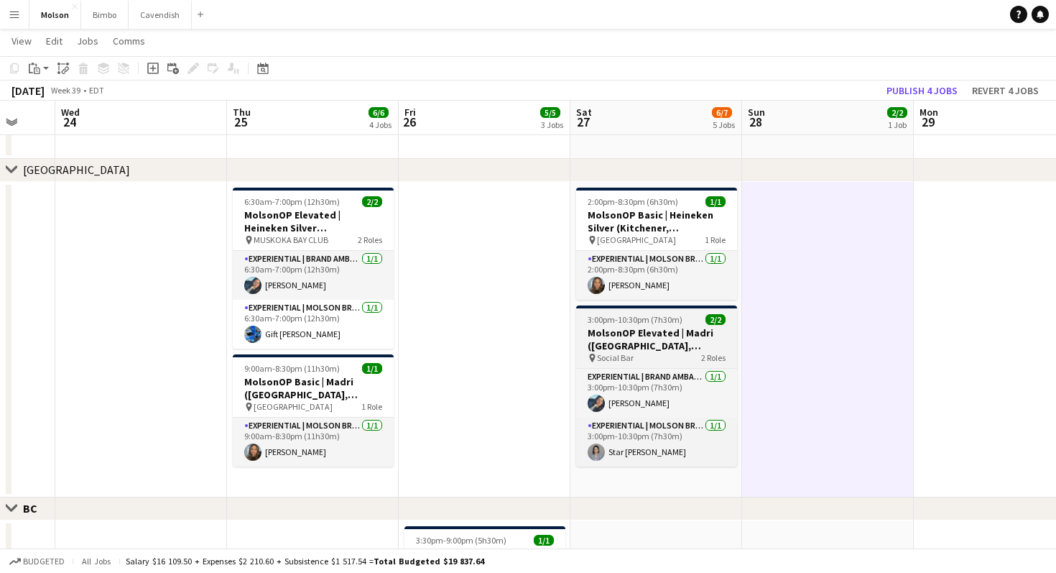
click at [673, 336] on h3 "MolsonOP Elevated | Madri ([GEOGRAPHIC_DATA], [GEOGRAPHIC_DATA])" at bounding box center [656, 339] width 161 height 26
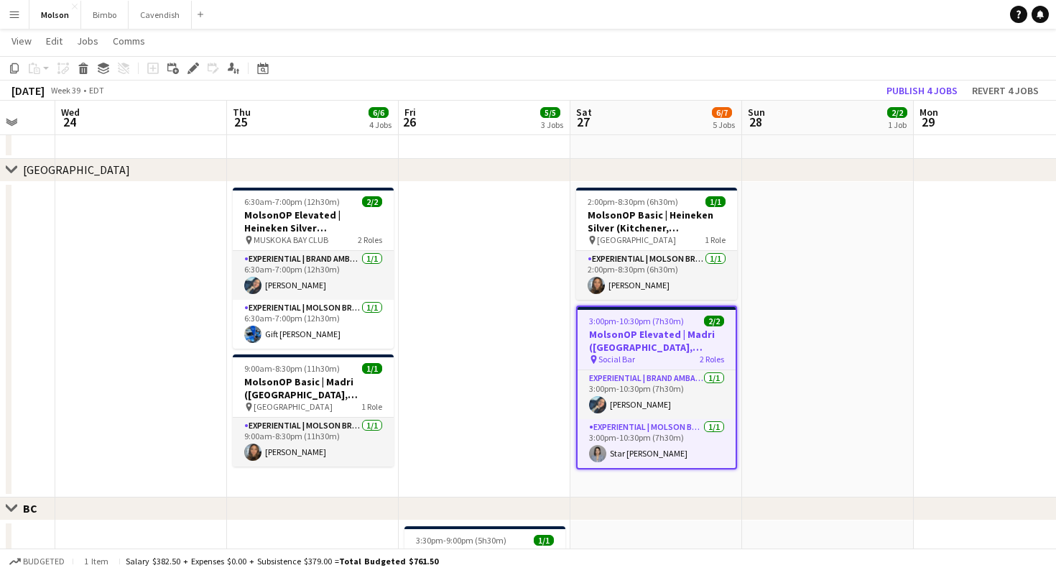
click at [673, 336] on h3 "MolsonOP Elevated | Madri ([GEOGRAPHIC_DATA], [GEOGRAPHIC_DATA])" at bounding box center [657, 341] width 158 height 26
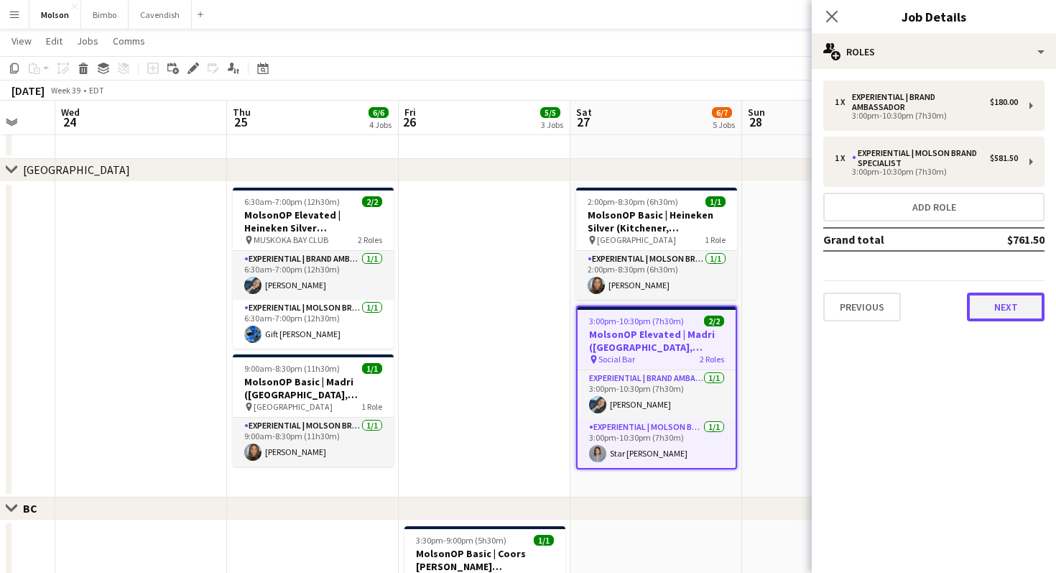
click at [994, 305] on button "Next" at bounding box center [1006, 306] width 78 height 29
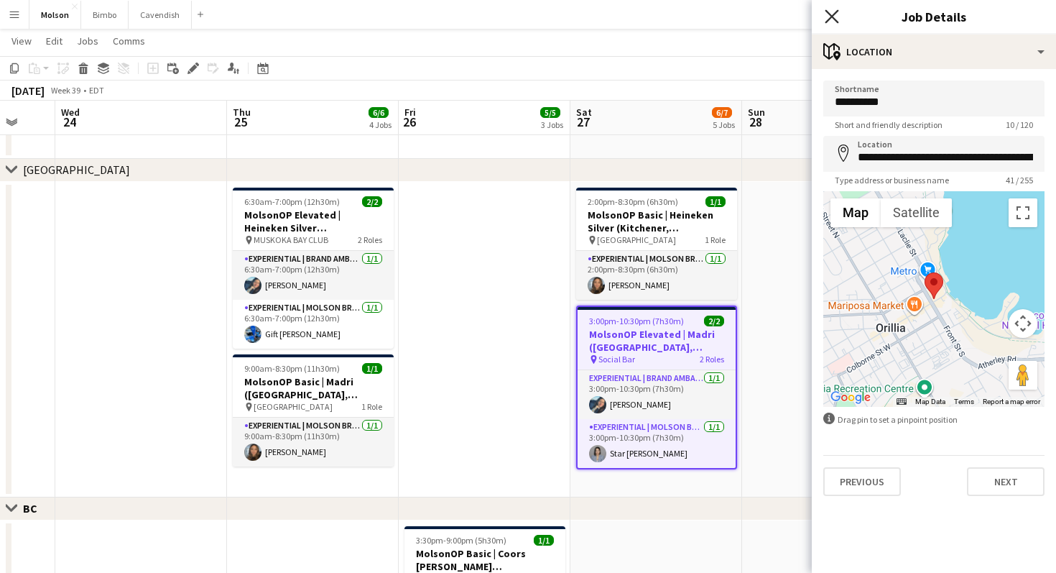
click at [832, 19] on icon "Close pop-in" at bounding box center [832, 16] width 14 height 14
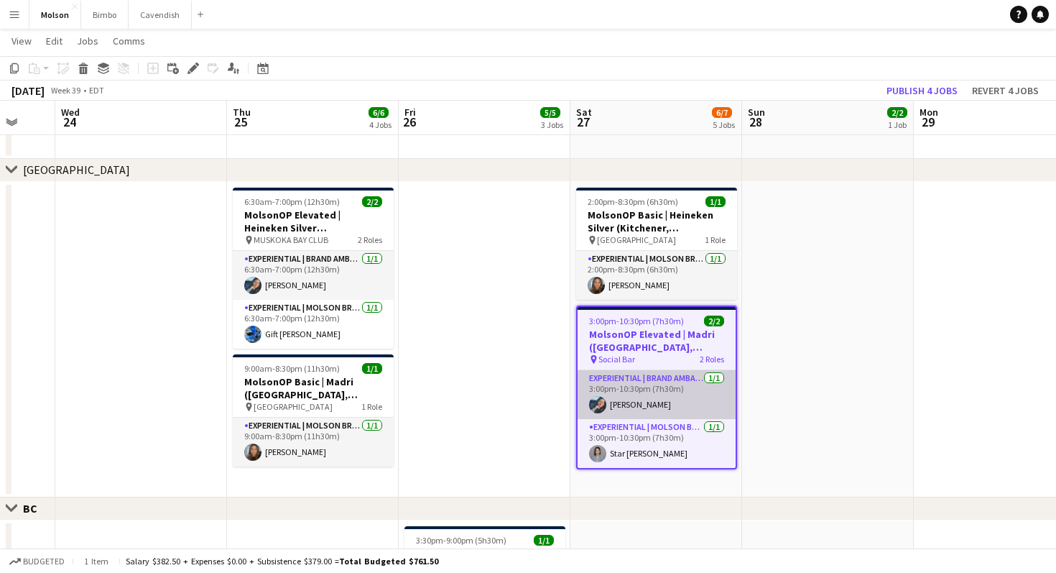
click at [657, 388] on app-card-role "Experiential | Brand Ambassador [DATE] 3:00pm-10:30pm (7h30m) [PERSON_NAME]" at bounding box center [657, 394] width 158 height 49
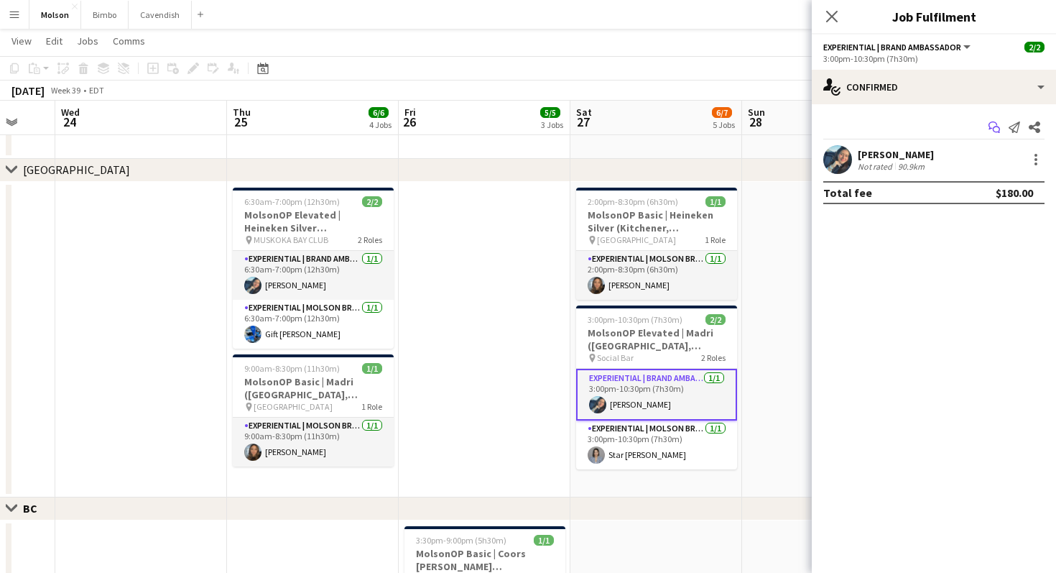
click at [996, 126] on icon at bounding box center [996, 129] width 7 height 7
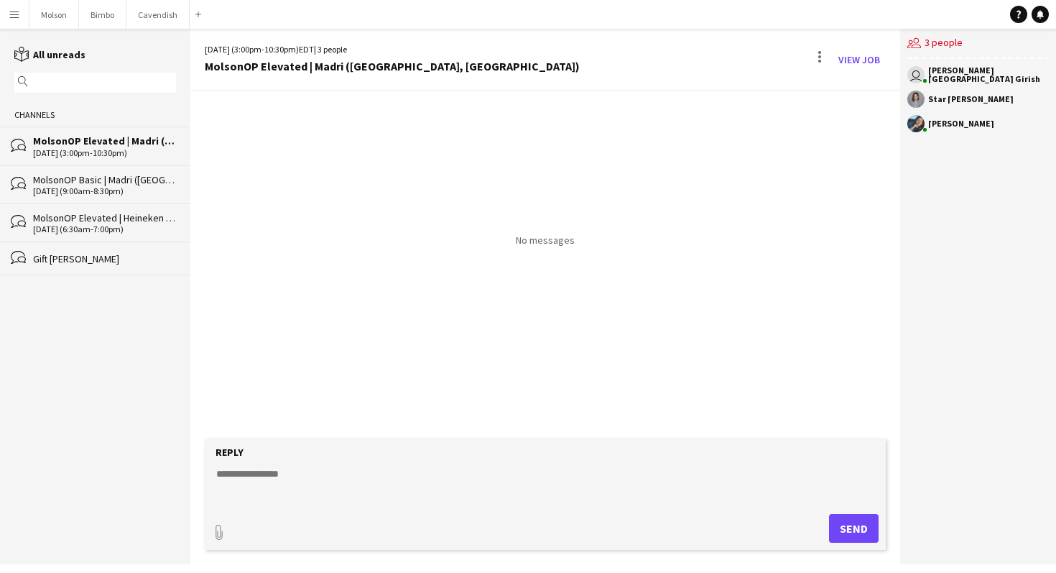
click at [382, 509] on form "Reply paperclip Send" at bounding box center [545, 493] width 681 height 111
click at [371, 496] on textarea at bounding box center [548, 484] width 667 height 37
click at [228, 475] on textarea "**********" at bounding box center [548, 484] width 667 height 37
click at [314, 476] on textarea "**********" at bounding box center [548, 484] width 667 height 37
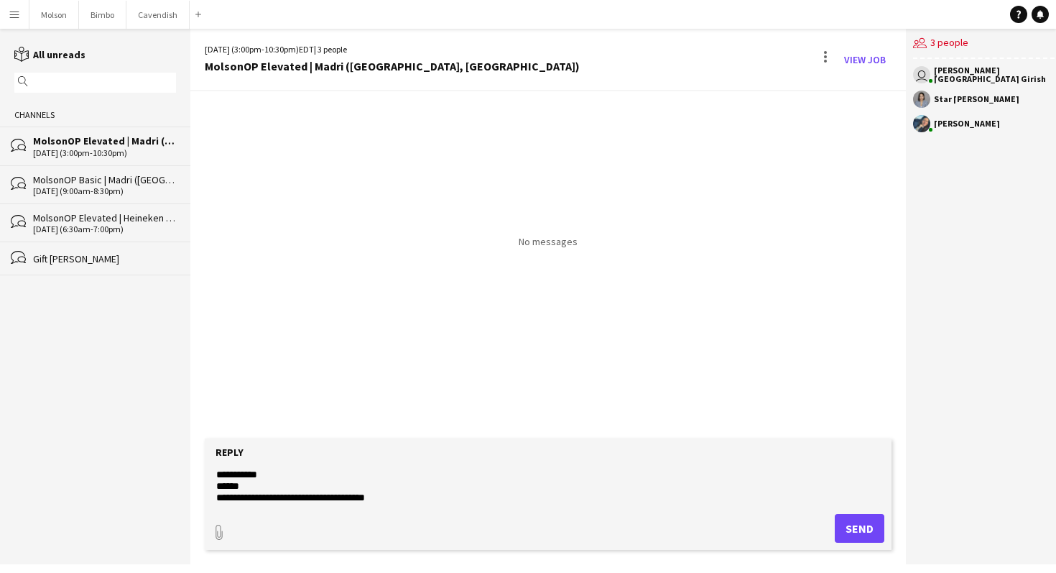
click at [443, 493] on textarea "**********" at bounding box center [548, 484] width 667 height 37
click at [428, 494] on textarea "**********" at bounding box center [548, 484] width 667 height 37
drag, startPoint x: 361, startPoint y: 499, endPoint x: 602, endPoint y: 499, distance: 241.4
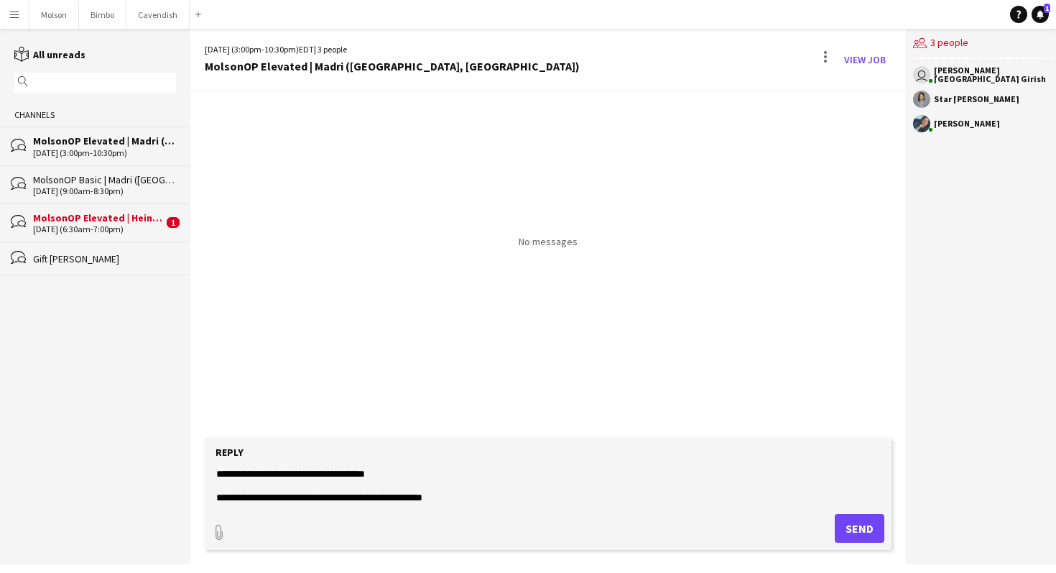
click at [602, 499] on textarea "**********" at bounding box center [548, 484] width 667 height 37
type textarea "**********"
click at [869, 532] on button "Send" at bounding box center [860, 528] width 50 height 29
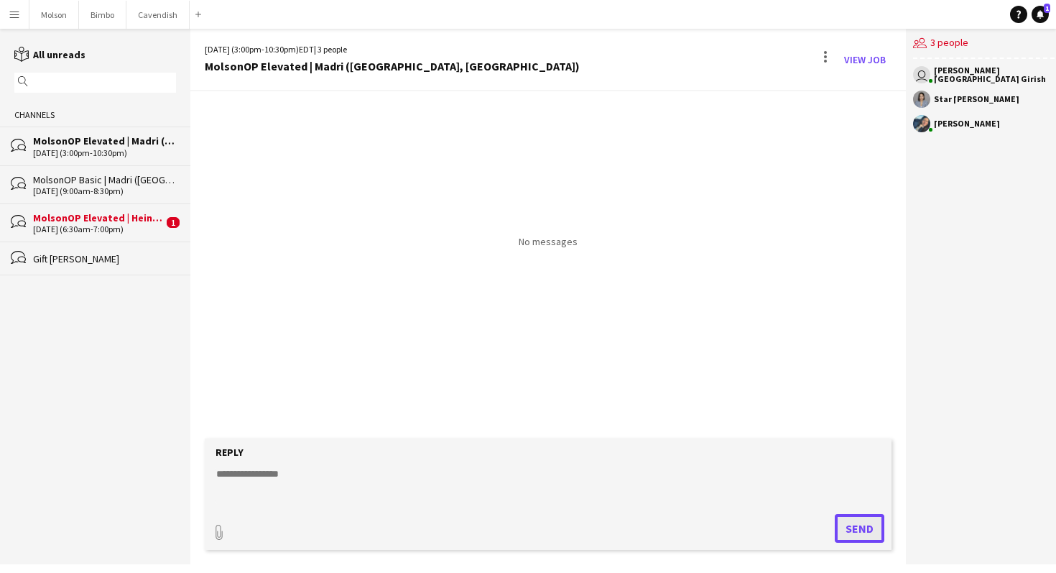
scroll to position [0, 0]
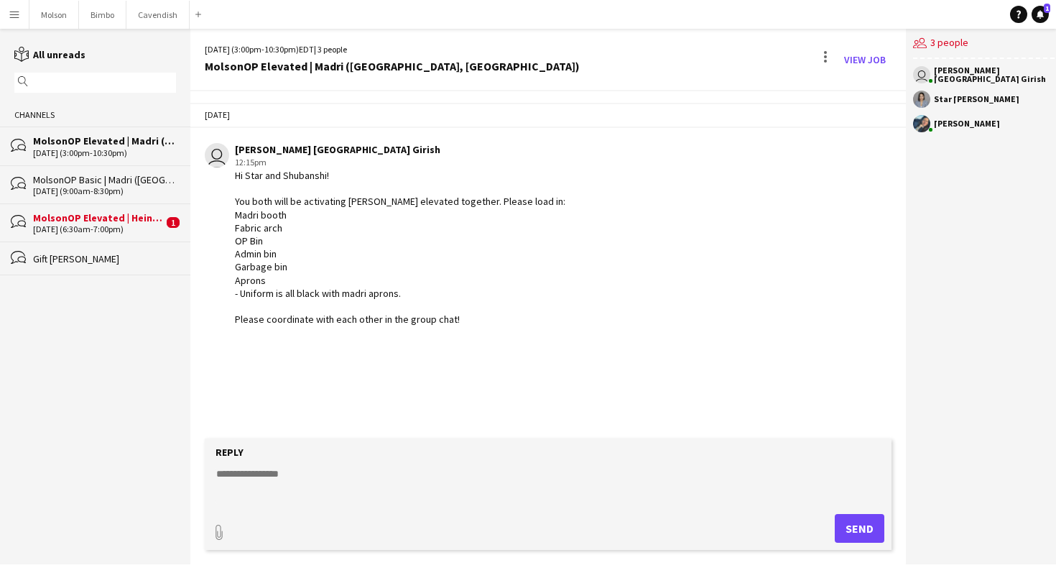
click at [550, 206] on div "user [PERSON_NAME] [GEOGRAPHIC_DATA] Girish 12:15pm Hi Star and Shubanshi! You …" at bounding box center [491, 234] width 573 height 183
click at [104, 218] on div "MolsonOP Elevated | Heineken Silver (Gravenhurst, [GEOGRAPHIC_DATA])" at bounding box center [98, 217] width 130 height 13
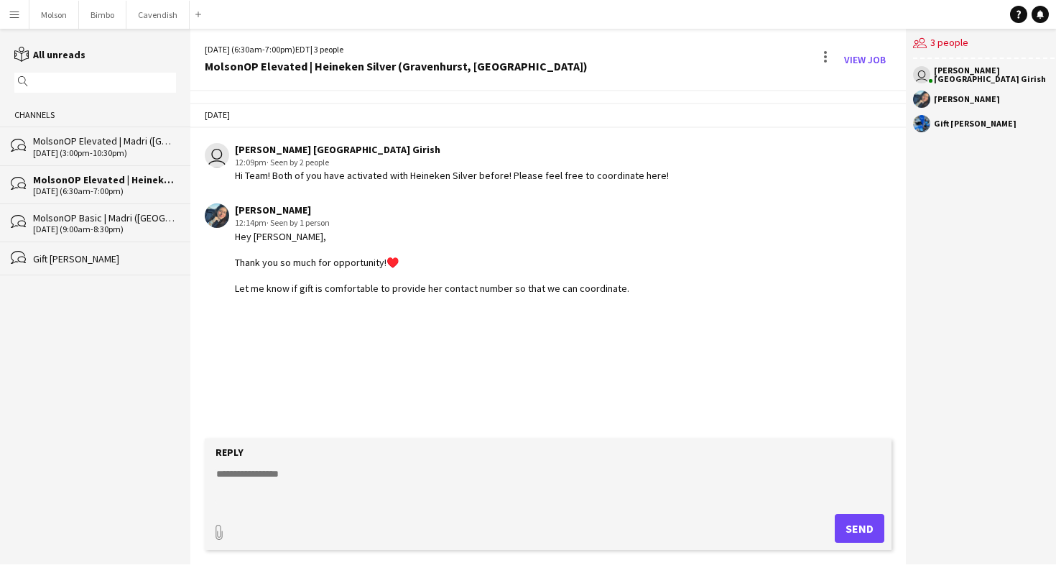
click at [308, 287] on div "Hey [PERSON_NAME], Thank you so much for opportunity!♥️ Let me know if gift is …" at bounding box center [432, 262] width 394 height 65
click at [314, 315] on div "[DATE] user [PERSON_NAME] [GEOGRAPHIC_DATA] Girish 12:09pm · Seen by 2 people H…" at bounding box center [548, 264] width 716 height 347
click at [332, 472] on textarea at bounding box center [548, 484] width 667 height 37
type textarea "**********"
click at [835, 522] on button "Send" at bounding box center [860, 528] width 50 height 29
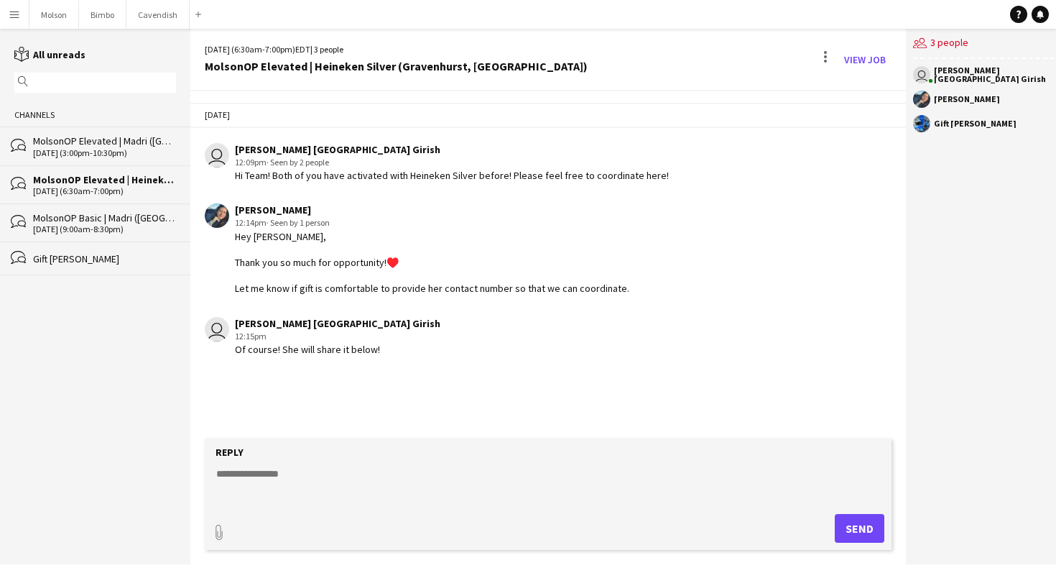
click at [483, 277] on div "Hey [PERSON_NAME], Thank you so much for opportunity!♥️ Let me know if gift is …" at bounding box center [432, 262] width 394 height 65
click at [940, 121] on div "Gift [PERSON_NAME]" at bounding box center [975, 123] width 83 height 9
click at [918, 129] on app-user-avatar at bounding box center [921, 123] width 17 height 17
click at [756, 190] on div "[DATE] user [PERSON_NAME] [GEOGRAPHIC_DATA] Girish 12:09pm · Seen by 2 people H…" at bounding box center [548, 228] width 716 height 275
click at [318, 157] on span "· Seen by 2 people" at bounding box center [298, 162] width 63 height 11
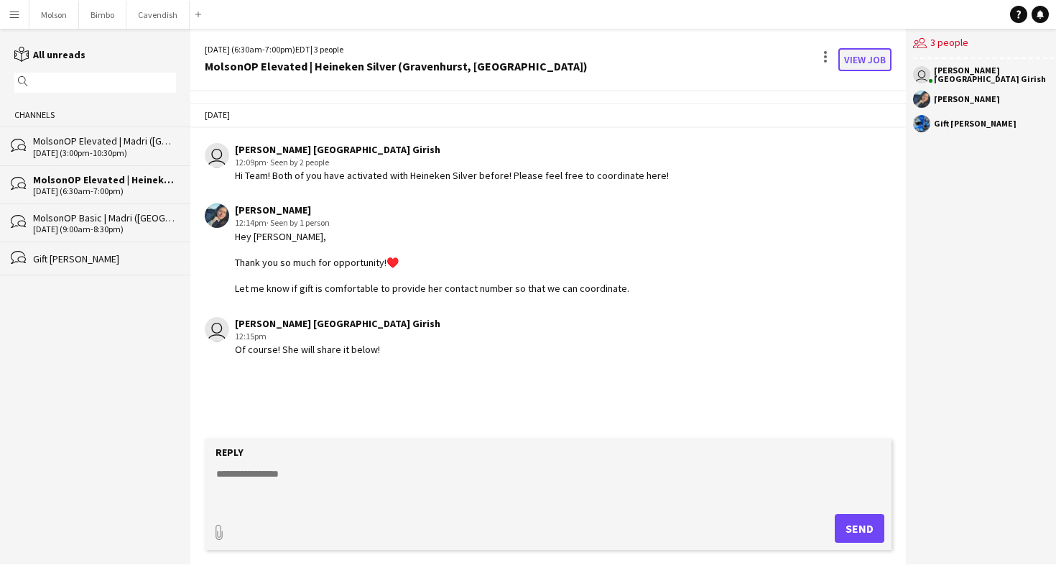
click at [853, 60] on link "View Job" at bounding box center [865, 59] width 53 height 23
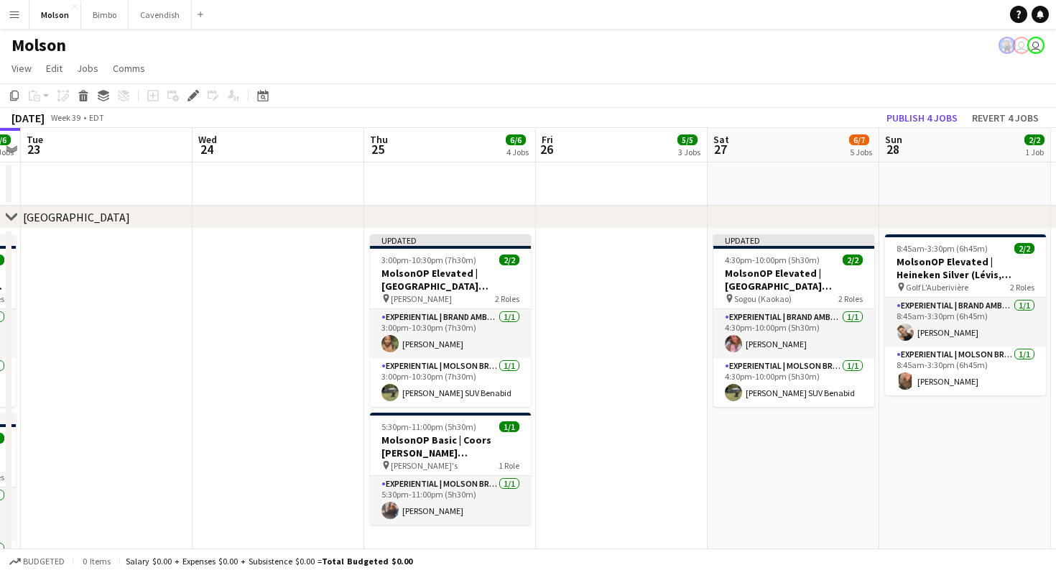
click at [12, 215] on icon "chevron-right" at bounding box center [11, 216] width 11 height 11
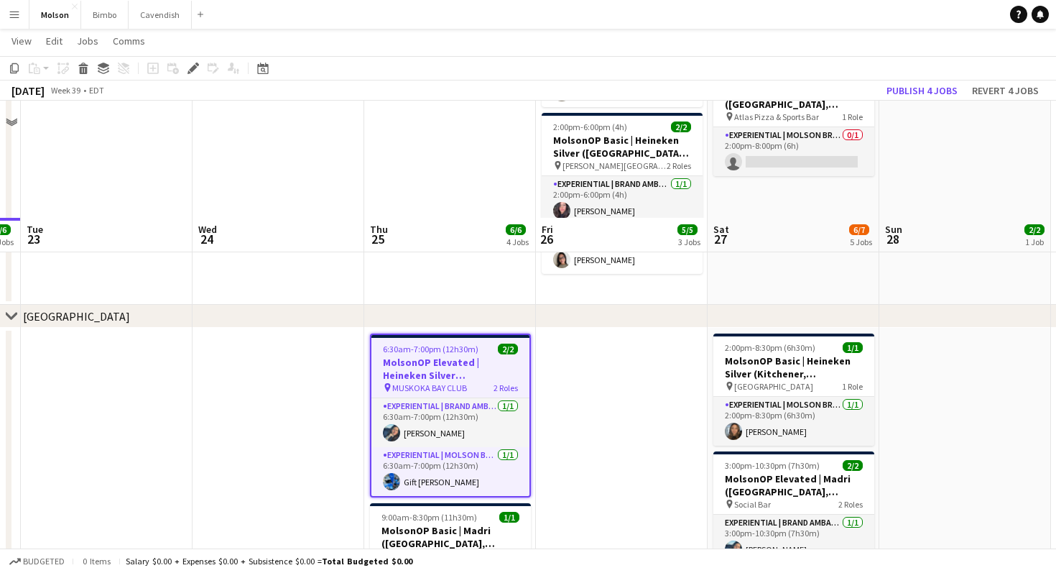
scroll to position [534, 0]
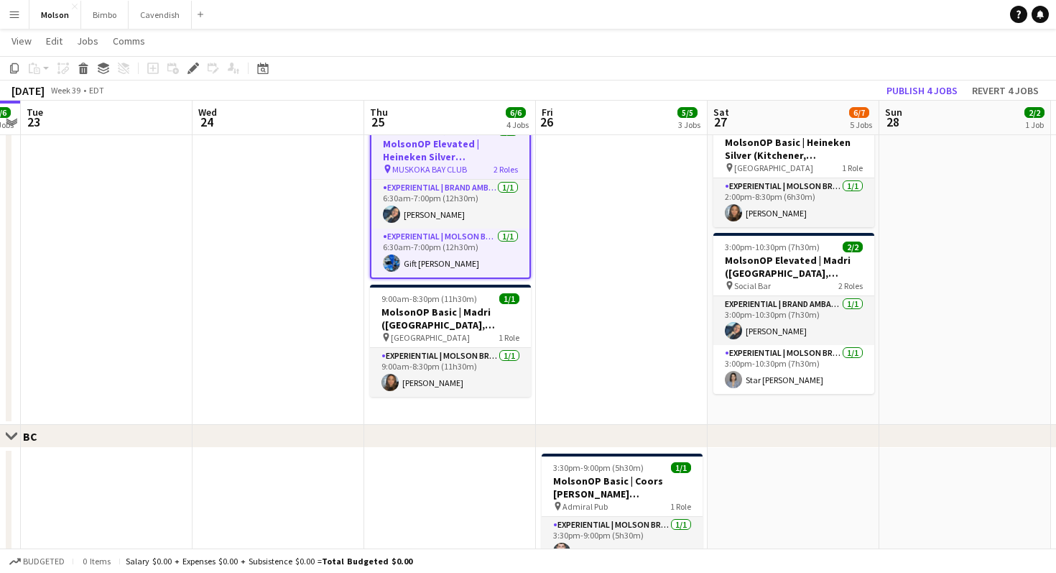
click at [585, 374] on app-date-cell at bounding box center [622, 266] width 172 height 315
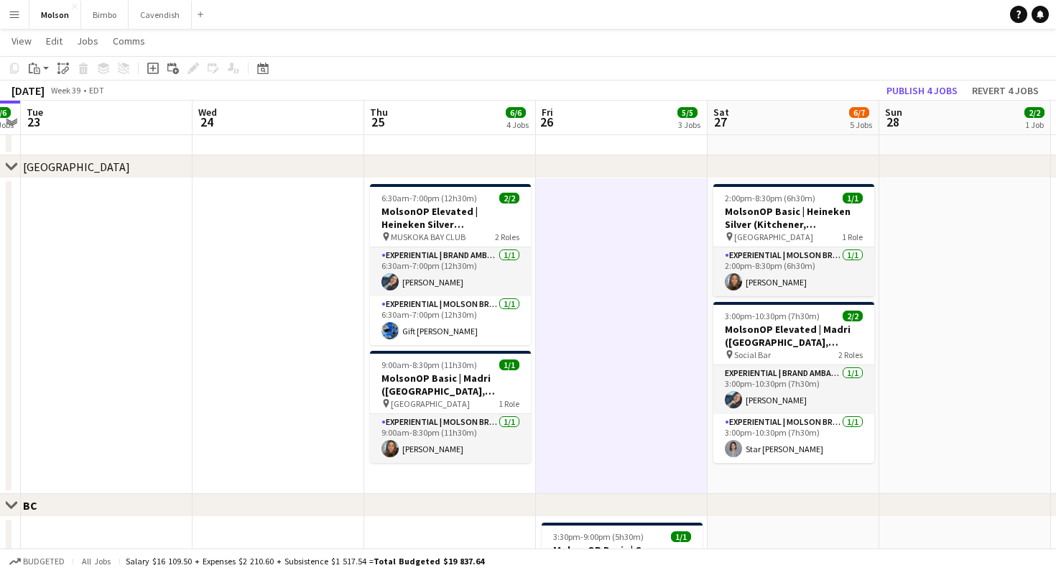
scroll to position [466, 0]
click at [900, 471] on app-date-cell at bounding box center [966, 334] width 172 height 315
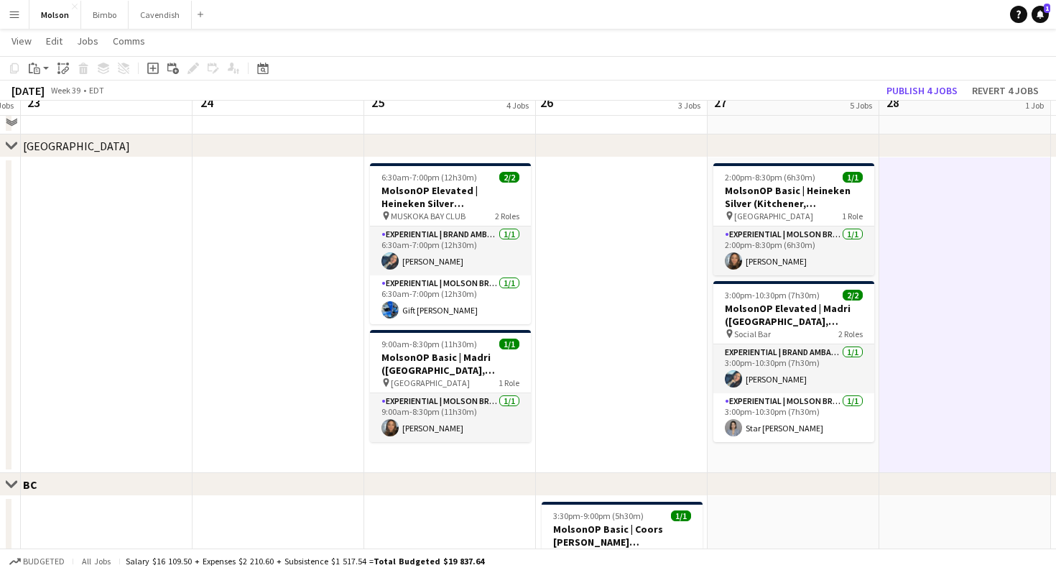
scroll to position [489, 0]
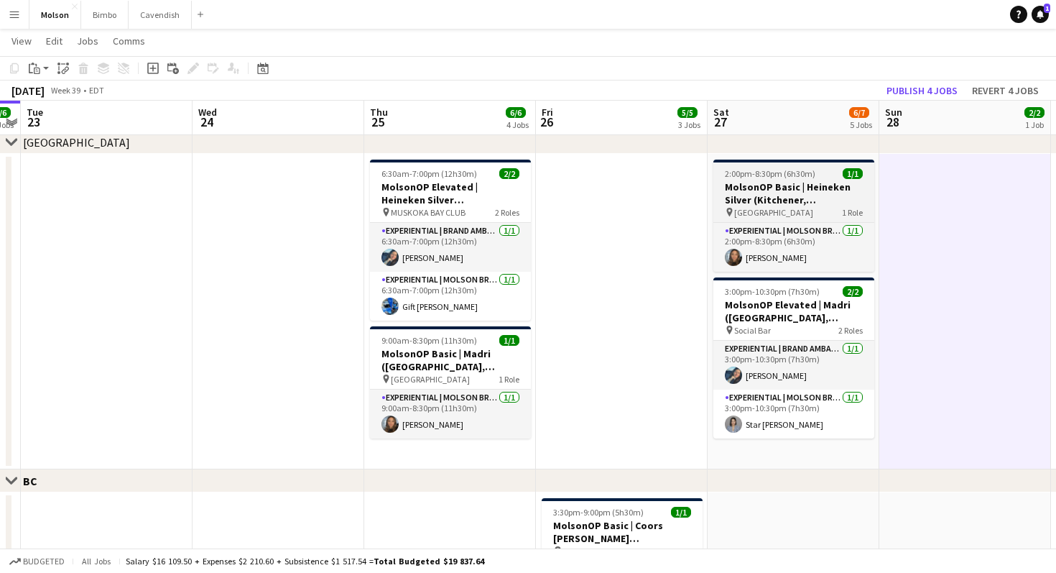
click at [811, 190] on h3 "MolsonOP Basic | Heineken Silver (Kitchener, [GEOGRAPHIC_DATA])" at bounding box center [794, 193] width 161 height 26
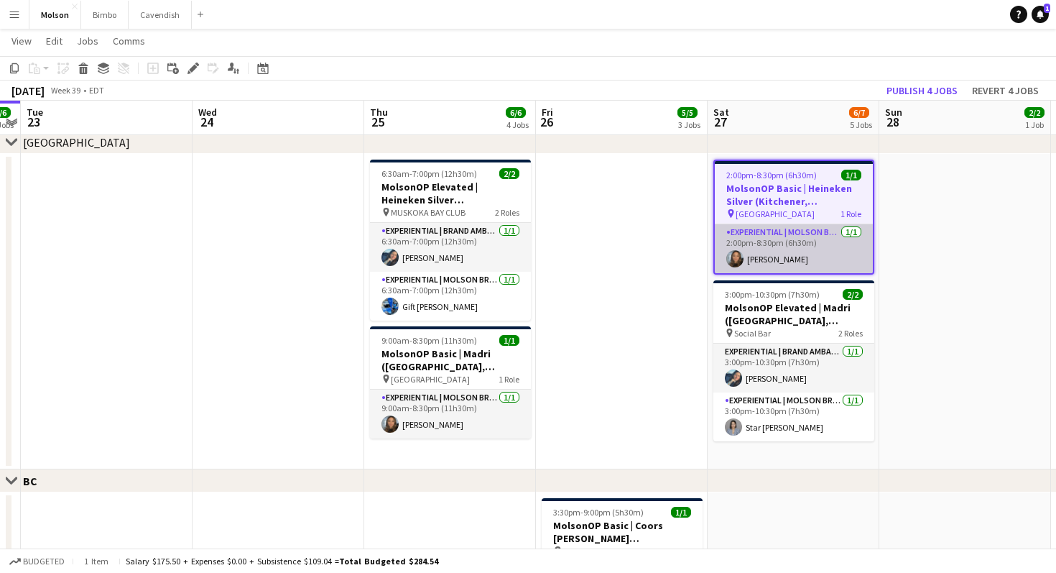
click at [783, 254] on app-card-role "Experiential | Molson Brand Specialist [DATE] 2:00pm-8:30pm (6h30m) [PERSON_NAM…" at bounding box center [794, 248] width 158 height 49
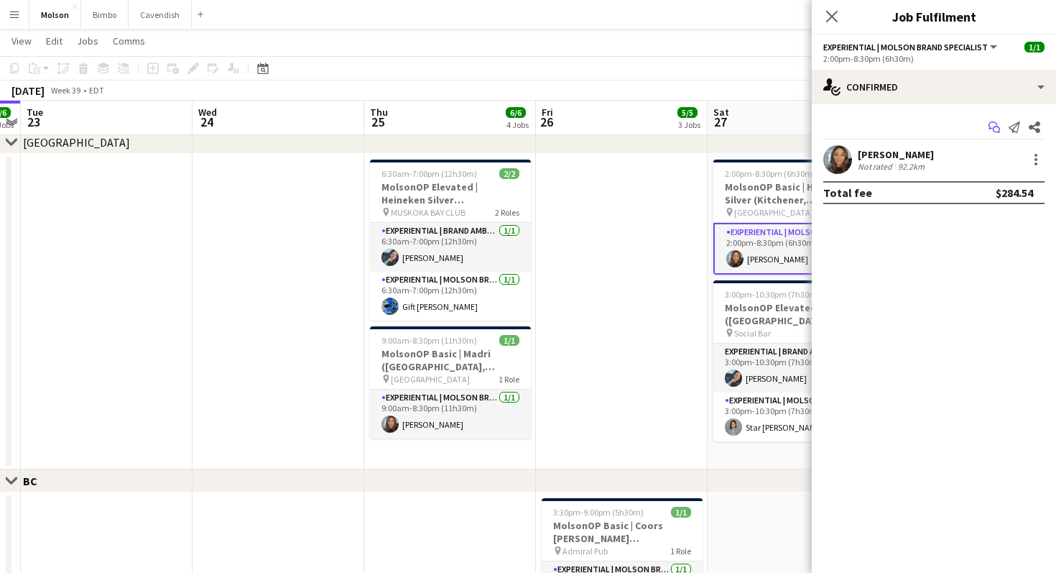
click at [1000, 129] on app-icon "Start chat" at bounding box center [994, 127] width 20 height 20
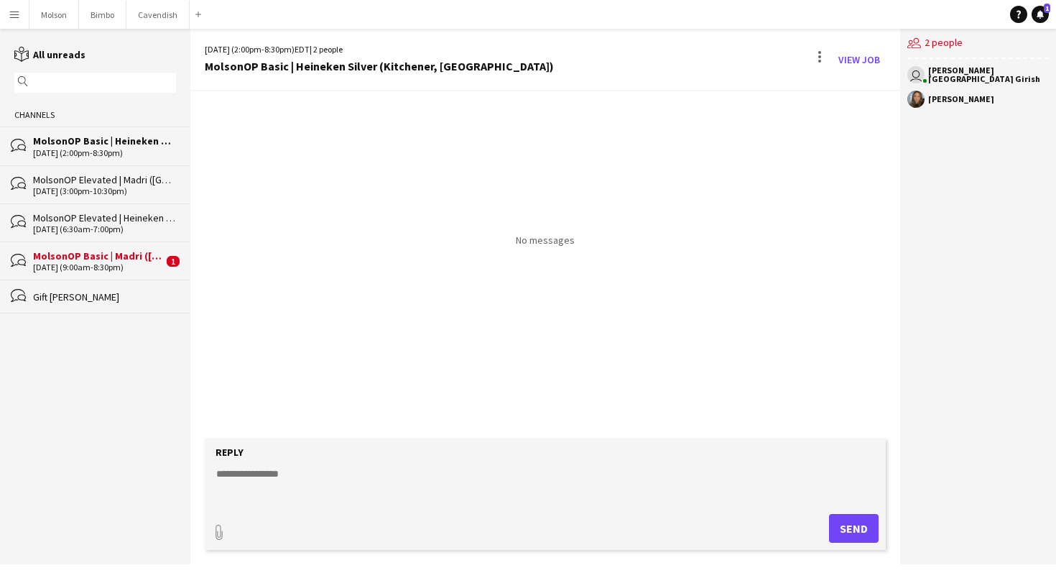
click at [305, 485] on textarea at bounding box center [548, 484] width 667 height 37
click at [101, 265] on div "[DATE] (9:00am-8:30pm)" at bounding box center [98, 267] width 130 height 10
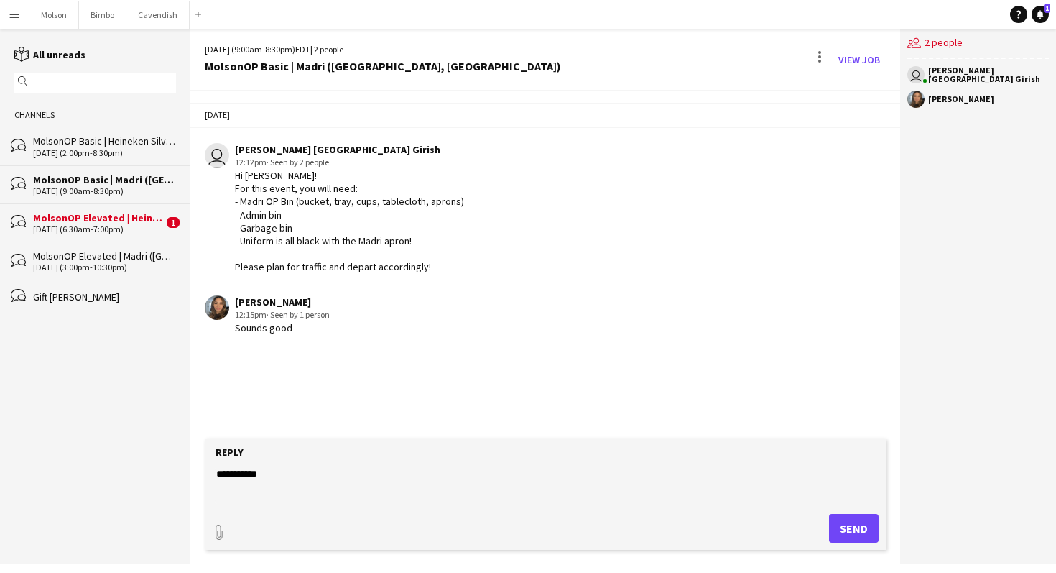
drag, startPoint x: 435, startPoint y: 264, endPoint x: 230, endPoint y: 180, distance: 222.3
click at [230, 180] on div "user [PERSON_NAME] [GEOGRAPHIC_DATA] Girish 12:12pm · Seen by 2 people Hi [PERS…" at bounding box center [489, 208] width 568 height 131
copy div "Hi [PERSON_NAME]! For this event, you will need: - Madri OP Bin (bucket, tray, …"
click at [109, 146] on div "MolsonOP Basic | Heineken Silver (Kitchener, [GEOGRAPHIC_DATA])" at bounding box center [104, 140] width 143 height 13
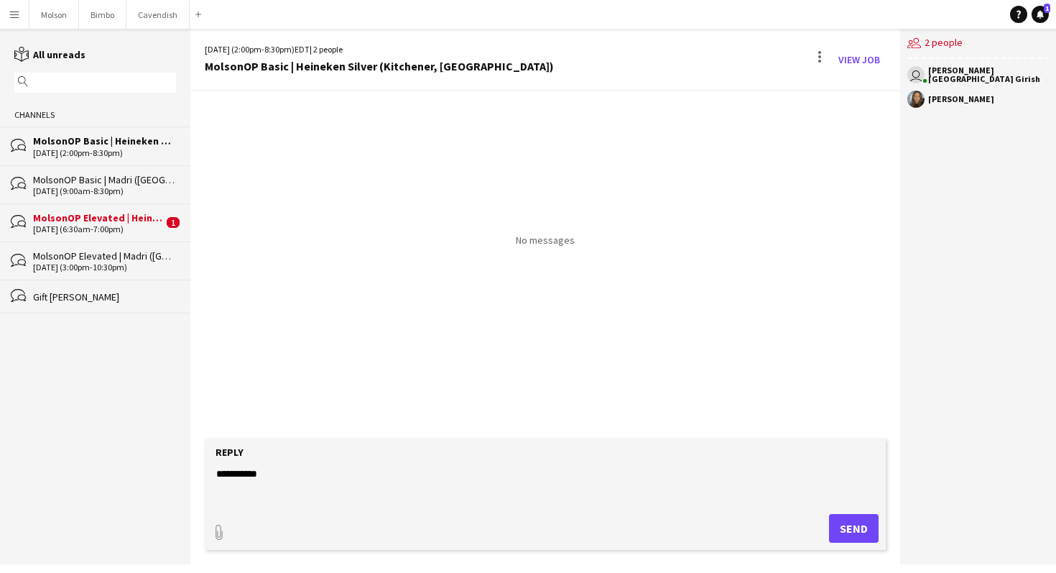
click at [289, 468] on textarea "**********" at bounding box center [548, 484] width 667 height 37
paste textarea "**********"
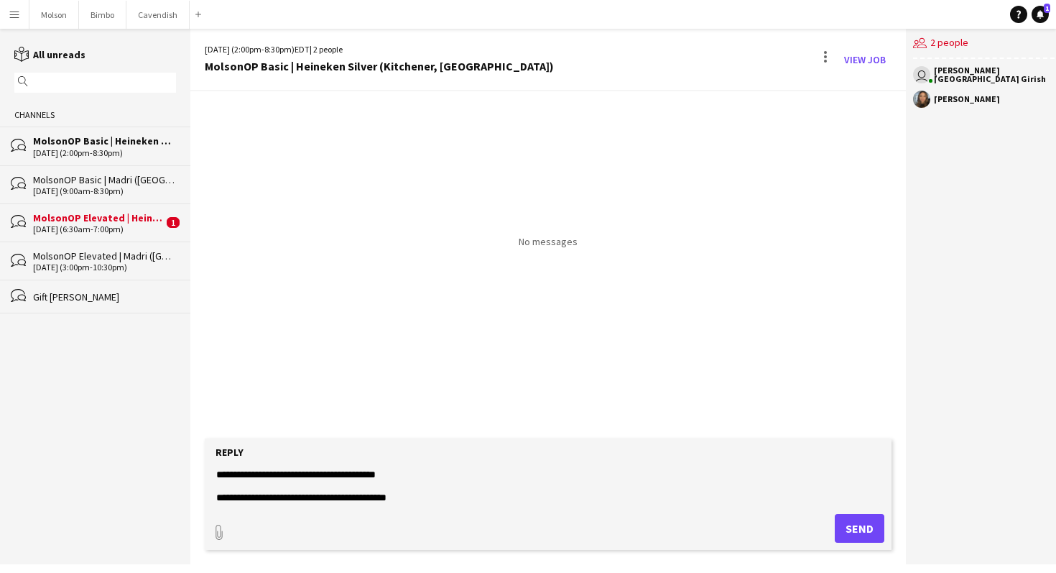
click at [279, 501] on textarea "**********" at bounding box center [548, 484] width 667 height 37
drag, startPoint x: 341, startPoint y: 486, endPoint x: 484, endPoint y: 486, distance: 142.3
click at [484, 486] on textarea "**********" at bounding box center [548, 484] width 667 height 37
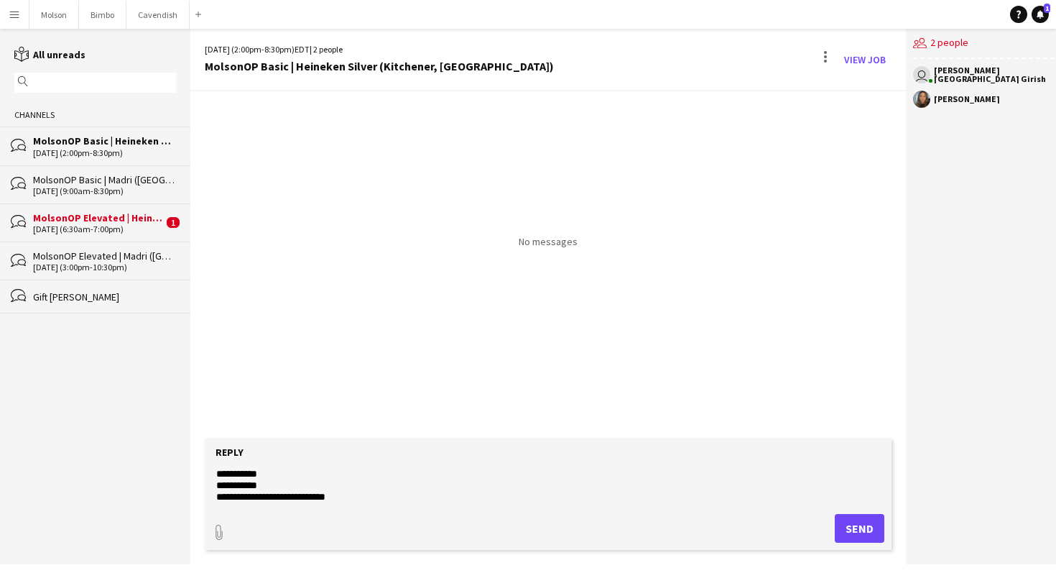
drag, startPoint x: 261, startPoint y: 483, endPoint x: 176, endPoint y: 483, distance: 84.8
click at [176, 483] on div "**********" at bounding box center [528, 296] width 1056 height 535
click at [203, 490] on app-message-form "**********" at bounding box center [548, 501] width 716 height 126
click at [304, 503] on textarea "**********" at bounding box center [548, 484] width 667 height 37
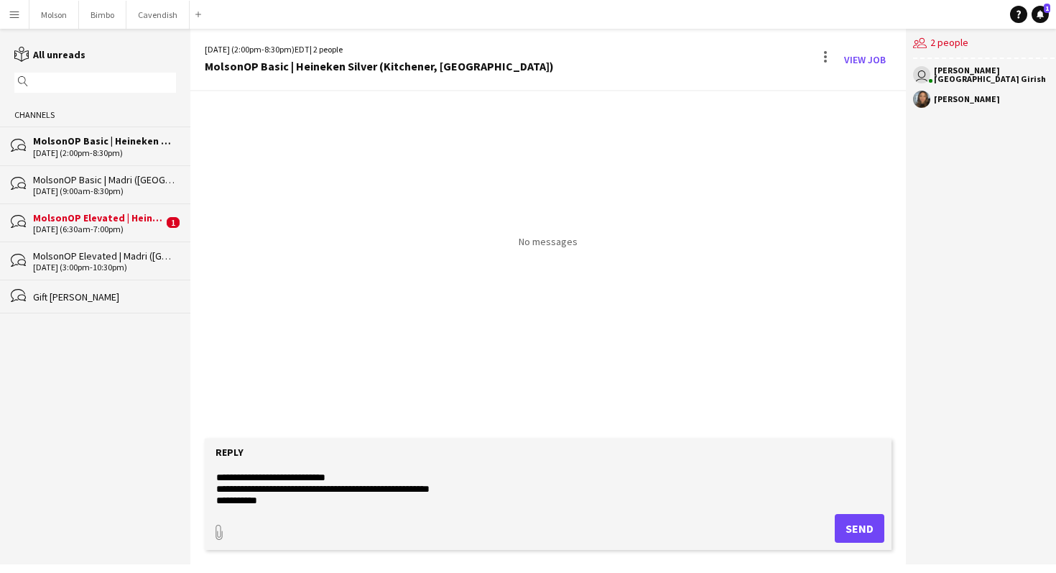
click at [314, 505] on form "**********" at bounding box center [548, 493] width 687 height 111
click at [267, 489] on textarea "**********" at bounding box center [548, 484] width 667 height 37
click at [269, 494] on textarea "**********" at bounding box center [548, 484] width 667 height 37
click at [270, 481] on textarea "**********" at bounding box center [548, 484] width 667 height 37
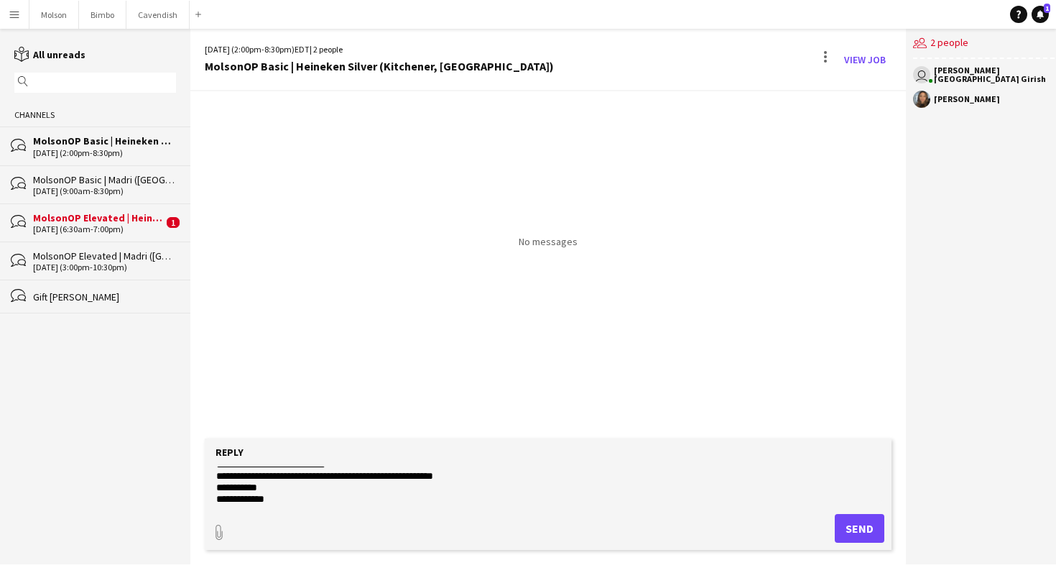
scroll to position [52, 0]
click at [272, 481] on textarea "**********" at bounding box center [548, 484] width 667 height 37
click at [286, 483] on textarea "**********" at bounding box center [548, 484] width 667 height 37
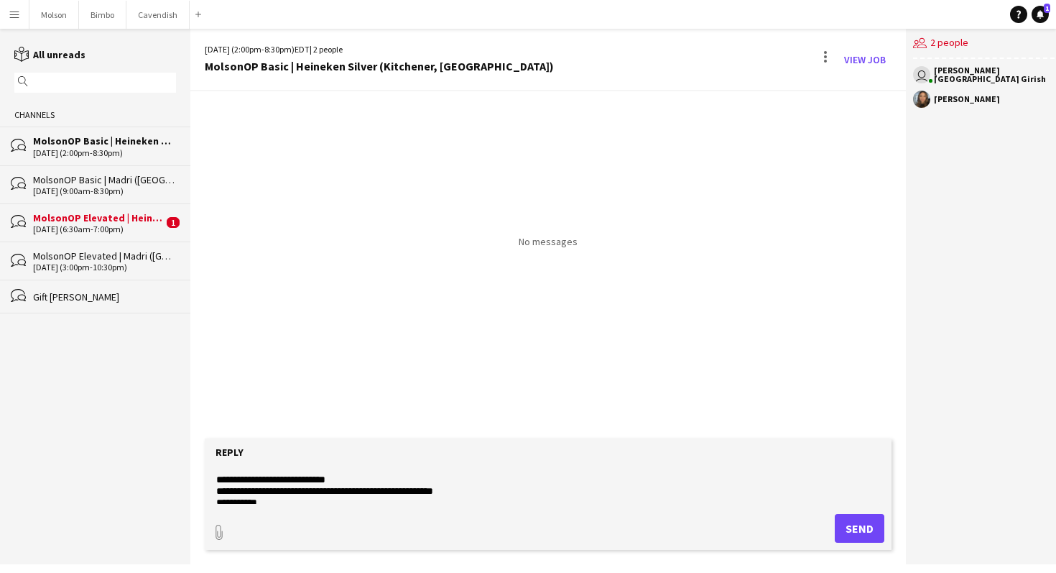
type textarea "**********"
click at [839, 525] on button "Send" at bounding box center [860, 528] width 50 height 29
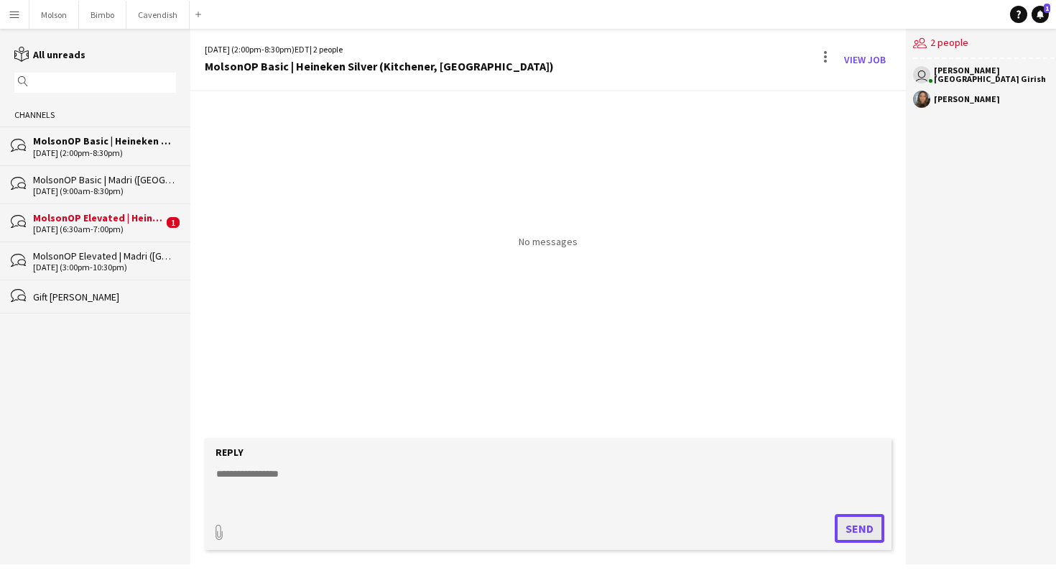
scroll to position [0, 0]
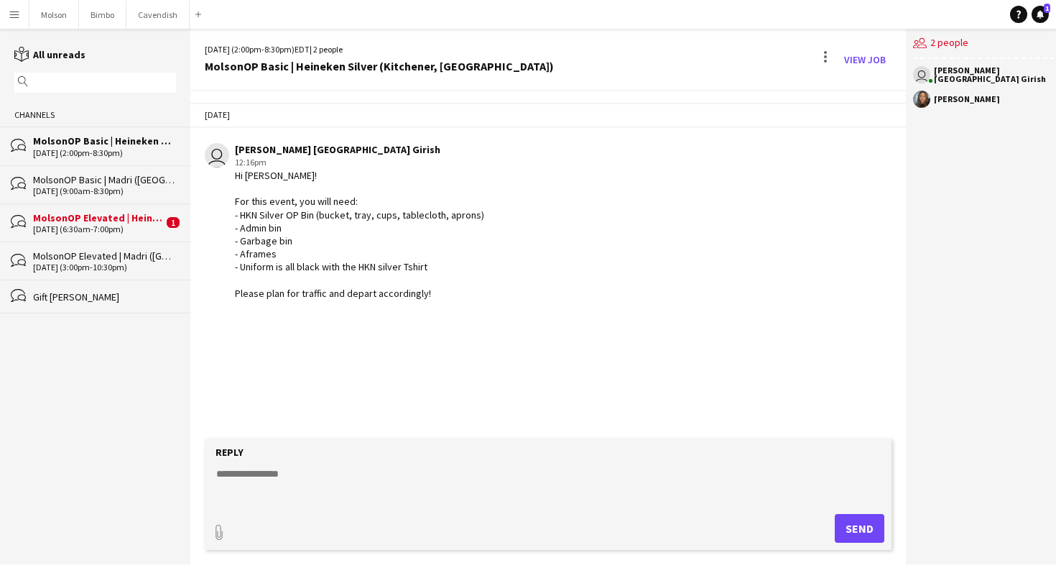
click at [602, 290] on div "user [PERSON_NAME] [GEOGRAPHIC_DATA] Girish 12:16pm Hi [PERSON_NAME]! For this …" at bounding box center [491, 221] width 573 height 157
click at [851, 57] on link "View Job" at bounding box center [865, 59] width 53 height 23
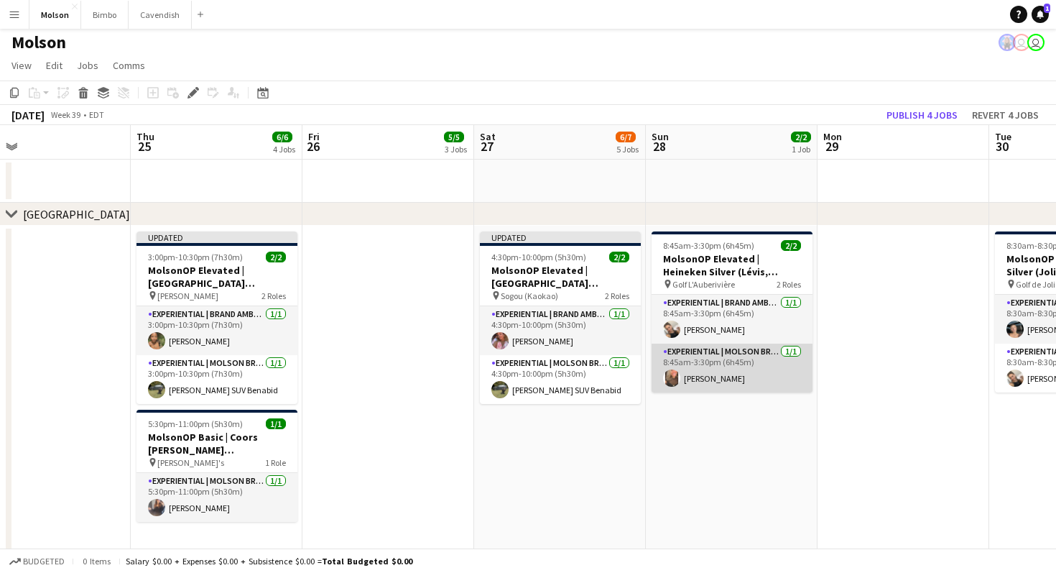
scroll to position [0, 375]
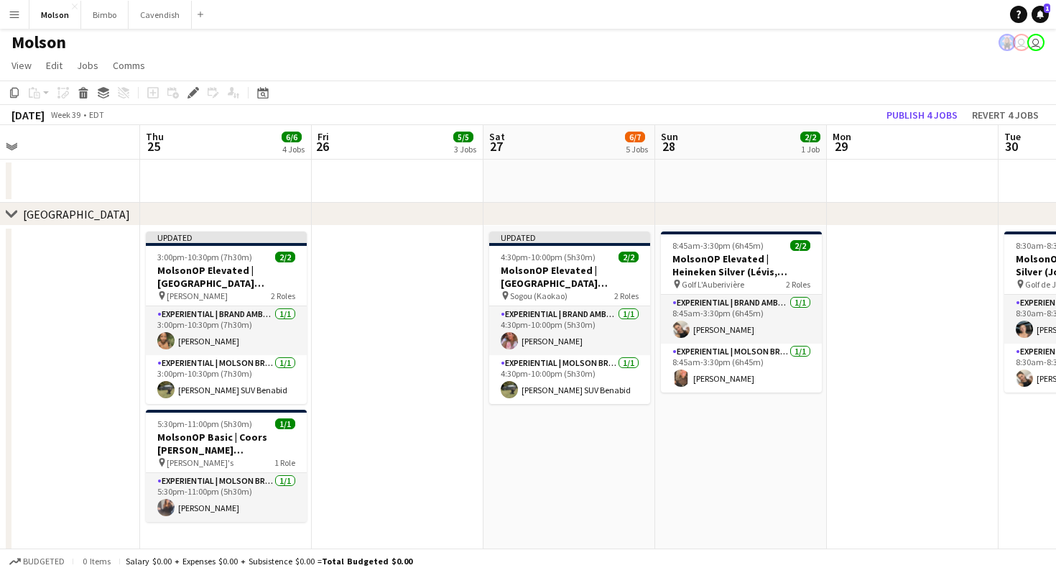
click at [11, 211] on icon "chevron-right" at bounding box center [11, 213] width 11 height 11
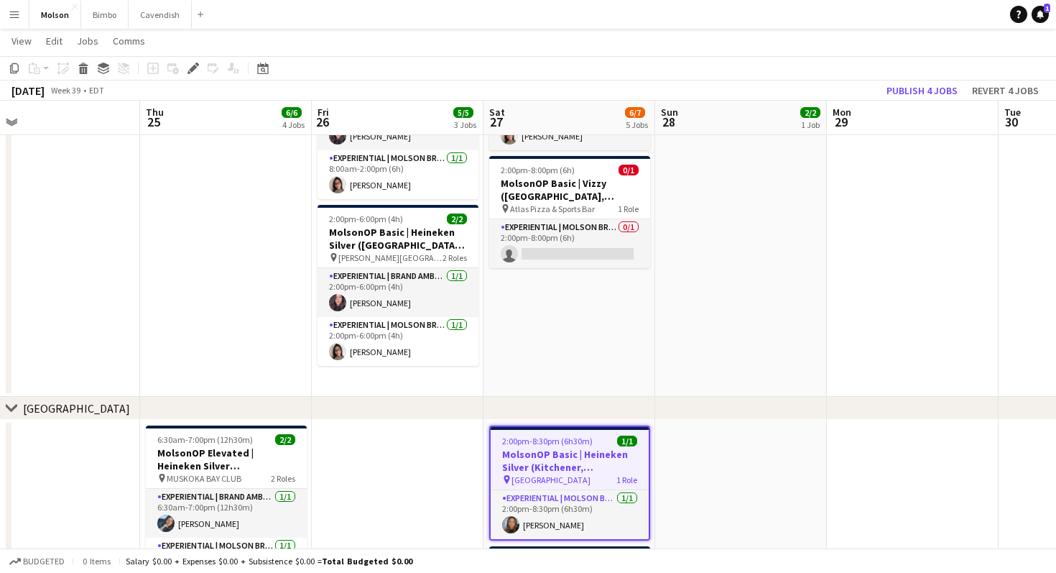
click at [553, 324] on app-date-cell "2:00pm-8:00pm (6h) 1/1 MolsonOP Basic | Blue Moon ([GEOGRAPHIC_DATA], [GEOGRAPH…" at bounding box center [570, 214] width 172 height 364
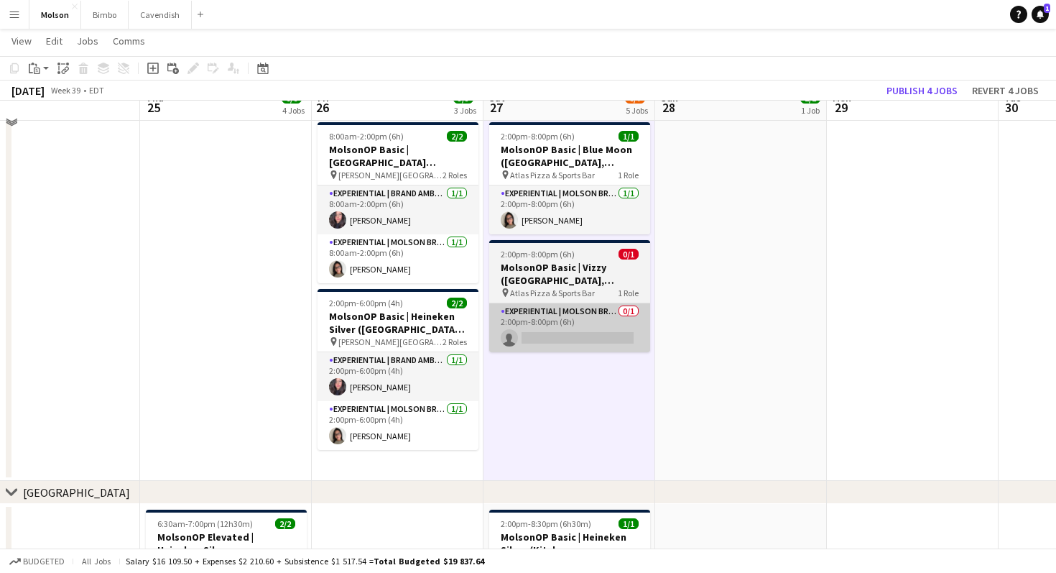
scroll to position [125, 0]
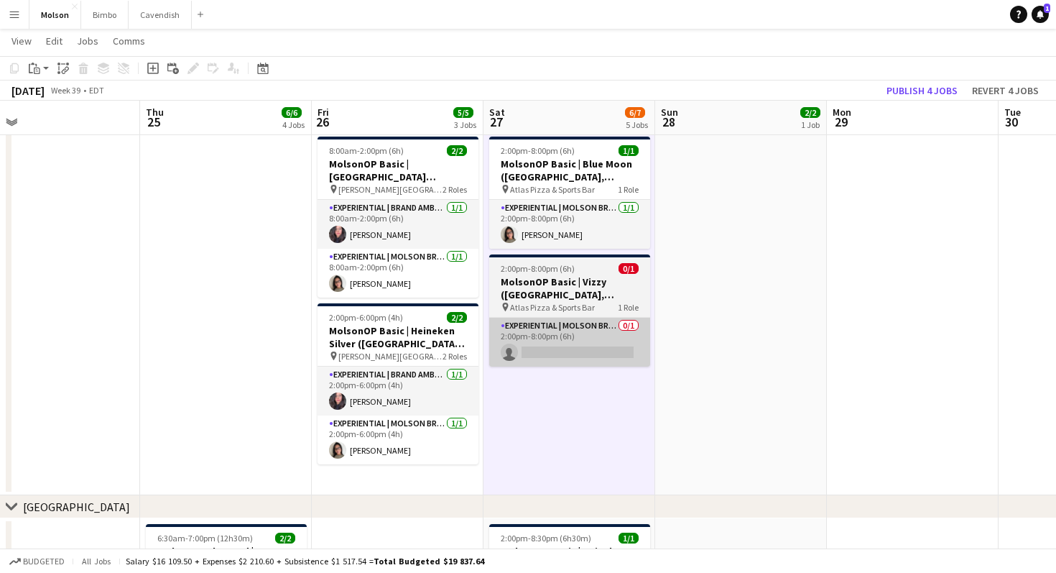
click at [548, 325] on app-card-role "Experiential | Molson Brand Specialist 0/1 2:00pm-8:00pm (6h) single-neutral-ac…" at bounding box center [569, 342] width 161 height 49
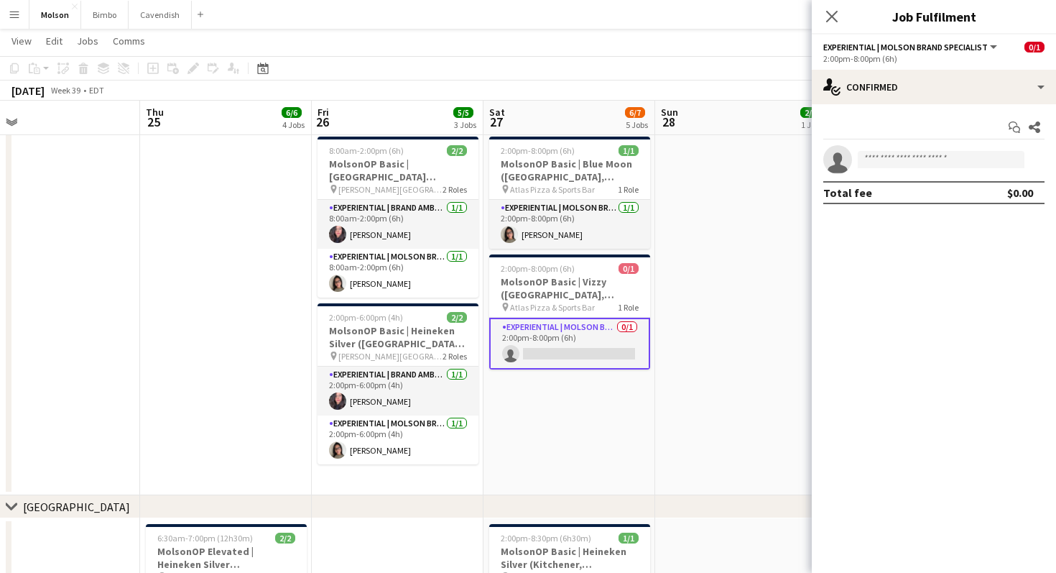
click at [667, 189] on app-date-cell at bounding box center [741, 313] width 172 height 364
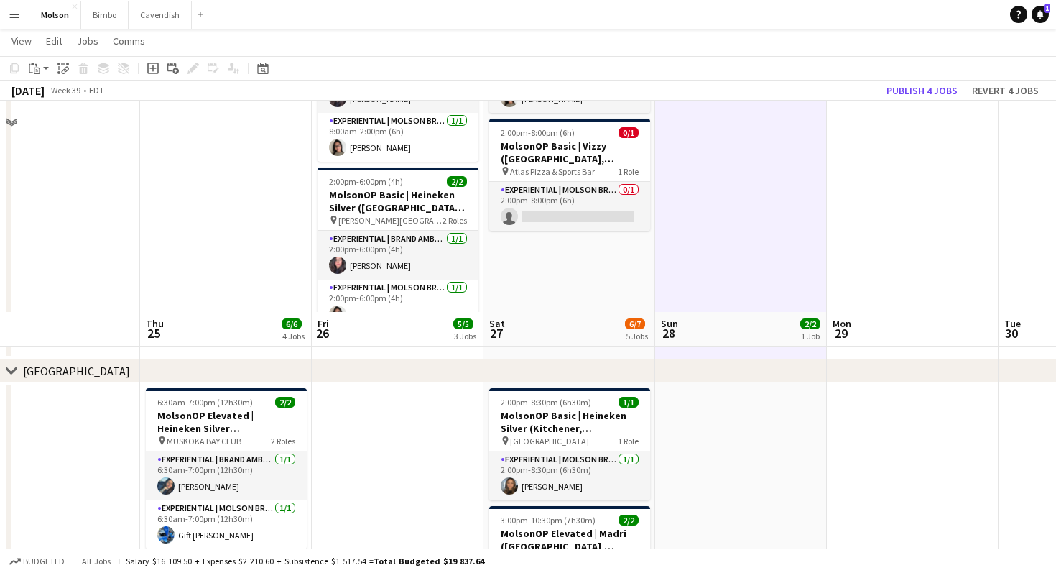
scroll to position [116, 0]
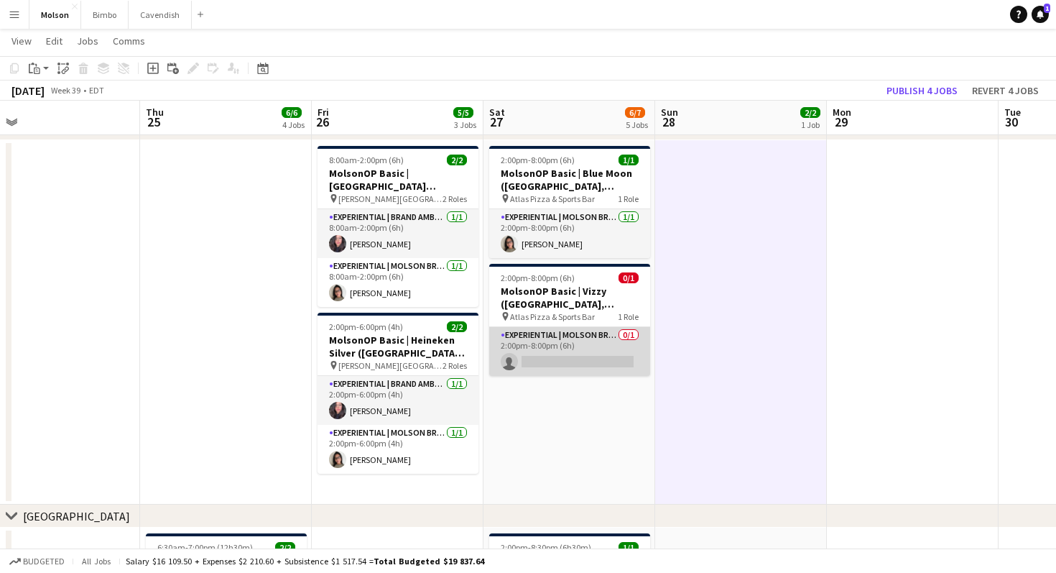
click at [543, 364] on app-card-role "Experiential | Molson Brand Specialist 0/1 2:00pm-8:00pm (6h) single-neutral-ac…" at bounding box center [569, 351] width 161 height 49
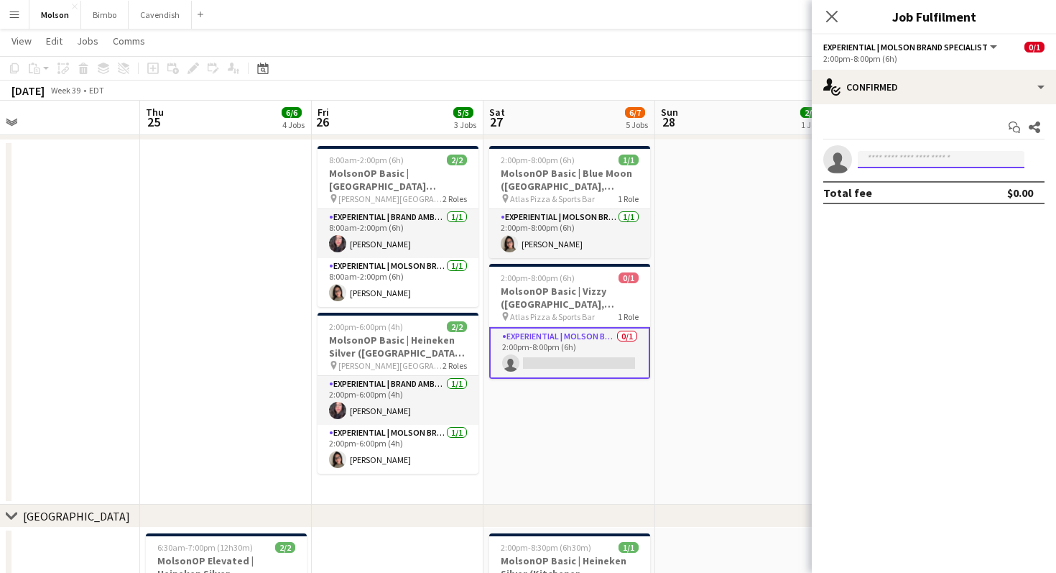
click at [880, 153] on input at bounding box center [941, 159] width 167 height 17
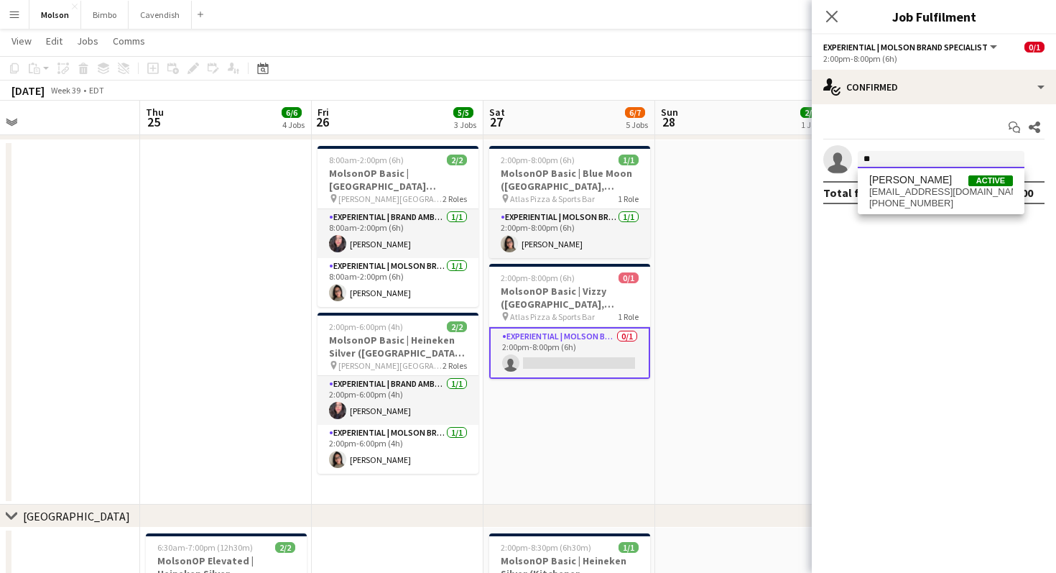
type input "*"
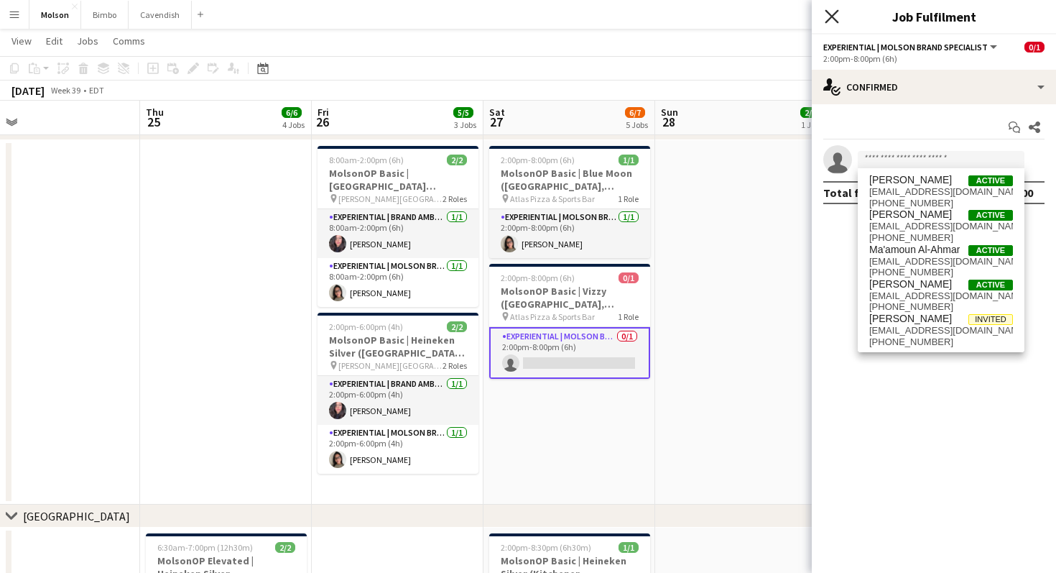
click at [828, 19] on icon at bounding box center [832, 16] width 14 height 14
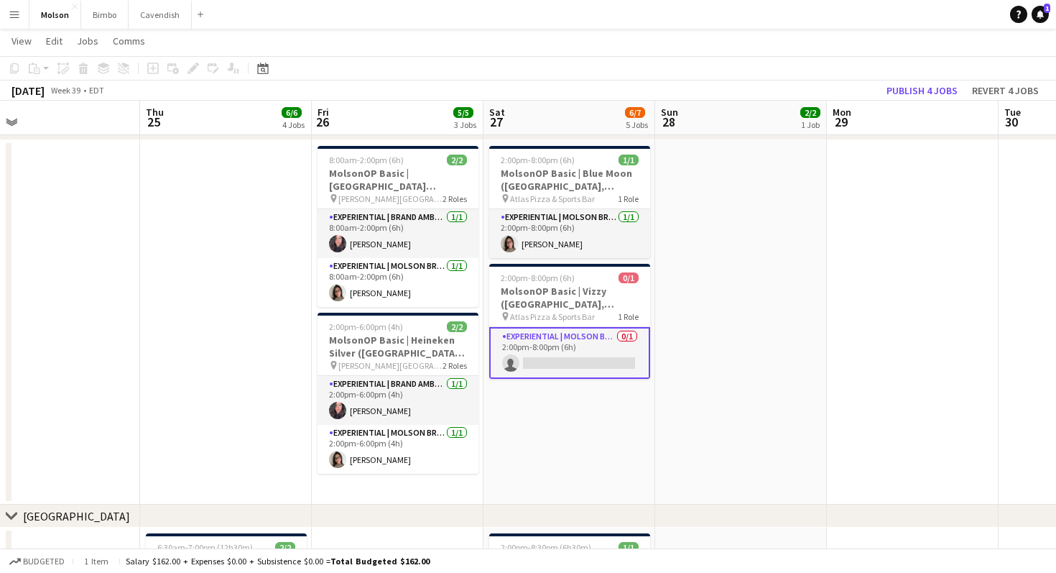
click at [527, 459] on app-date-cell "2:00pm-8:00pm (6h) 1/1 MolsonOP Basic | Blue Moon ([GEOGRAPHIC_DATA], [GEOGRAPH…" at bounding box center [570, 322] width 172 height 364
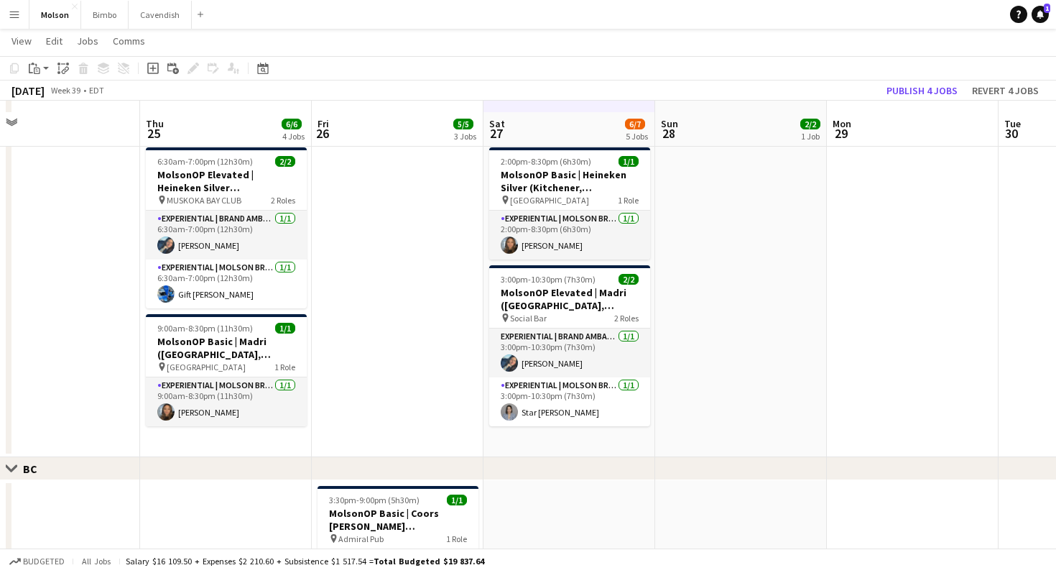
scroll to position [517, 0]
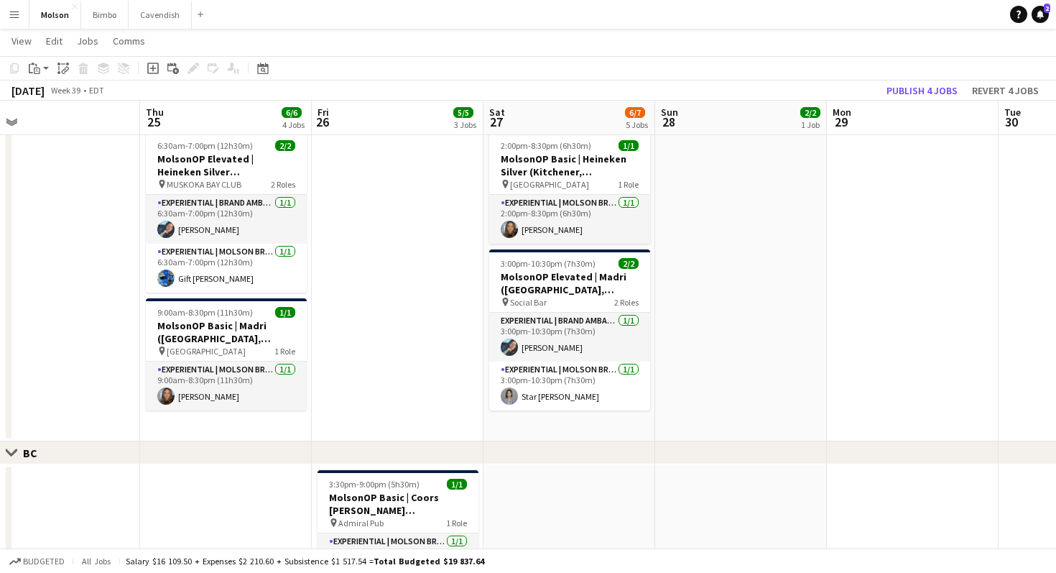
click at [394, 373] on app-date-cell at bounding box center [398, 283] width 172 height 315
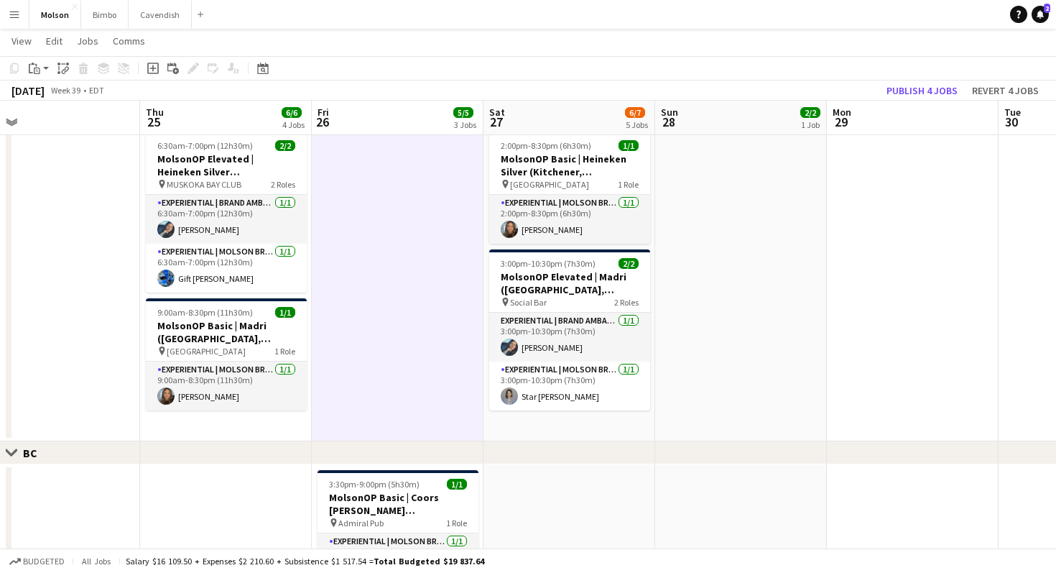
scroll to position [581, 0]
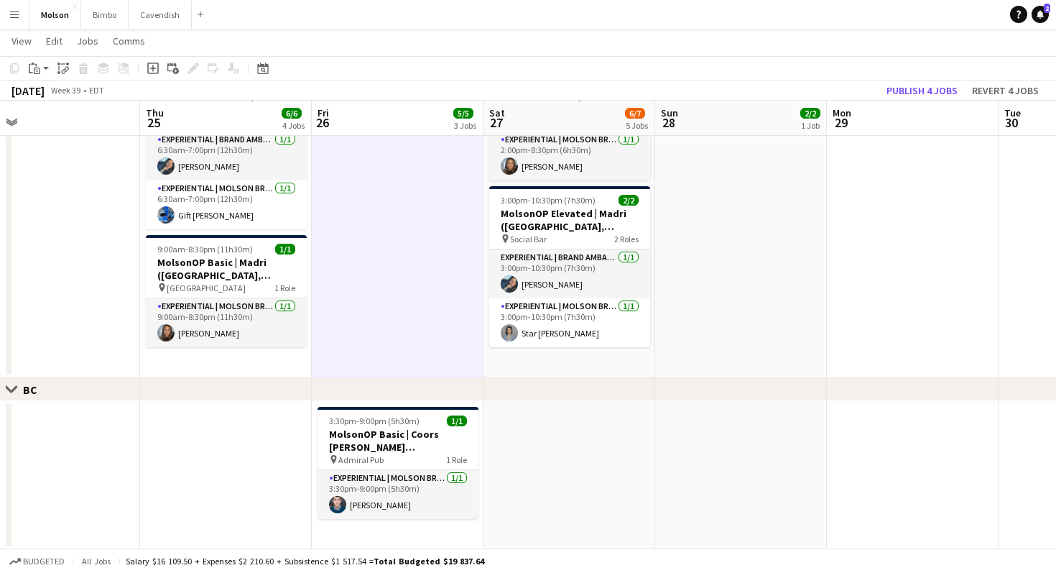
click at [274, 430] on app-date-cell at bounding box center [226, 475] width 172 height 148
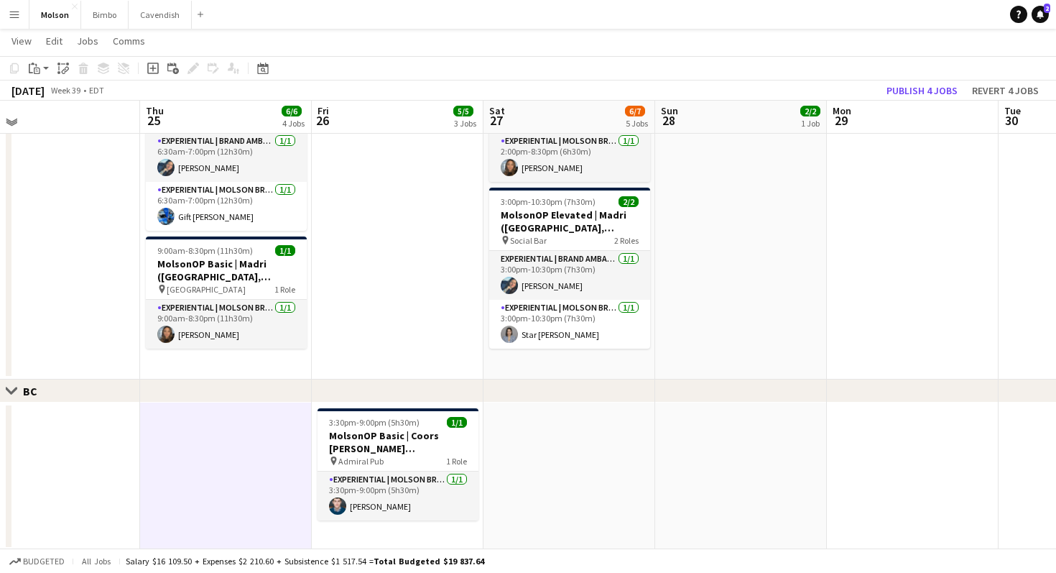
scroll to position [577, 0]
